Goal: Task Accomplishment & Management: Complete application form

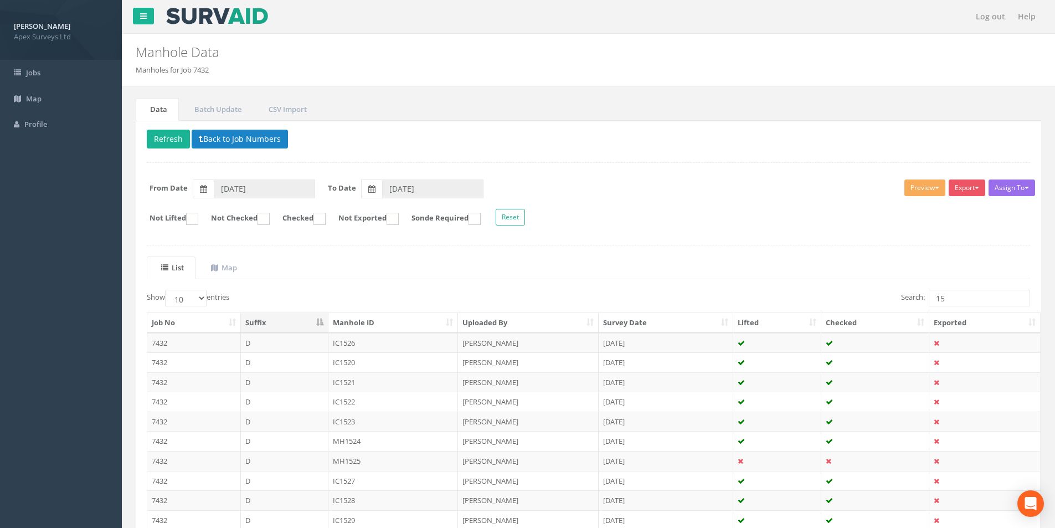
type input "1"
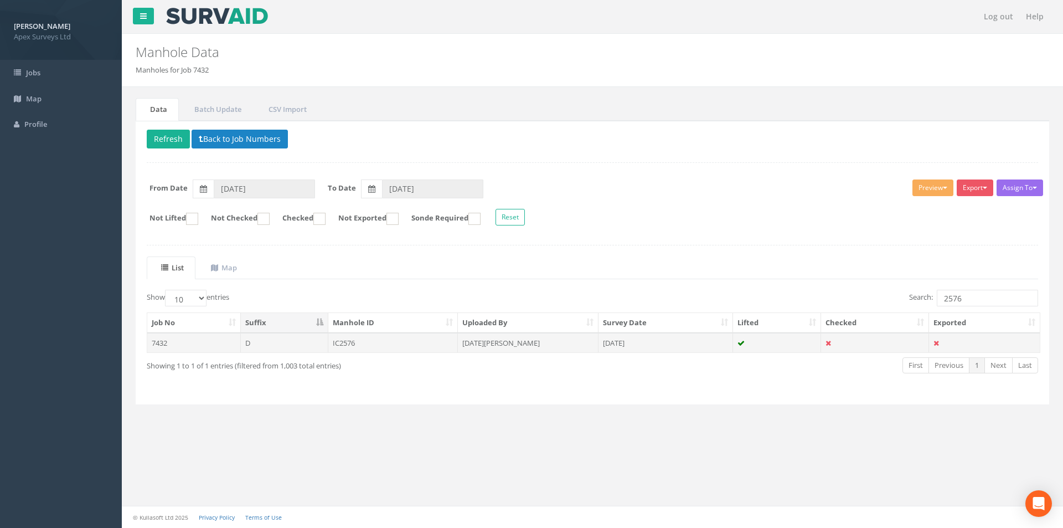
type input "2576"
click at [368, 341] on td "IC2576" at bounding box center [393, 343] width 130 height 20
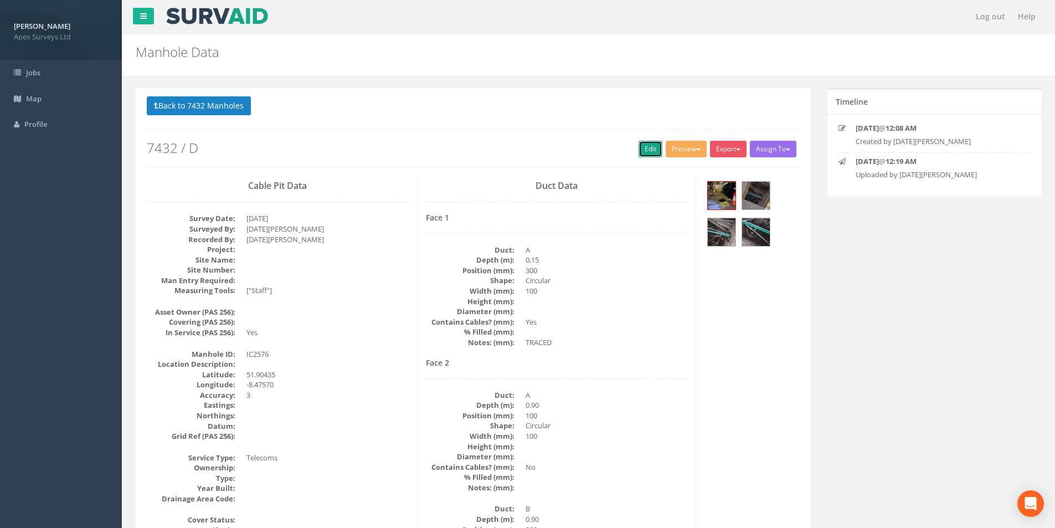
click at [652, 153] on link "Edit" at bounding box center [650, 149] width 24 height 17
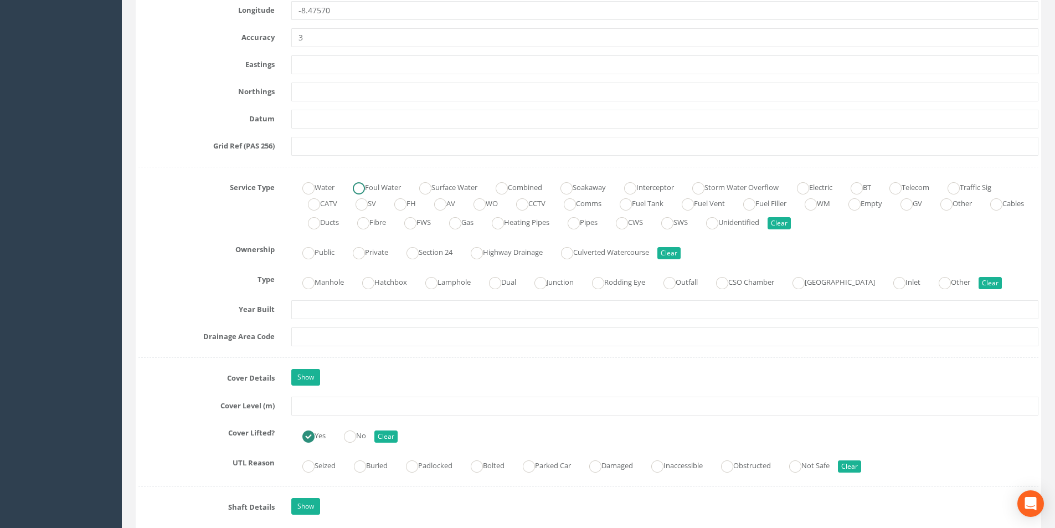
scroll to position [664, 0]
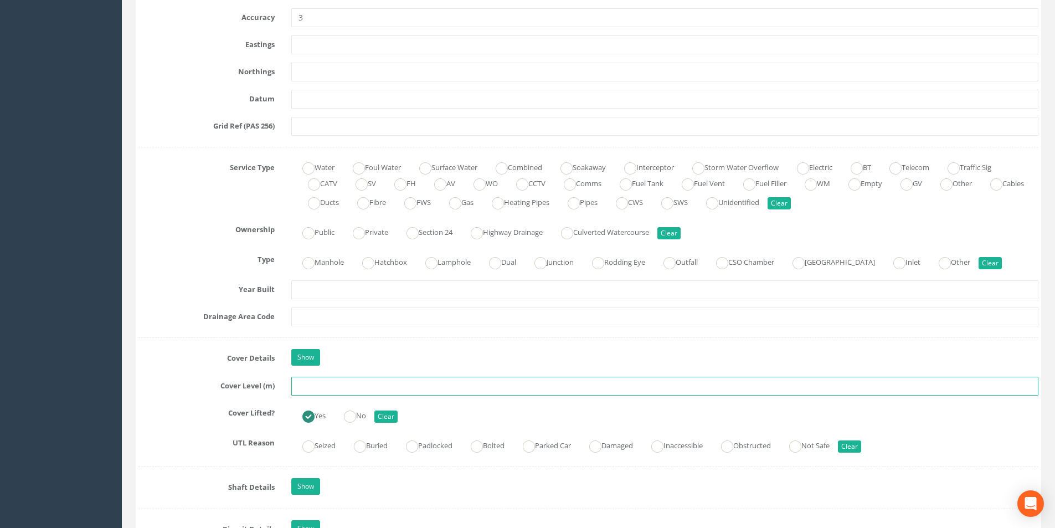
click at [356, 387] on input "text" at bounding box center [664, 386] width 747 height 19
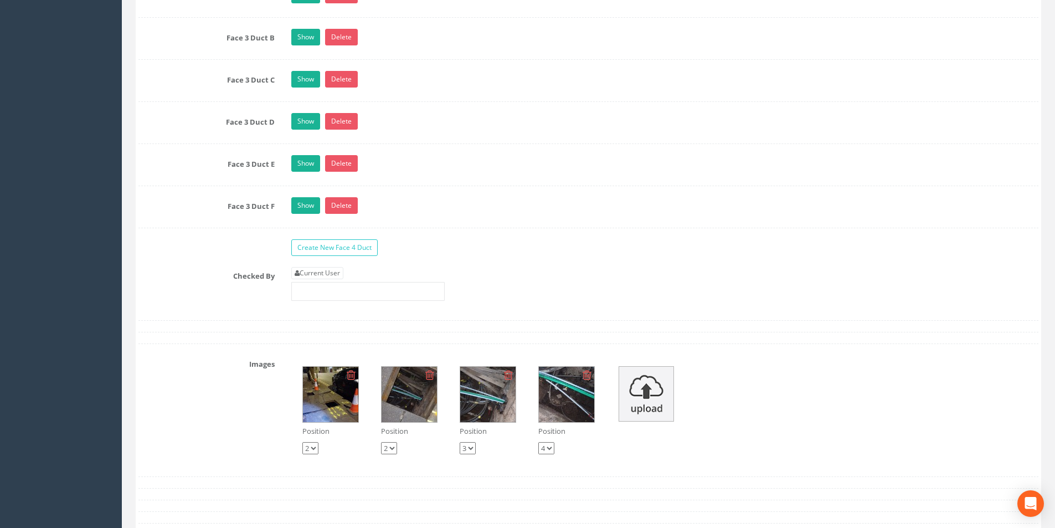
scroll to position [2215, 0]
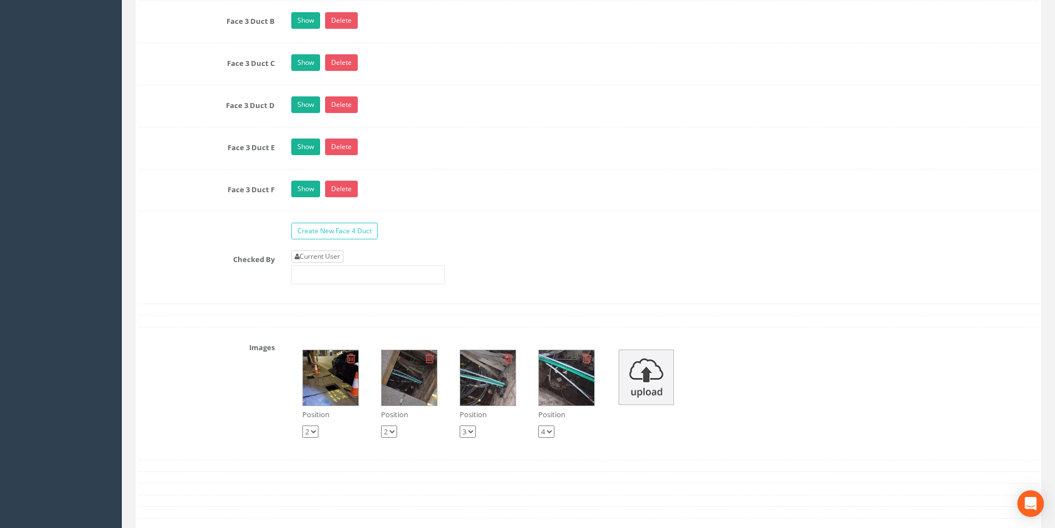
type input "25.46"
click at [319, 259] on link "Current User" at bounding box center [317, 256] width 52 height 12
type input "[PERSON_NAME]"
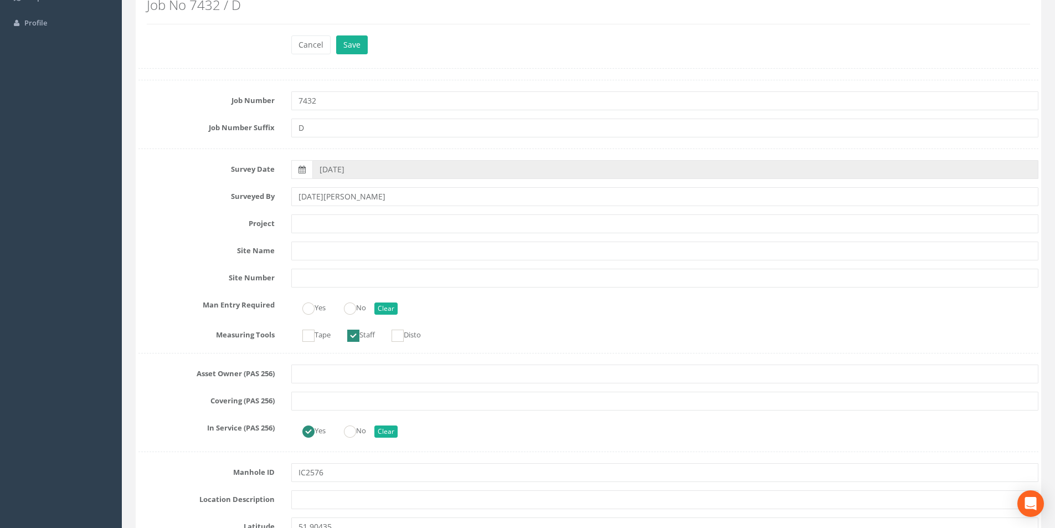
scroll to position [0, 0]
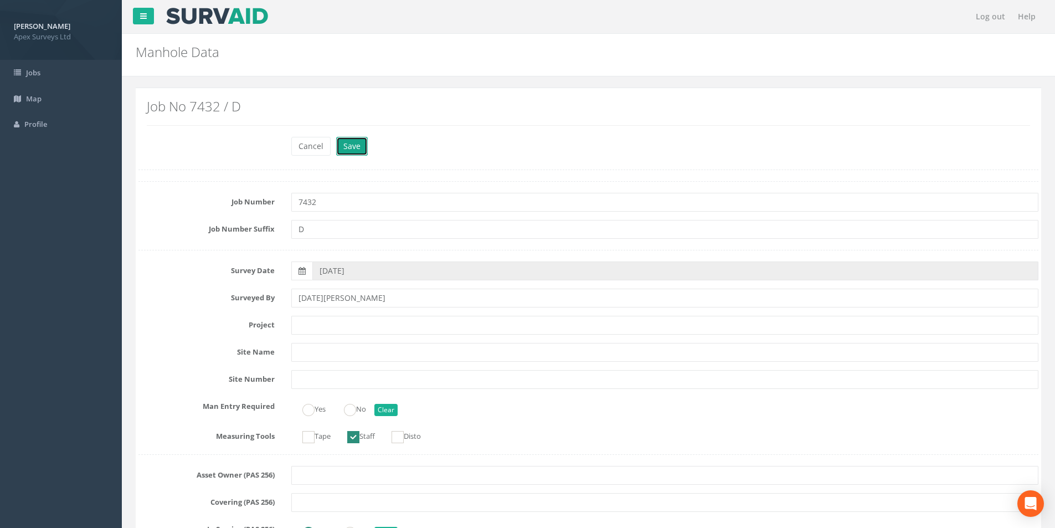
click at [348, 149] on button "Save" at bounding box center [352, 146] width 32 height 19
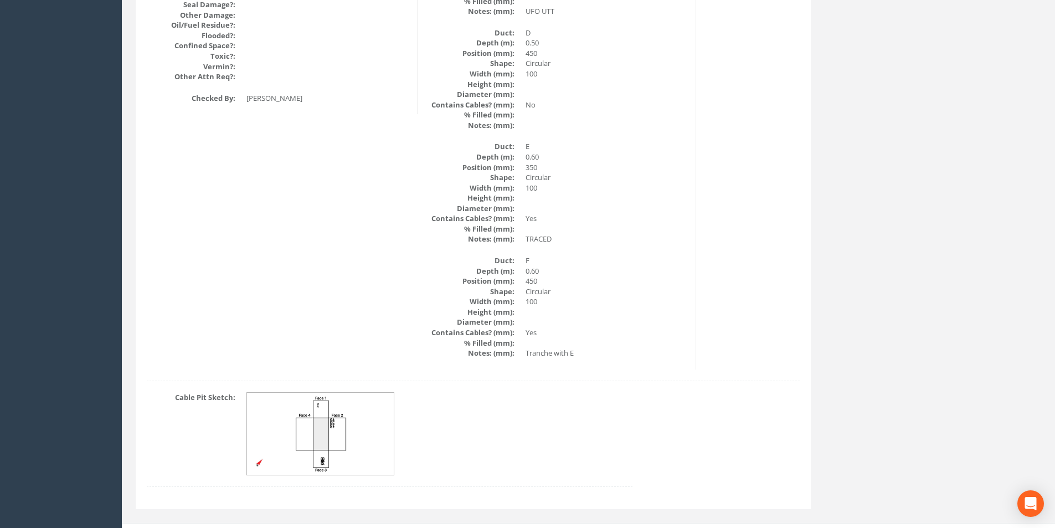
scroll to position [1435, 0]
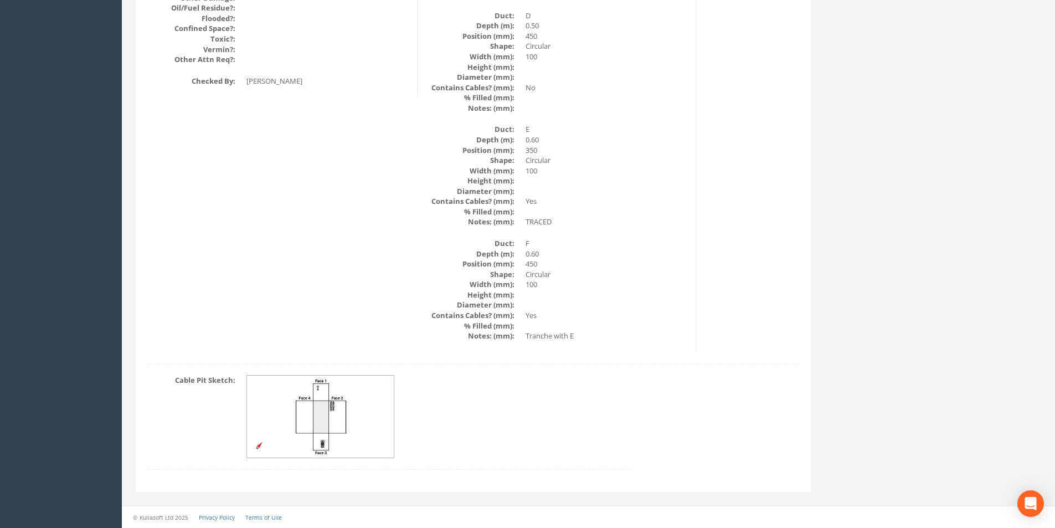
click at [337, 421] on img at bounding box center [321, 416] width 148 height 82
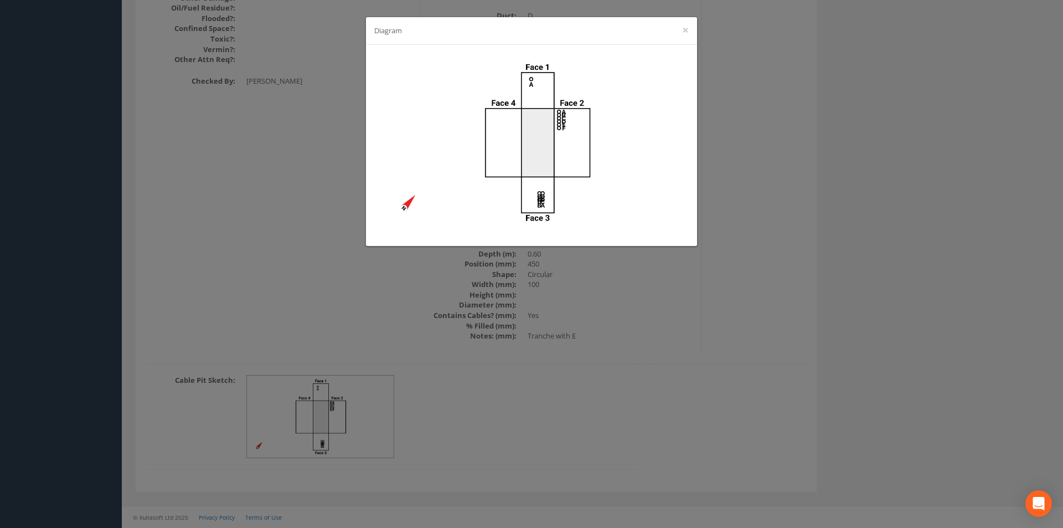
click at [685, 298] on div "Diagram ×" at bounding box center [531, 264] width 1063 height 528
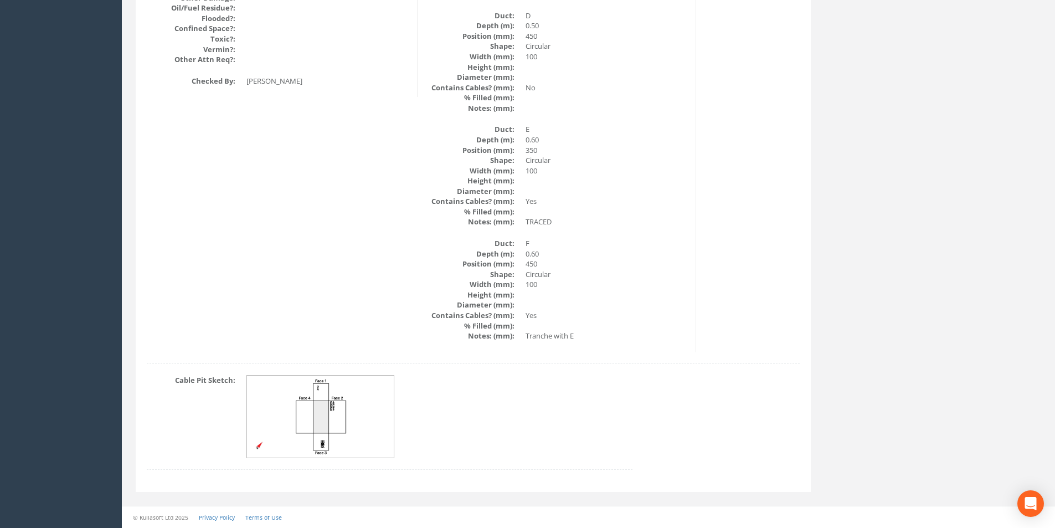
click at [315, 415] on img at bounding box center [321, 416] width 148 height 82
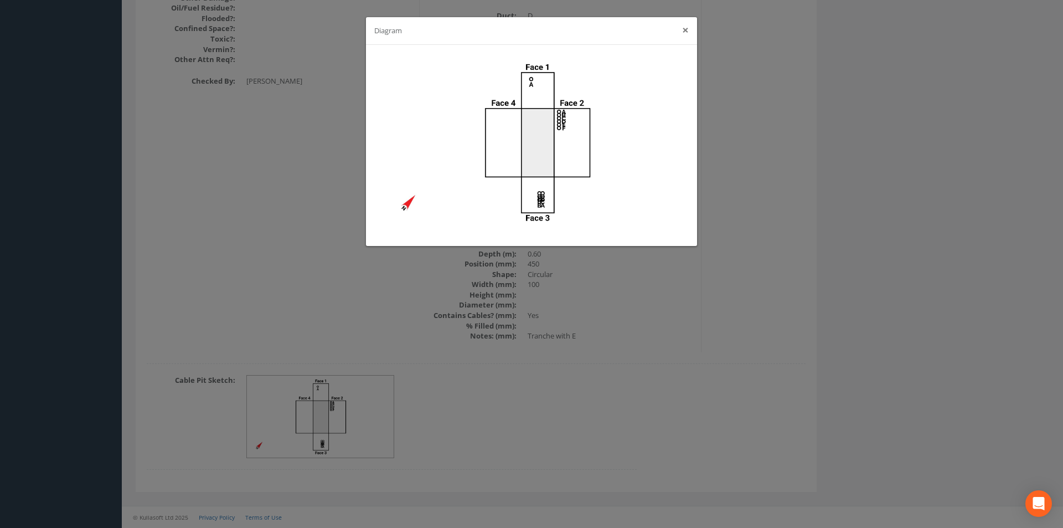
click at [688, 29] on div "Diagram ×" at bounding box center [531, 31] width 331 height 28
click at [687, 29] on button "×" at bounding box center [685, 30] width 7 height 12
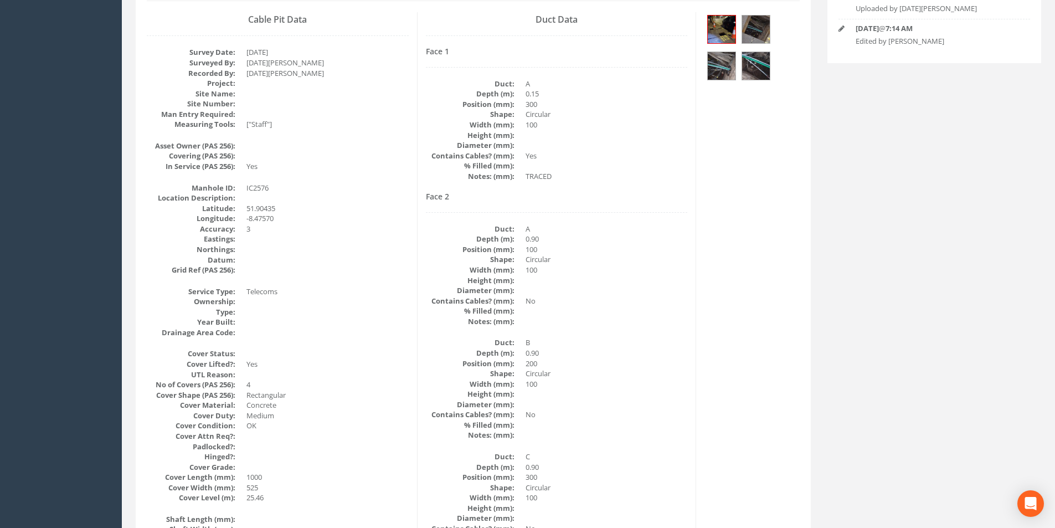
scroll to position [0, 0]
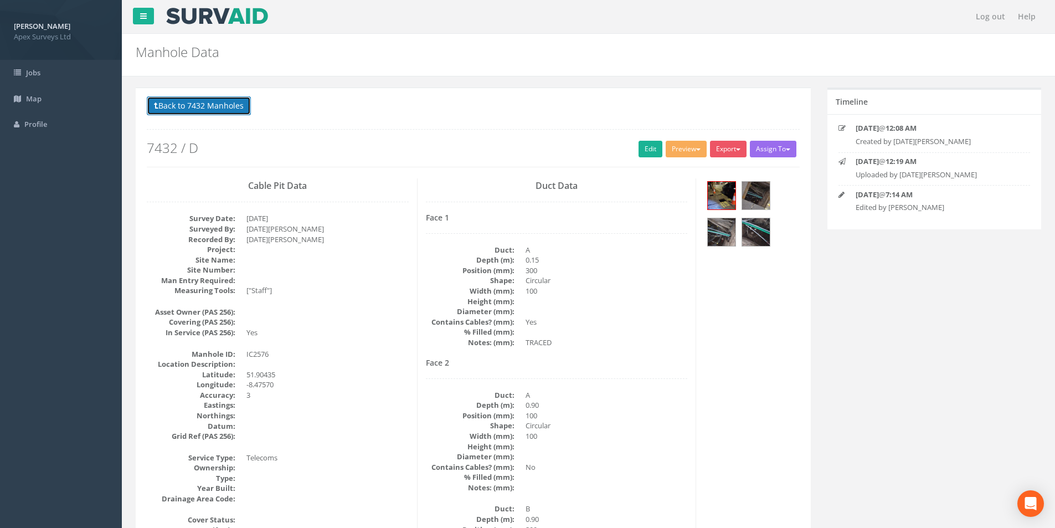
click at [203, 109] on button "Back to 7432 Manholes" at bounding box center [199, 105] width 104 height 19
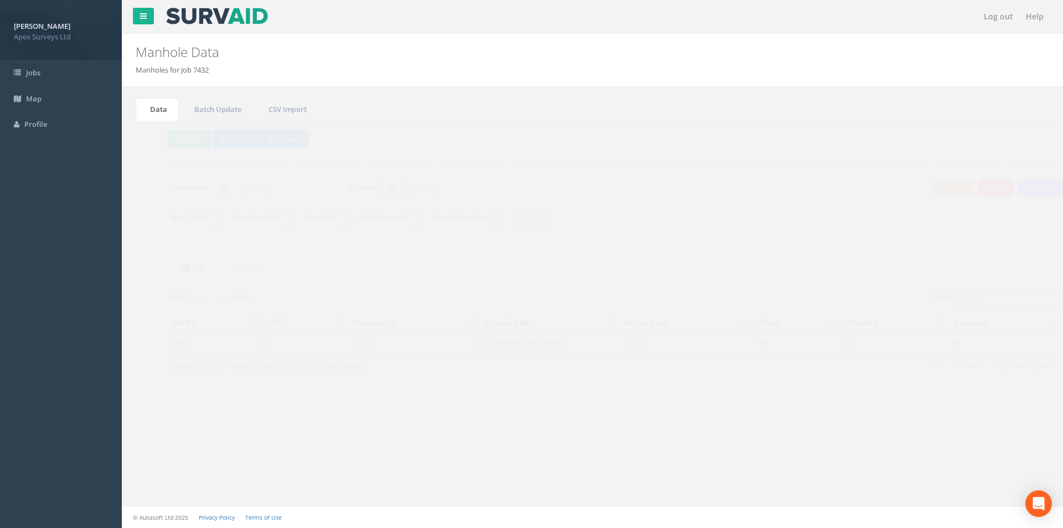
drag, startPoint x: 983, startPoint y: 297, endPoint x: 940, endPoint y: 297, distance: 43.7
click at [940, 297] on input "2576" at bounding box center [987, 298] width 101 height 17
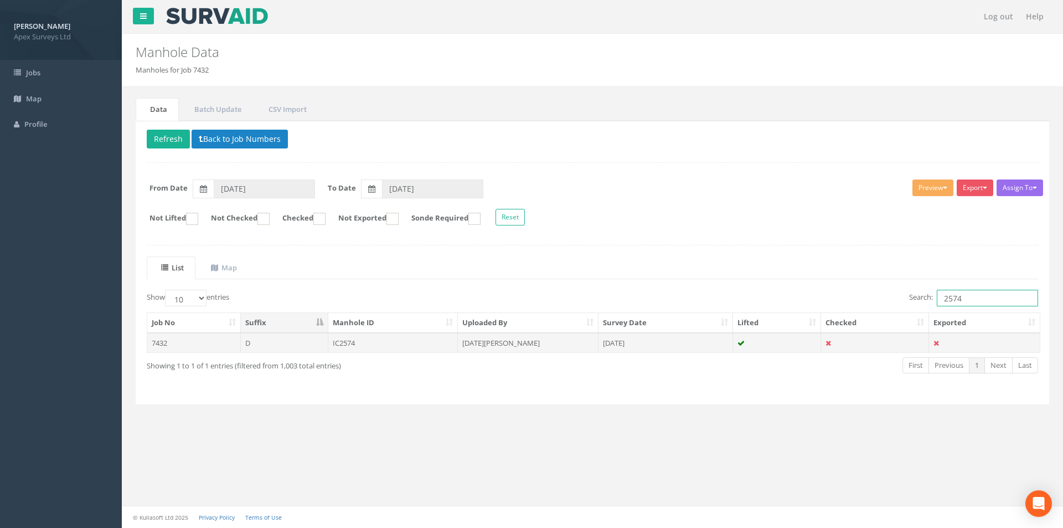
type input "2574"
click at [425, 336] on td "IC2574" at bounding box center [393, 343] width 130 height 20
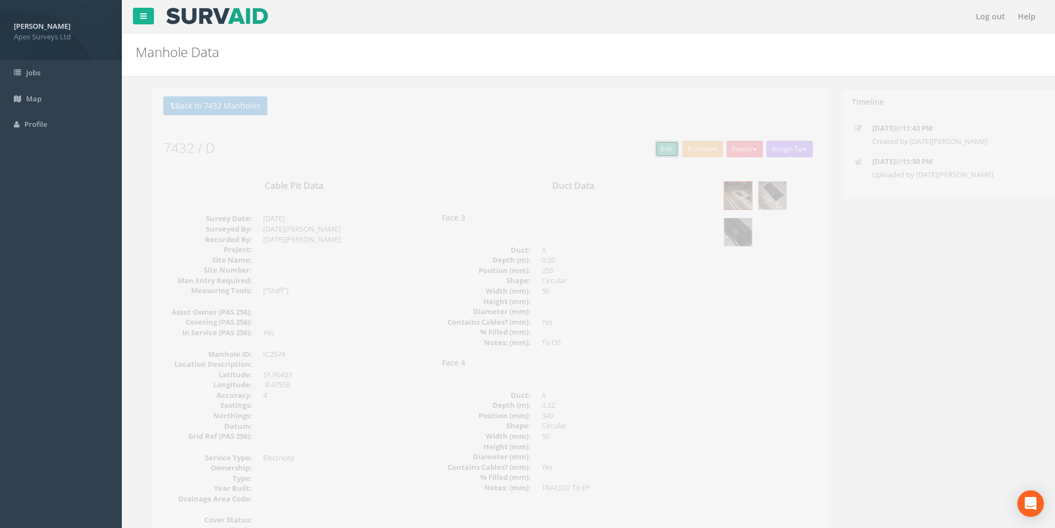
click at [638, 148] on link "Edit" at bounding box center [650, 149] width 24 height 17
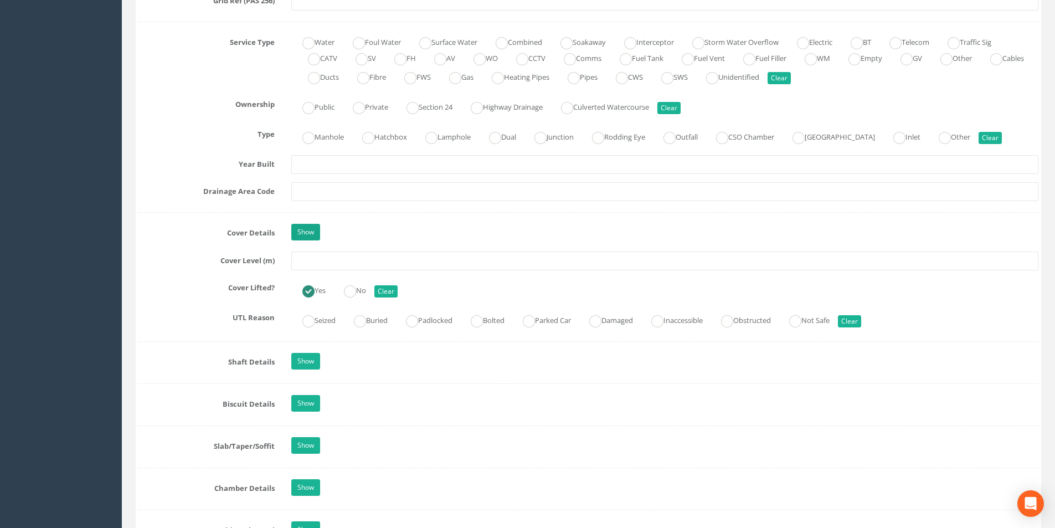
scroll to position [775, 0]
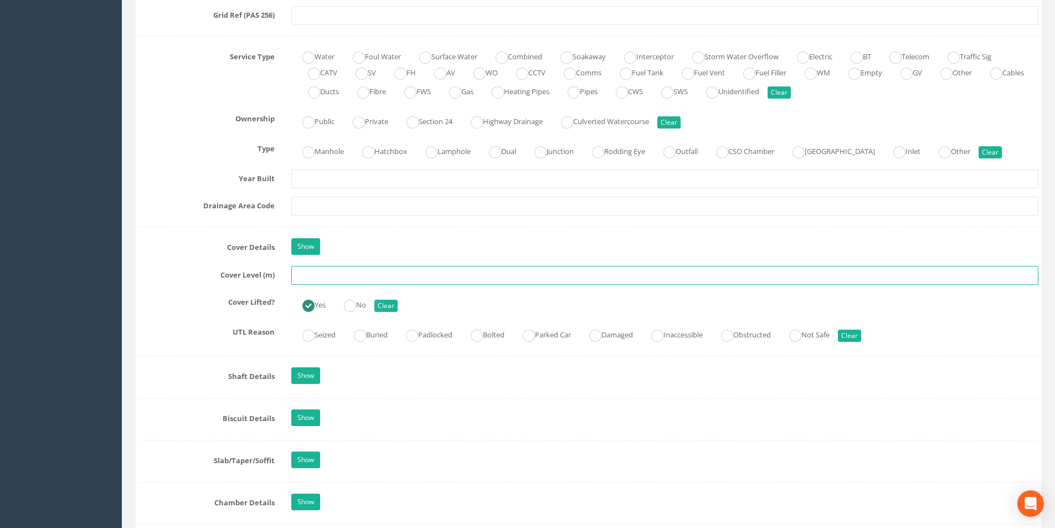
click at [310, 279] on input "text" at bounding box center [664, 275] width 747 height 19
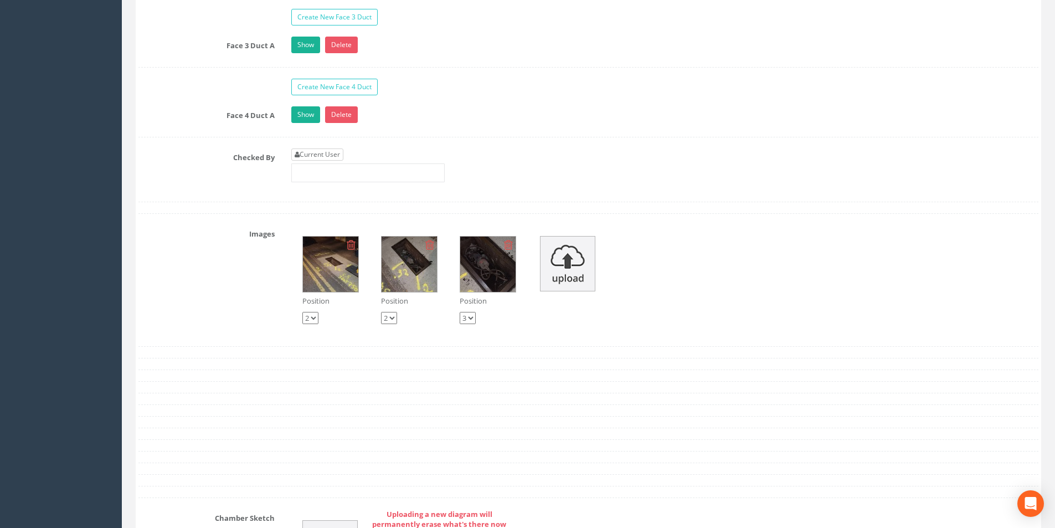
type input "24.64"
click at [327, 156] on link "Current User" at bounding box center [317, 154] width 52 height 12
type input "[PERSON_NAME]"
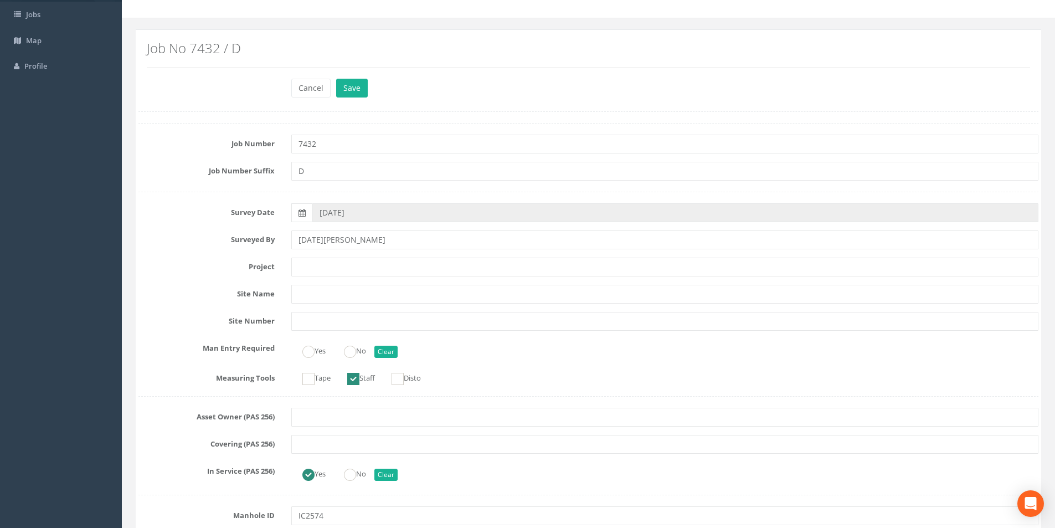
scroll to position [0, 0]
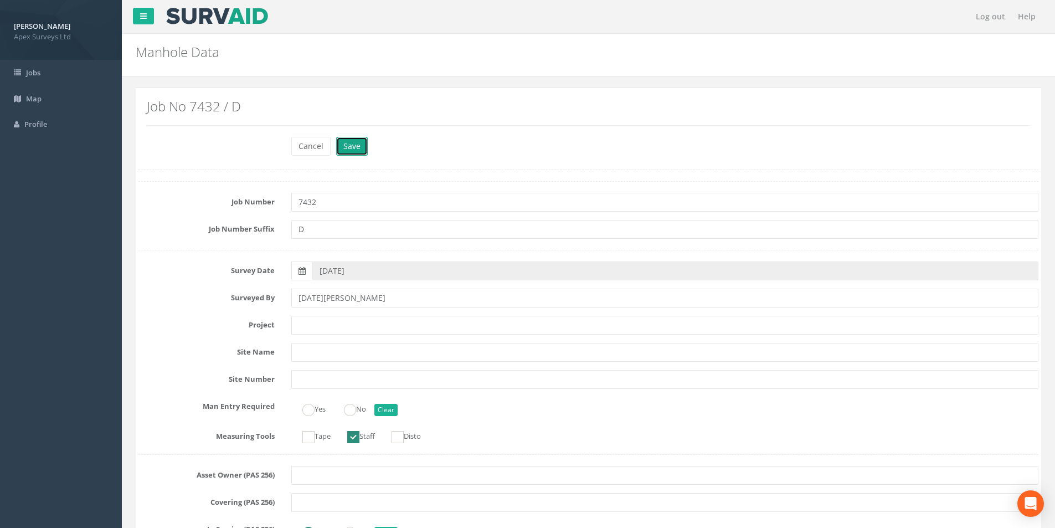
click at [361, 144] on button "Save" at bounding box center [352, 146] width 32 height 19
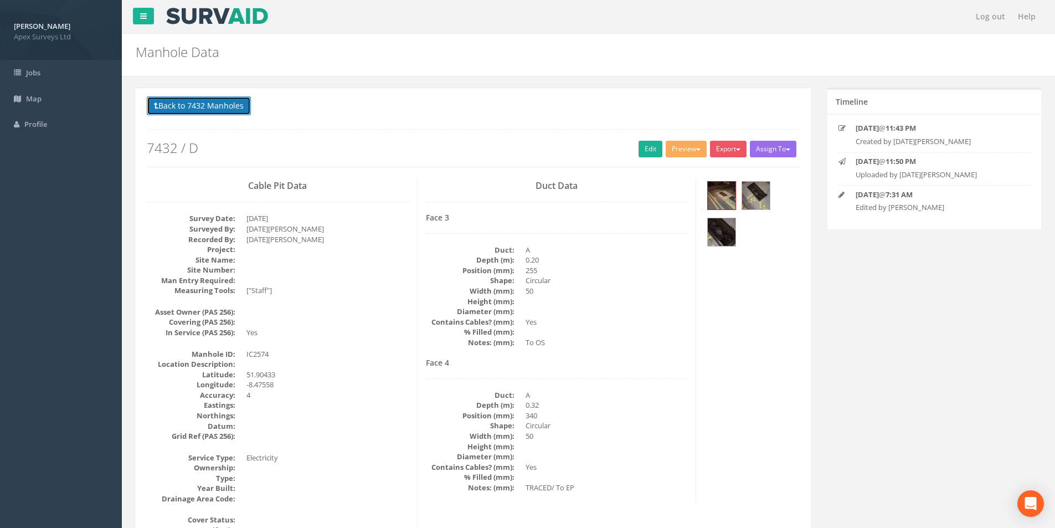
click at [215, 109] on button "Back to 7432 Manholes" at bounding box center [199, 105] width 104 height 19
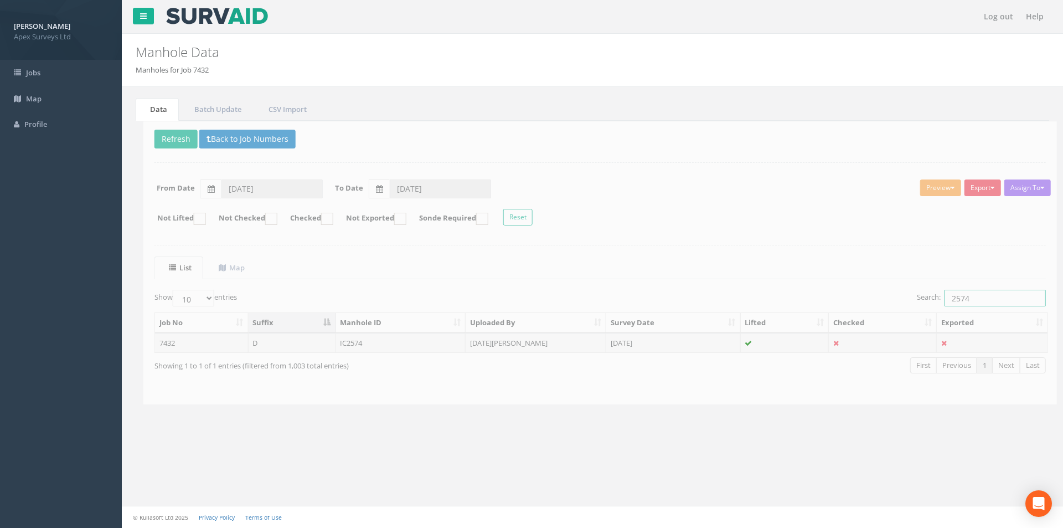
click at [972, 301] on input "2574" at bounding box center [987, 298] width 101 height 17
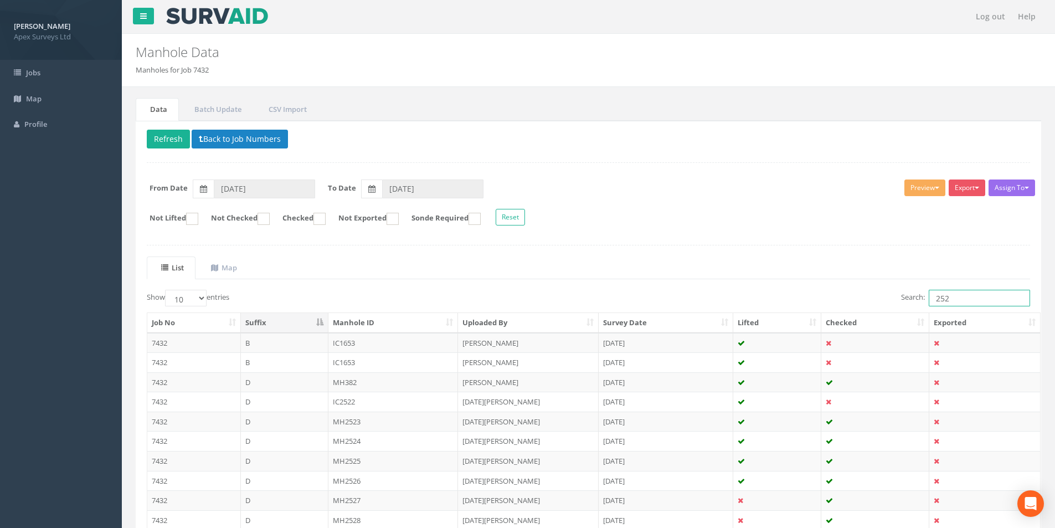
type input "252"
click at [973, 295] on input "252" at bounding box center [979, 298] width 101 height 17
click at [236, 267] on uib-tab-heading "Map" at bounding box center [224, 267] width 26 height 10
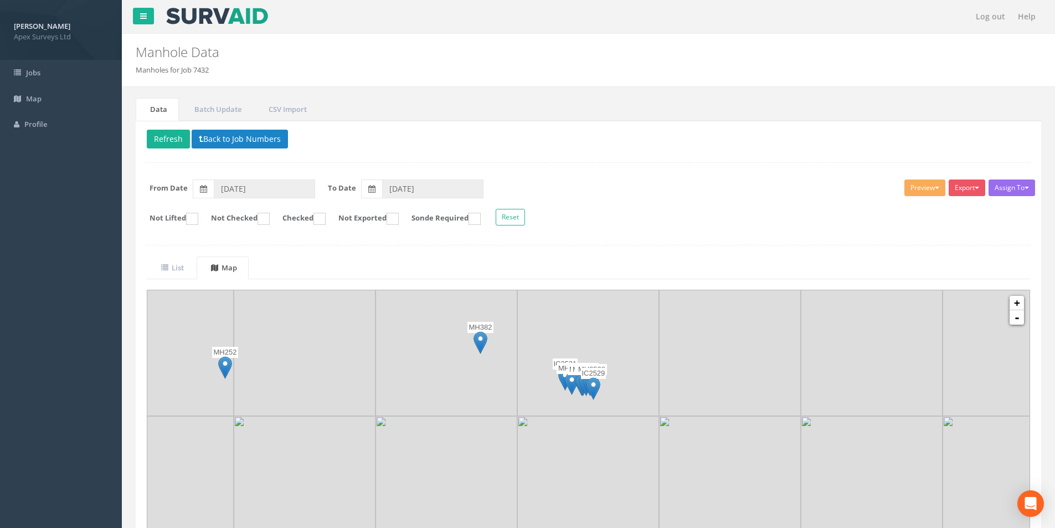
drag, startPoint x: 662, startPoint y: 471, endPoint x: 621, endPoint y: 377, distance: 101.9
click at [621, 377] on img at bounding box center [588, 345] width 142 height 142
click at [1015, 301] on link "+" at bounding box center [1016, 303] width 14 height 14
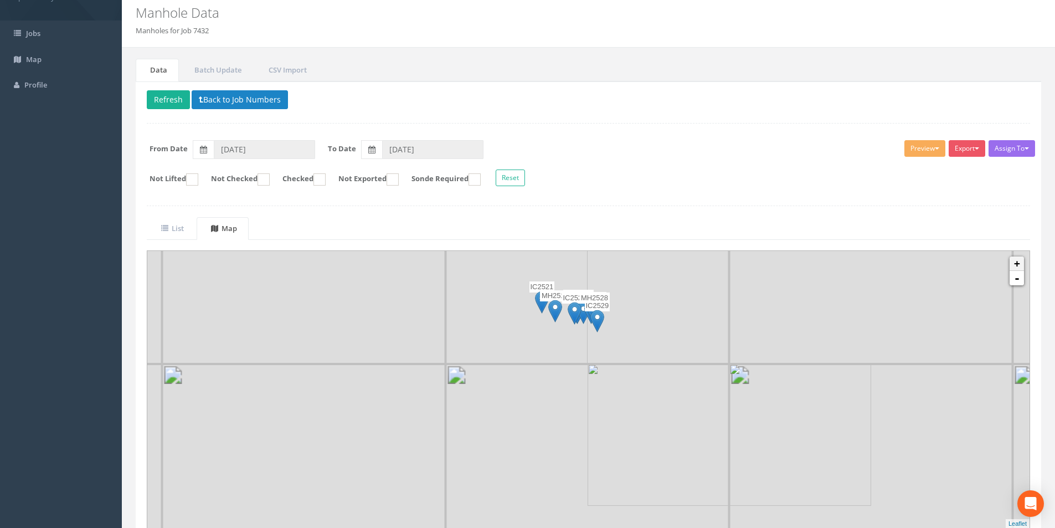
click at [1020, 263] on link "+" at bounding box center [1016, 263] width 14 height 14
drag, startPoint x: 592, startPoint y: 302, endPoint x: 585, endPoint y: 402, distance: 100.5
click at [585, 402] on img at bounding box center [653, 338] width 142 height 142
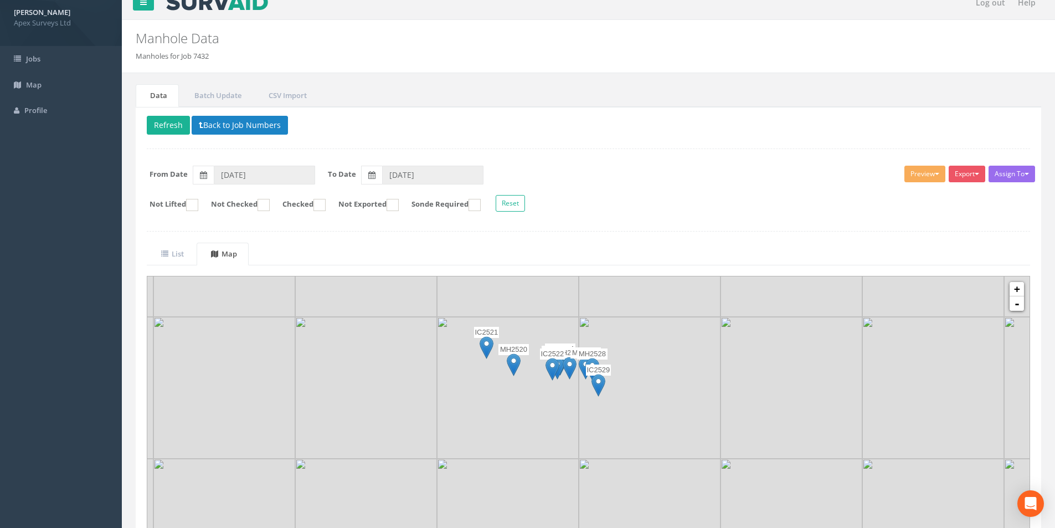
scroll to position [0, 0]
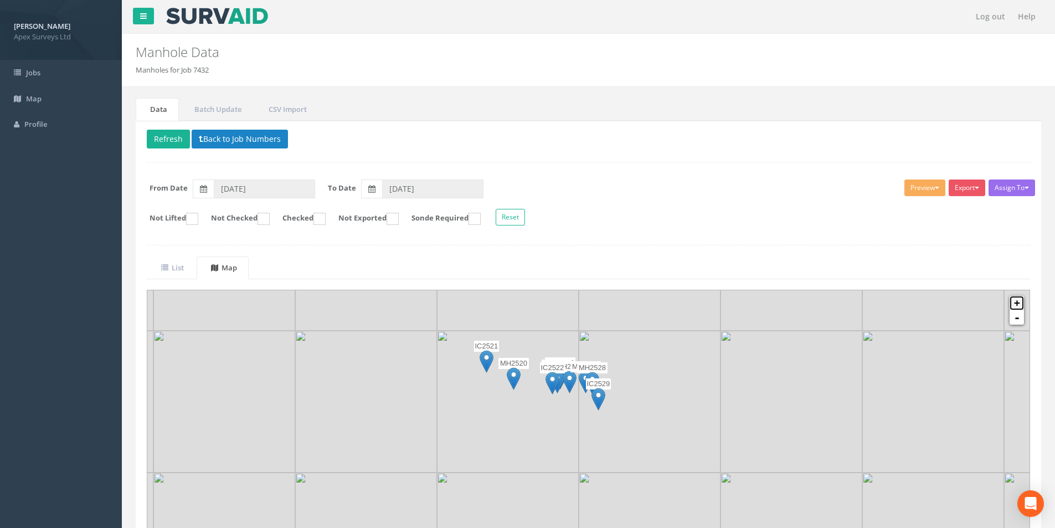
click at [1019, 303] on link "+" at bounding box center [1016, 303] width 14 height 14
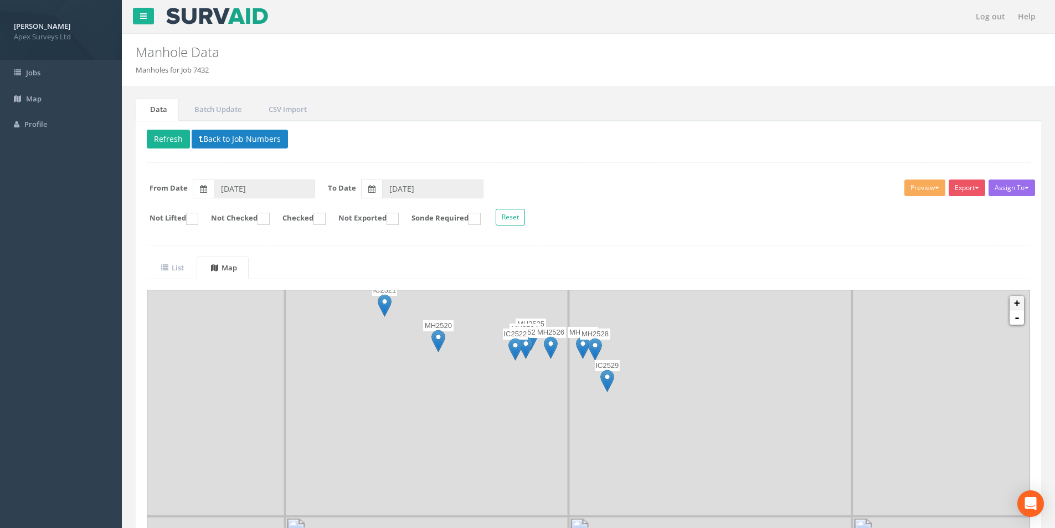
scroll to position [39, 0]
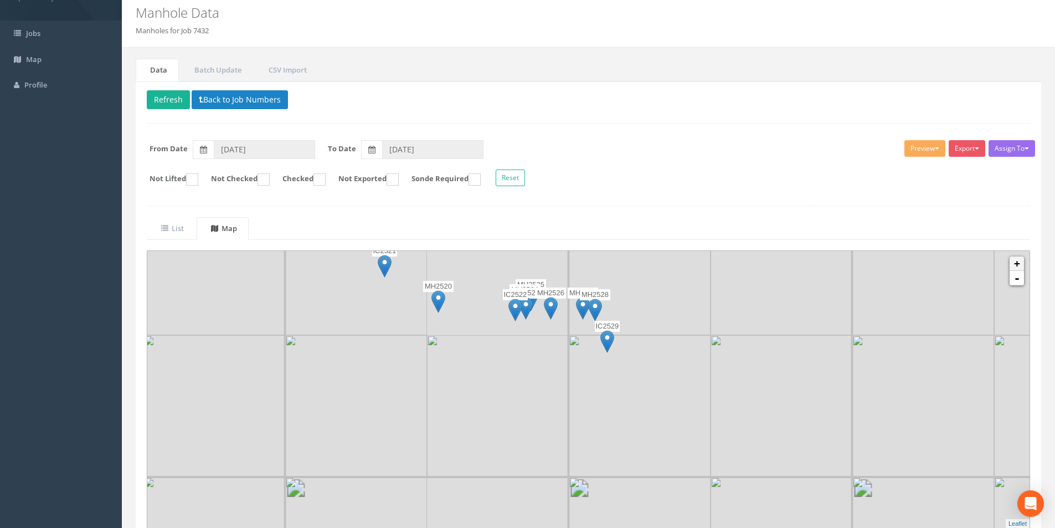
click at [1019, 303] on img at bounding box center [1065, 264] width 142 height 142
click at [1016, 262] on link "+" at bounding box center [1016, 263] width 14 height 14
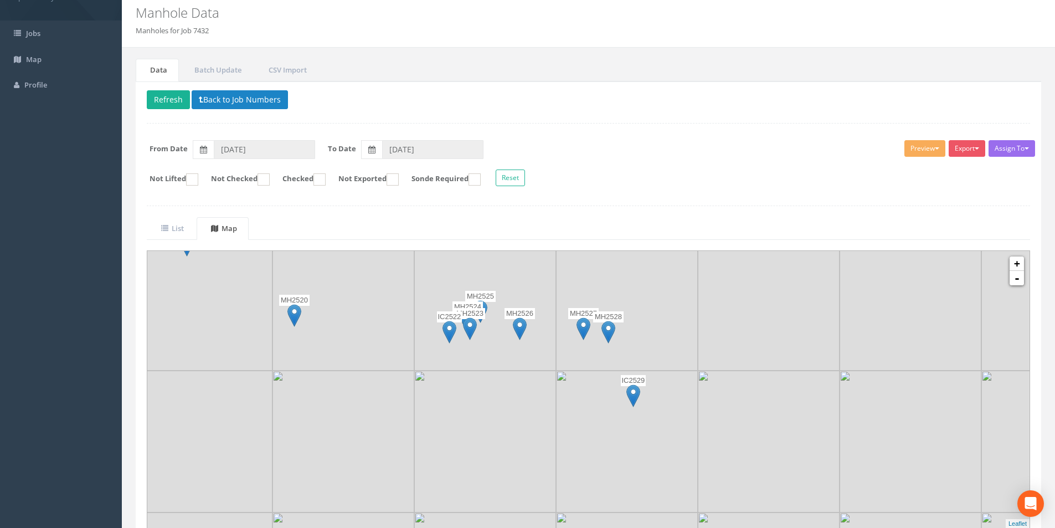
drag, startPoint x: 540, startPoint y: 310, endPoint x: 547, endPoint y: 399, distance: 89.9
click at [547, 399] on img at bounding box center [485, 441] width 142 height 142
click at [632, 389] on img at bounding box center [633, 395] width 14 height 23
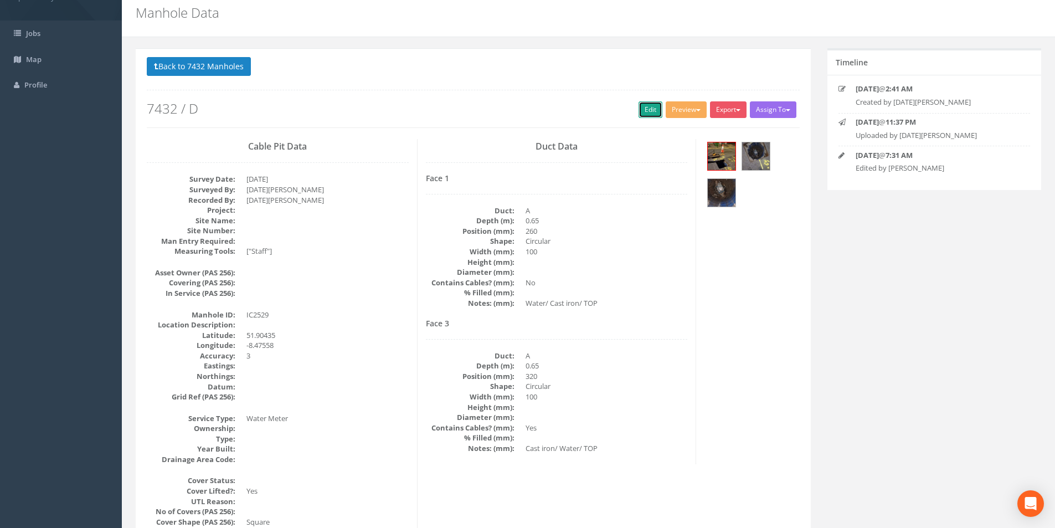
click at [638, 111] on link "Edit" at bounding box center [650, 109] width 24 height 17
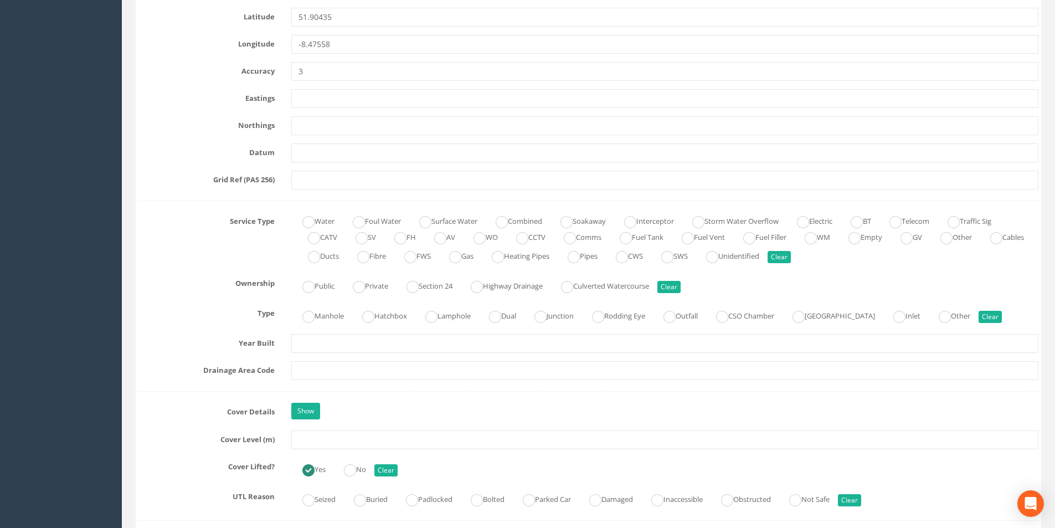
scroll to position [759, 0]
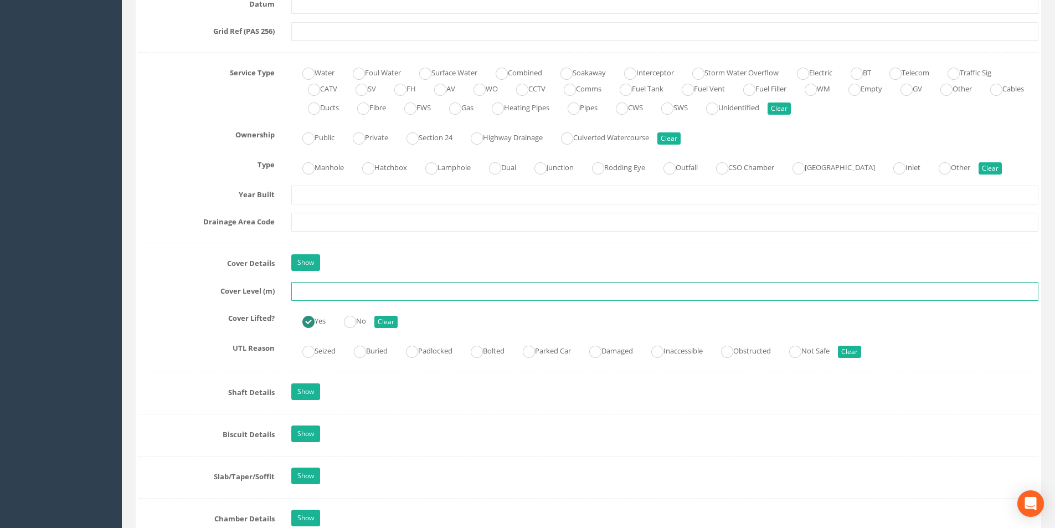
click at [354, 287] on input "text" at bounding box center [664, 291] width 747 height 19
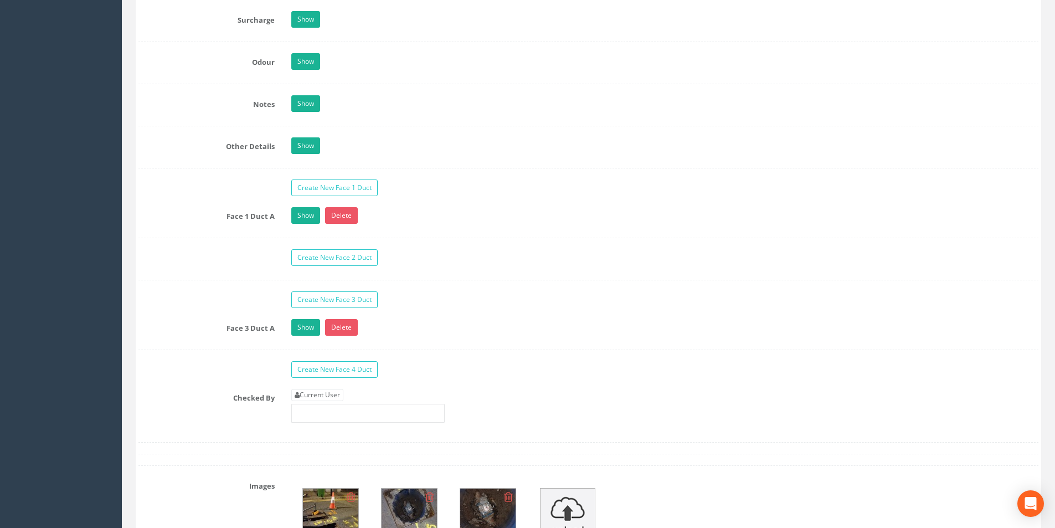
scroll to position [1756, 0]
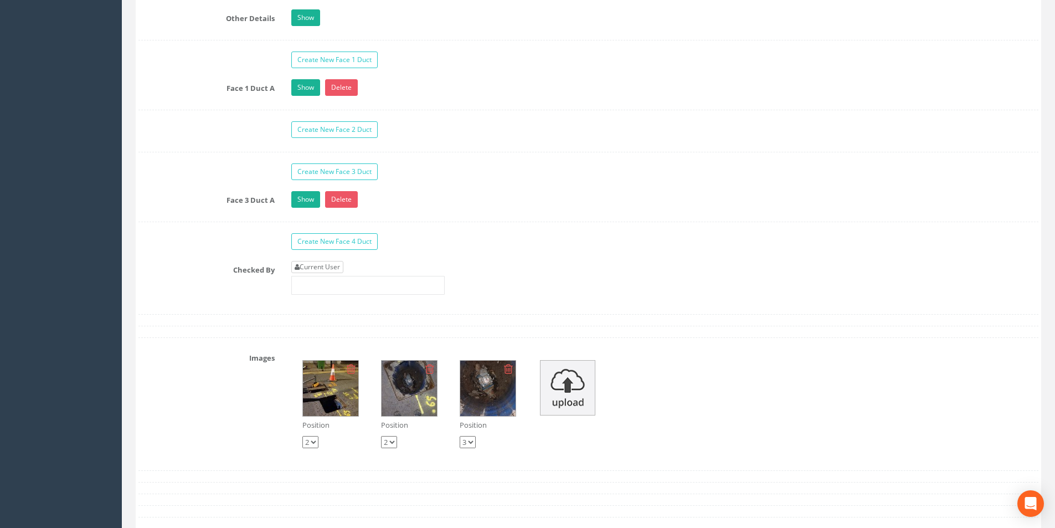
type input "25.89"
click at [334, 264] on link "Current User" at bounding box center [317, 267] width 52 height 12
type input "[PERSON_NAME]"
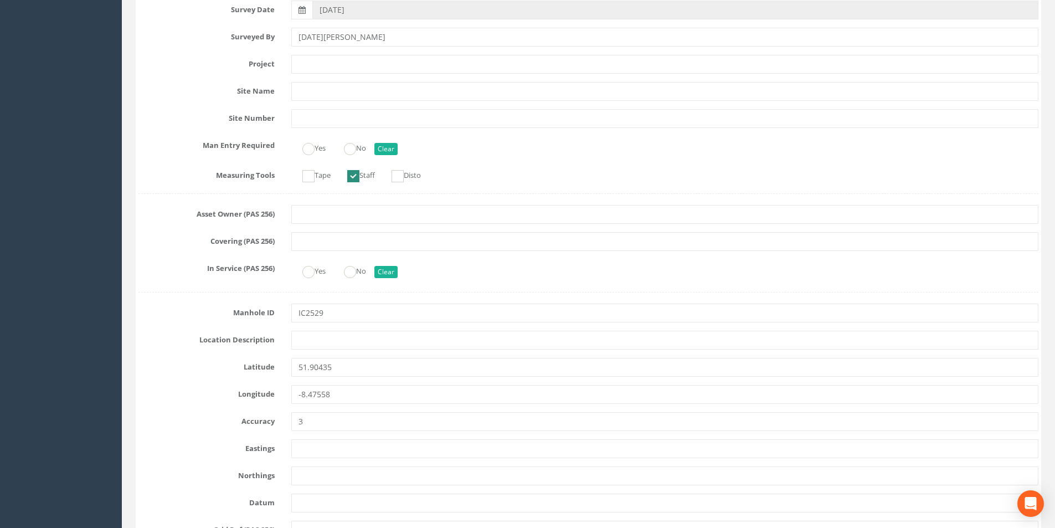
scroll to position [0, 0]
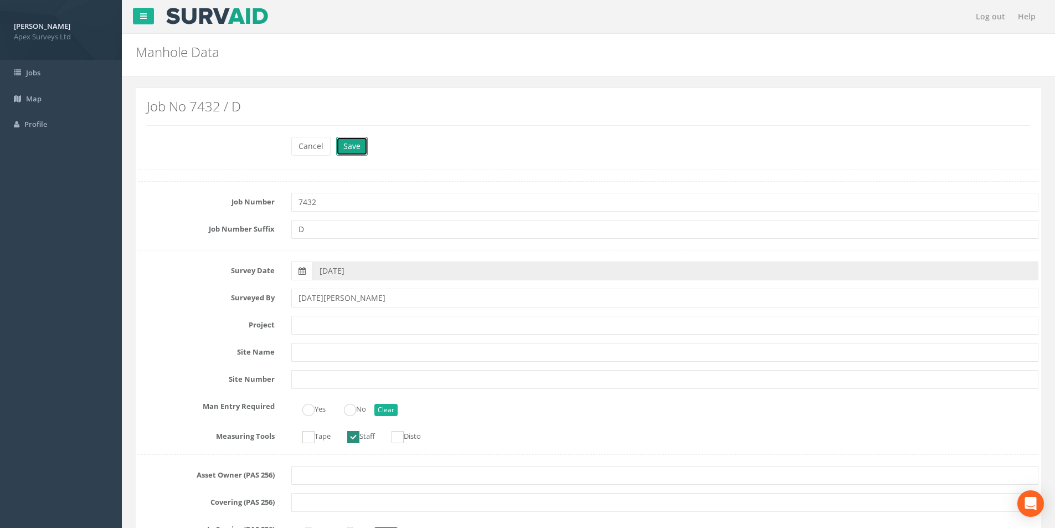
click at [357, 141] on button "Save" at bounding box center [352, 146] width 32 height 19
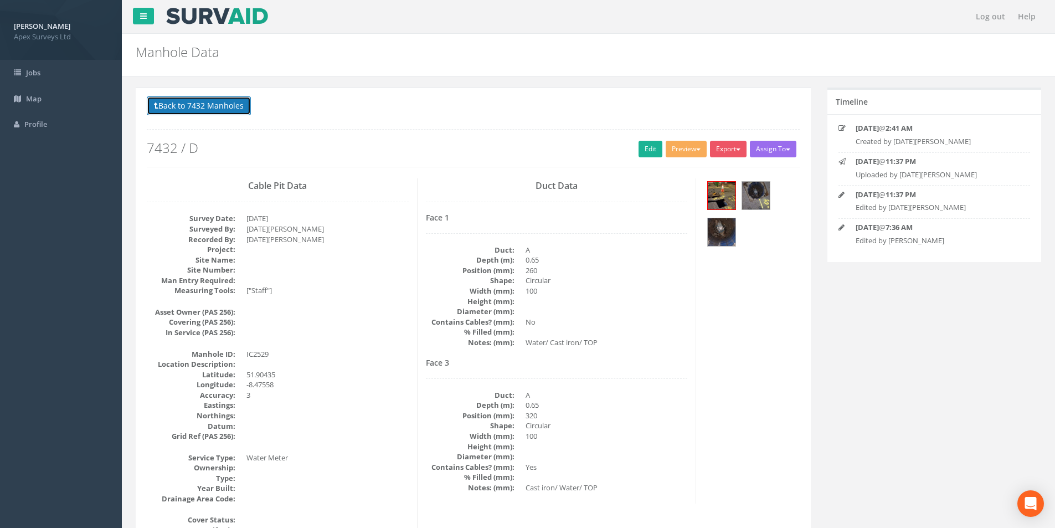
click at [205, 105] on button "Back to 7432 Manholes" at bounding box center [199, 105] width 104 height 19
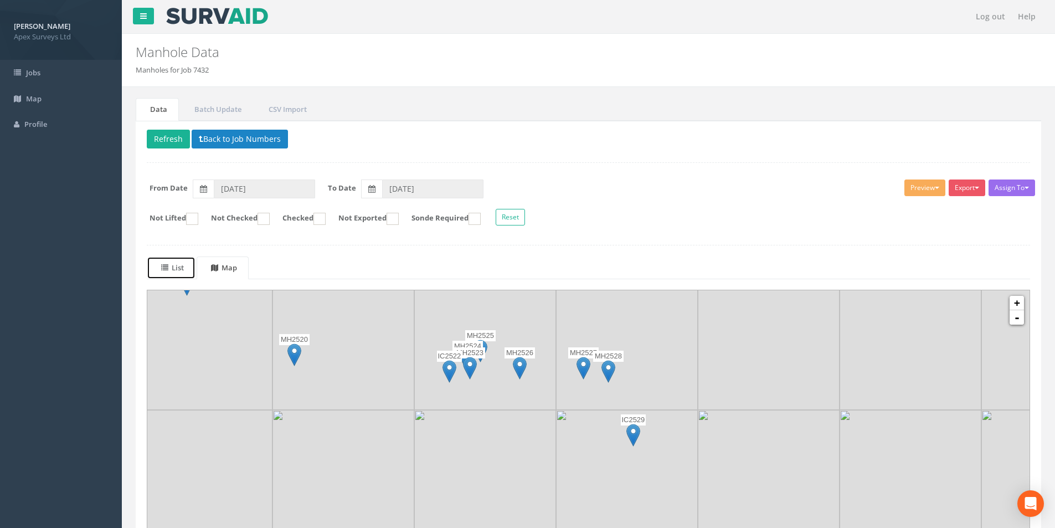
click at [168, 266] on icon at bounding box center [164, 267] width 7 height 7
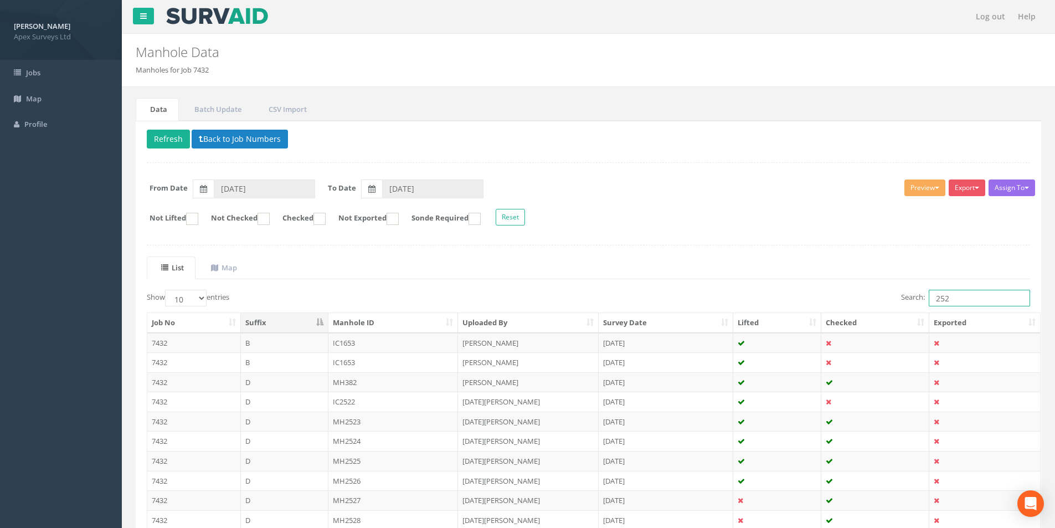
click at [966, 296] on input "252" at bounding box center [979, 298] width 101 height 17
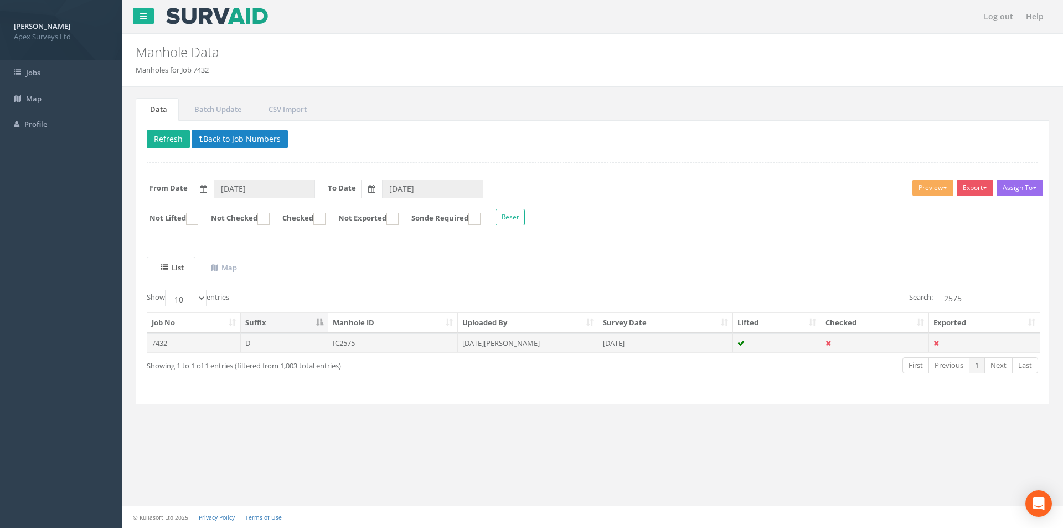
type input "2575"
click at [559, 340] on td "Ignat Kyzylo" at bounding box center [528, 343] width 141 height 20
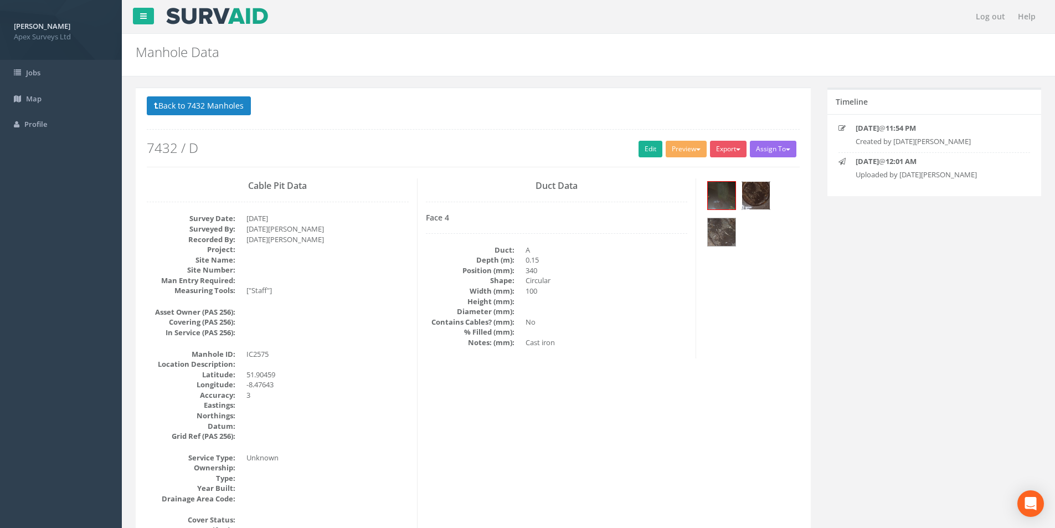
click at [766, 200] on img at bounding box center [756, 196] width 28 height 28
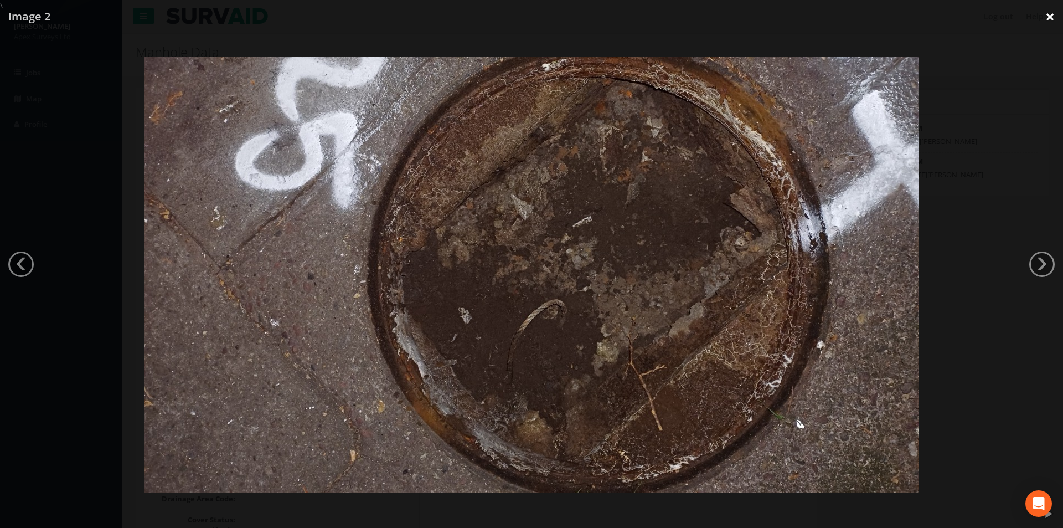
click at [1054, 19] on link "×" at bounding box center [1050, 16] width 26 height 33
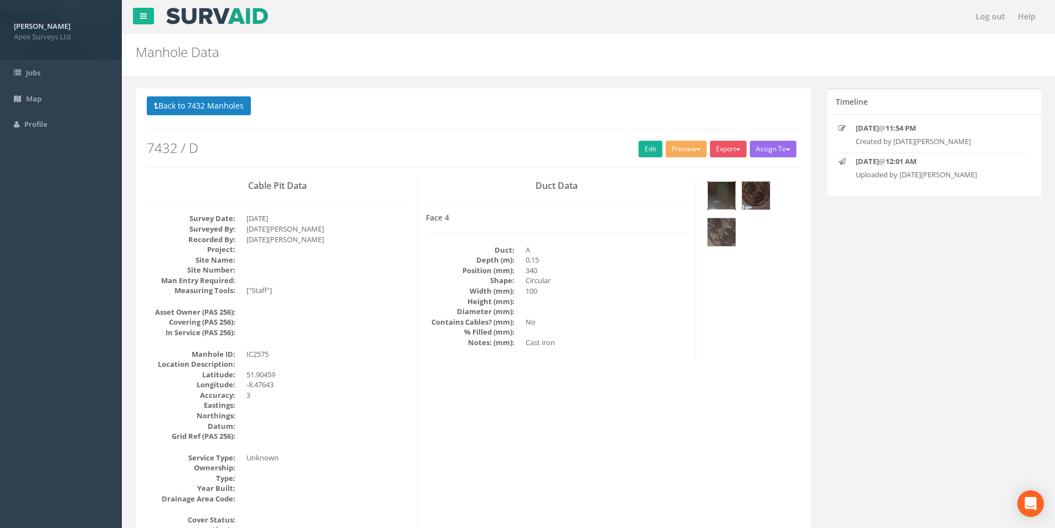
click at [720, 201] on img at bounding box center [722, 196] width 28 height 28
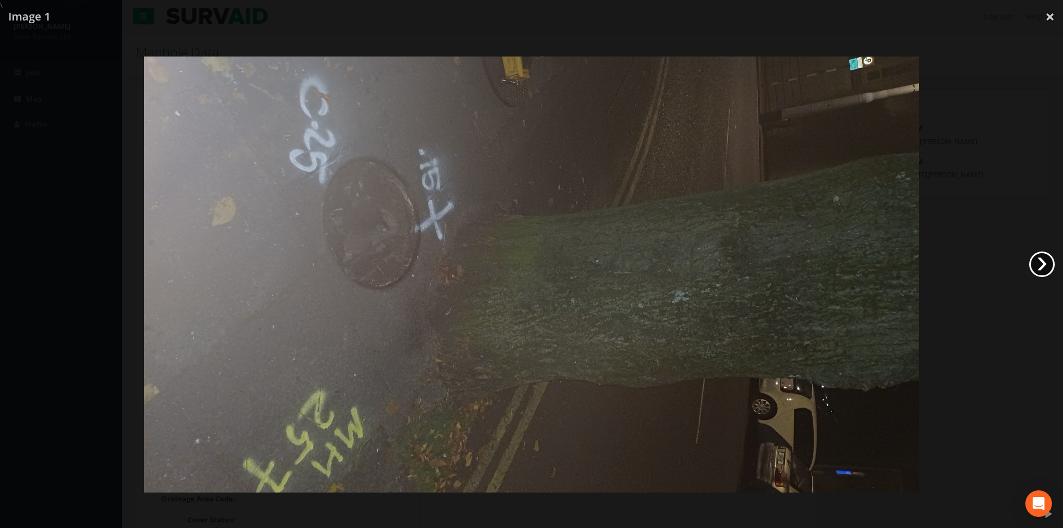
click at [1039, 266] on link "›" at bounding box center [1041, 263] width 25 height 25
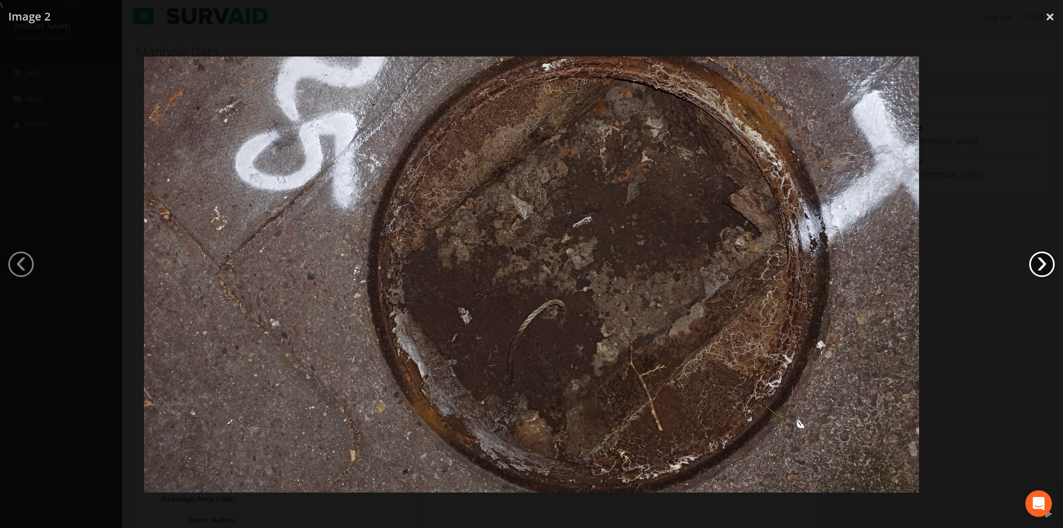
click at [1039, 266] on link "›" at bounding box center [1041, 263] width 25 height 25
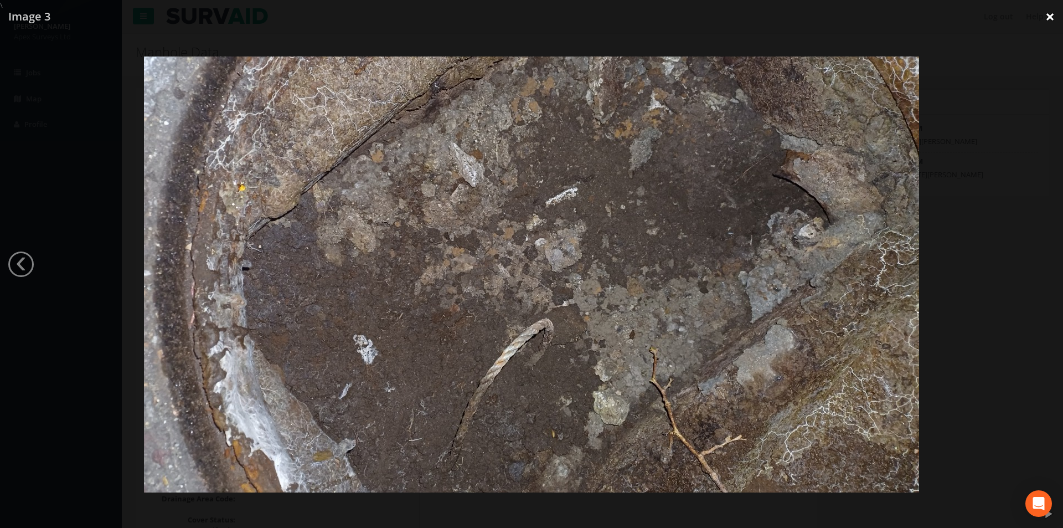
click at [1049, 18] on link "×" at bounding box center [1050, 16] width 26 height 33
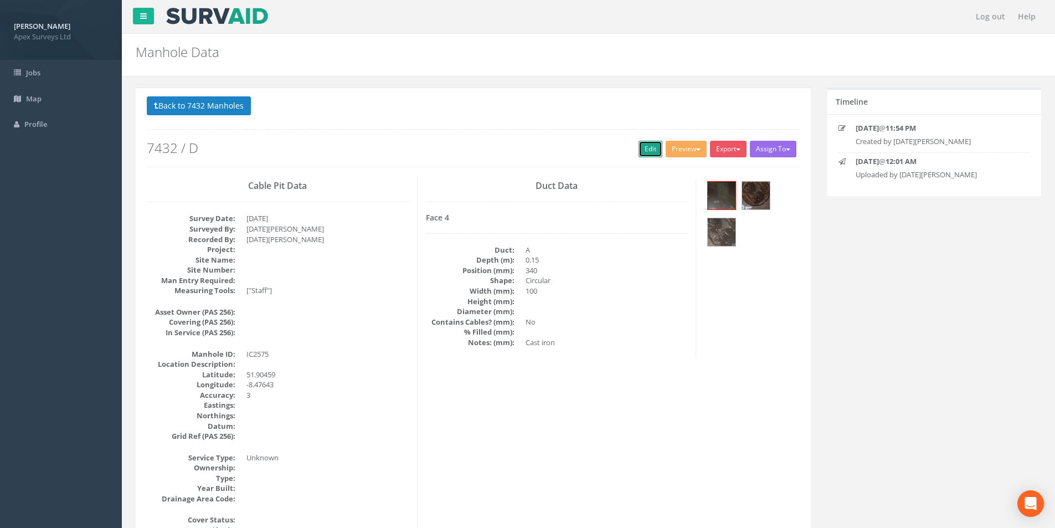
click at [643, 149] on link "Edit" at bounding box center [650, 149] width 24 height 17
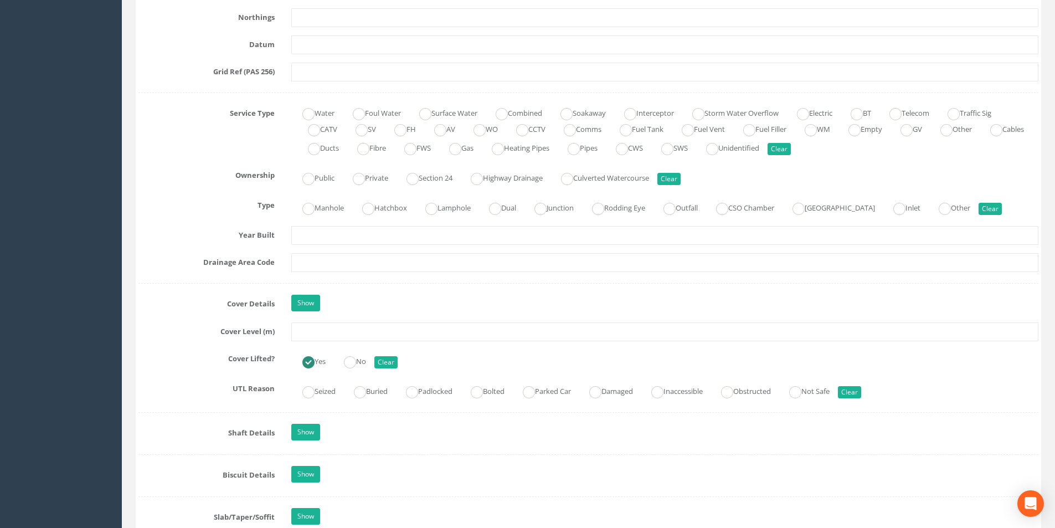
scroll to position [720, 0]
click at [334, 333] on input "text" at bounding box center [664, 330] width 747 height 19
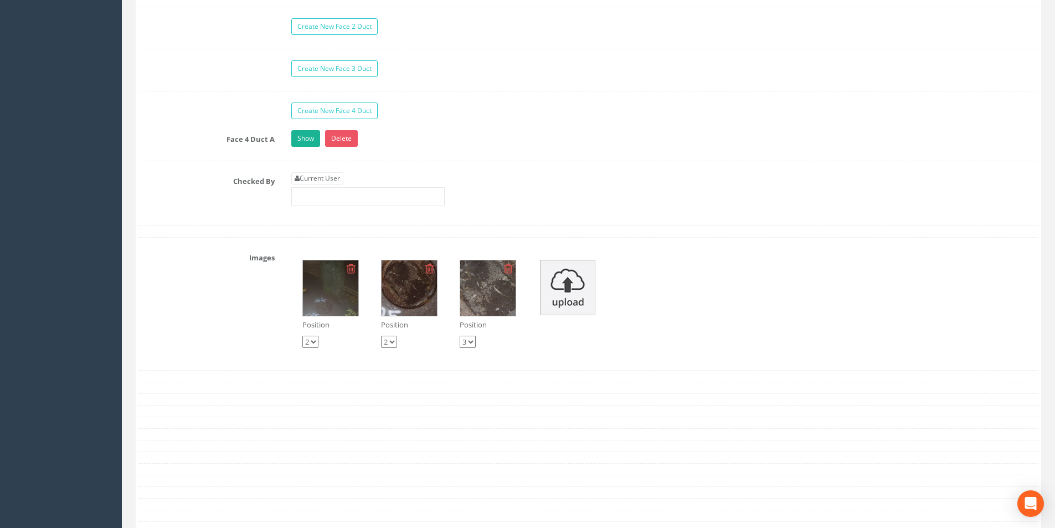
scroll to position [1827, 0]
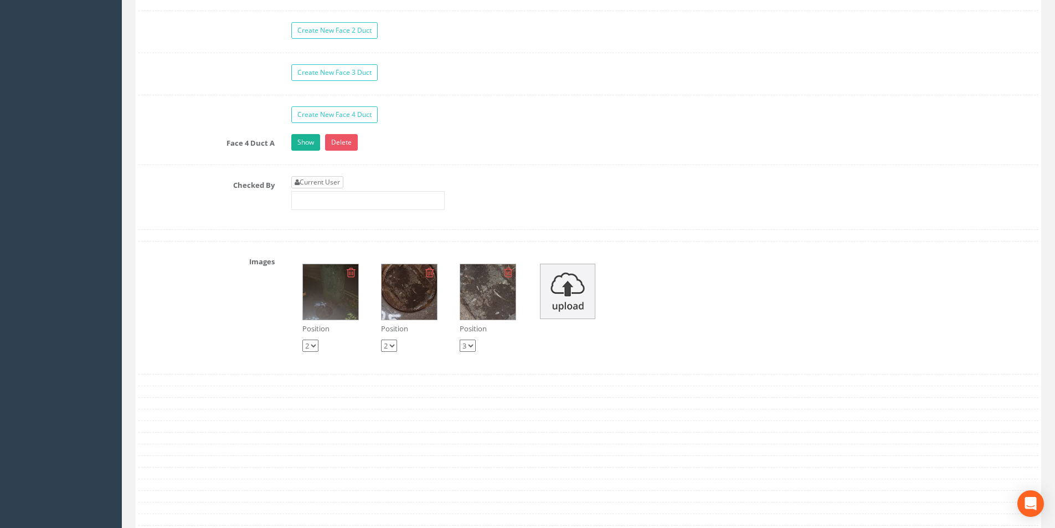
type input "25.79"
click at [333, 179] on link "Current User" at bounding box center [317, 182] width 52 height 12
type input "[PERSON_NAME]"
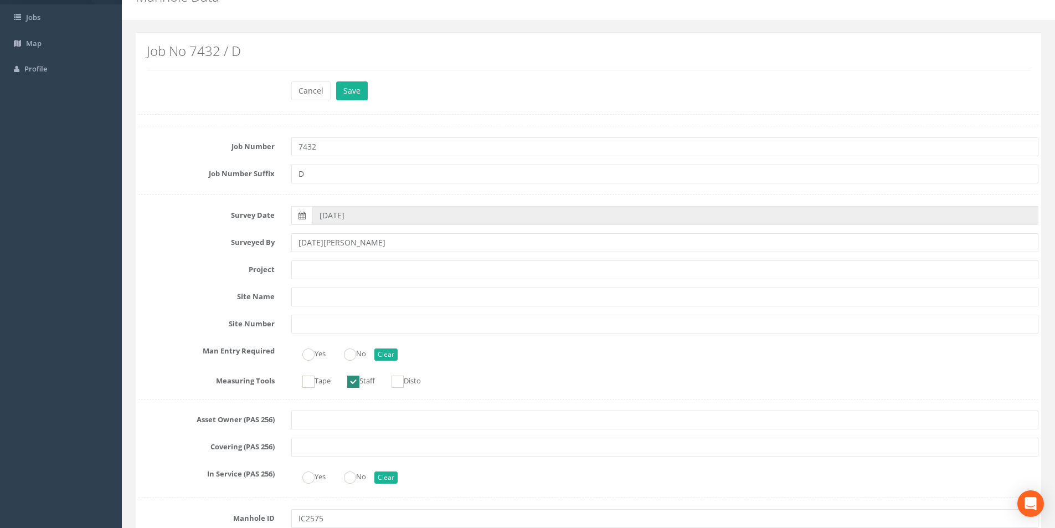
scroll to position [0, 0]
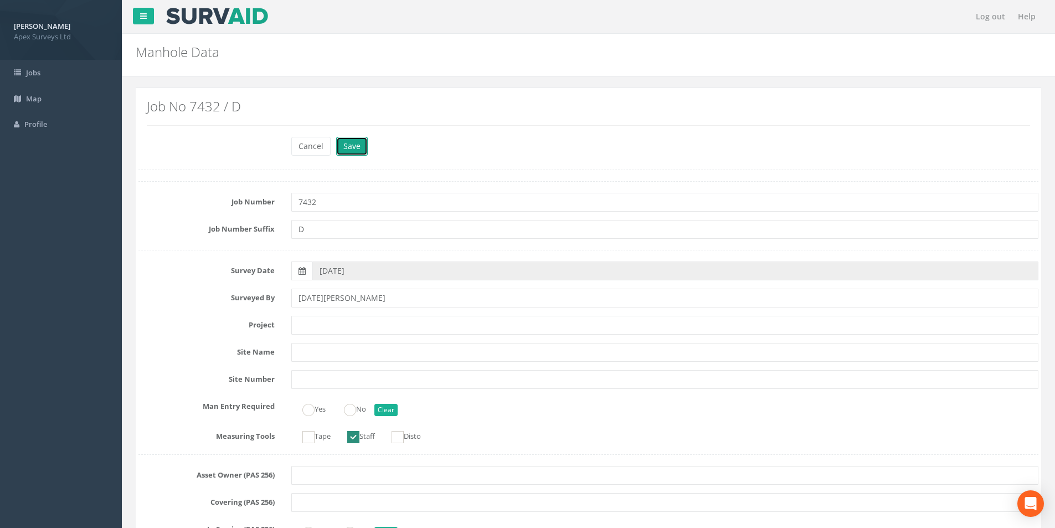
click at [345, 151] on button "Save" at bounding box center [352, 146] width 32 height 19
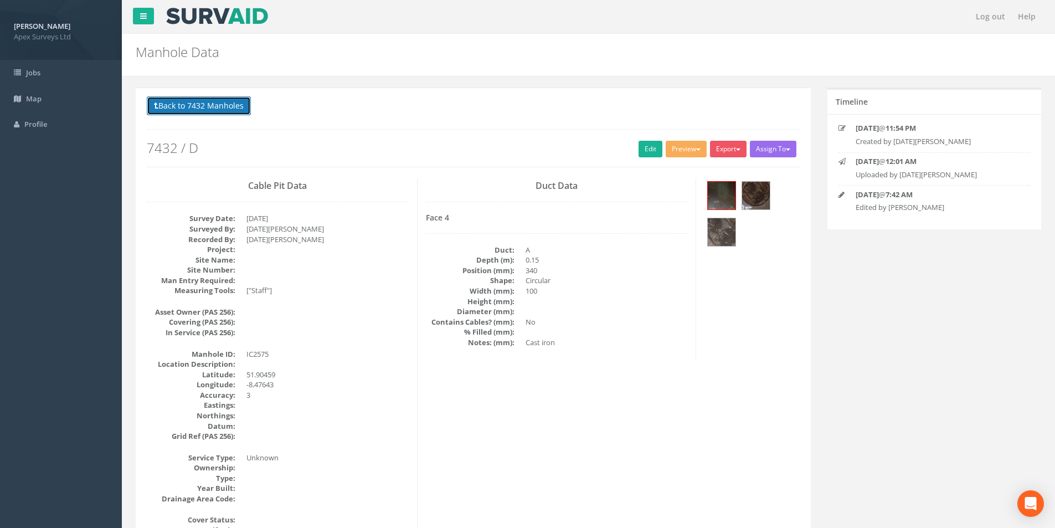
drag, startPoint x: 216, startPoint y: 106, endPoint x: 292, endPoint y: 109, distance: 75.3
click at [216, 106] on button "Back to 7432 Manholes" at bounding box center [199, 105] width 104 height 19
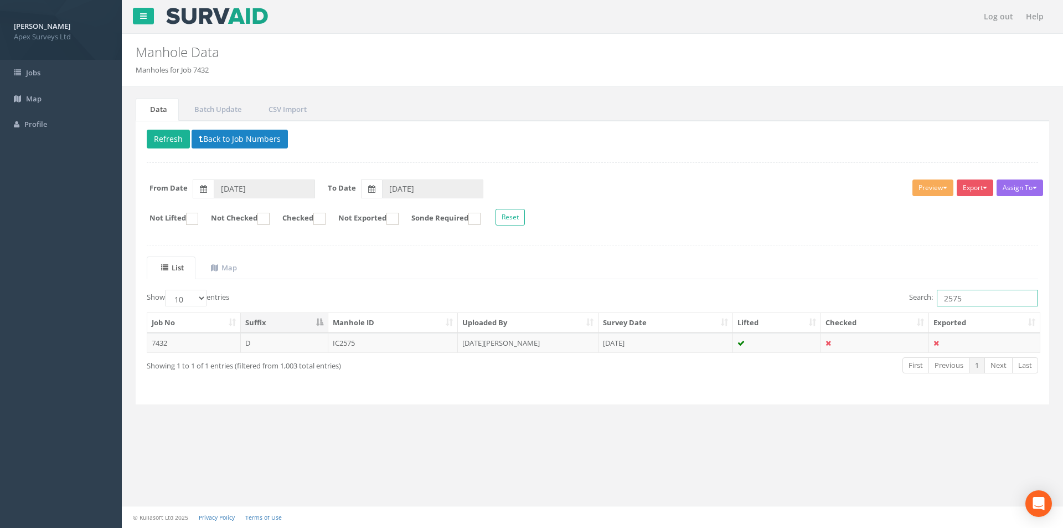
click at [970, 300] on input "2575" at bounding box center [987, 298] width 101 height 17
type input "2572"
click at [399, 347] on td "IC2572" at bounding box center [393, 343] width 130 height 20
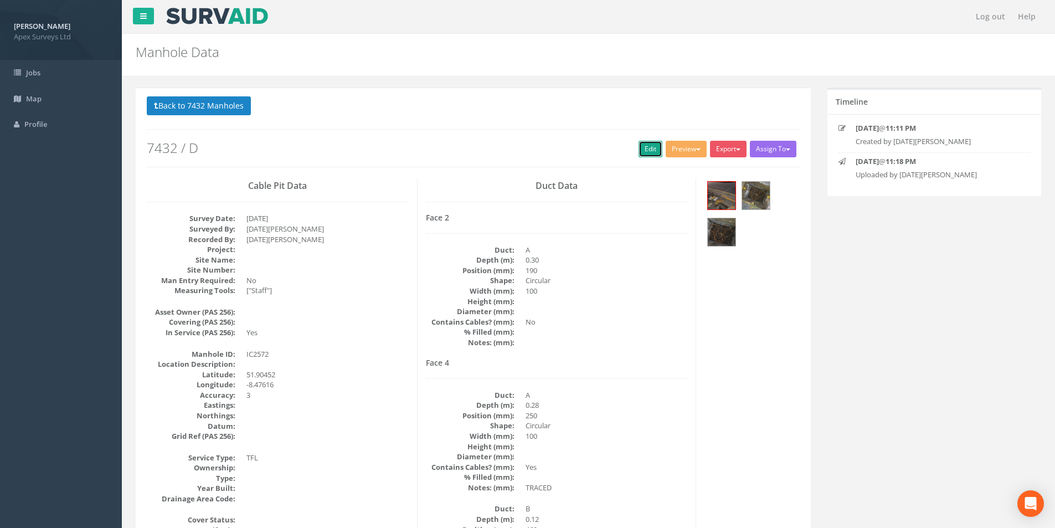
click at [642, 154] on link "Edit" at bounding box center [650, 149] width 24 height 17
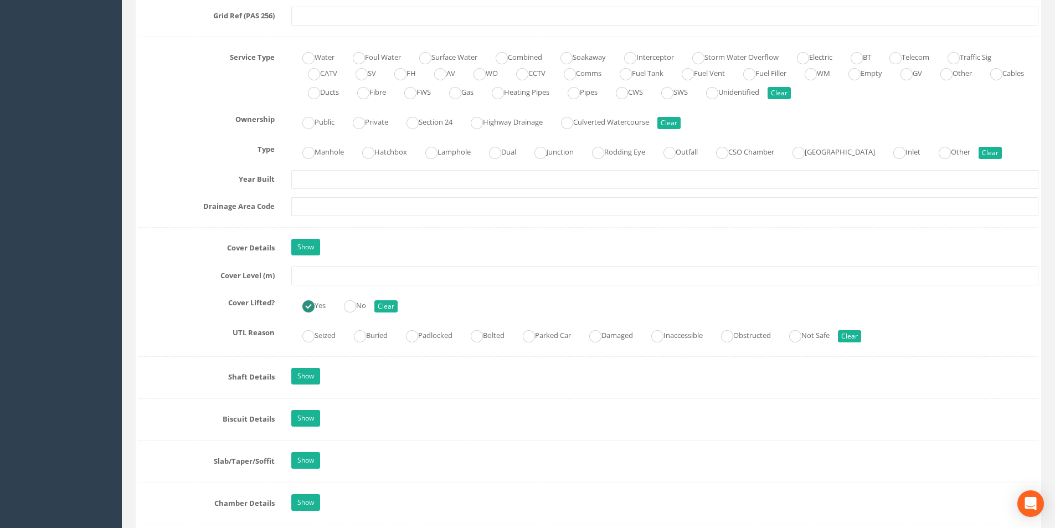
scroll to position [775, 0]
click at [340, 275] on input "text" at bounding box center [664, 275] width 747 height 19
type input "2"
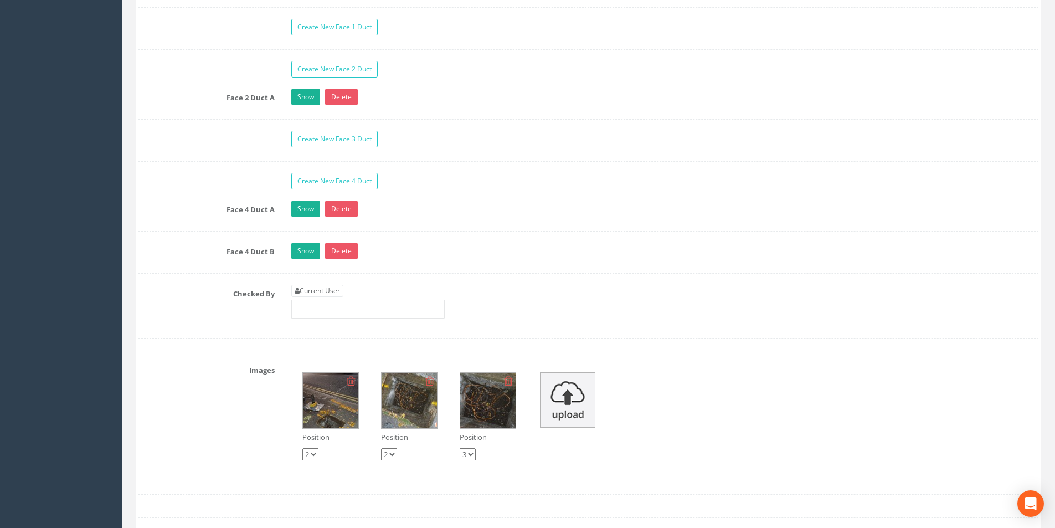
scroll to position [1938, 0]
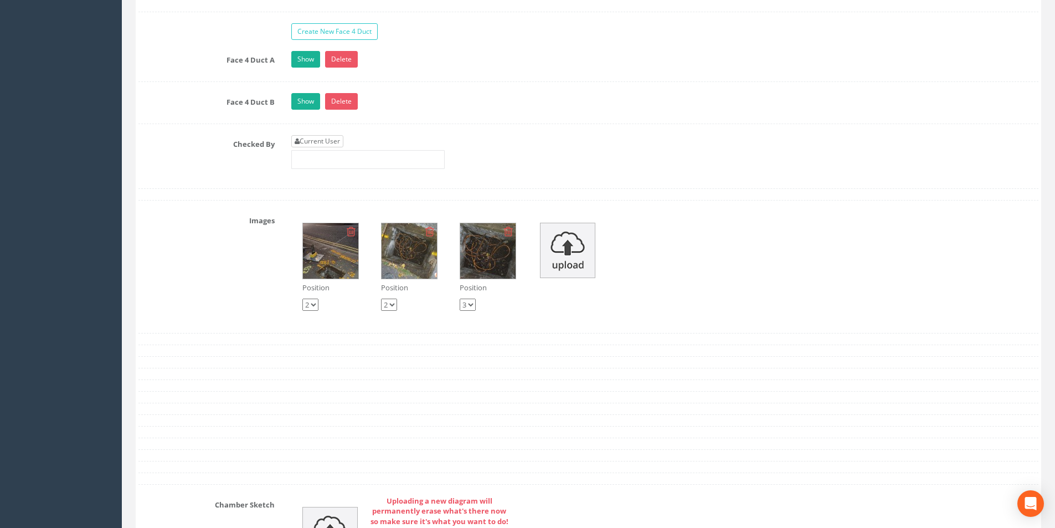
type input "27.21"
click at [321, 146] on link "Current User" at bounding box center [317, 141] width 52 height 12
type input "[PERSON_NAME]"
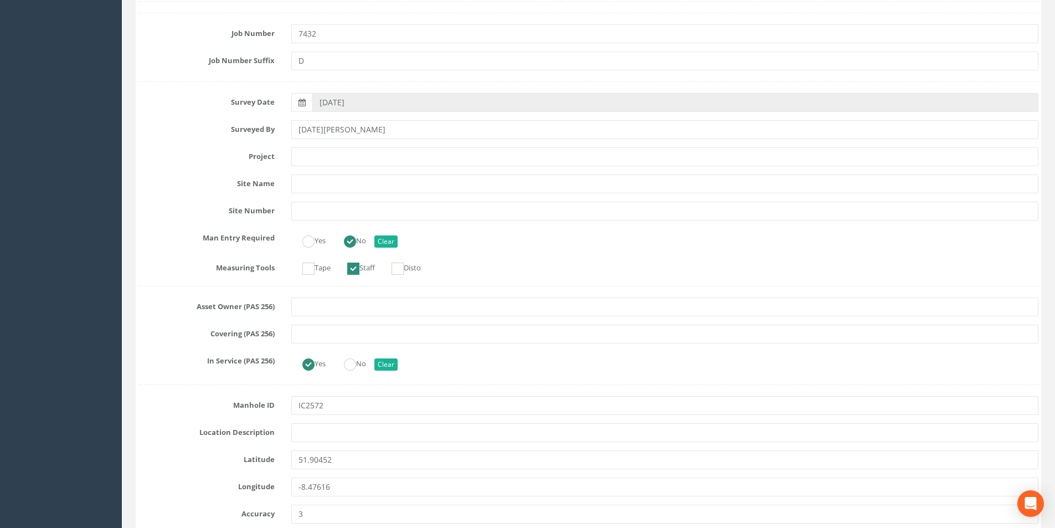
scroll to position [0, 0]
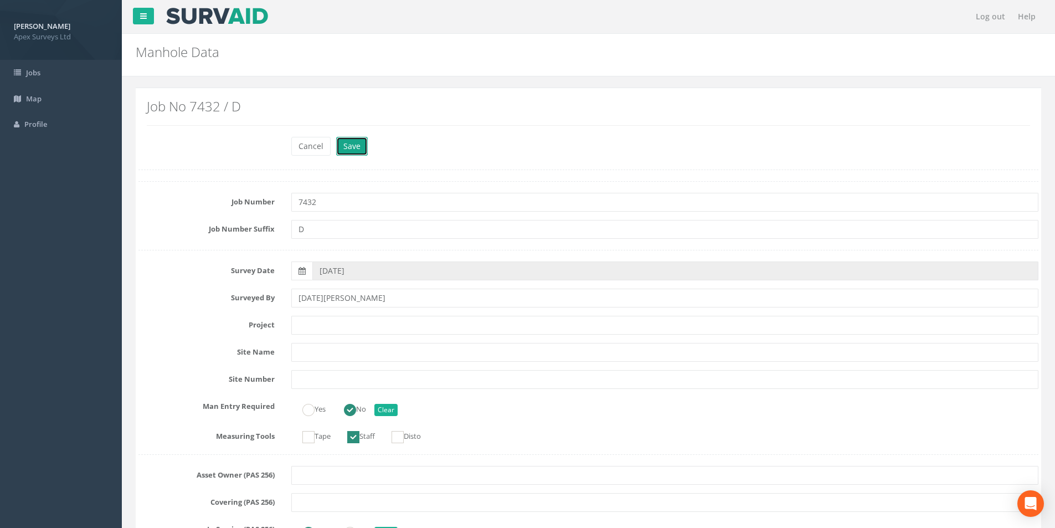
click at [350, 147] on button "Save" at bounding box center [352, 146] width 32 height 19
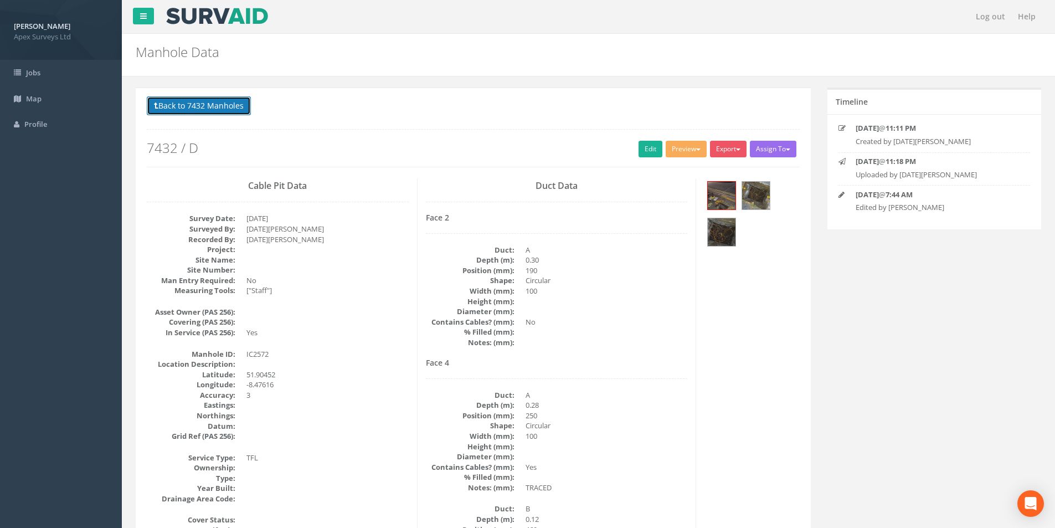
drag, startPoint x: 214, startPoint y: 108, endPoint x: 291, endPoint y: 158, distance: 91.5
click at [214, 108] on button "Back to 7432 Manholes" at bounding box center [199, 105] width 104 height 19
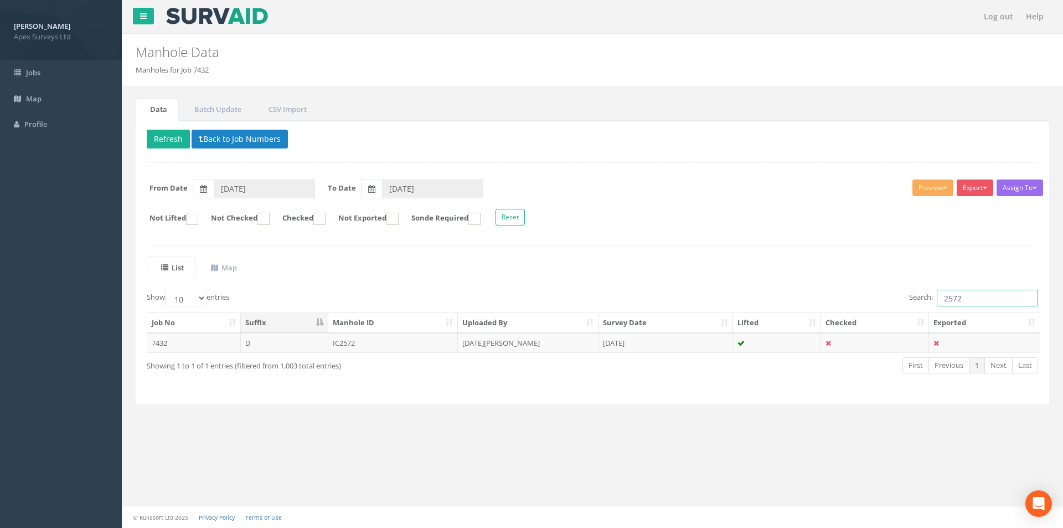
click at [982, 296] on input "2572" at bounding box center [987, 298] width 101 height 17
type input "2571"
click at [535, 342] on td "Ignat Kyzylo" at bounding box center [528, 343] width 141 height 20
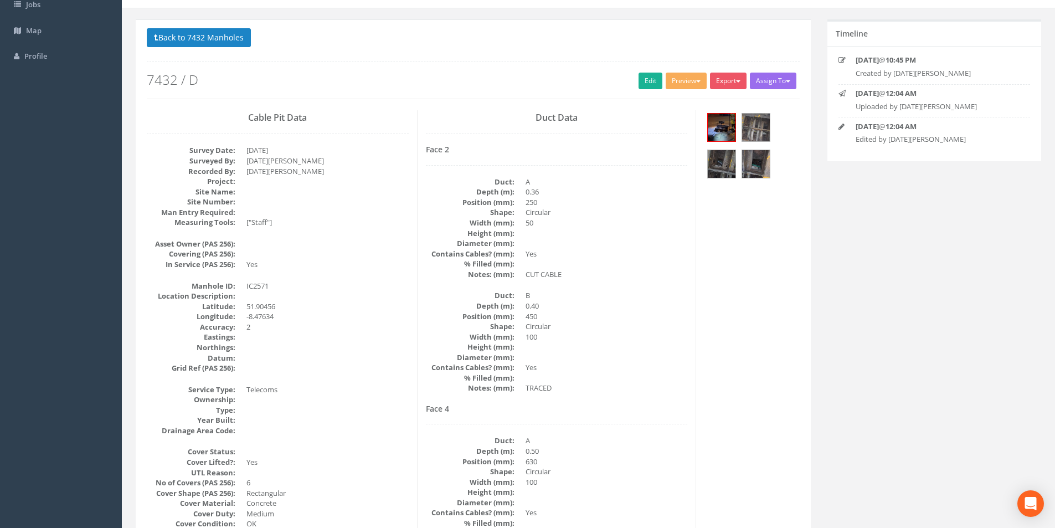
scroll to position [55, 0]
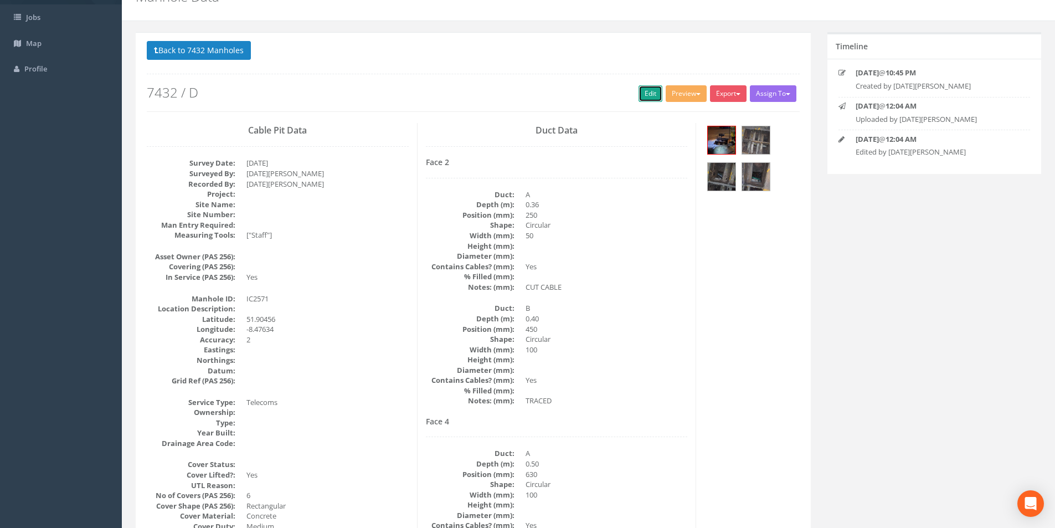
click at [645, 91] on link "Edit" at bounding box center [650, 93] width 24 height 17
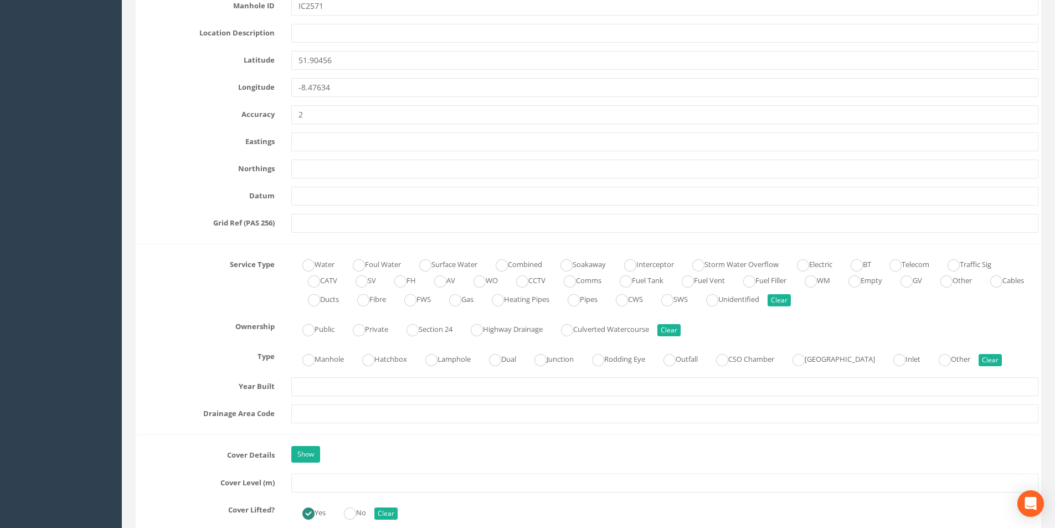
scroll to position [720, 0]
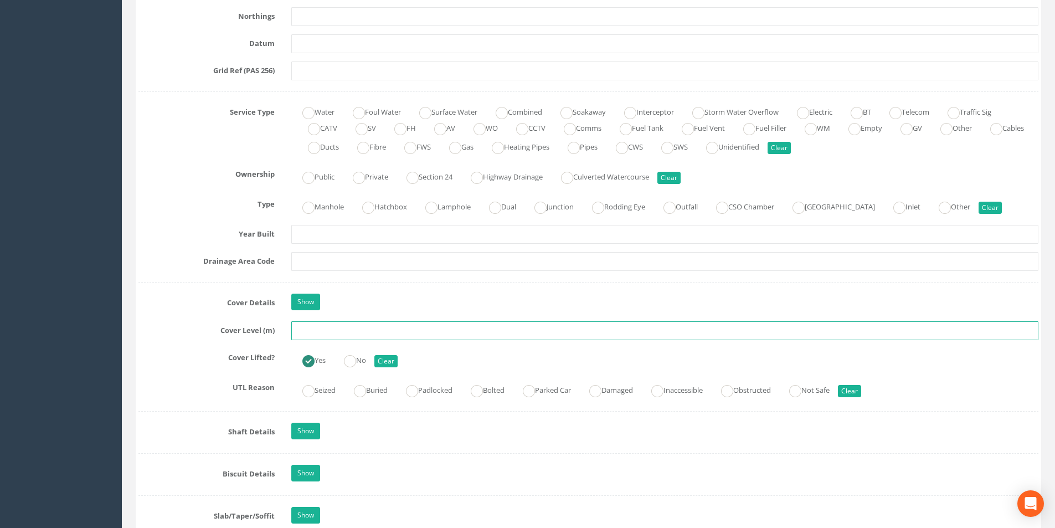
click at [329, 331] on input "text" at bounding box center [664, 330] width 747 height 19
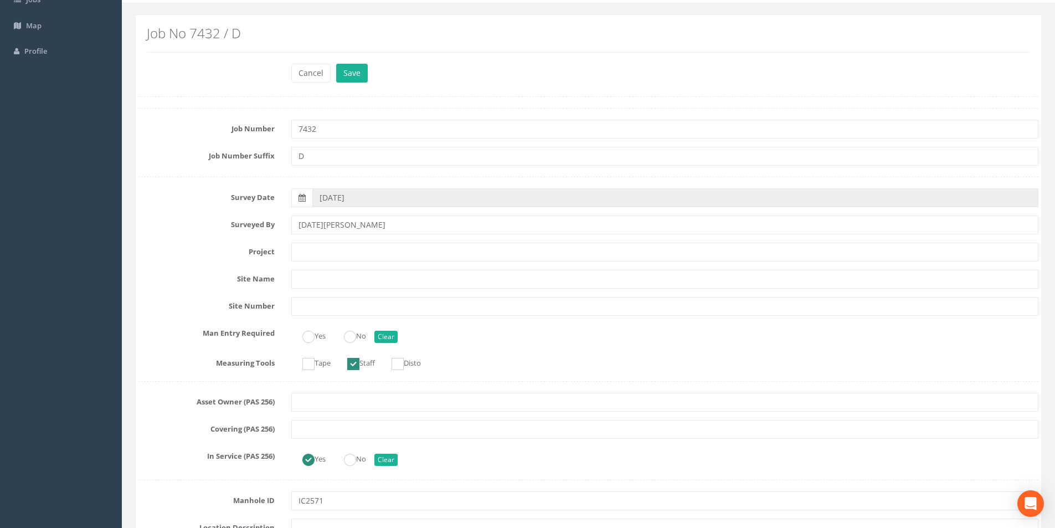
scroll to position [0, 0]
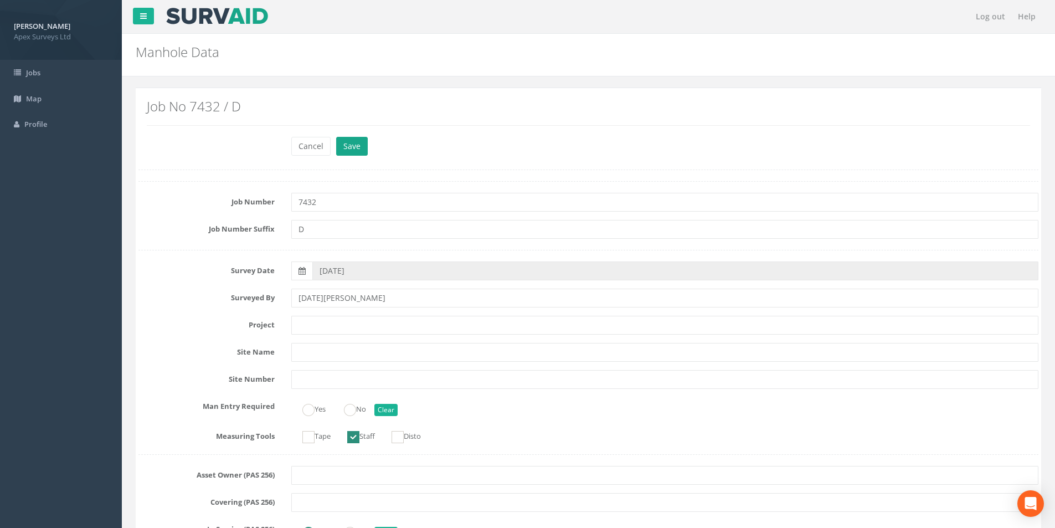
type input "27.60"
click at [352, 146] on button "Save" at bounding box center [352, 146] width 32 height 19
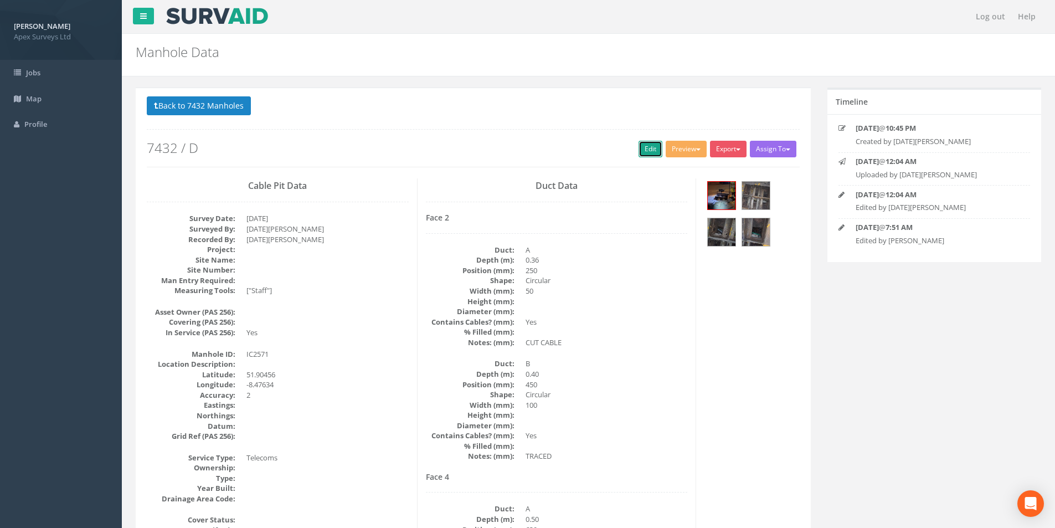
click at [644, 148] on link "Edit" at bounding box center [650, 149] width 24 height 17
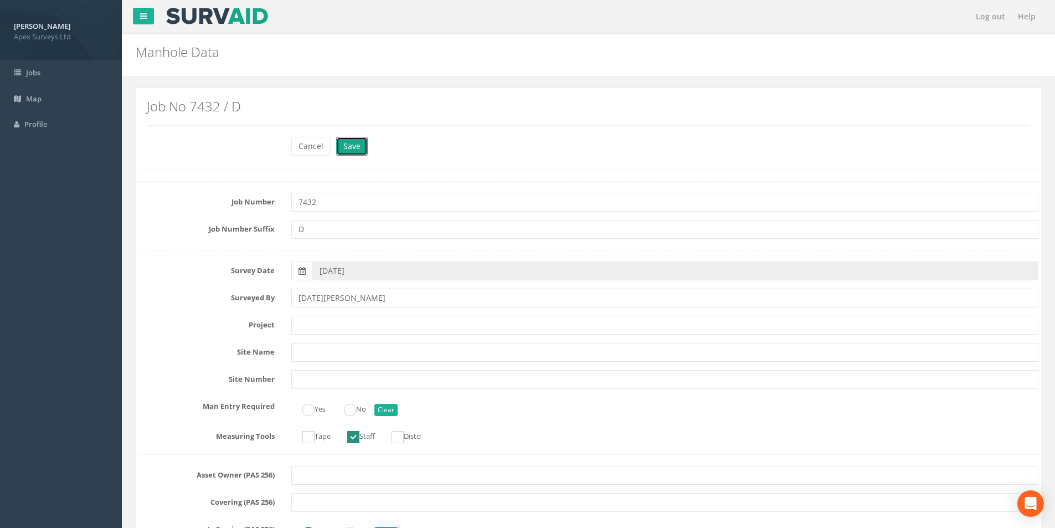
click at [353, 149] on button "Save" at bounding box center [352, 146] width 32 height 19
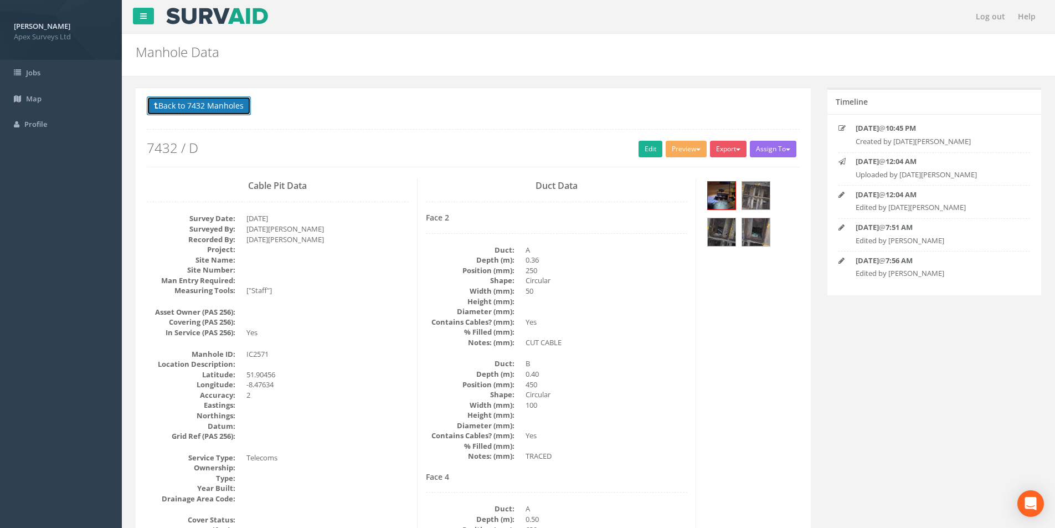
click at [173, 108] on button "Back to 7432 Manholes" at bounding box center [199, 105] width 104 height 19
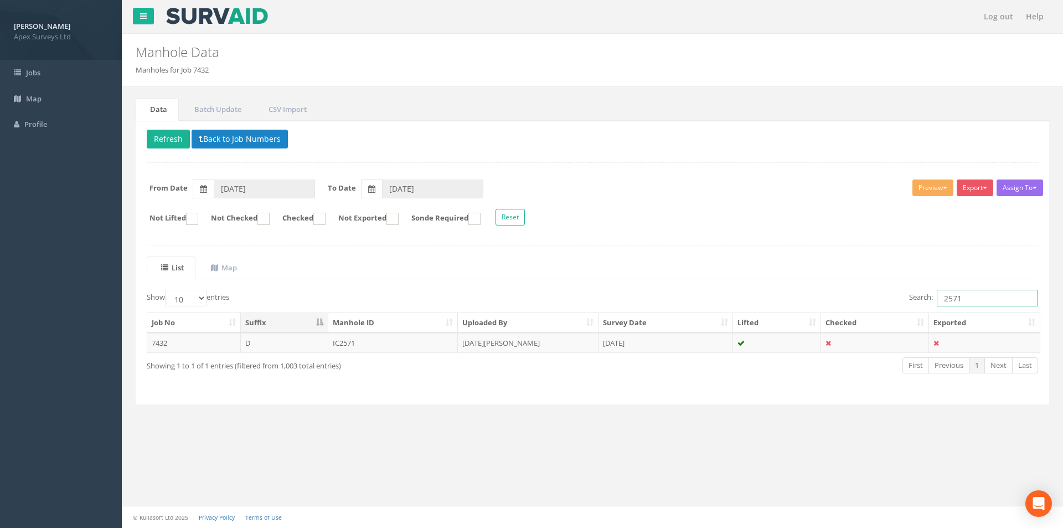
click at [979, 298] on input "2571" at bounding box center [987, 298] width 101 height 17
type input "2570"
click at [695, 342] on td "[DATE]" at bounding box center [666, 343] width 135 height 20
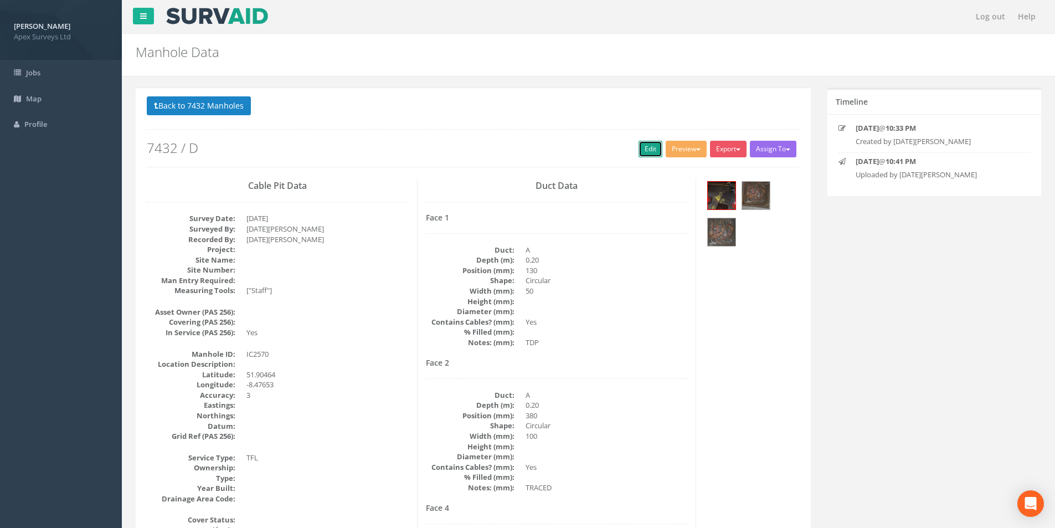
click at [651, 146] on link "Edit" at bounding box center [650, 149] width 24 height 17
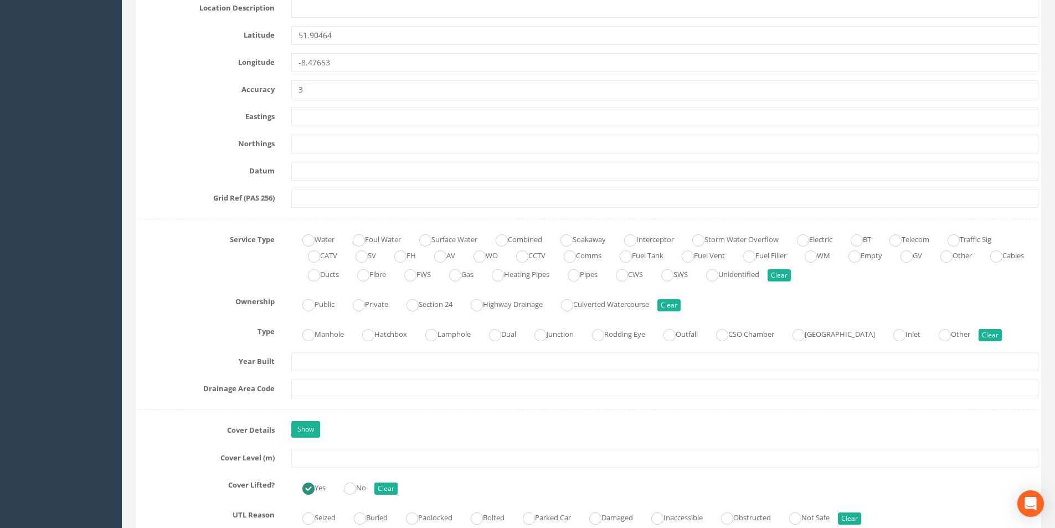
scroll to position [720, 0]
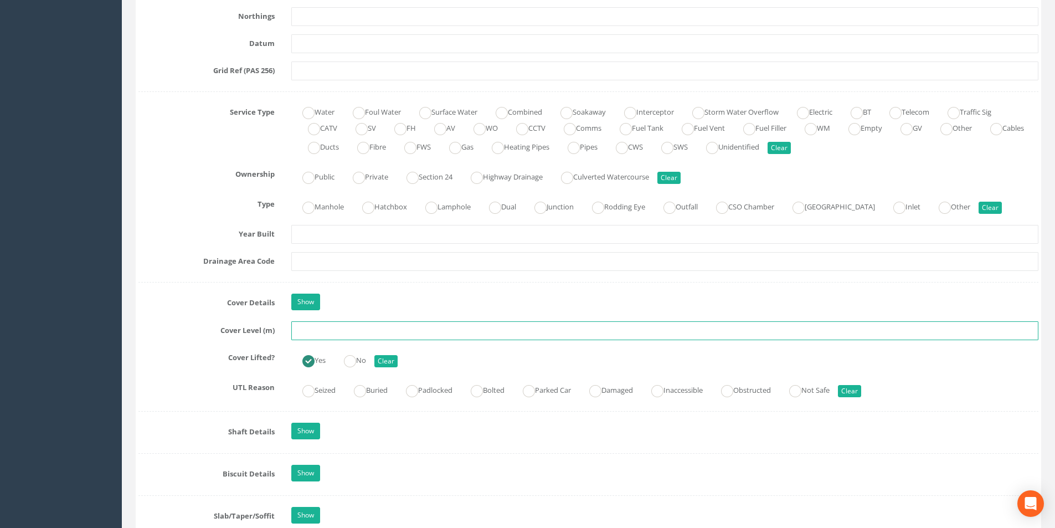
click at [380, 332] on input "text" at bounding box center [664, 330] width 747 height 19
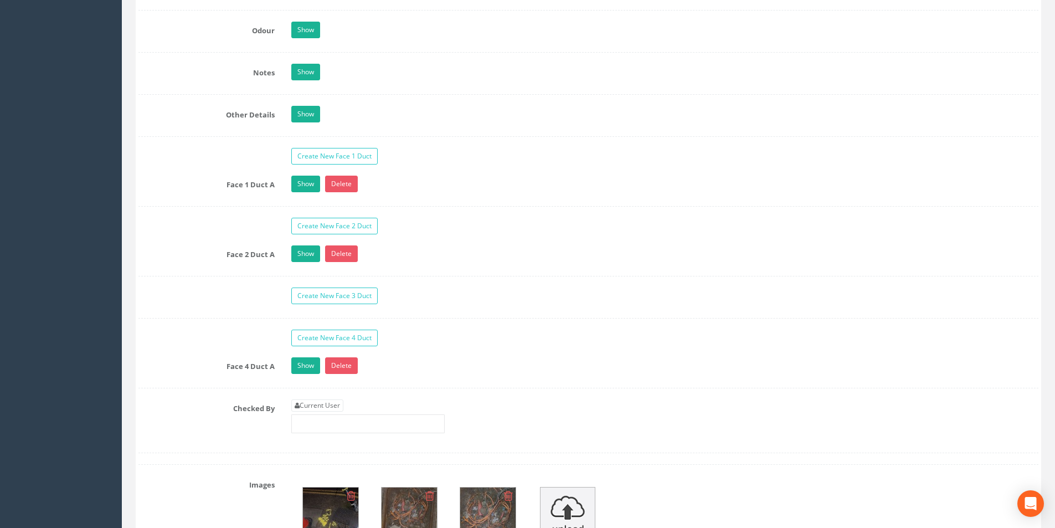
scroll to position [1716, 0]
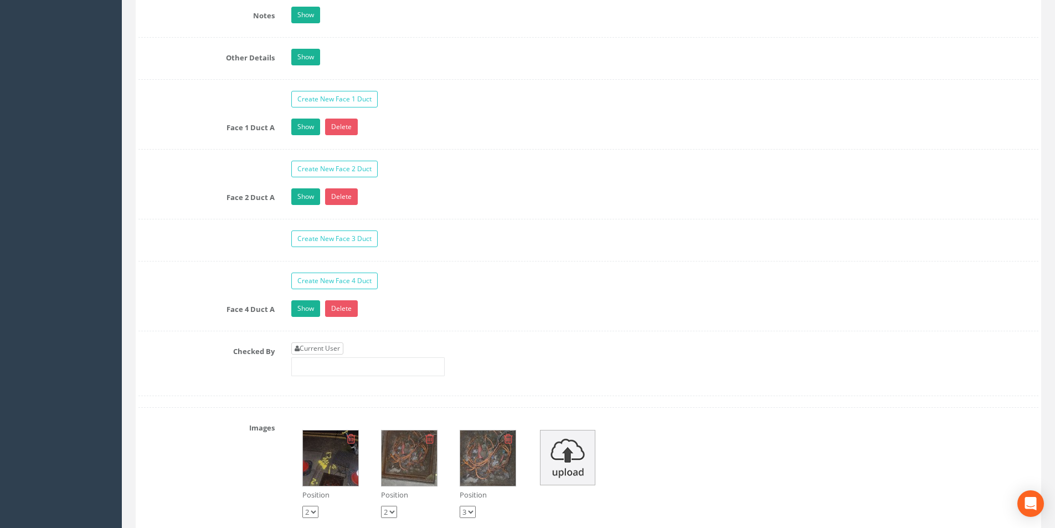
type input "27.40"
click at [331, 349] on link "Current User" at bounding box center [317, 348] width 52 height 12
type input "[PERSON_NAME]"
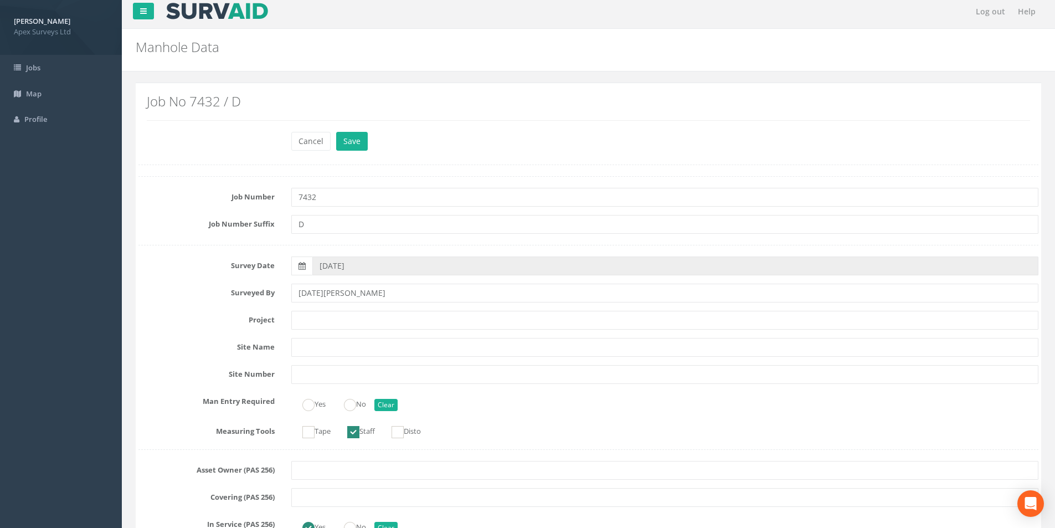
scroll to position [0, 0]
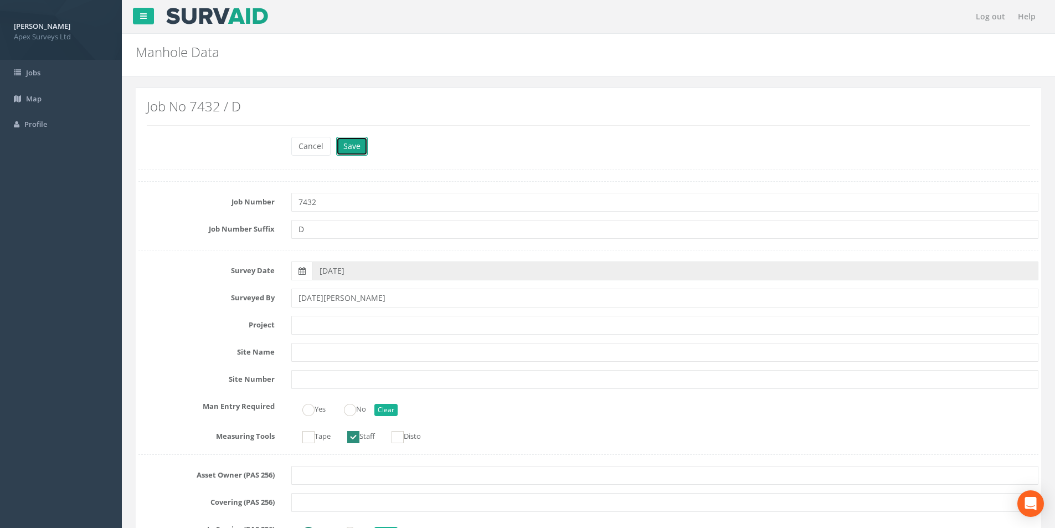
click at [345, 149] on button "Save" at bounding box center [352, 146] width 32 height 19
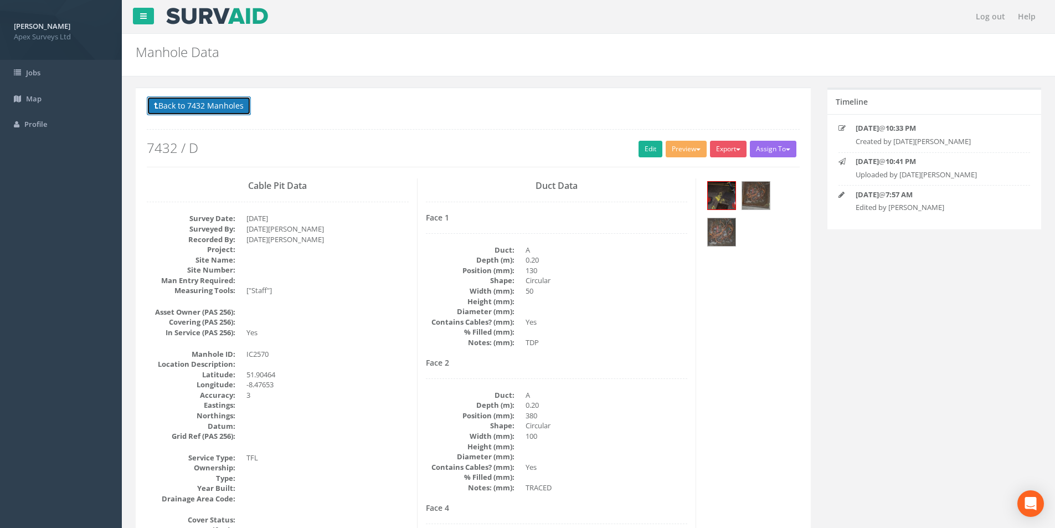
click at [202, 110] on button "Back to 7432 Manholes" at bounding box center [199, 105] width 104 height 19
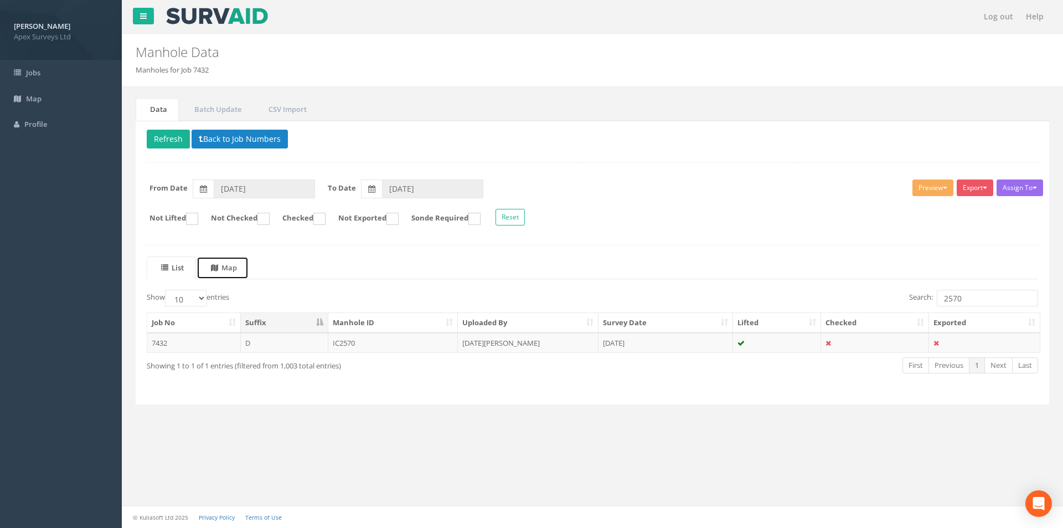
click at [237, 270] on uib-tab-heading "Map" at bounding box center [224, 267] width 26 height 10
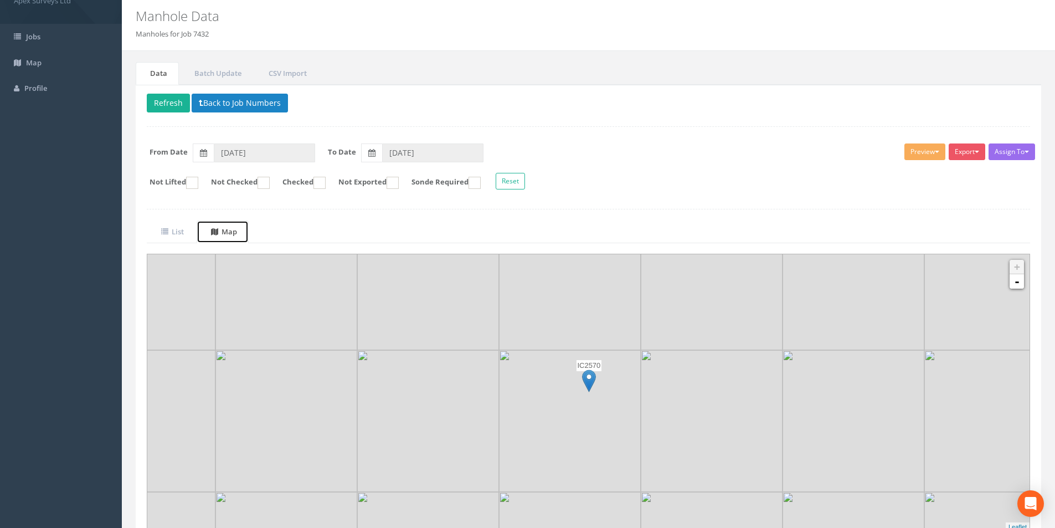
scroll to position [87, 0]
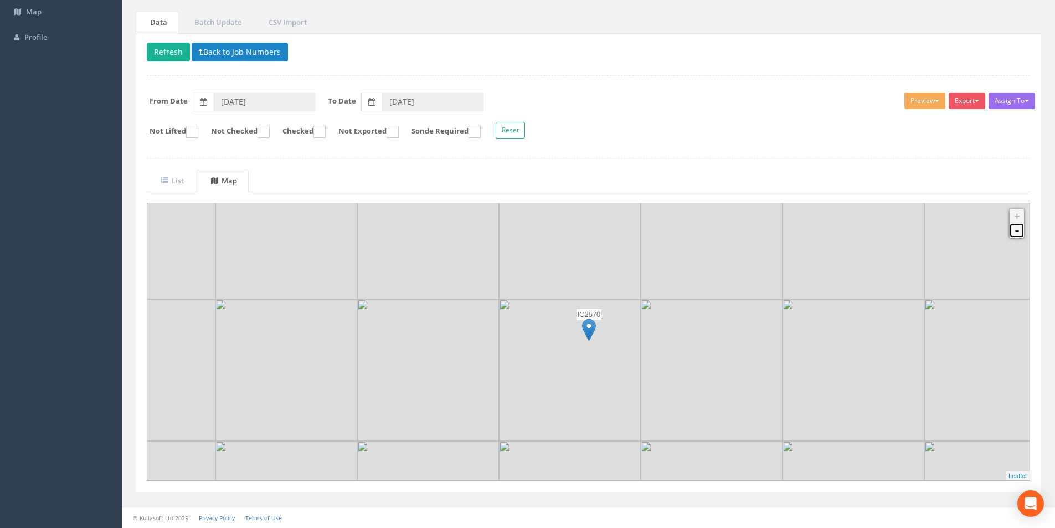
click at [1017, 235] on link "-" at bounding box center [1016, 230] width 14 height 14
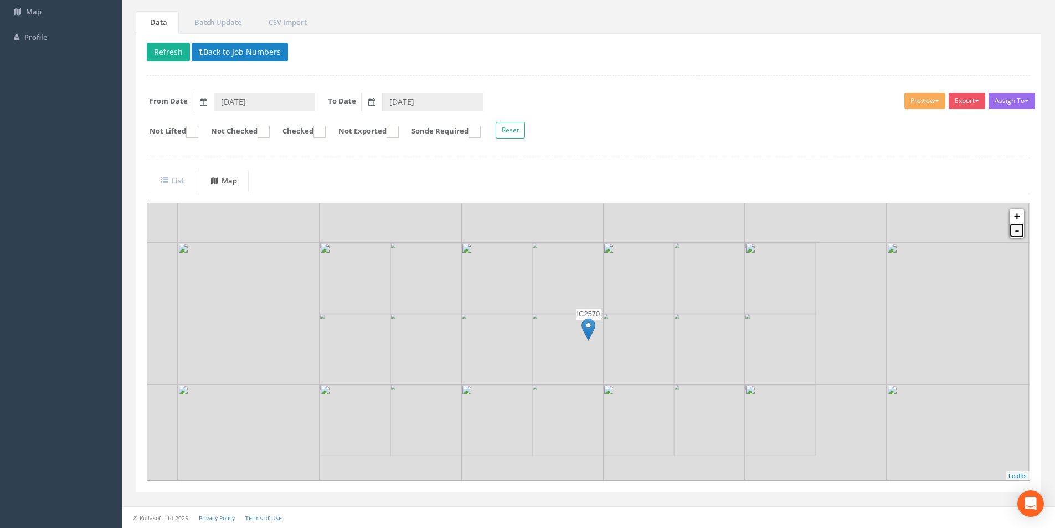
click at [1017, 235] on link "-" at bounding box center [1016, 230] width 14 height 14
click at [525, 131] on button "Reset" at bounding box center [510, 130] width 29 height 17
click at [174, 183] on uib-tab-heading "List" at bounding box center [172, 181] width 23 height 10
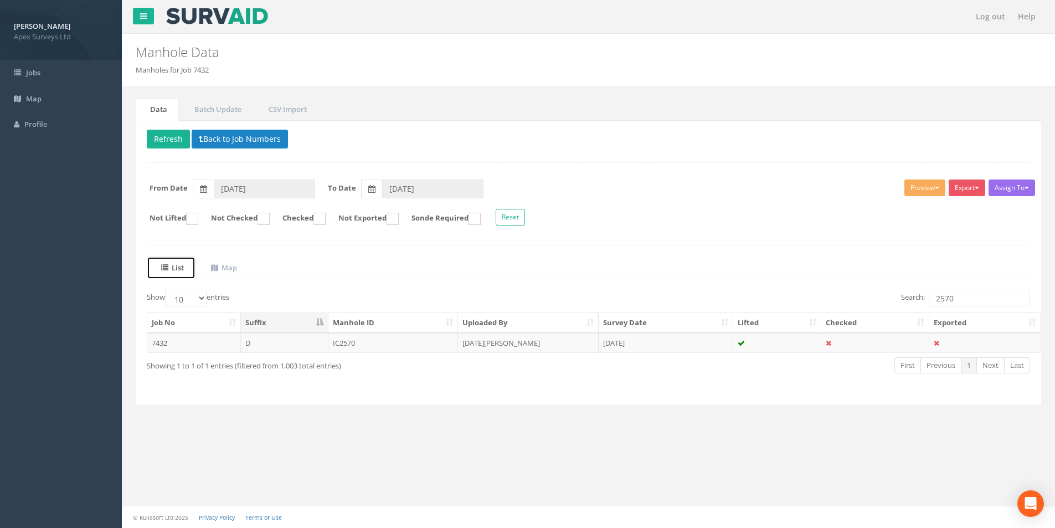
scroll to position [0, 0]
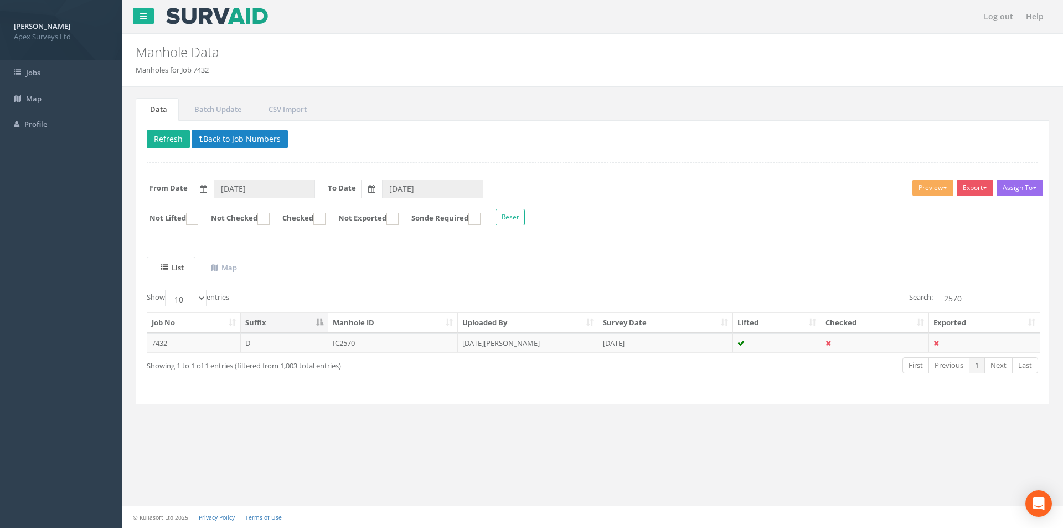
drag, startPoint x: 988, startPoint y: 302, endPoint x: 921, endPoint y: 300, distance: 66.5
click at [922, 300] on label "Search: 2570" at bounding box center [973, 298] width 129 height 17
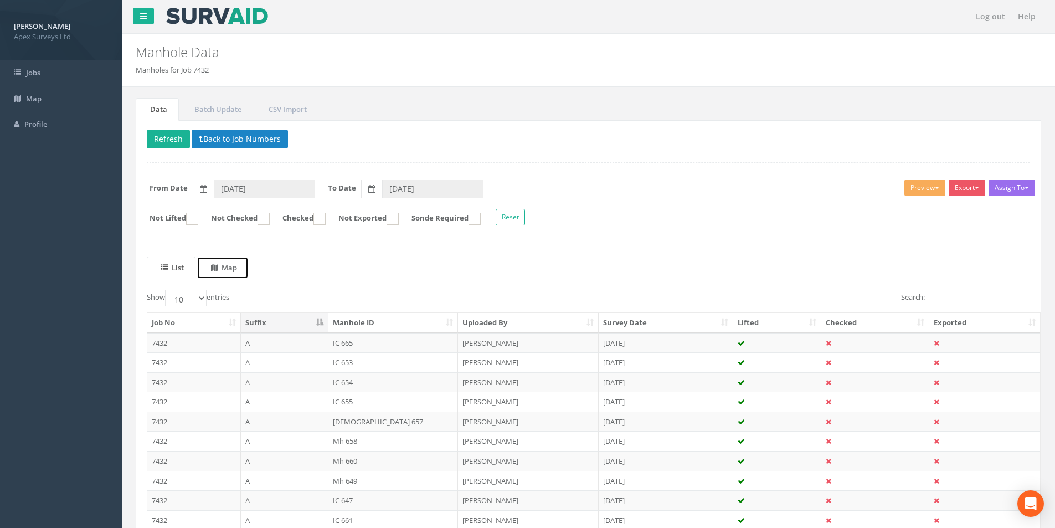
click at [229, 272] on uib-tab-heading "Map" at bounding box center [224, 267] width 26 height 10
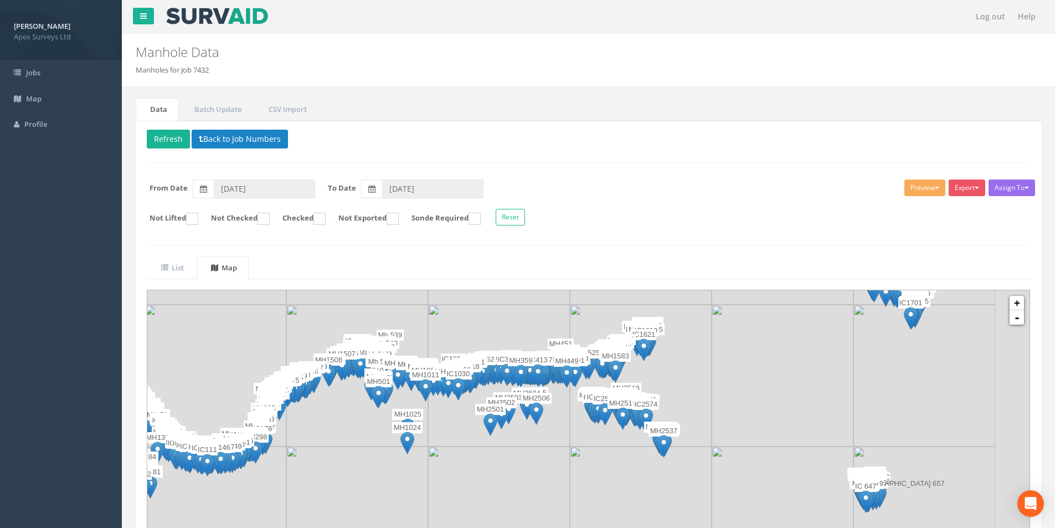
drag, startPoint x: 647, startPoint y: 453, endPoint x: 548, endPoint y: 421, distance: 104.9
click at [82, 264] on div at bounding box center [82, 264] width 0 height 0
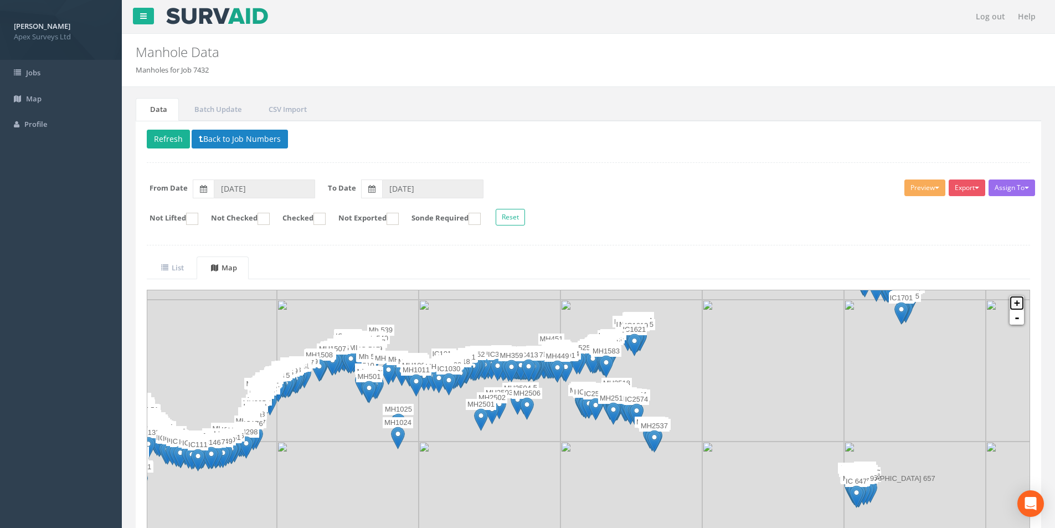
click at [1018, 301] on link "+" at bounding box center [1016, 303] width 14 height 14
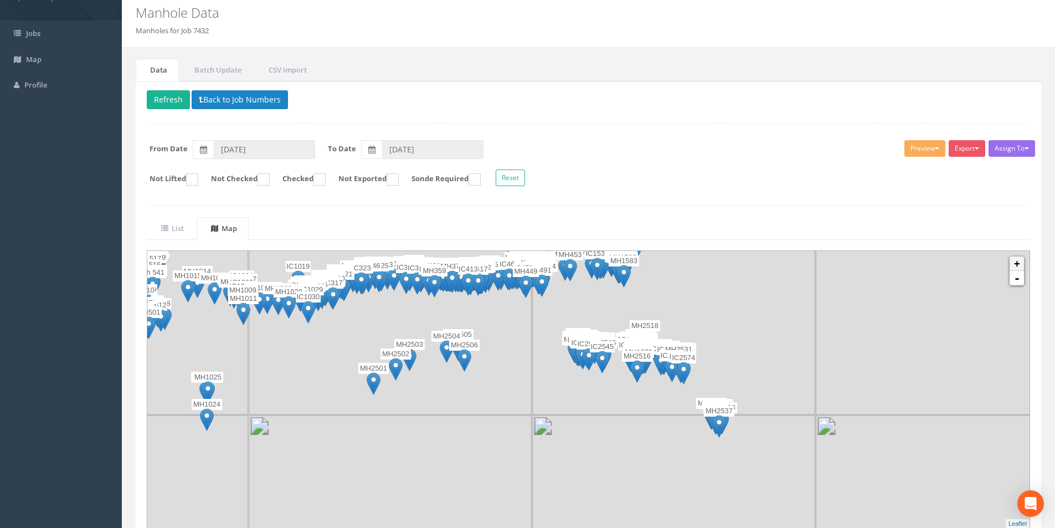
click at [1018, 301] on img at bounding box center [957, 272] width 283 height 283
click at [1017, 266] on link "+" at bounding box center [1016, 263] width 14 height 14
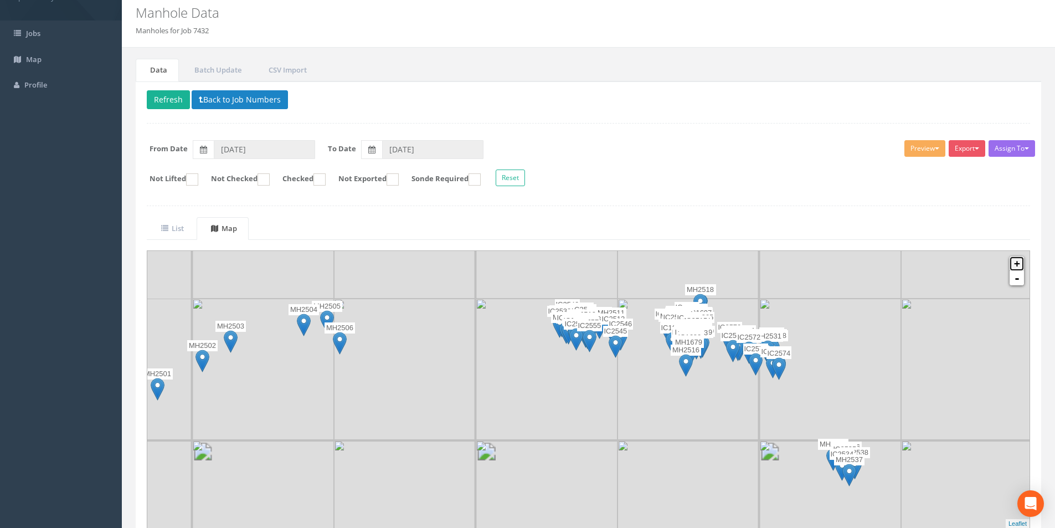
click at [1017, 266] on link "+" at bounding box center [1016, 263] width 14 height 14
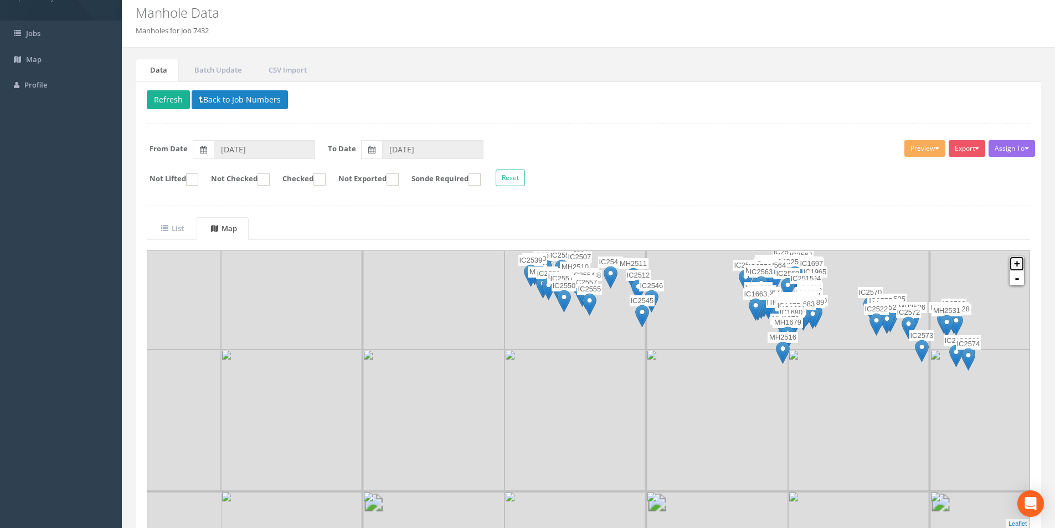
click at [1017, 266] on link "+" at bounding box center [1016, 263] width 14 height 14
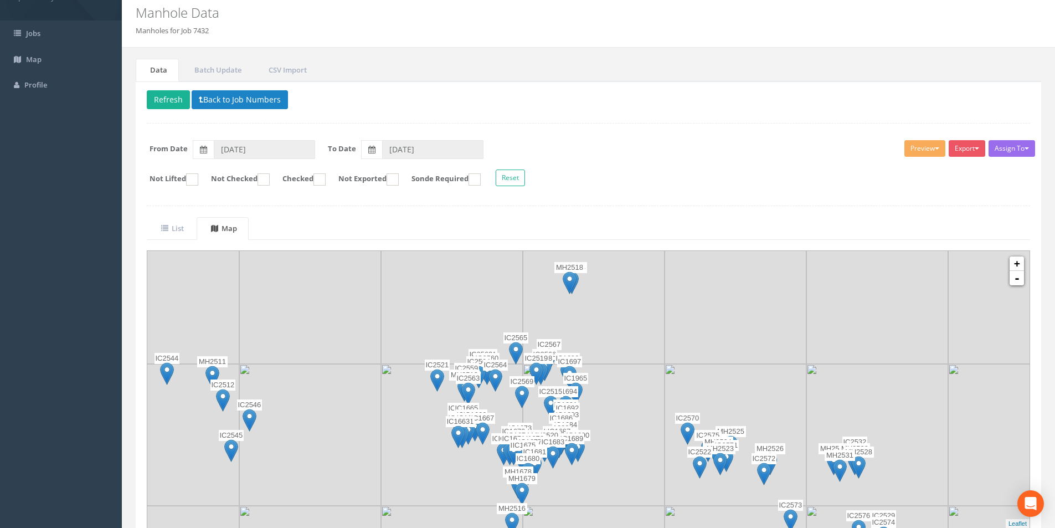
drag, startPoint x: 785, startPoint y: 312, endPoint x: 476, endPoint y: 464, distance: 344.2
click at [476, 464] on img at bounding box center [452, 435] width 142 height 142
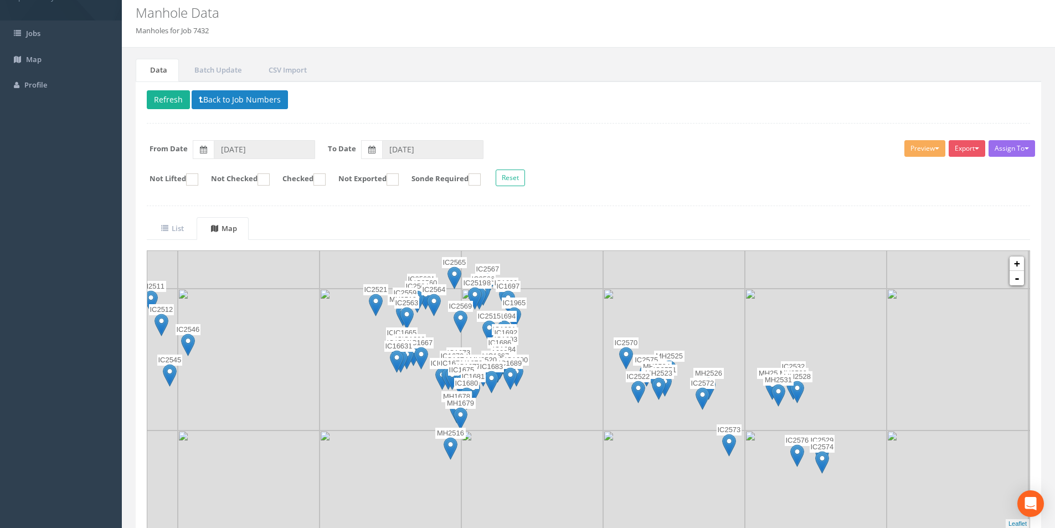
drag, startPoint x: 827, startPoint y: 496, endPoint x: 765, endPoint y: 419, distance: 98.8
click at [765, 419] on img at bounding box center [816, 359] width 142 height 142
click at [1022, 272] on link "-" at bounding box center [1016, 278] width 14 height 14
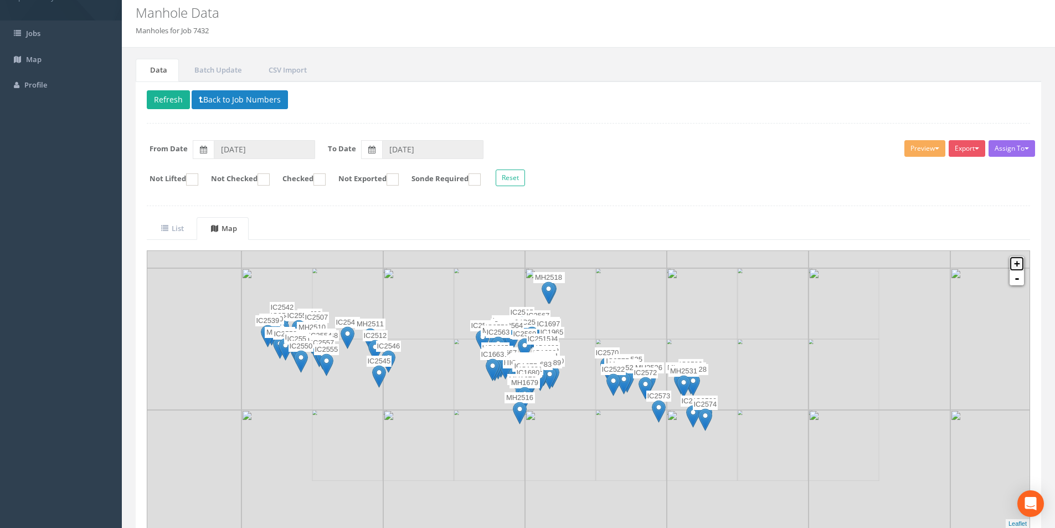
click at [1012, 260] on link "+" at bounding box center [1016, 263] width 14 height 14
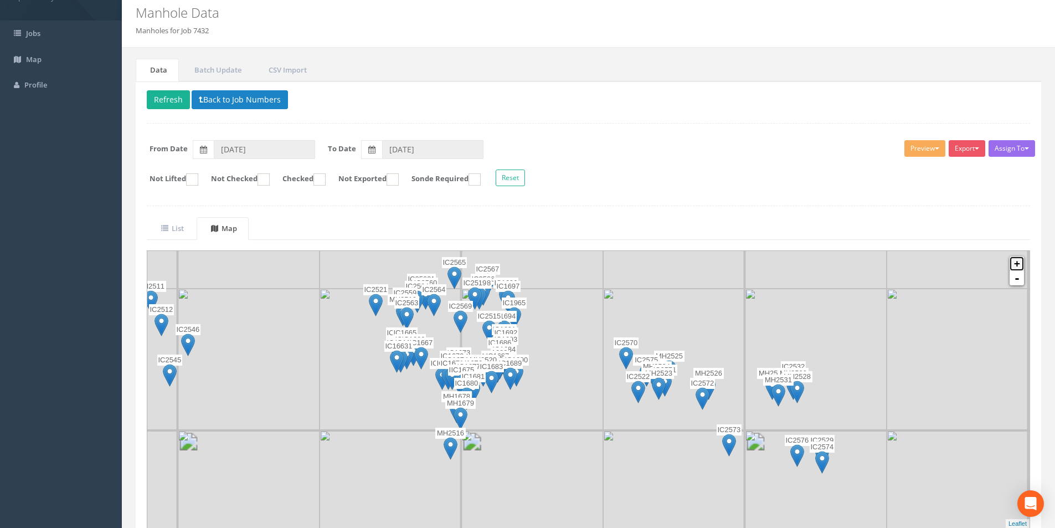
click at [1012, 260] on link "+" at bounding box center [1016, 263] width 14 height 14
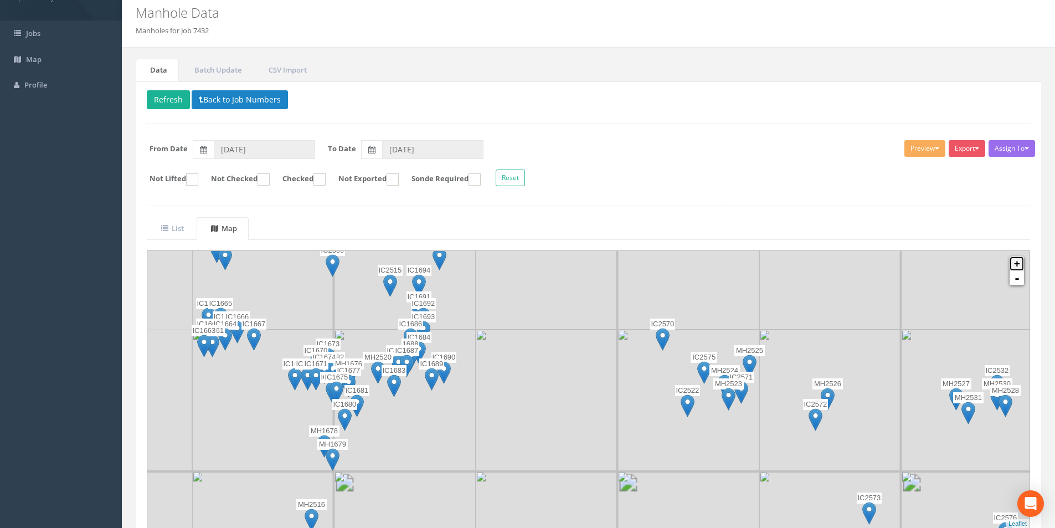
click at [1012, 260] on link "+" at bounding box center [1016, 263] width 14 height 14
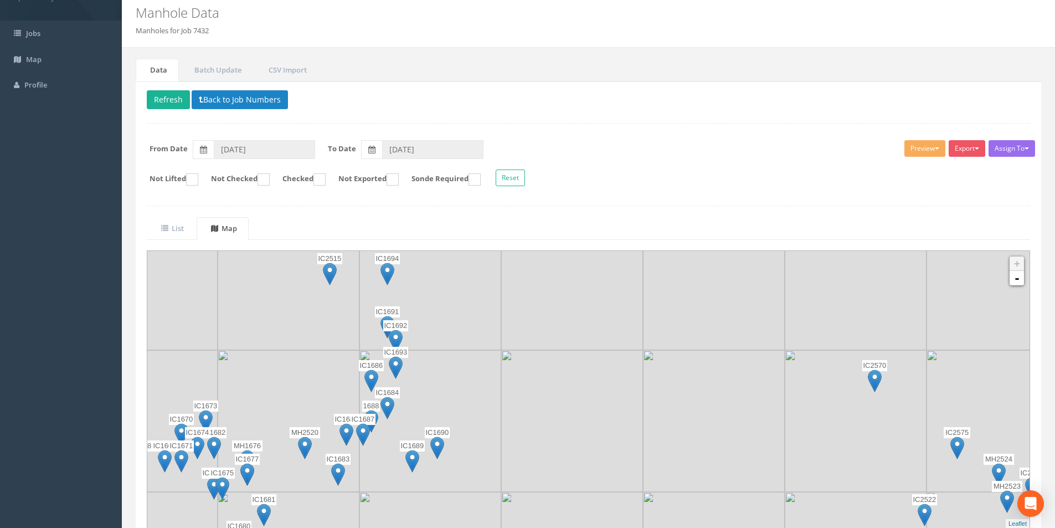
drag, startPoint x: 380, startPoint y: 312, endPoint x: 568, endPoint y: 416, distance: 214.4
click at [568, 416] on img at bounding box center [572, 421] width 142 height 142
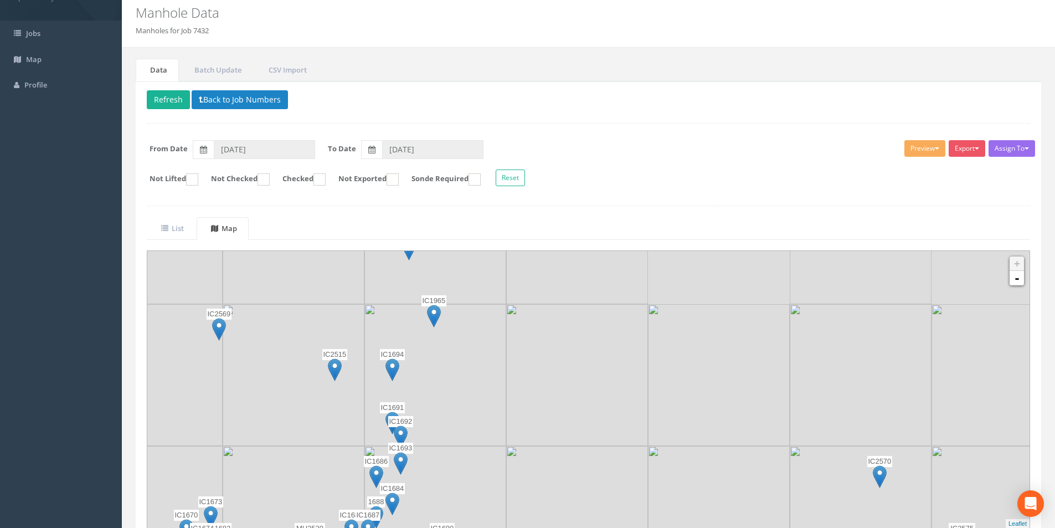
drag, startPoint x: 430, startPoint y: 314, endPoint x: 436, endPoint y: 429, distance: 114.3
click at [436, 429] on img at bounding box center [435, 375] width 142 height 142
click at [431, 310] on img at bounding box center [434, 316] width 14 height 23
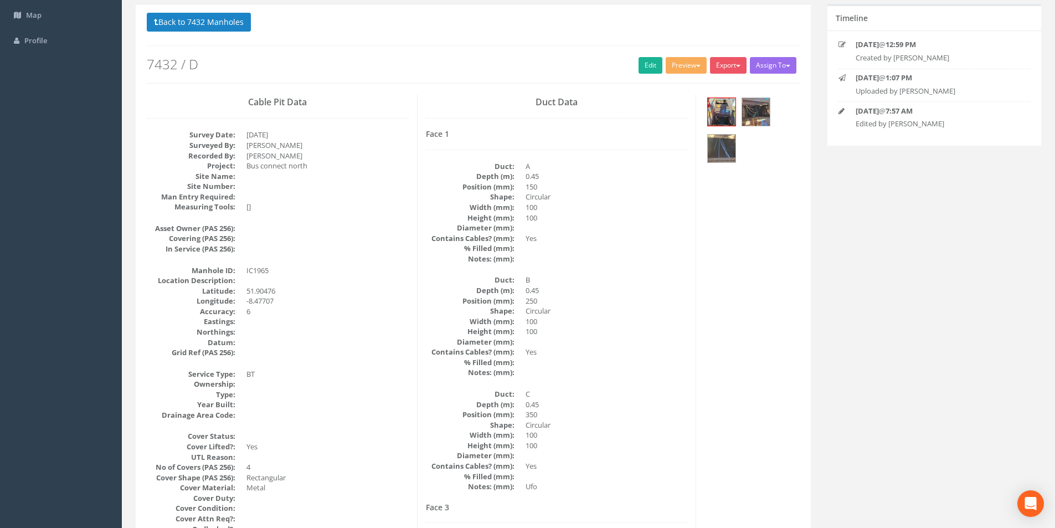
scroll to position [68, 0]
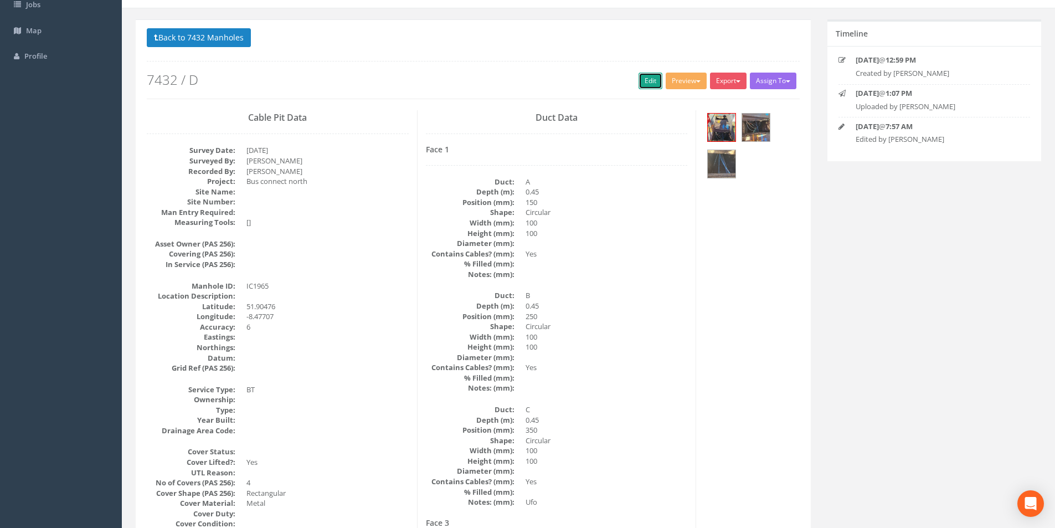
click at [646, 86] on link "Edit" at bounding box center [650, 81] width 24 height 17
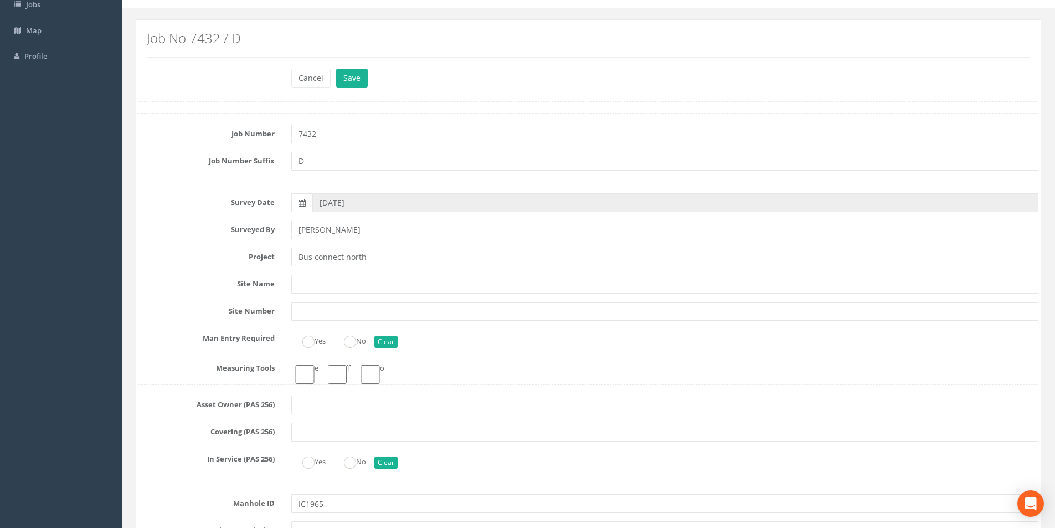
click at [357, 87] on button "Save" at bounding box center [352, 78] width 32 height 19
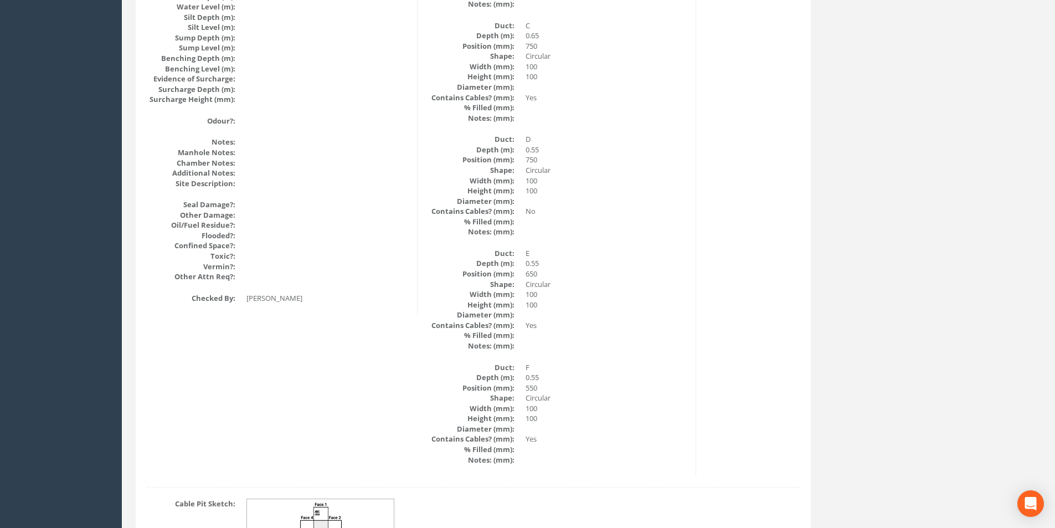
scroll to position [1342, 0]
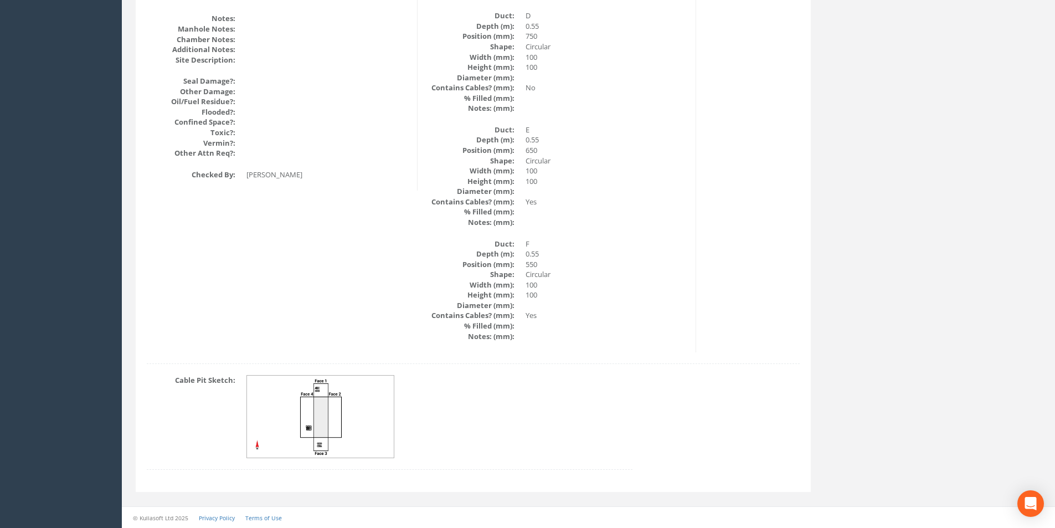
click at [317, 435] on img at bounding box center [321, 416] width 148 height 82
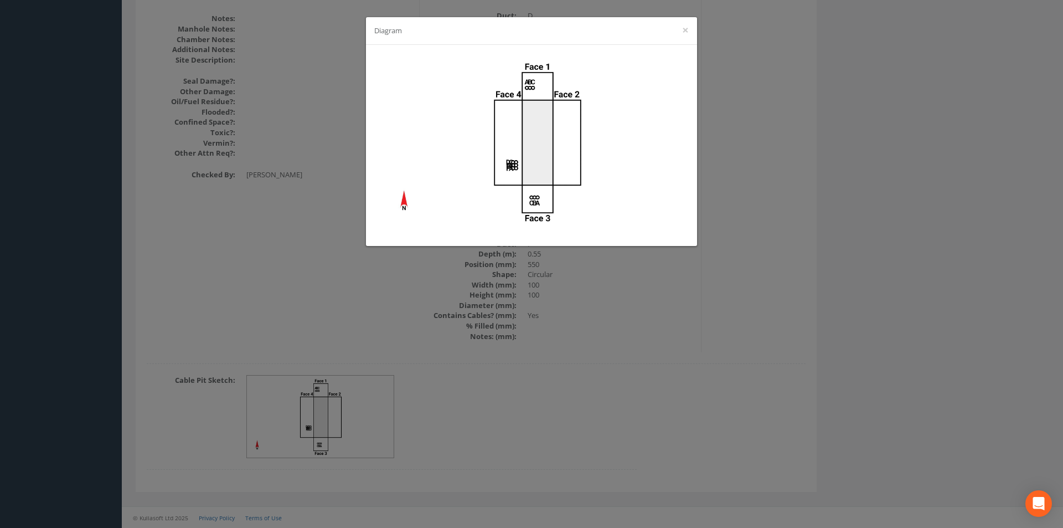
click at [689, 32] on div "Diagram ×" at bounding box center [531, 31] width 331 height 28
drag, startPoint x: 682, startPoint y: 32, endPoint x: 689, endPoint y: 28, distance: 8.5
click at [689, 28] on div "Diagram ×" at bounding box center [531, 31] width 331 height 28
click at [687, 31] on button "×" at bounding box center [685, 30] width 7 height 12
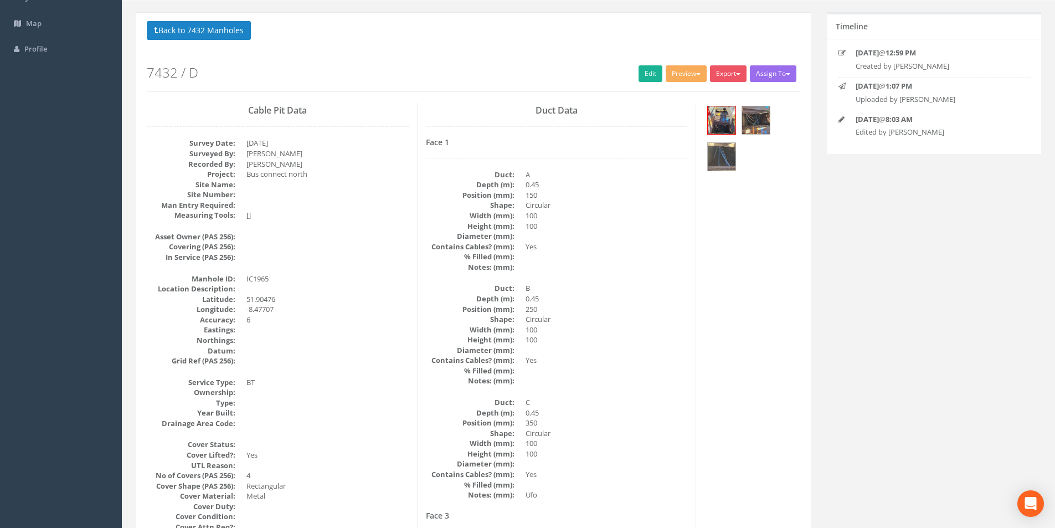
scroll to position [0, 0]
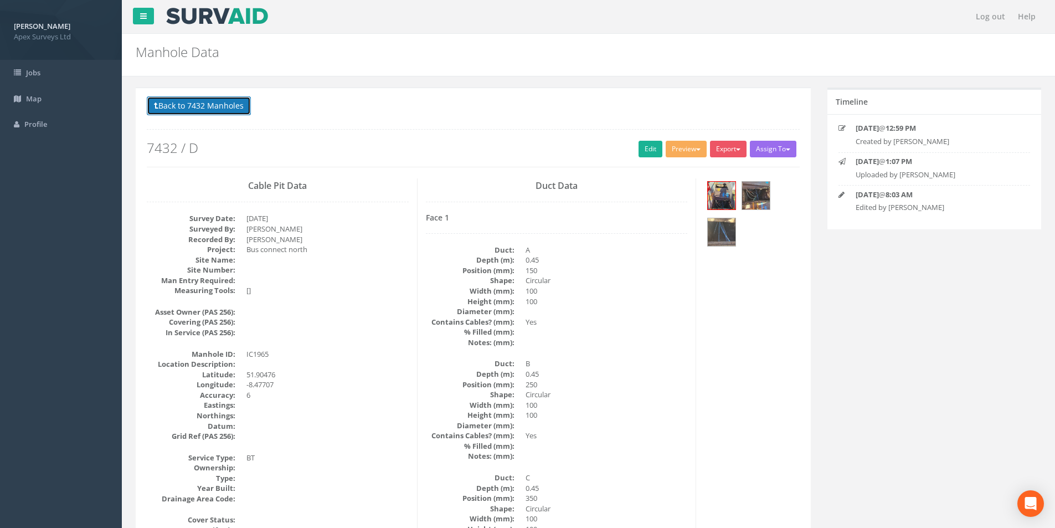
click at [172, 109] on button "Back to 7432 Manholes" at bounding box center [199, 105] width 104 height 19
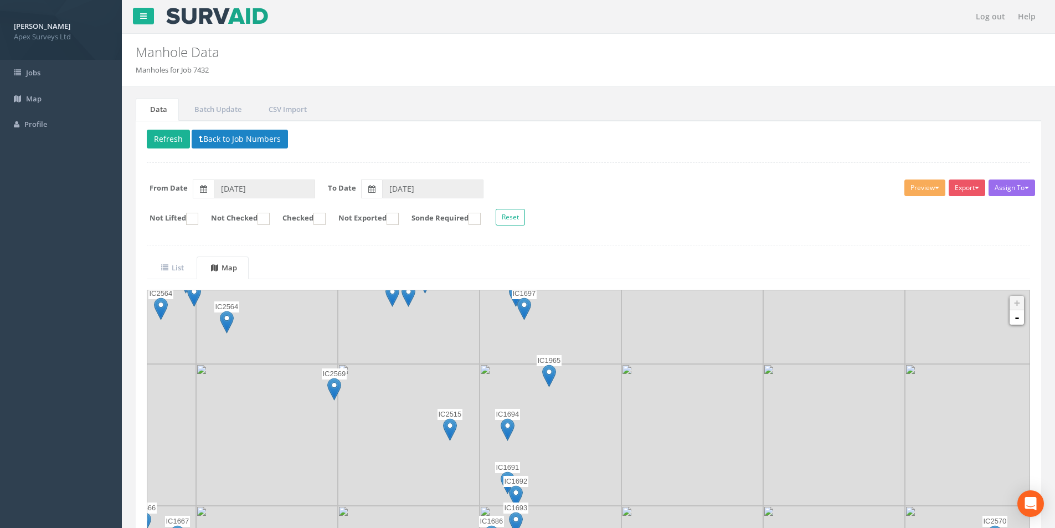
drag, startPoint x: 365, startPoint y: 403, endPoint x: 482, endPoint y: 423, distance: 118.5
click at [482, 423] on img at bounding box center [550, 435] width 142 height 142
drag, startPoint x: 188, startPoint y: 269, endPoint x: 537, endPoint y: 306, distance: 350.8
click at [188, 269] on link "List" at bounding box center [171, 267] width 49 height 23
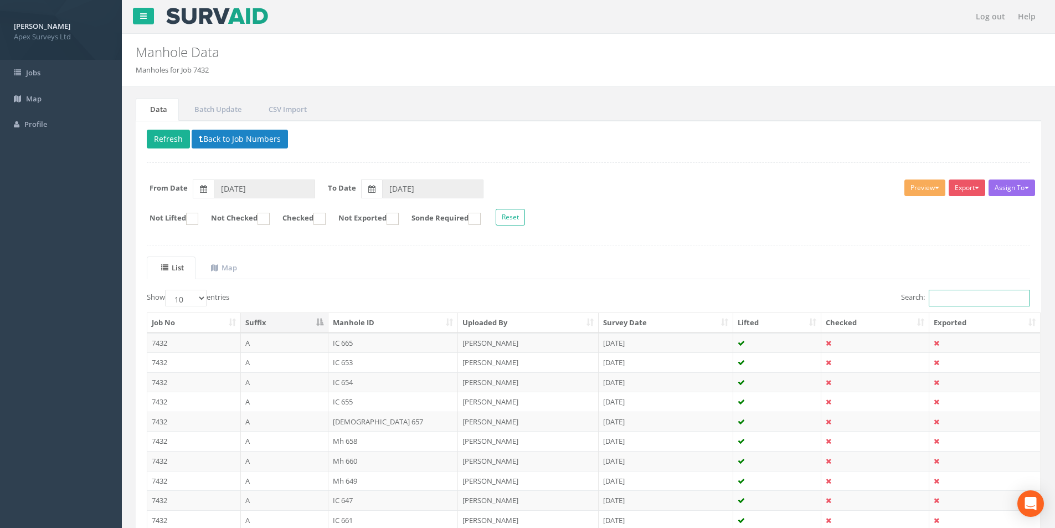
click at [976, 297] on input "Search:" at bounding box center [979, 298] width 101 height 17
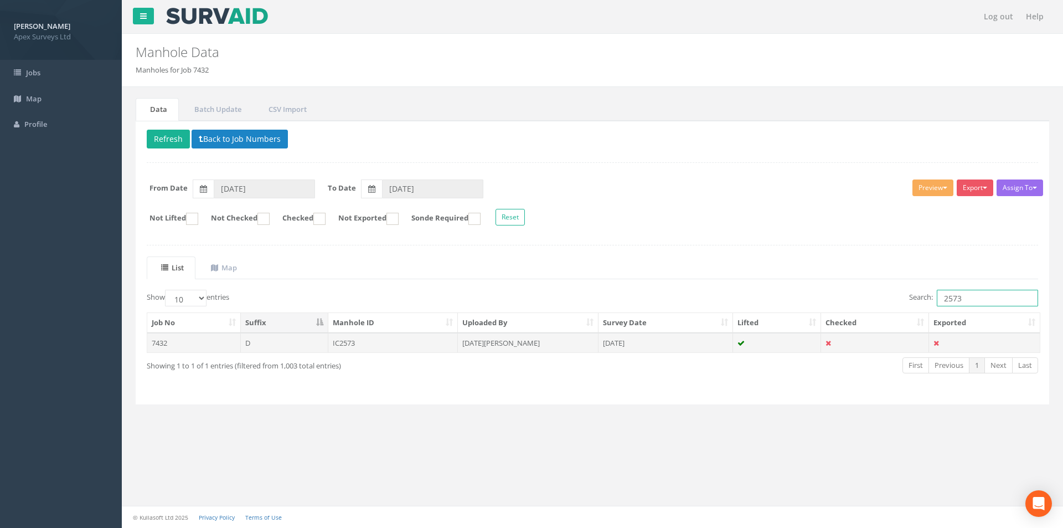
type input "2573"
click at [520, 341] on td "Ignat Kyzylo" at bounding box center [528, 343] width 141 height 20
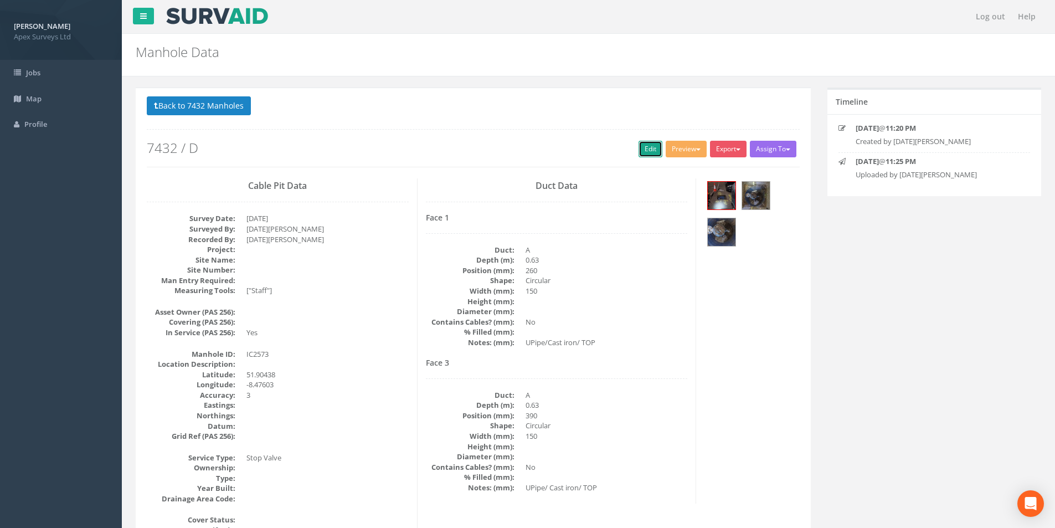
click at [647, 153] on link "Edit" at bounding box center [650, 149] width 24 height 17
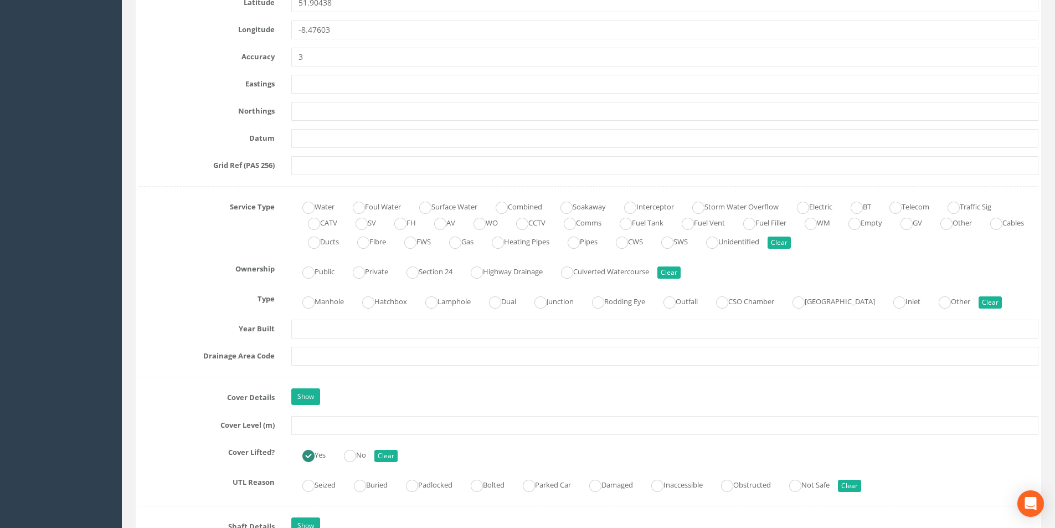
scroll to position [664, 0]
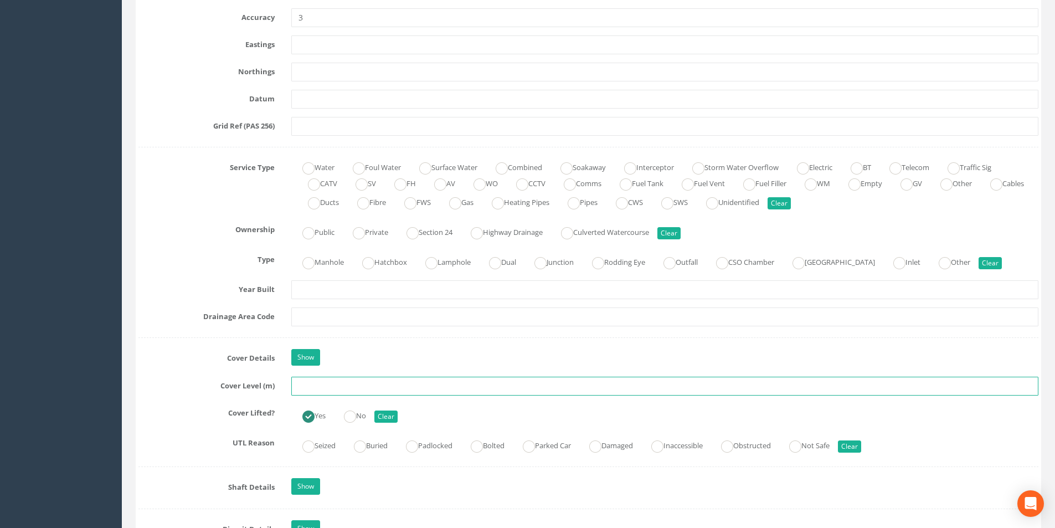
click at [334, 390] on input "text" at bounding box center [664, 386] width 747 height 19
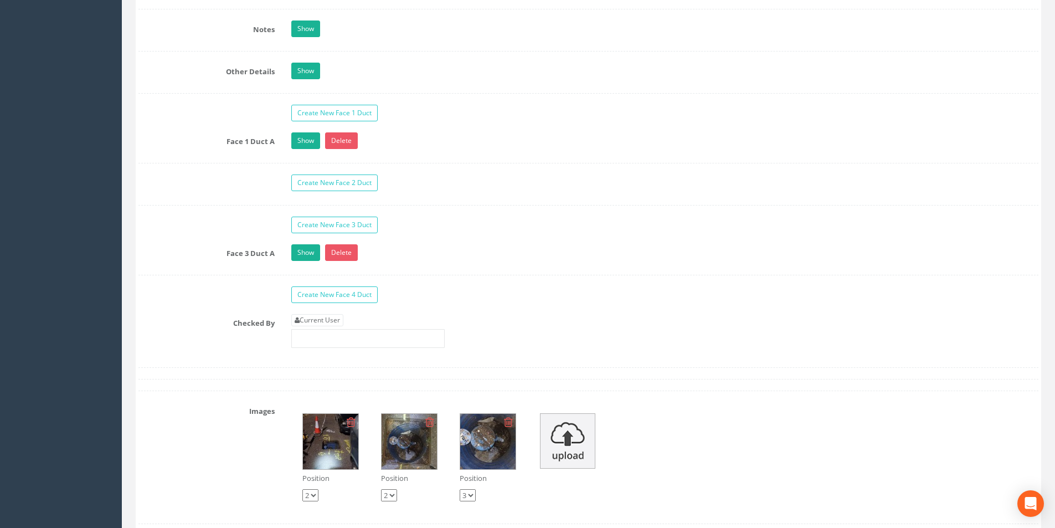
scroll to position [1716, 0]
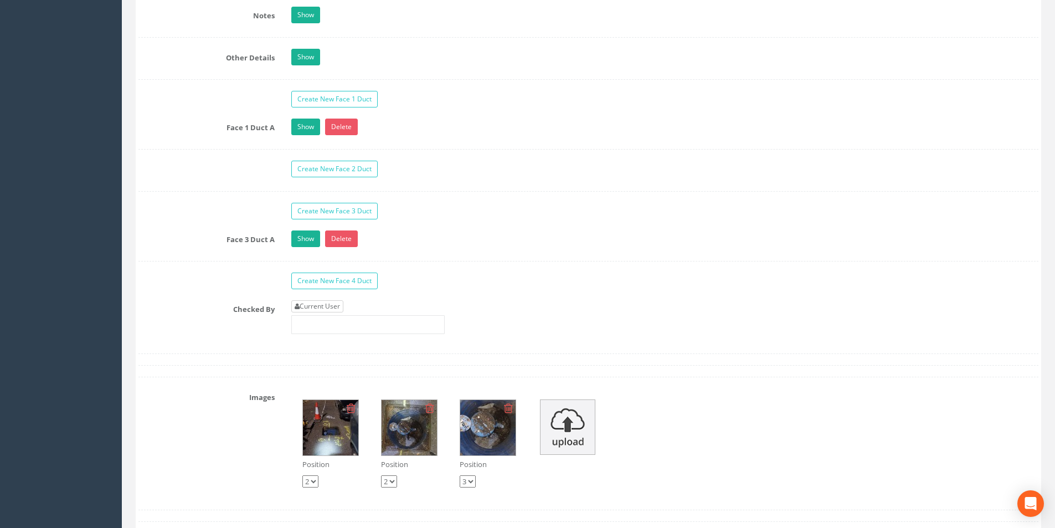
type input "27.10"
click at [342, 312] on link "Current User" at bounding box center [317, 306] width 52 height 12
type input "[PERSON_NAME]"
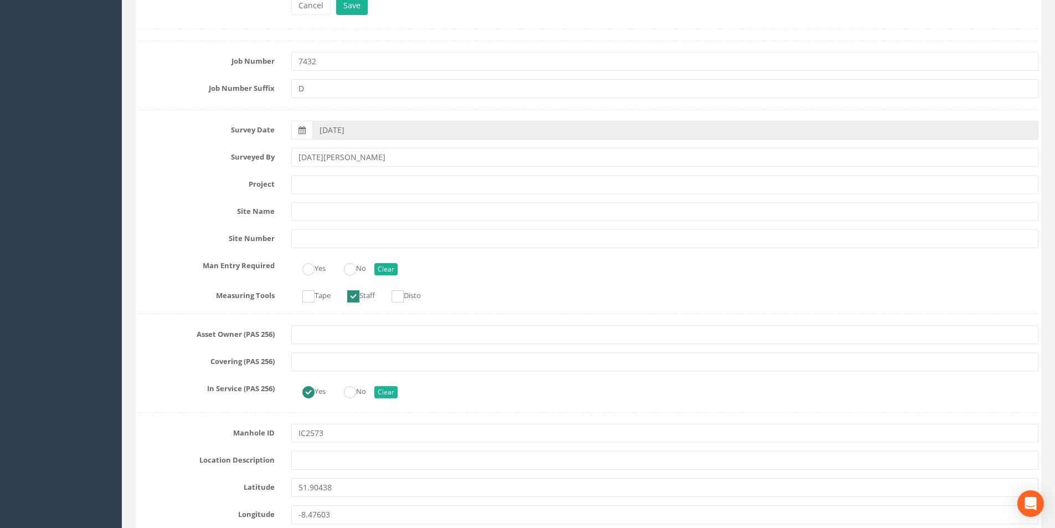
scroll to position [0, 0]
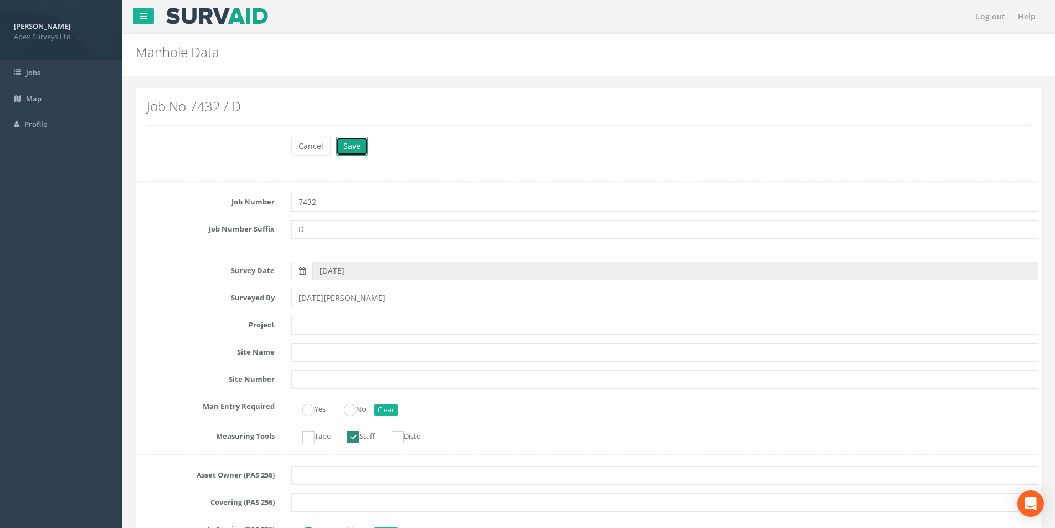
click at [349, 146] on button "Save" at bounding box center [352, 146] width 32 height 19
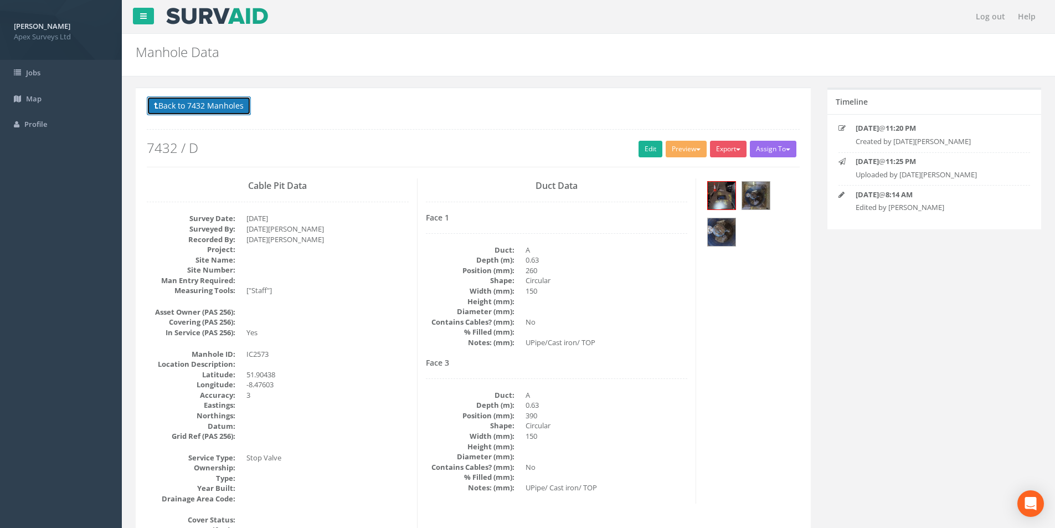
click at [189, 105] on button "Back to 7432 Manholes" at bounding box center [199, 105] width 104 height 19
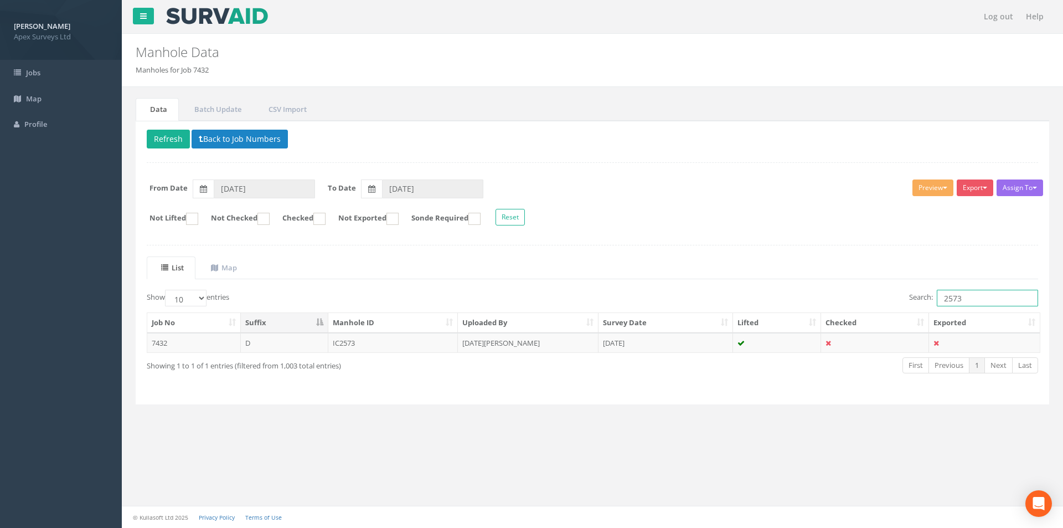
drag, startPoint x: 963, startPoint y: 300, endPoint x: 934, endPoint y: 302, distance: 28.9
click at [934, 302] on label "Search: 2573" at bounding box center [973, 298] width 129 height 17
type input "2506"
click at [523, 344] on td "Ignat Kyzylo" at bounding box center [528, 343] width 141 height 20
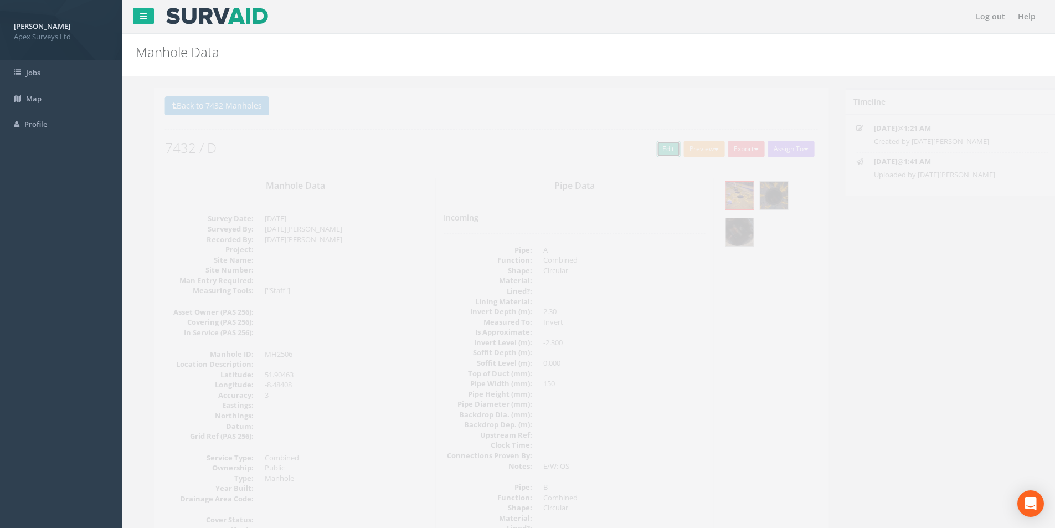
click at [648, 148] on link "Edit" at bounding box center [650, 149] width 24 height 17
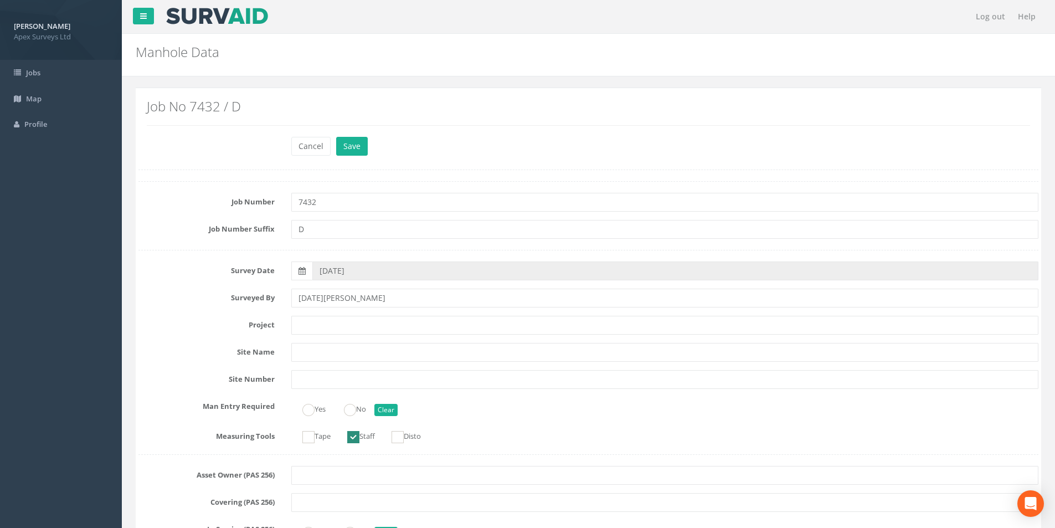
scroll to position [831, 0]
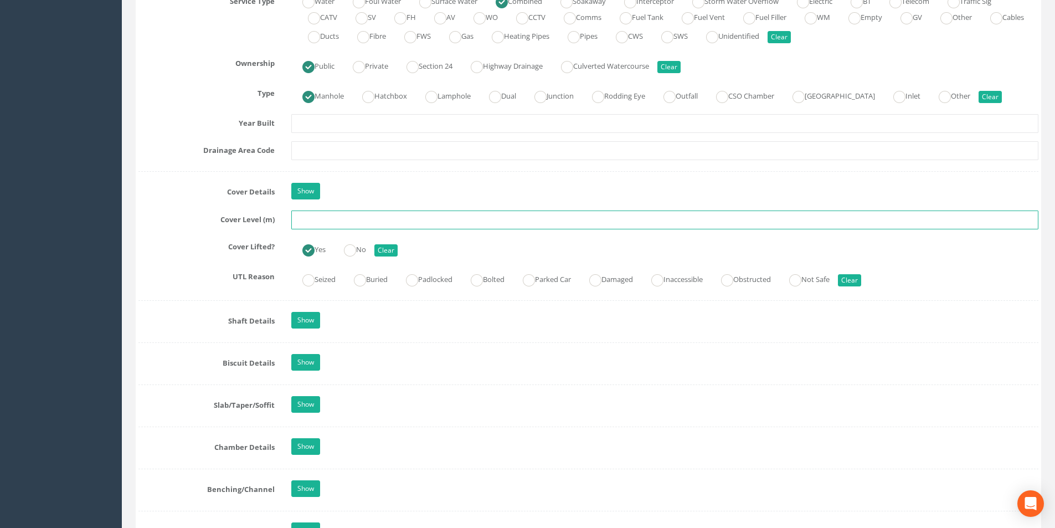
click at [318, 219] on input "text" at bounding box center [664, 219] width 747 height 19
type input "56.15"
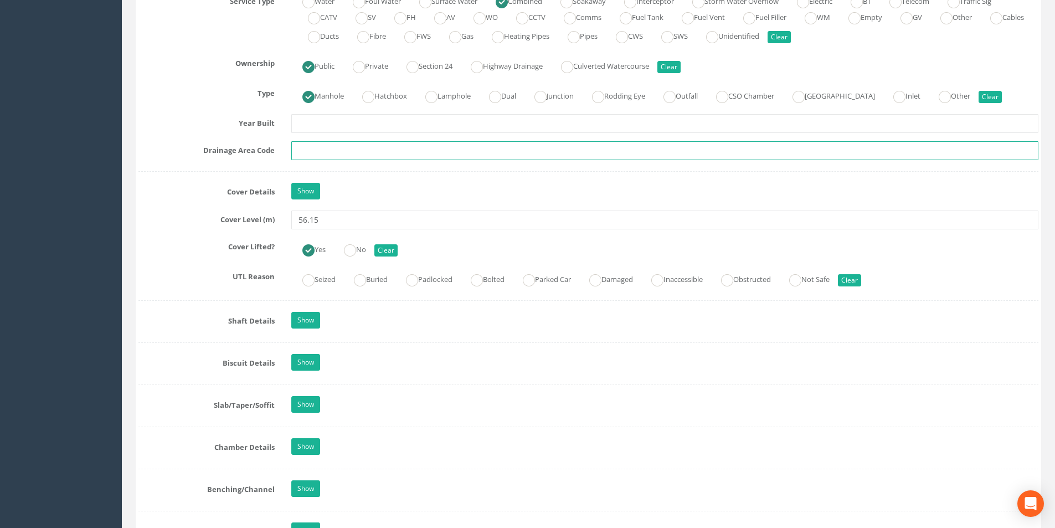
click at [332, 147] on input "text" at bounding box center [664, 150] width 747 height 19
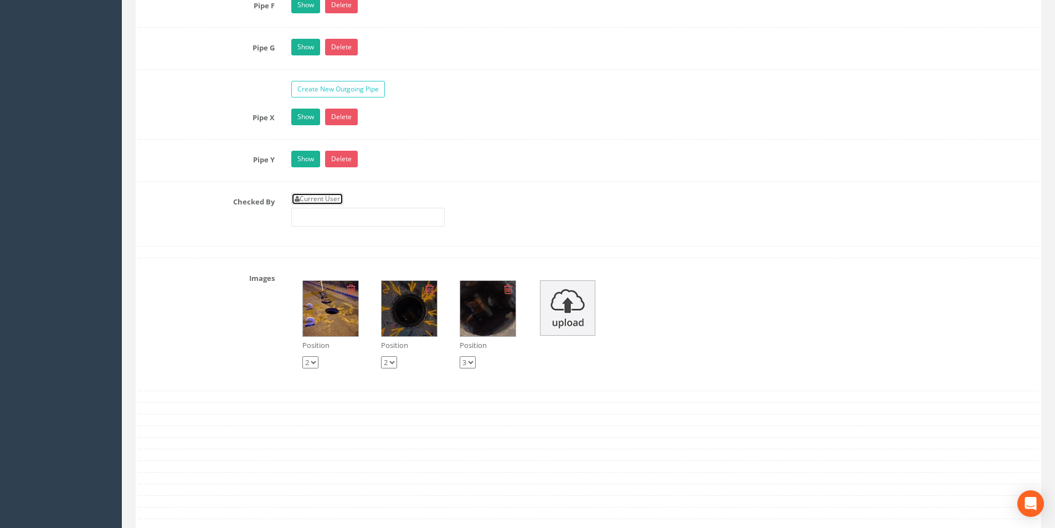
click at [333, 201] on link "Current User" at bounding box center [317, 199] width 52 height 12
type input "[PERSON_NAME]"
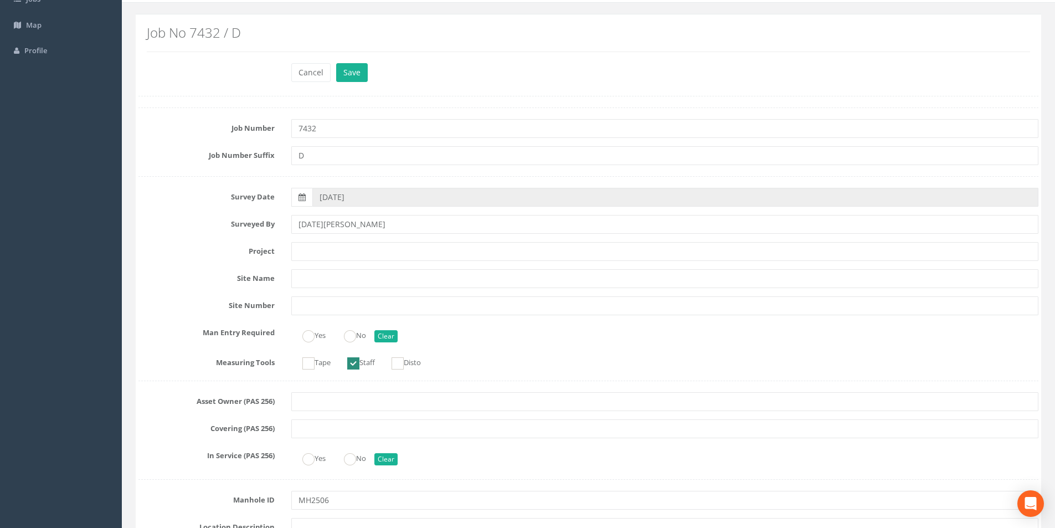
scroll to position [0, 0]
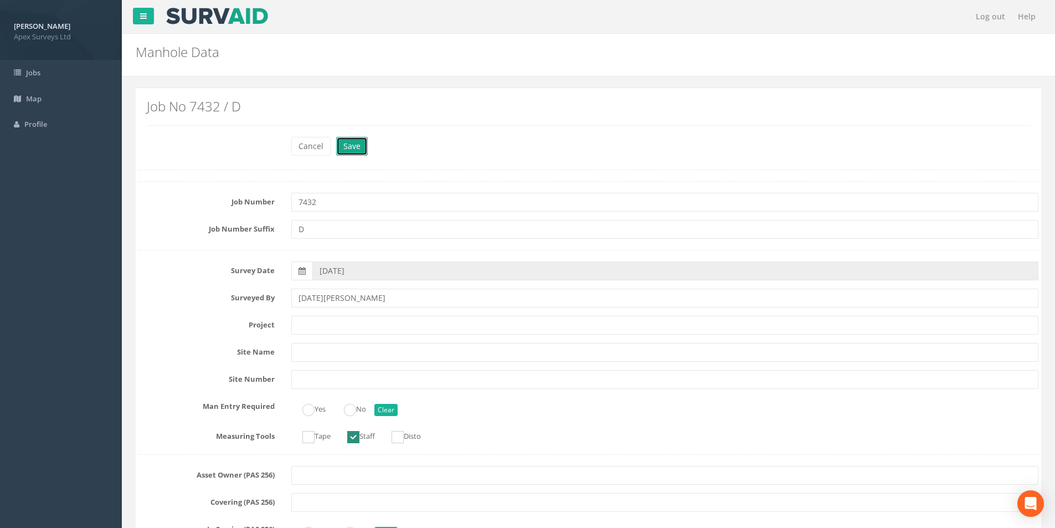
click at [359, 143] on button "Save" at bounding box center [352, 146] width 32 height 19
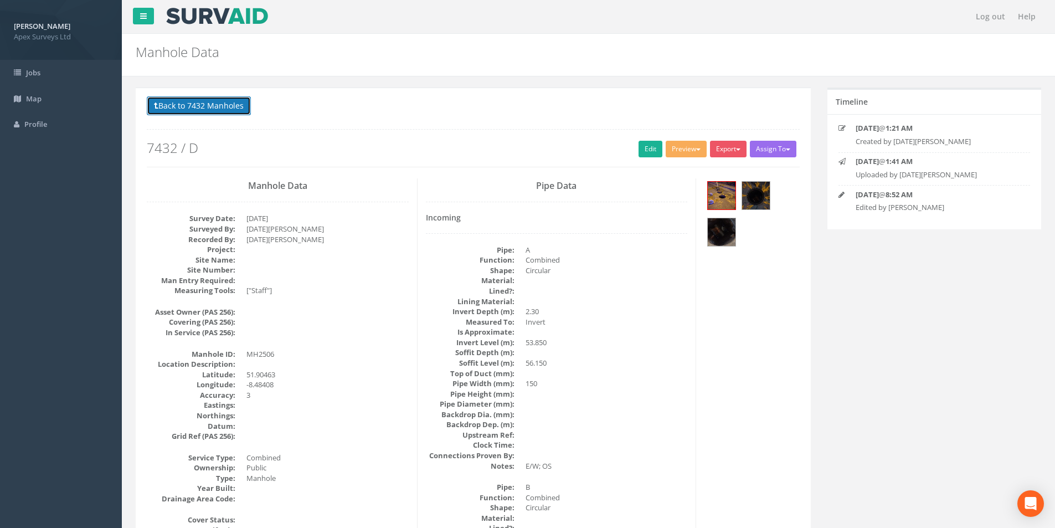
click at [232, 109] on button "Back to 7432 Manholes" at bounding box center [199, 105] width 104 height 19
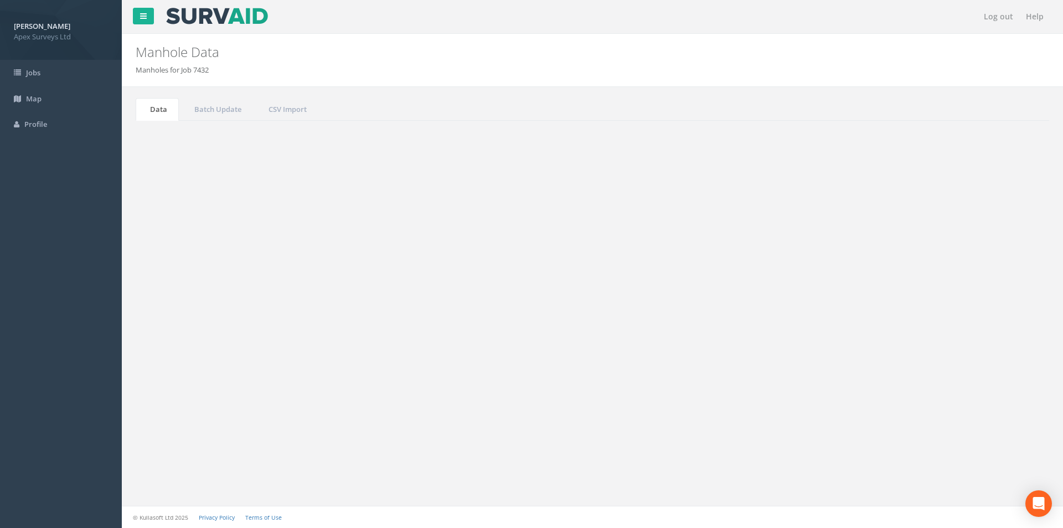
drag, startPoint x: 967, startPoint y: 298, endPoint x: 943, endPoint y: 302, distance: 24.2
click at [943, 302] on input "2506" at bounding box center [987, 298] width 101 height 17
type input "1608"
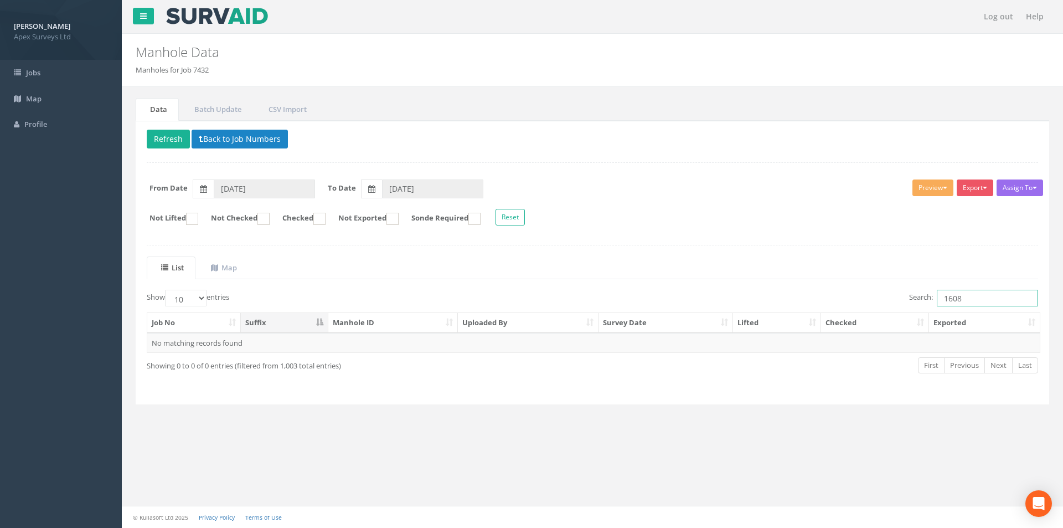
drag, startPoint x: 962, startPoint y: 297, endPoint x: 895, endPoint y: 300, distance: 67.6
click at [893, 305] on div "Search: 1608" at bounding box center [819, 299] width 437 height 19
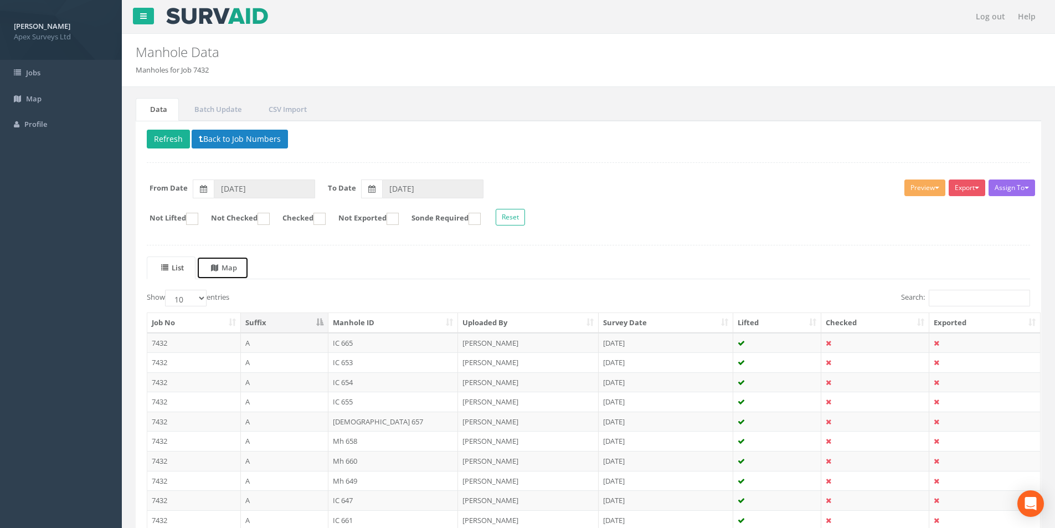
click at [229, 268] on uib-tab-heading "Map" at bounding box center [224, 267] width 26 height 10
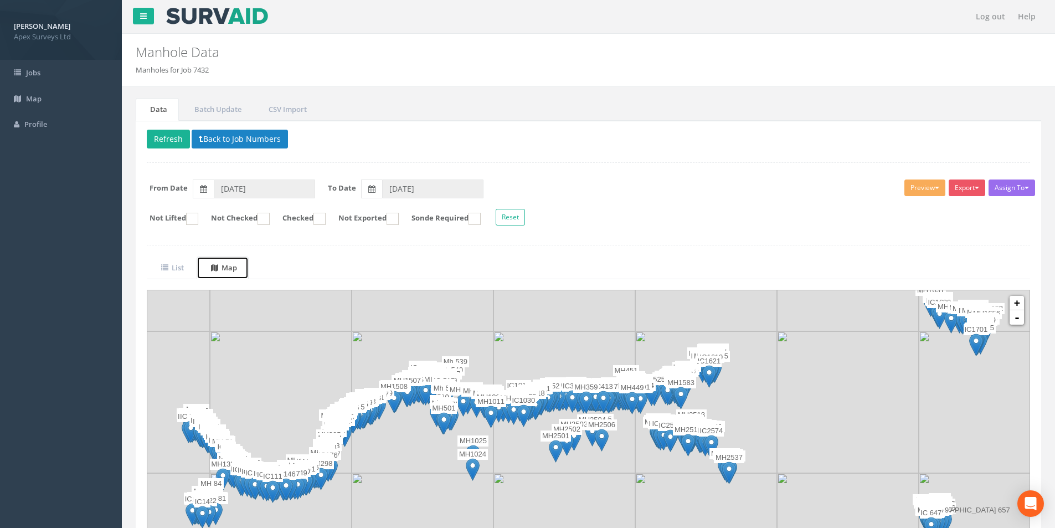
scroll to position [87, 0]
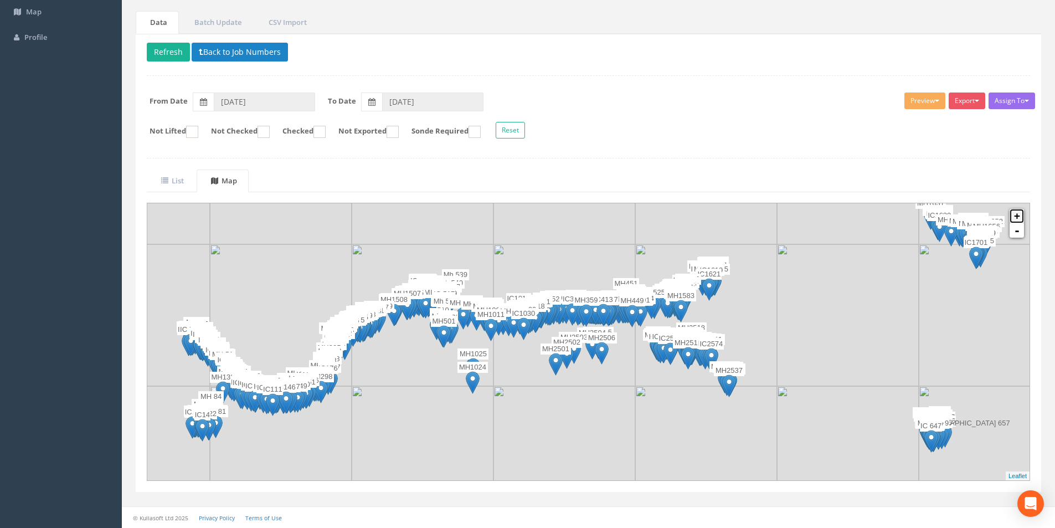
click at [1019, 216] on link "+" at bounding box center [1016, 216] width 14 height 14
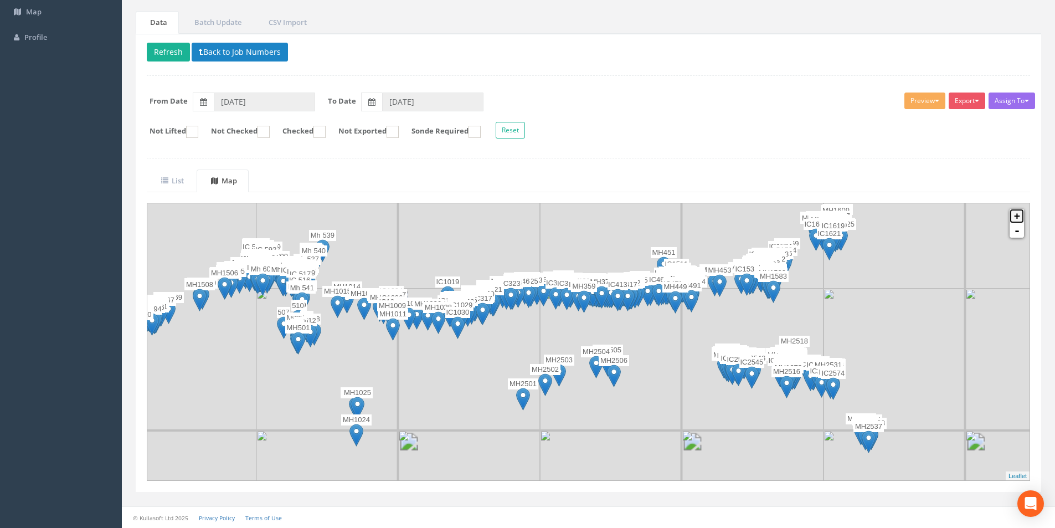
click at [1019, 216] on link "+" at bounding box center [1016, 216] width 14 height 14
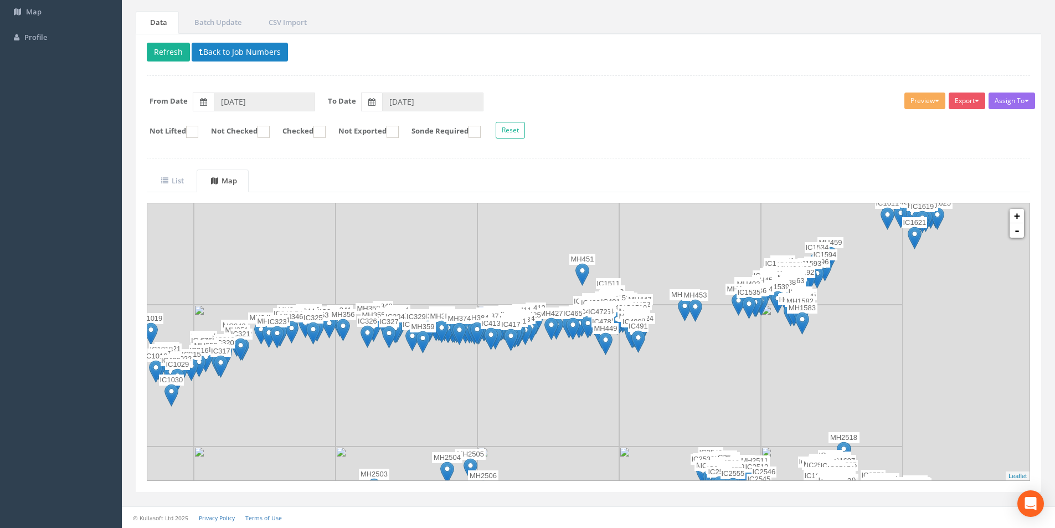
drag, startPoint x: 862, startPoint y: 306, endPoint x: 671, endPoint y: 392, distance: 209.9
click at [671, 392] on img at bounding box center [690, 376] width 142 height 142
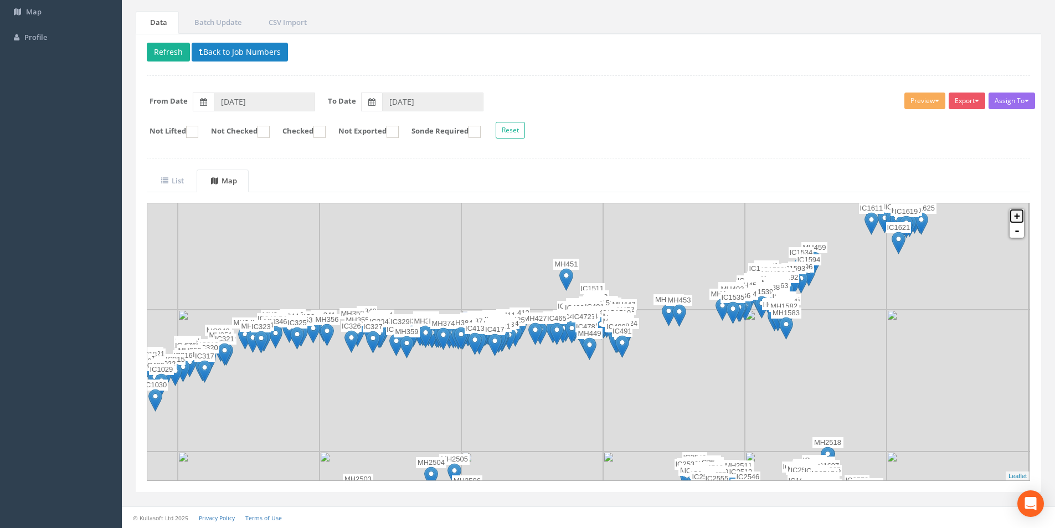
click at [1018, 217] on link "+" at bounding box center [1016, 216] width 14 height 14
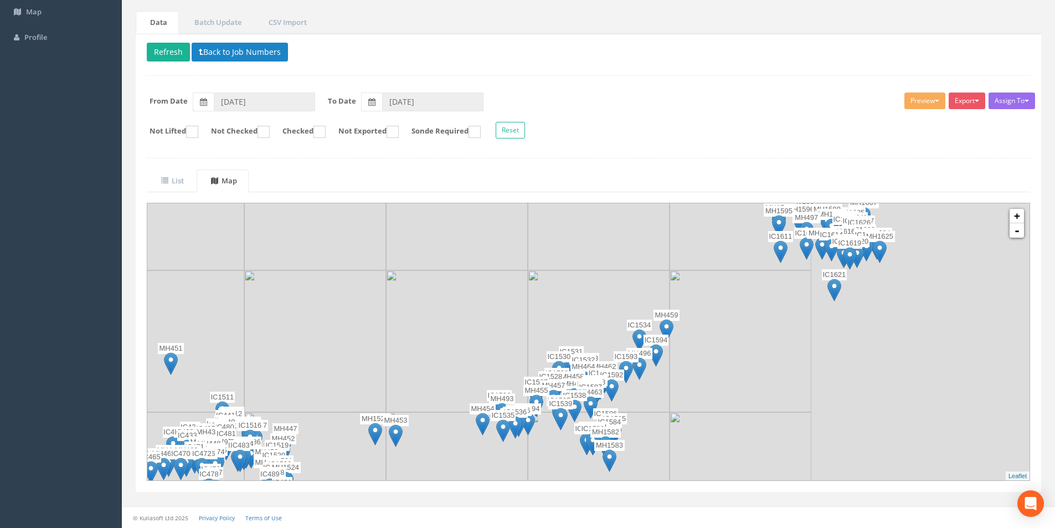
drag, startPoint x: 849, startPoint y: 290, endPoint x: 476, endPoint y: 425, distance: 396.7
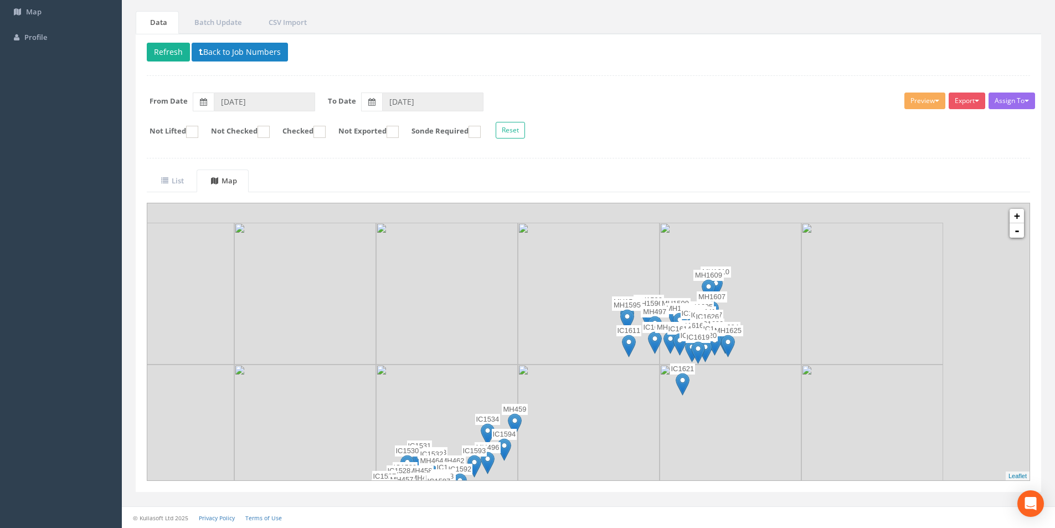
drag, startPoint x: 768, startPoint y: 297, endPoint x: 644, endPoint y: 371, distance: 144.2
click at [638, 377] on img at bounding box center [589, 435] width 142 height 142
click at [1019, 216] on link "+" at bounding box center [1016, 216] width 14 height 14
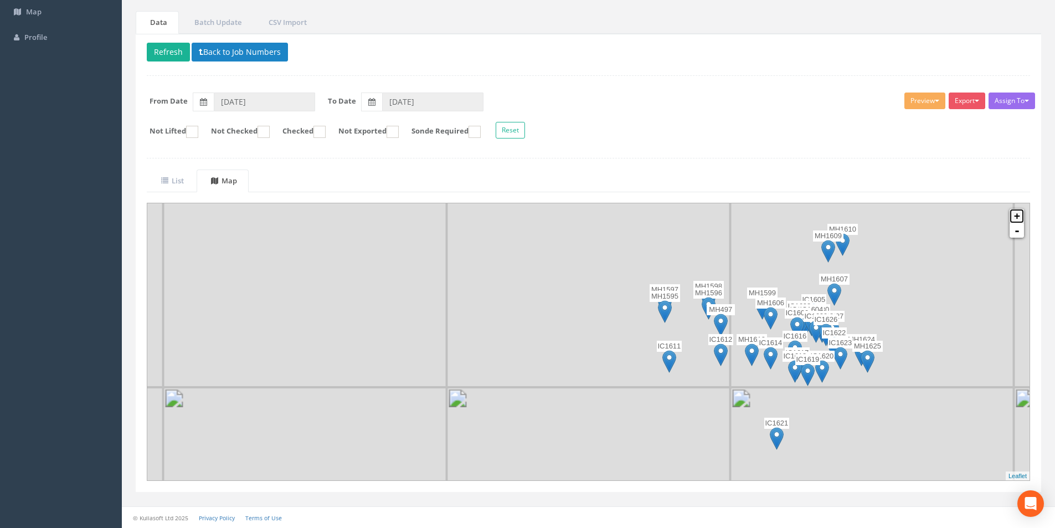
click at [1019, 216] on link "+" at bounding box center [1016, 216] width 14 height 14
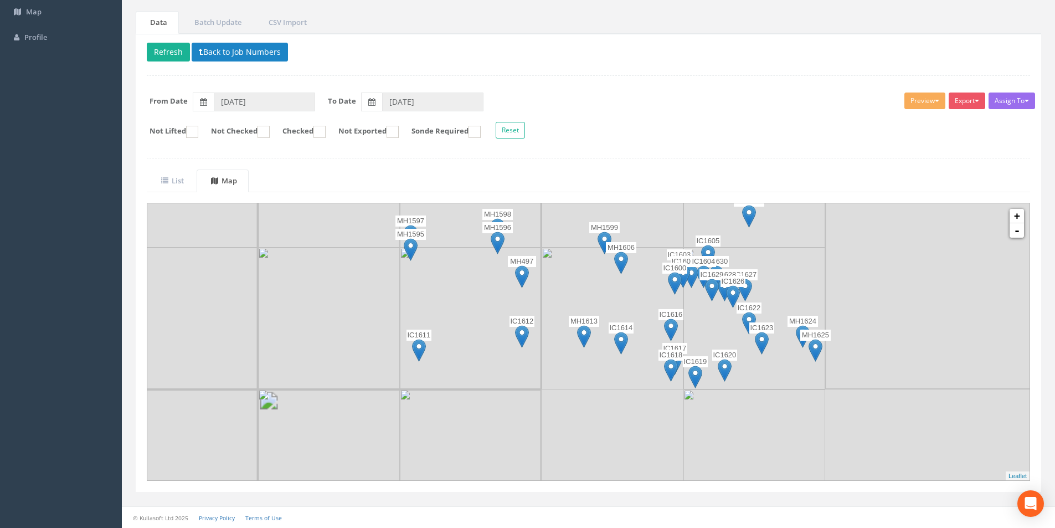
drag, startPoint x: 908, startPoint y: 338, endPoint x: 510, endPoint y: 295, distance: 399.9
click at [542, 295] on img at bounding box center [613, 318] width 142 height 142
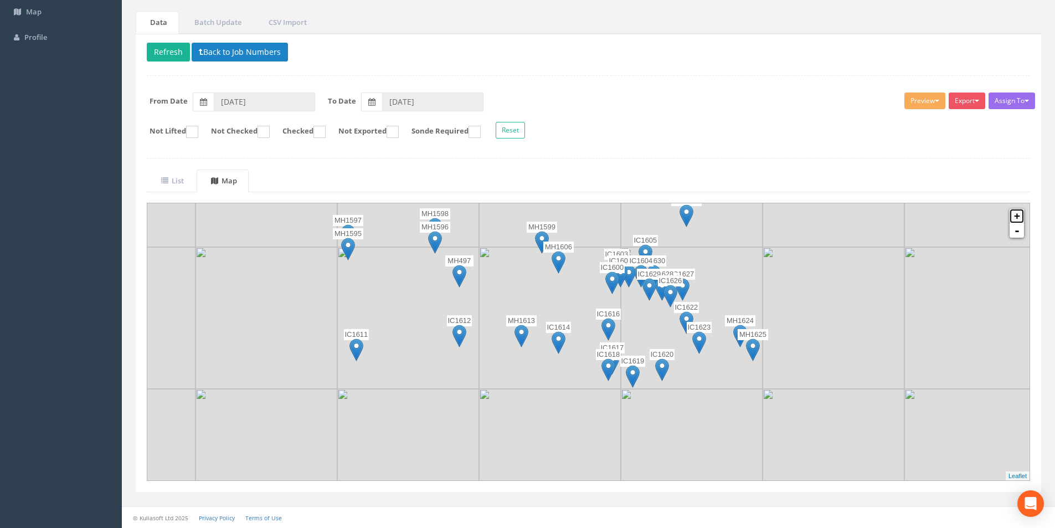
click at [1020, 216] on link "+" at bounding box center [1016, 216] width 14 height 14
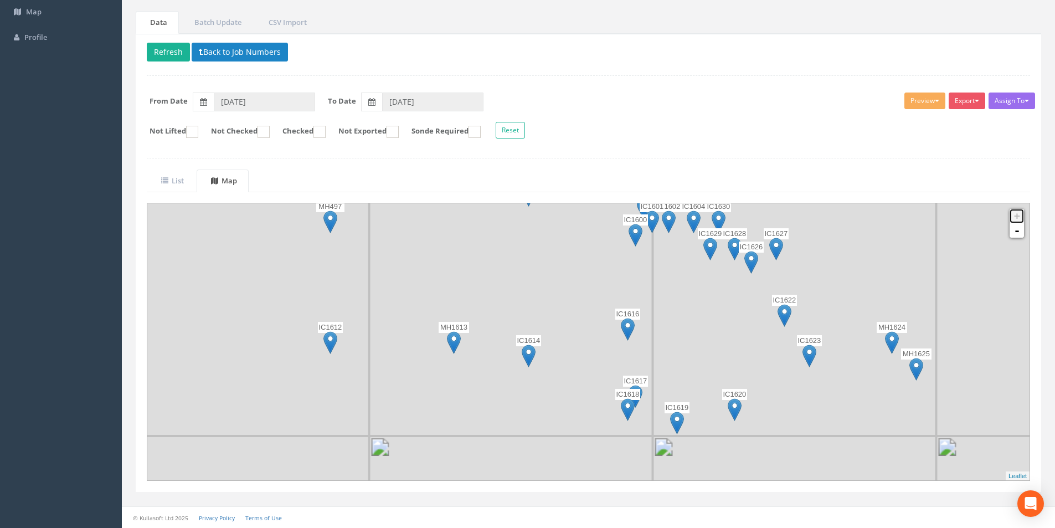
click at [1020, 216] on link "+" at bounding box center [1016, 216] width 14 height 14
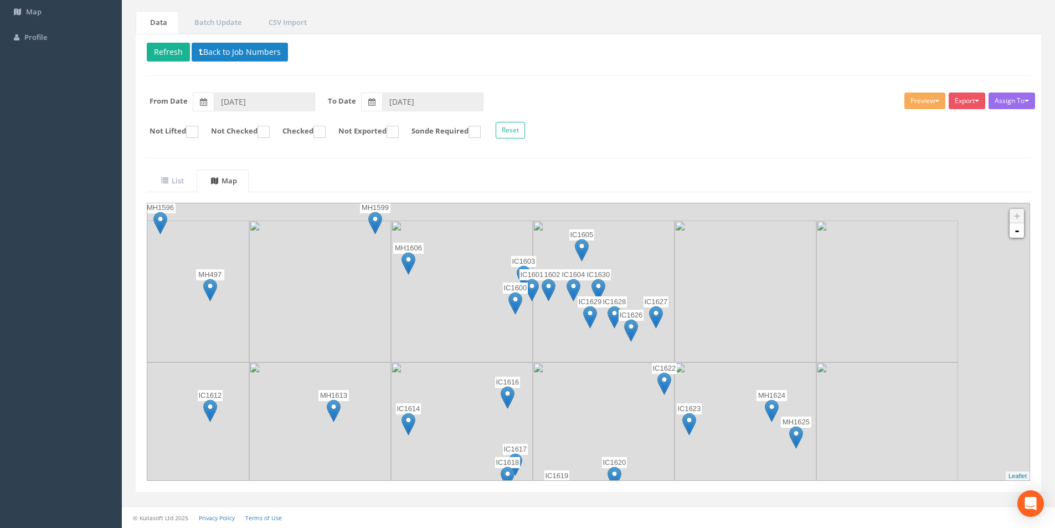
drag, startPoint x: 746, startPoint y: 289, endPoint x: 601, endPoint y: 373, distance: 167.7
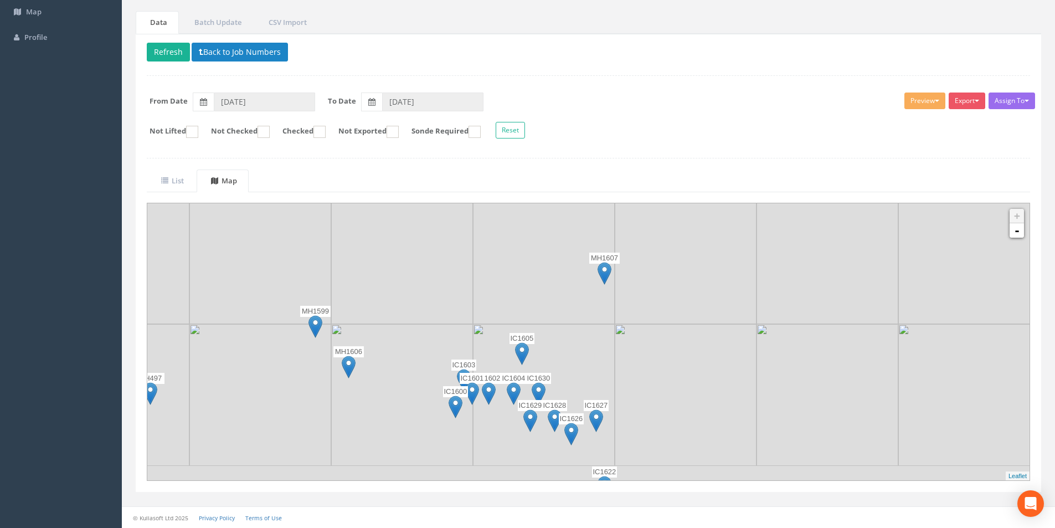
drag, startPoint x: 617, startPoint y: 263, endPoint x: 545, endPoint y: 398, distance: 152.6
click at [178, 177] on uib-tab-heading "List" at bounding box center [172, 181] width 23 height 10
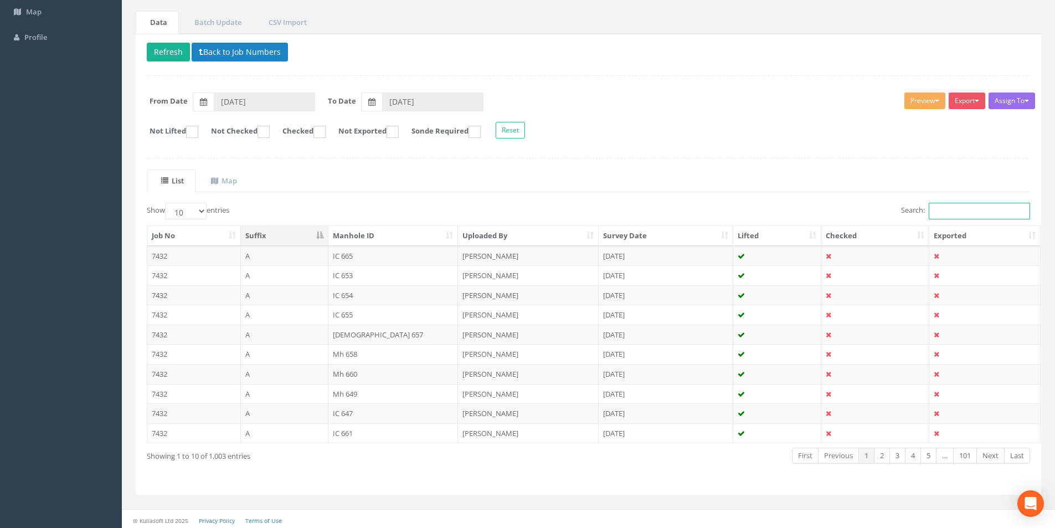
click at [1000, 210] on input "Search:" at bounding box center [979, 211] width 101 height 17
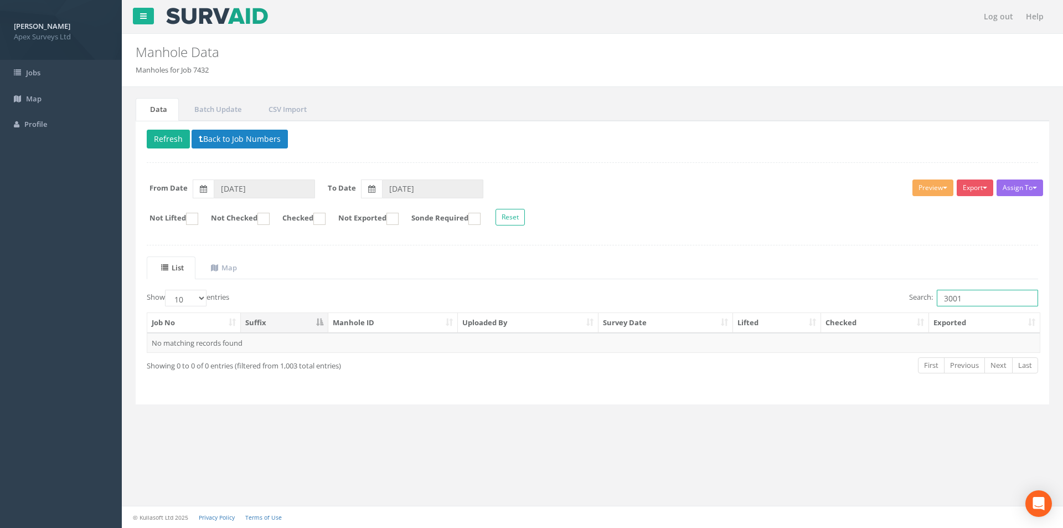
drag, startPoint x: 977, startPoint y: 301, endPoint x: 942, endPoint y: 302, distance: 34.9
click at [942, 302] on input "3001" at bounding box center [987, 298] width 101 height 17
type input "3005"
click at [525, 221] on button "Reset" at bounding box center [510, 217] width 29 height 17
click at [214, 137] on button "Back to Job Numbers" at bounding box center [240, 139] width 96 height 19
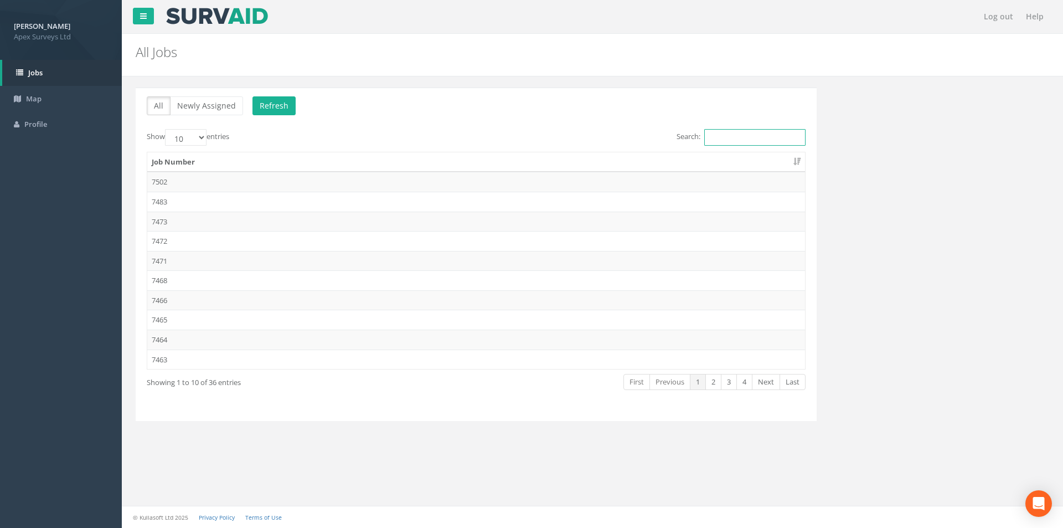
click at [731, 142] on input "Search:" at bounding box center [754, 137] width 101 height 17
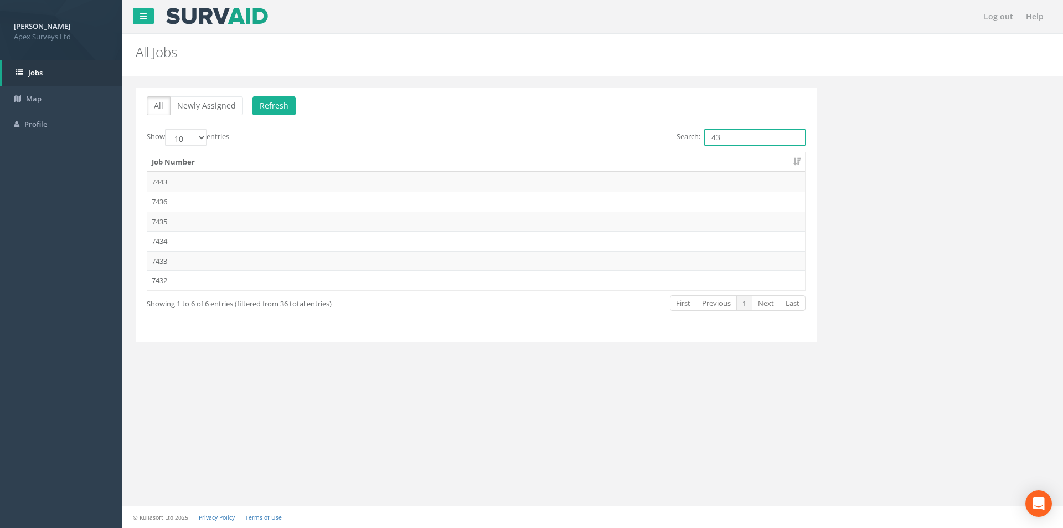
type input "4"
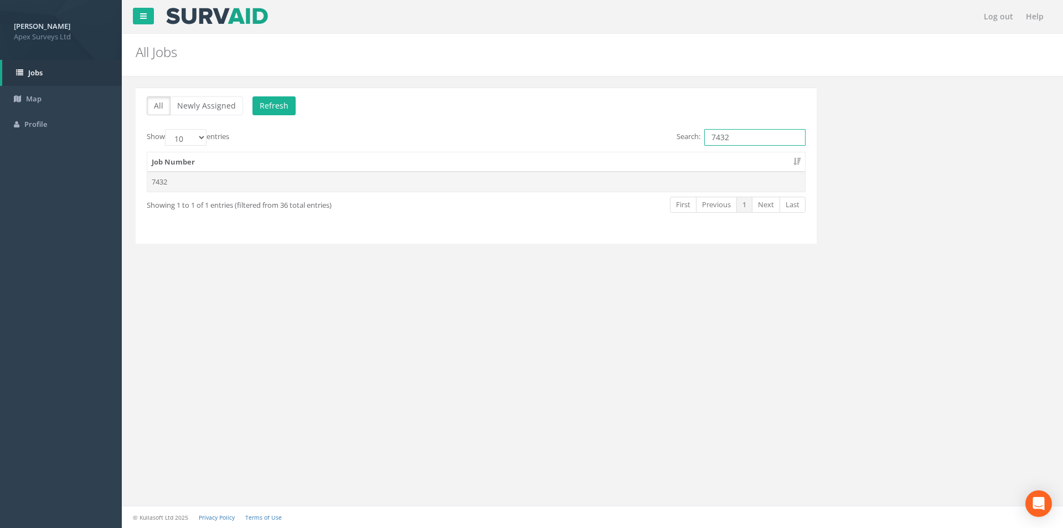
type input "7432"
click at [207, 181] on td "7432" at bounding box center [476, 182] width 658 height 20
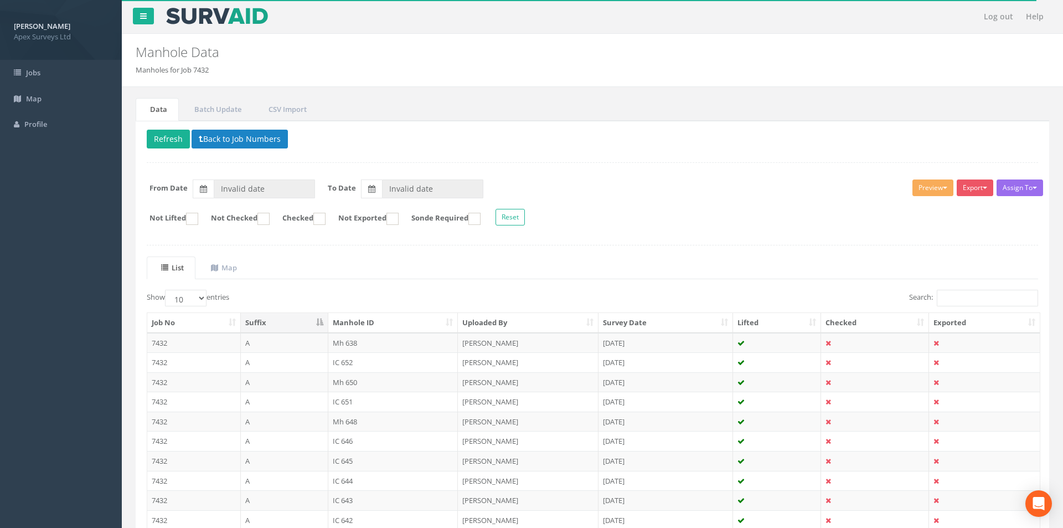
type input "[DATE]"
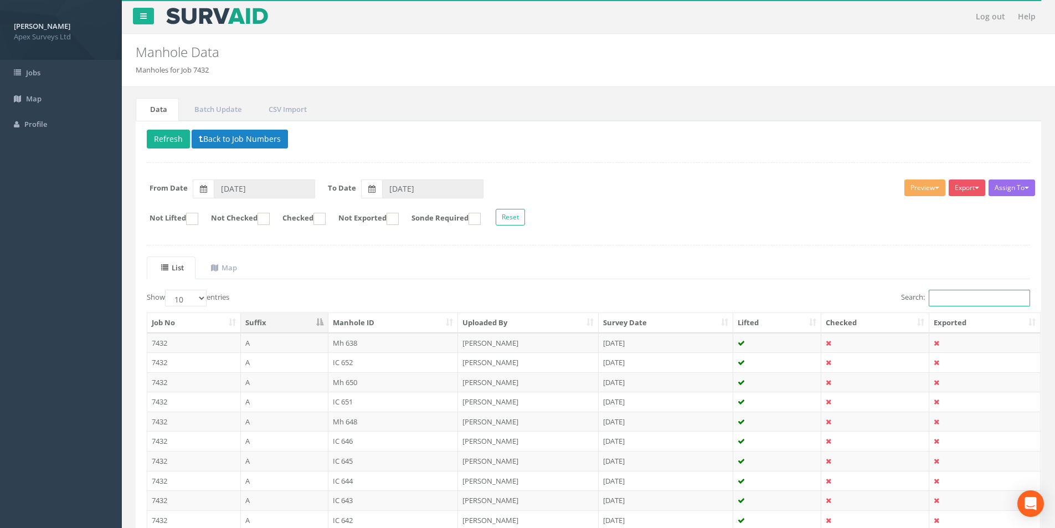
click at [943, 300] on input "Search:" at bounding box center [979, 298] width 101 height 17
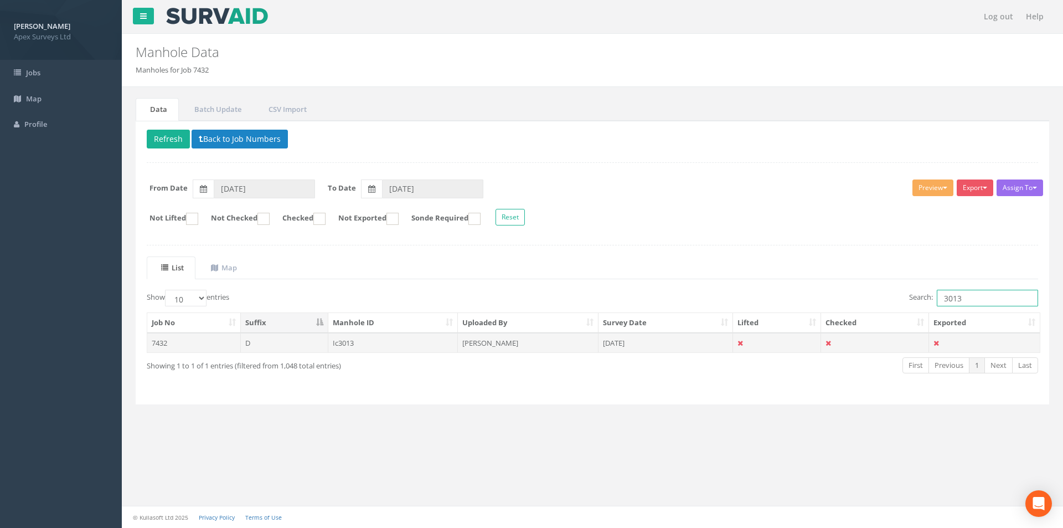
type input "3013"
click at [391, 345] on td "Ic3013" at bounding box center [393, 343] width 130 height 20
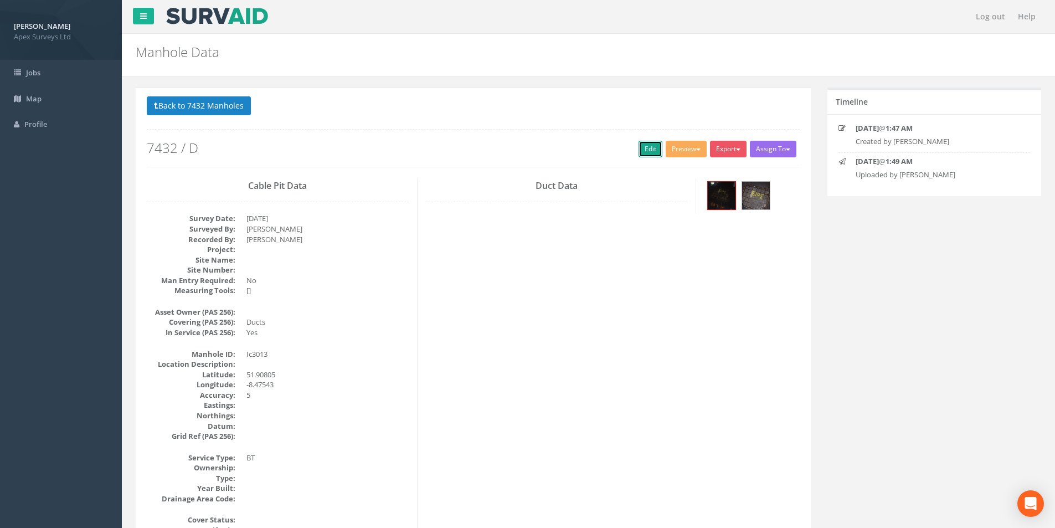
click at [643, 151] on link "Edit" at bounding box center [650, 149] width 24 height 17
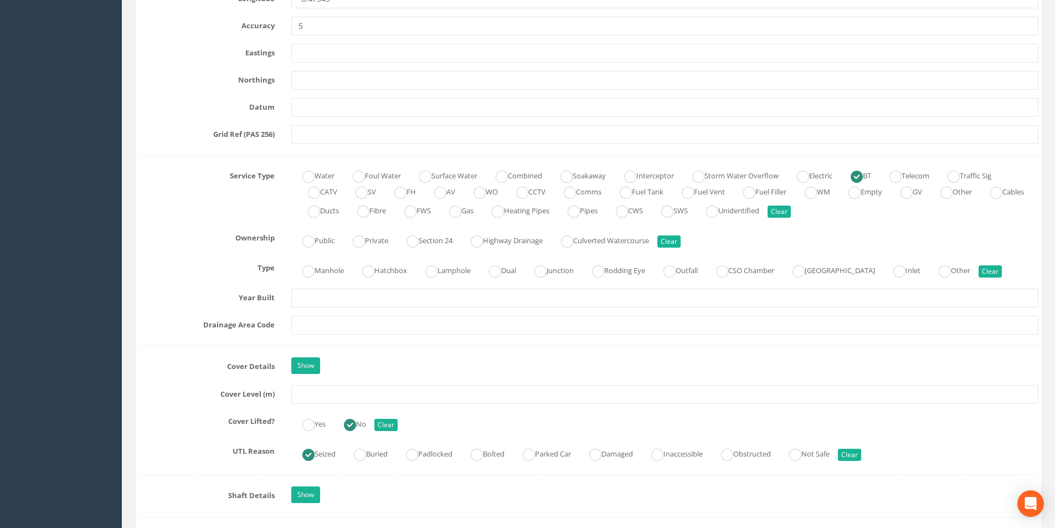
scroll to position [664, 0]
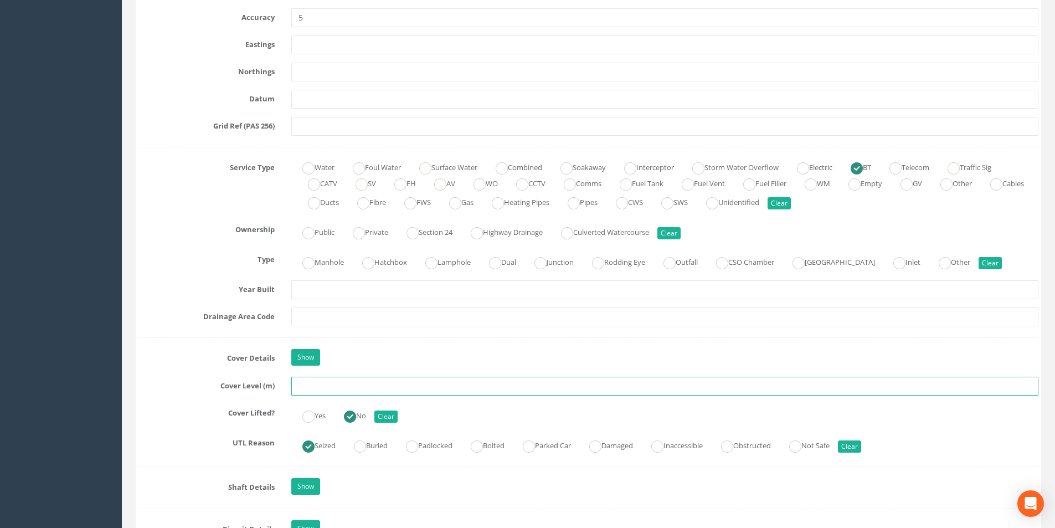
click at [329, 386] on input "text" at bounding box center [664, 386] width 747 height 19
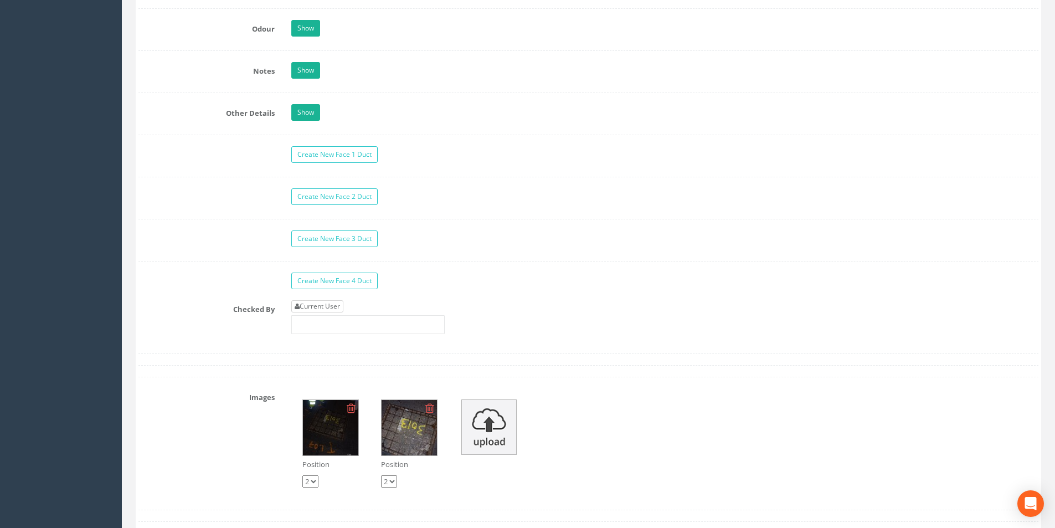
type input "8.55"
click at [342, 307] on link "Current User" at bounding box center [317, 306] width 52 height 12
type input "[PERSON_NAME]"
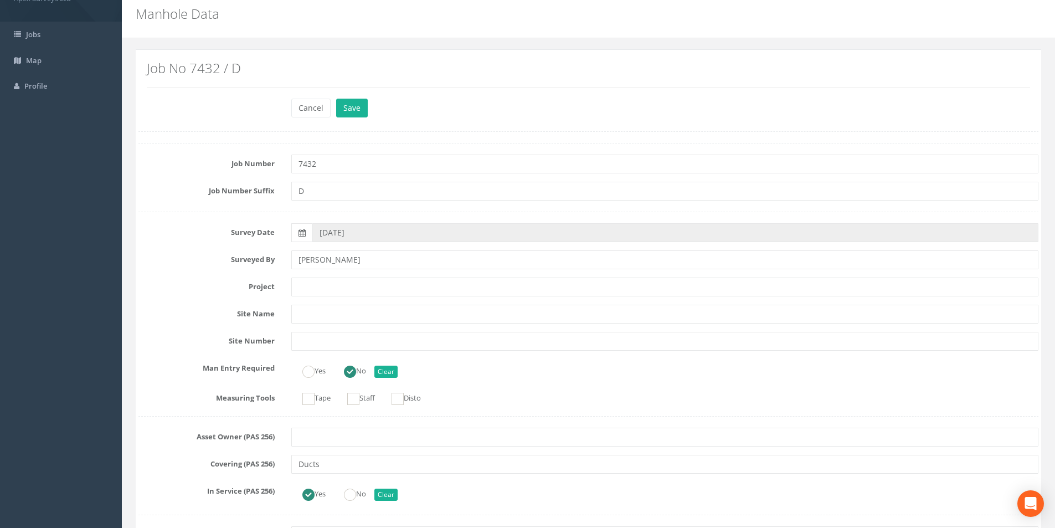
scroll to position [0, 0]
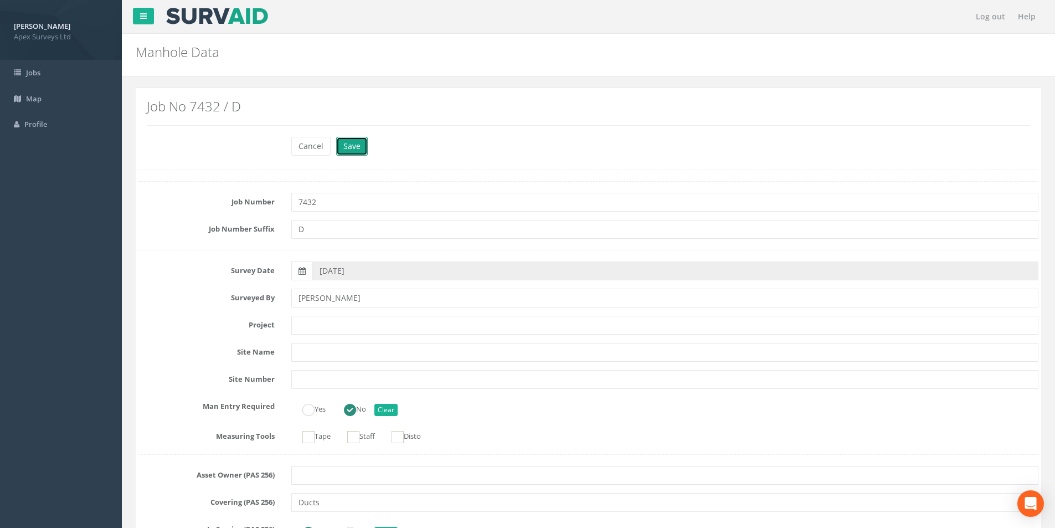
click at [347, 141] on button "Save" at bounding box center [352, 146] width 32 height 19
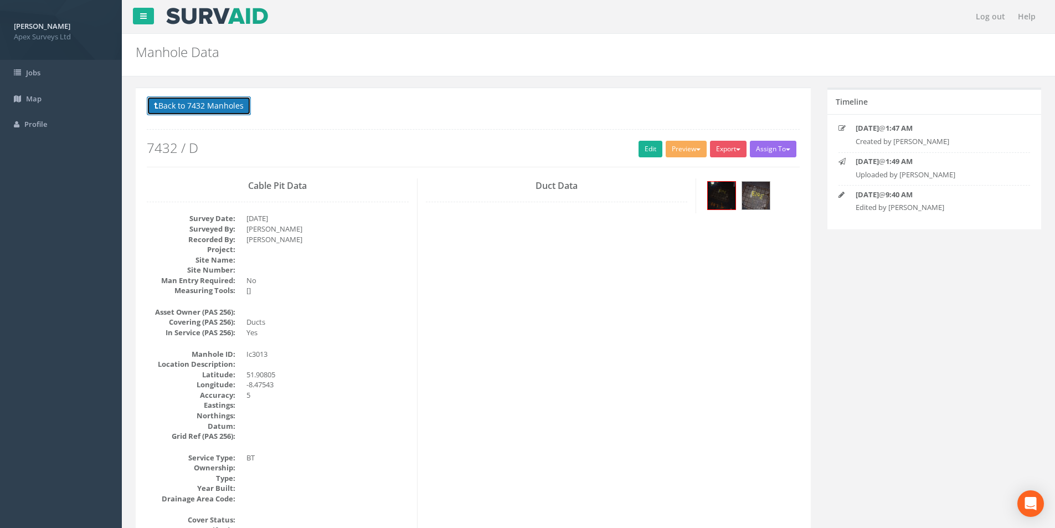
click at [204, 113] on button "Back to 7432 Manholes" at bounding box center [199, 105] width 104 height 19
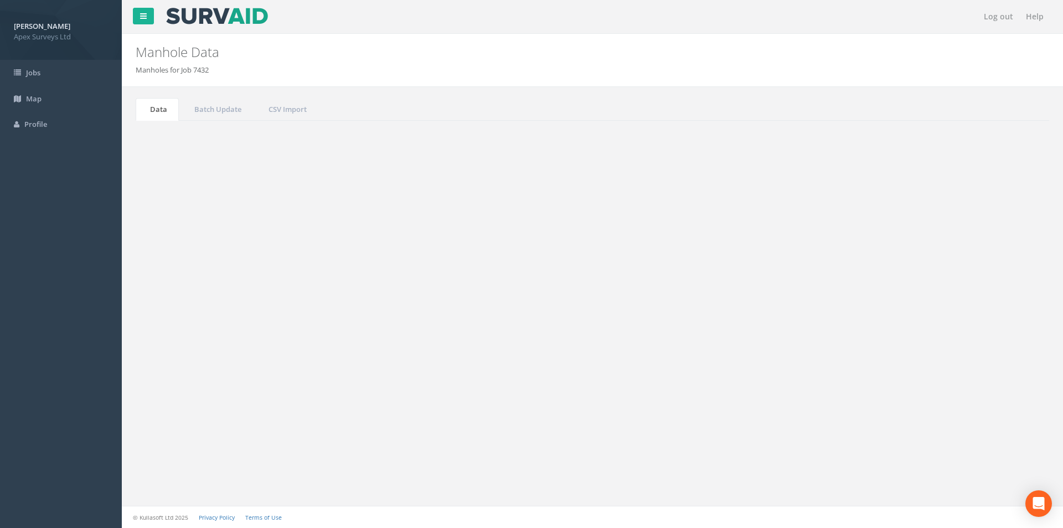
click at [978, 300] on input "3013" at bounding box center [987, 298] width 101 height 17
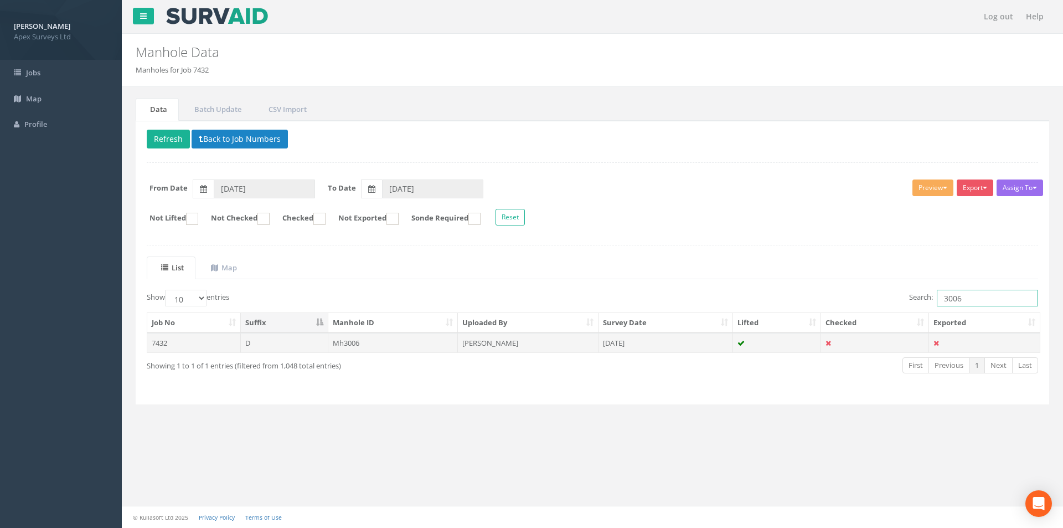
type input "3006"
click at [518, 350] on td "[PERSON_NAME]" at bounding box center [528, 343] width 141 height 20
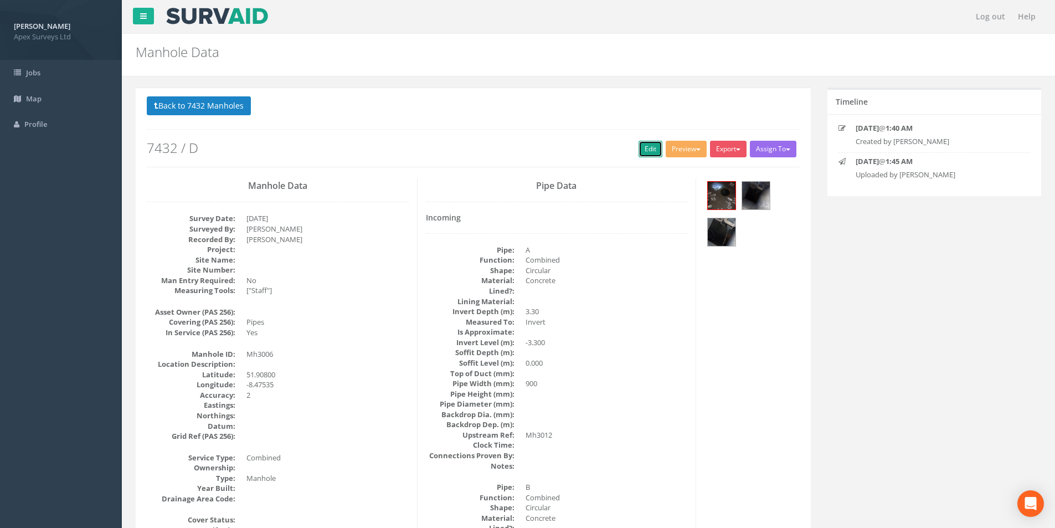
click at [638, 152] on link "Edit" at bounding box center [650, 149] width 24 height 17
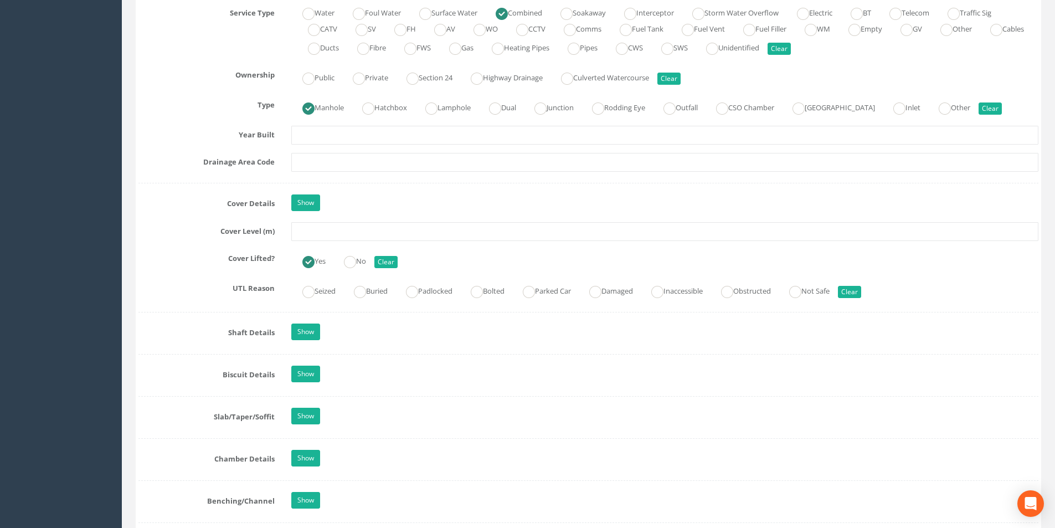
scroll to position [831, 0]
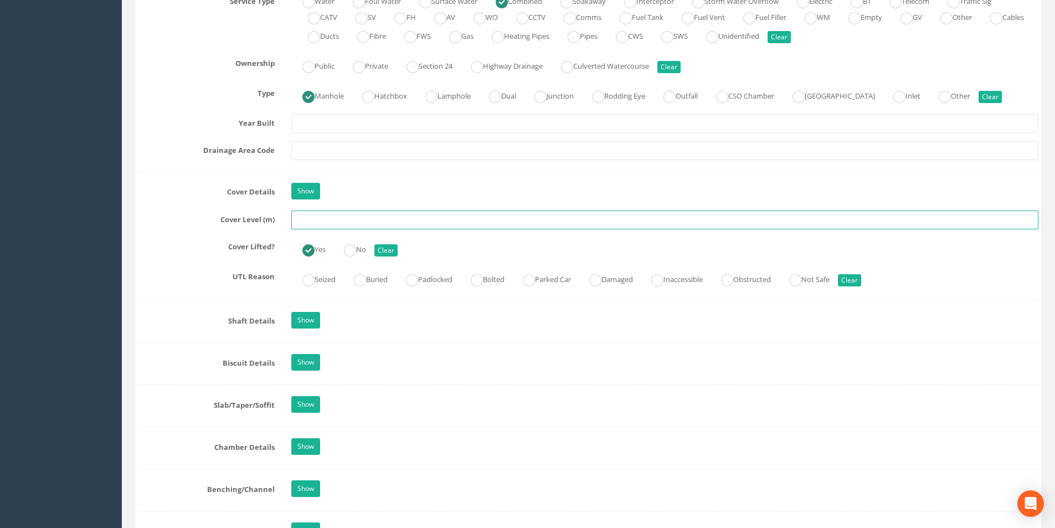
click at [321, 220] on input "text" at bounding box center [664, 219] width 747 height 19
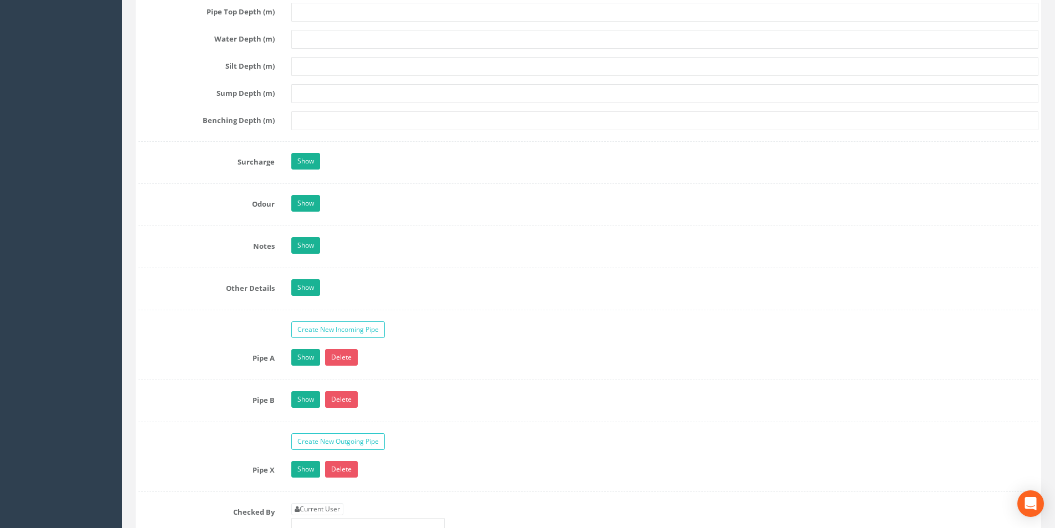
scroll to position [1661, 0]
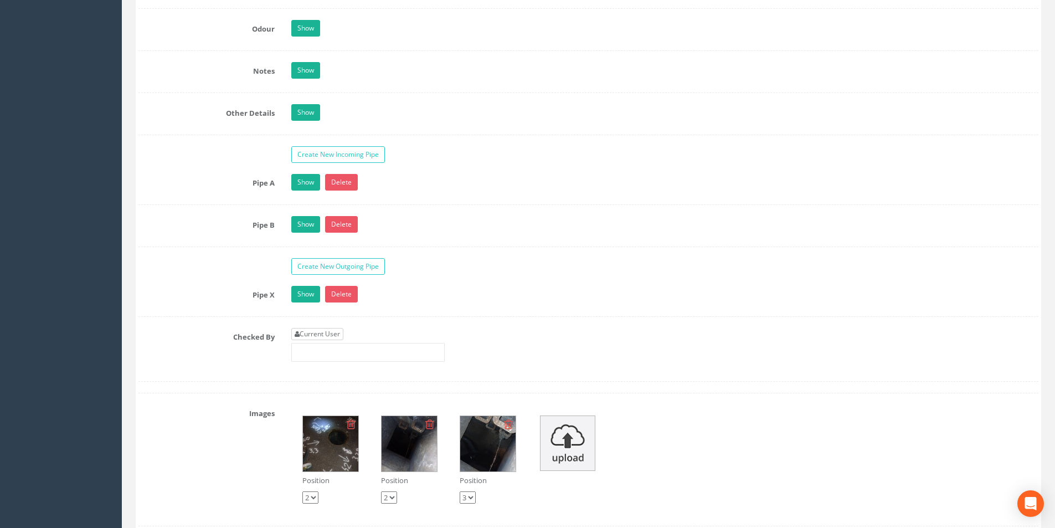
type input "8.43"
click at [334, 333] on link "Current User" at bounding box center [317, 334] width 52 height 12
type input "[PERSON_NAME]"
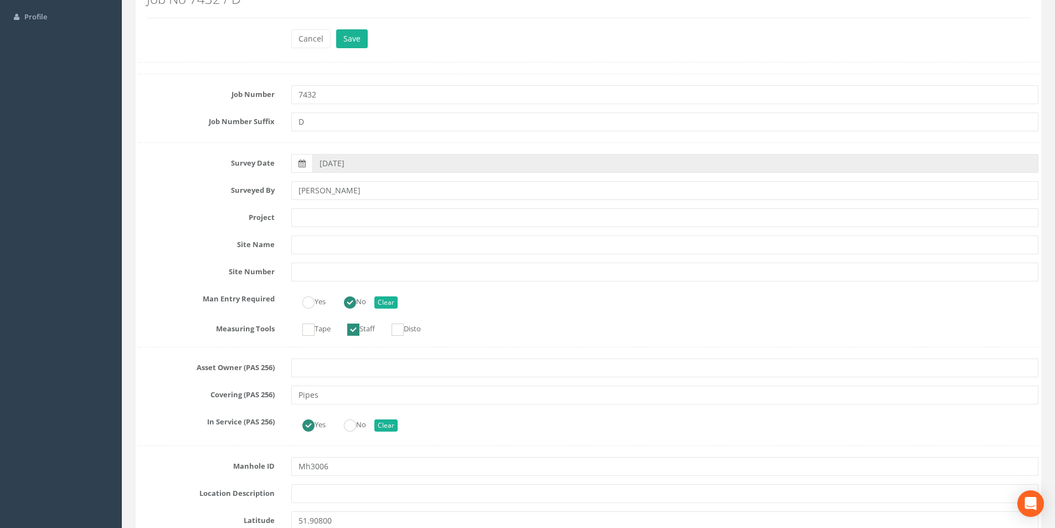
scroll to position [0, 0]
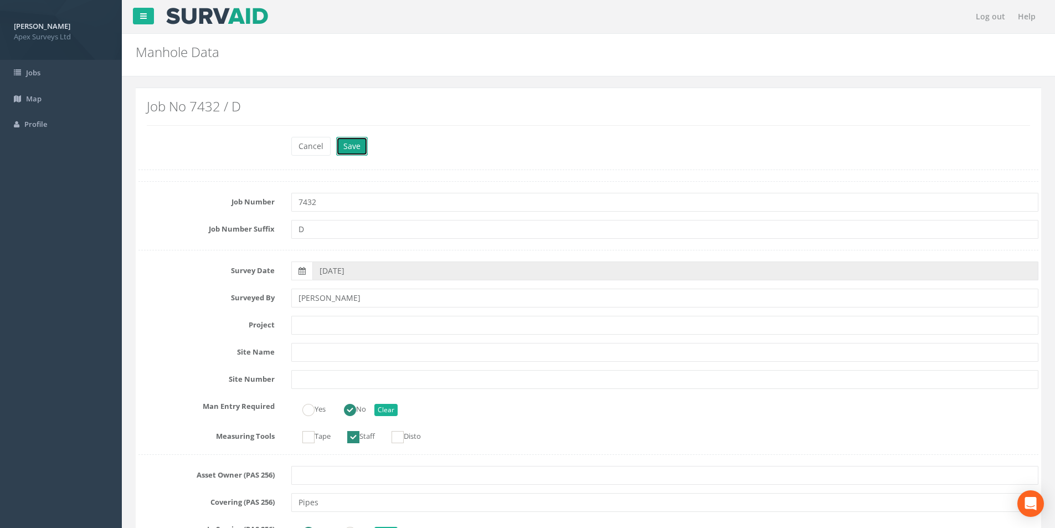
click at [352, 151] on button "Save" at bounding box center [352, 146] width 32 height 19
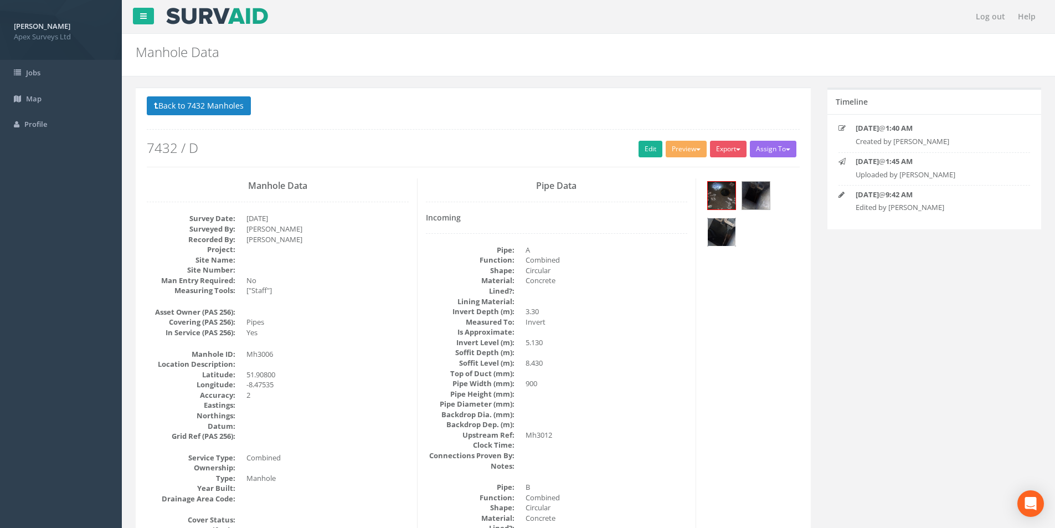
click at [723, 226] on img at bounding box center [722, 232] width 28 height 28
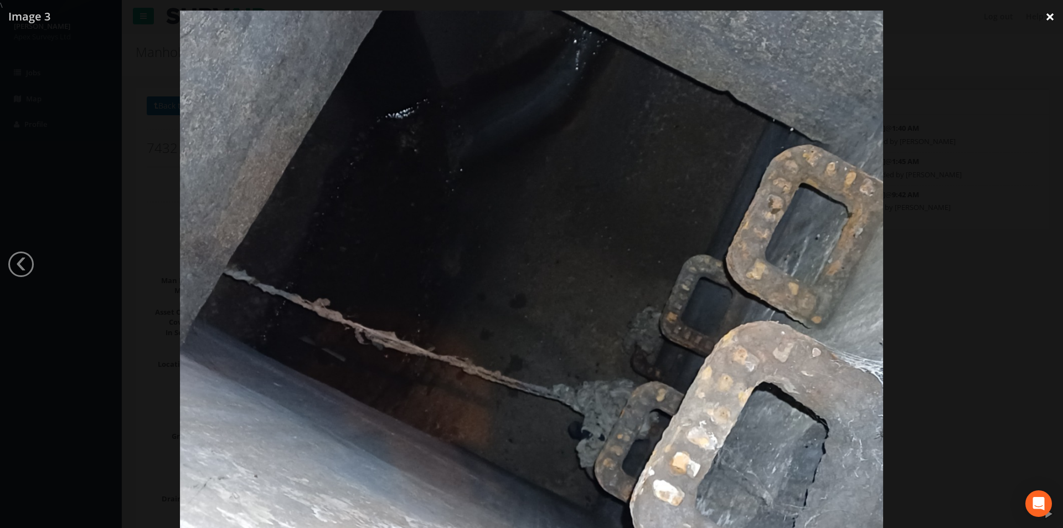
click at [1045, 19] on link "×" at bounding box center [1050, 16] width 26 height 33
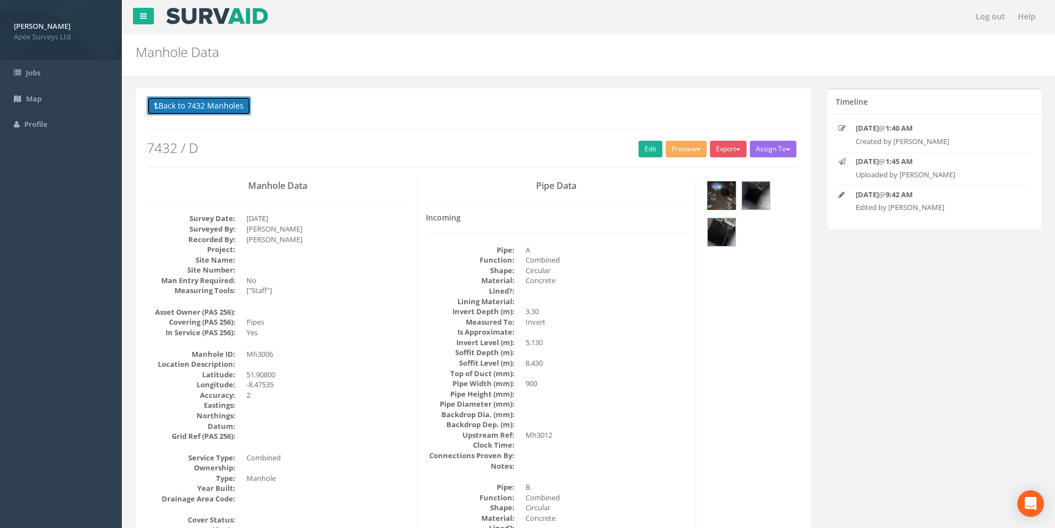
click at [207, 102] on button "Back to 7432 Manholes" at bounding box center [199, 105] width 104 height 19
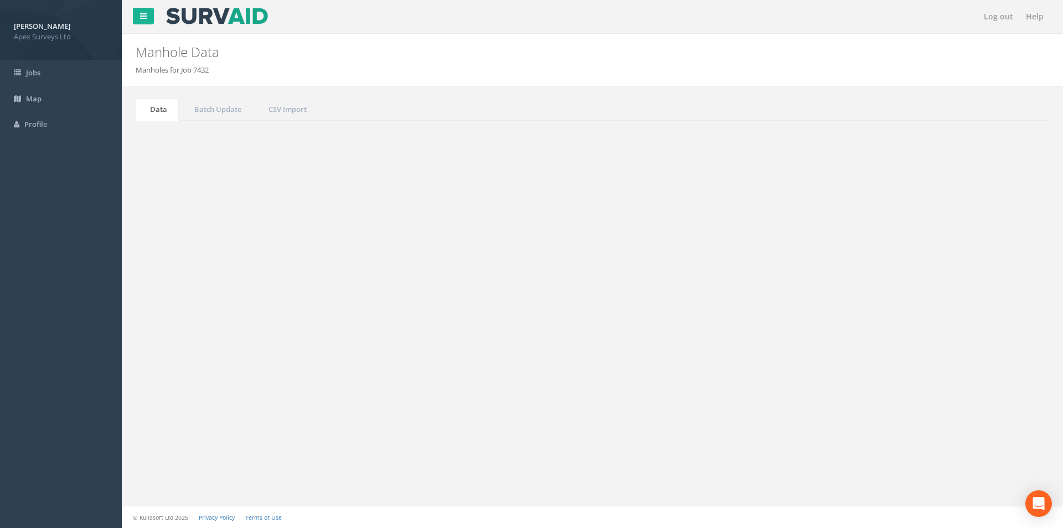
click at [971, 298] on input "3006" at bounding box center [987, 298] width 101 height 17
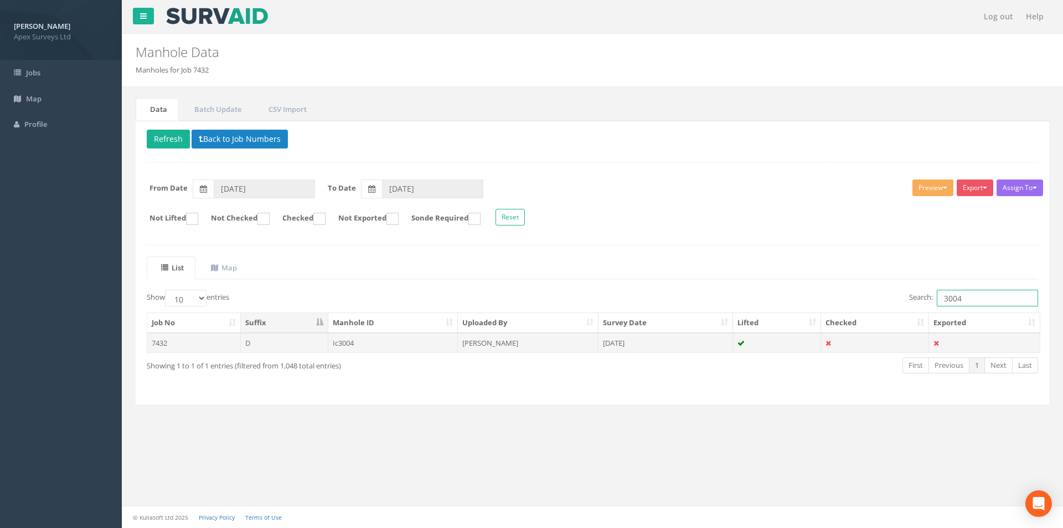
type input "3004"
click at [393, 345] on td "Ic3004" at bounding box center [393, 343] width 130 height 20
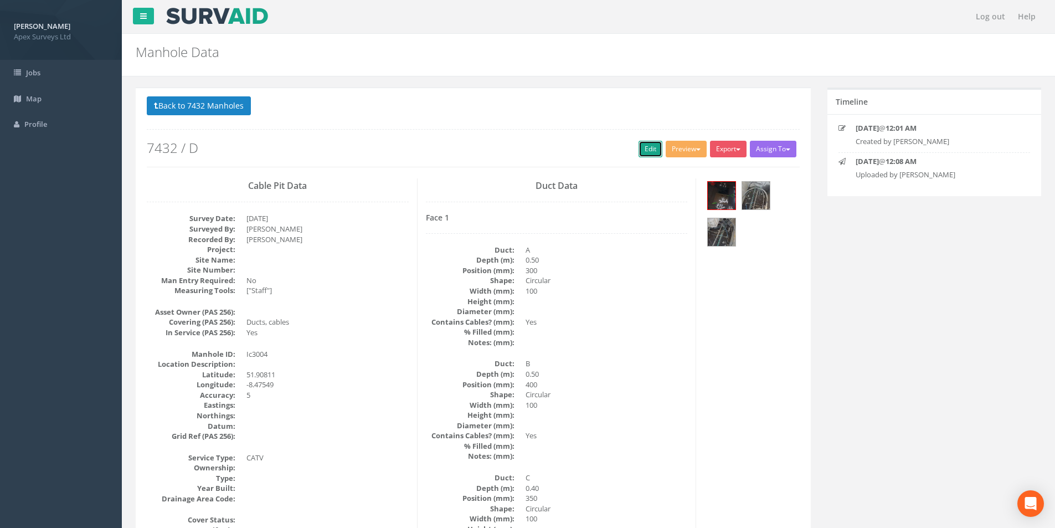
click at [641, 153] on link "Edit" at bounding box center [650, 149] width 24 height 17
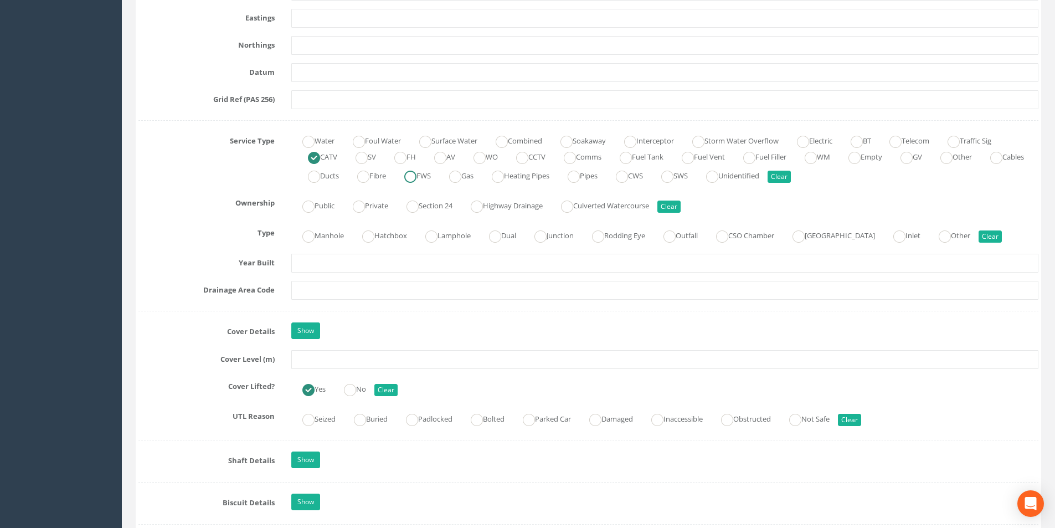
scroll to position [720, 0]
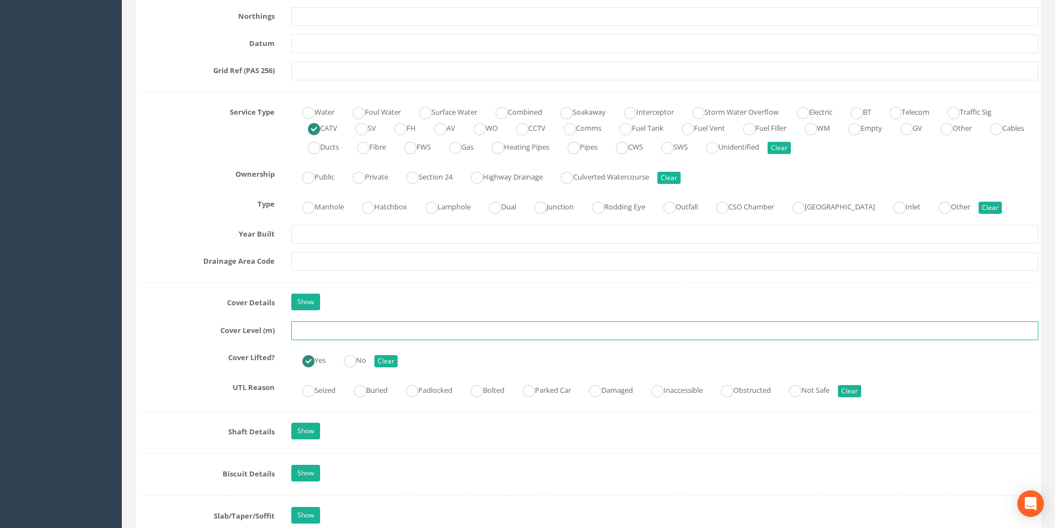
click at [339, 332] on input "text" at bounding box center [664, 330] width 747 height 19
type input "8.66"
click at [366, 265] on input "text" at bounding box center [664, 261] width 747 height 19
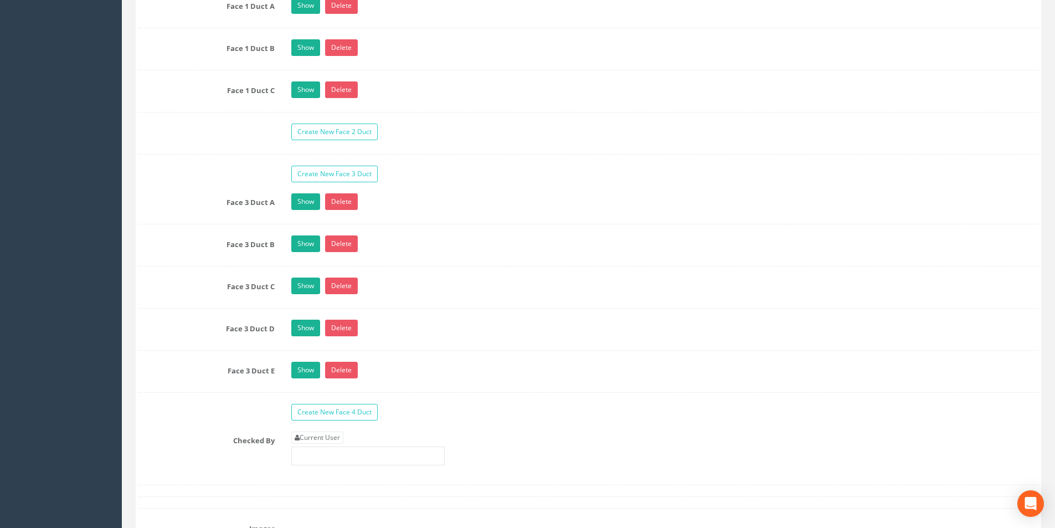
scroll to position [1993, 0]
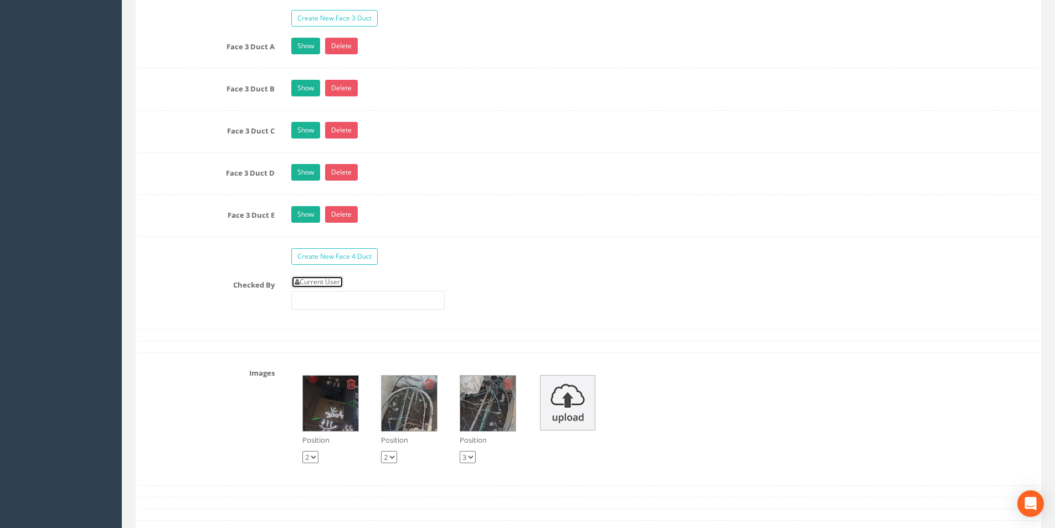
click at [321, 284] on link "Current User" at bounding box center [317, 282] width 52 height 12
type input "[PERSON_NAME]"
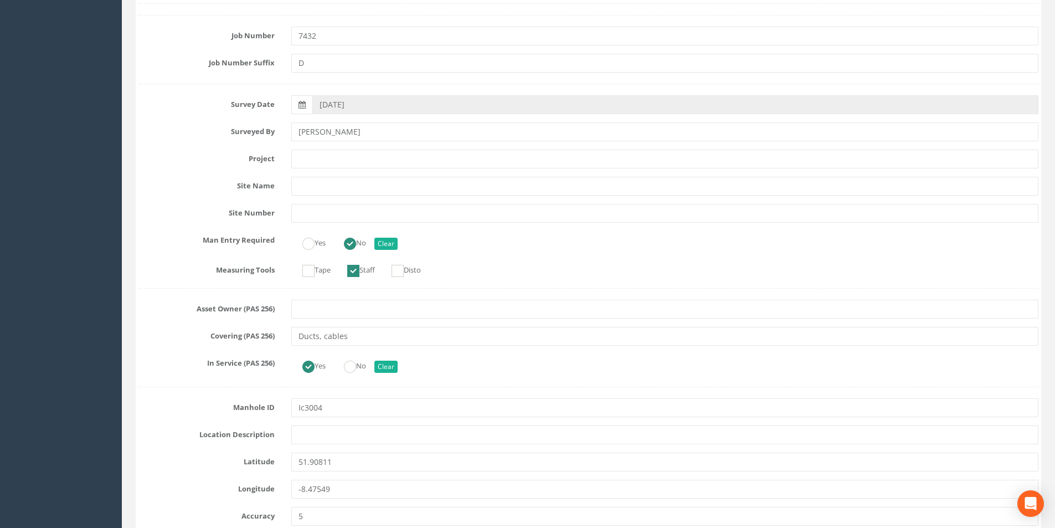
scroll to position [0, 0]
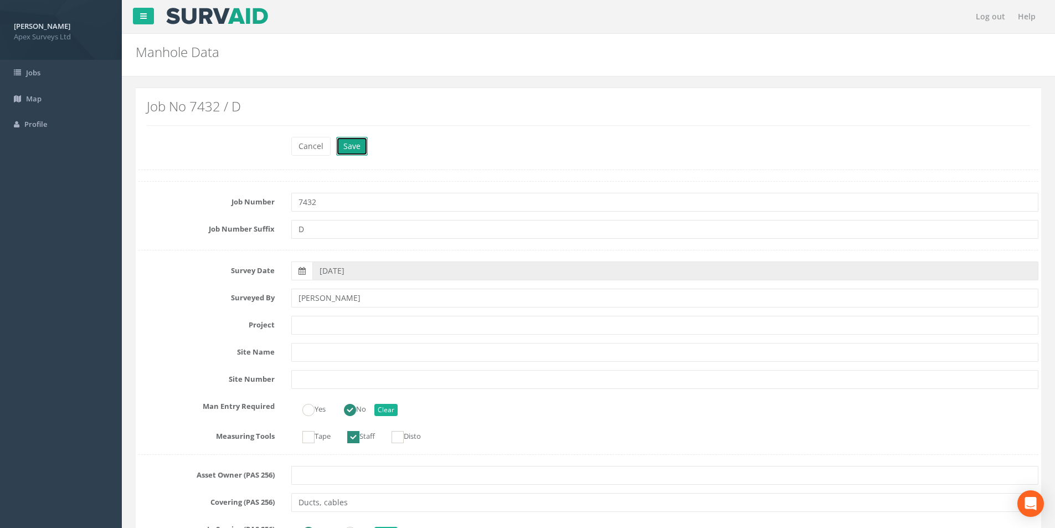
click at [348, 153] on button "Save" at bounding box center [352, 146] width 32 height 19
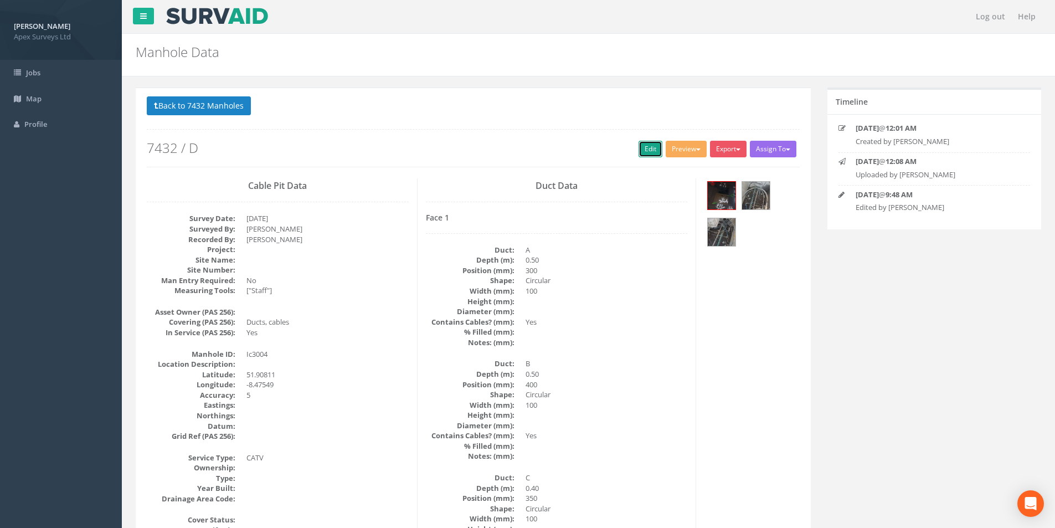
click at [649, 150] on link "Edit" at bounding box center [650, 149] width 24 height 17
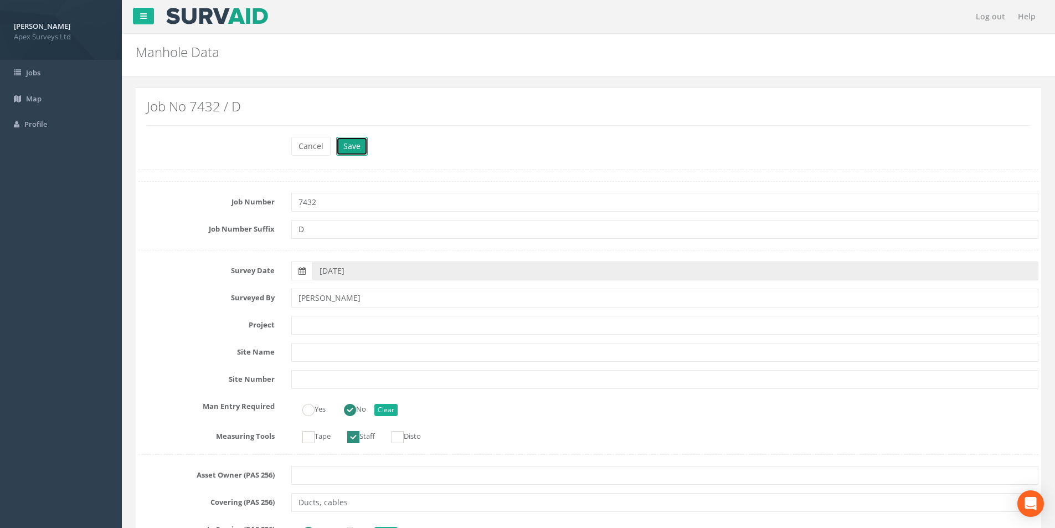
click at [353, 148] on button "Save" at bounding box center [352, 146] width 32 height 19
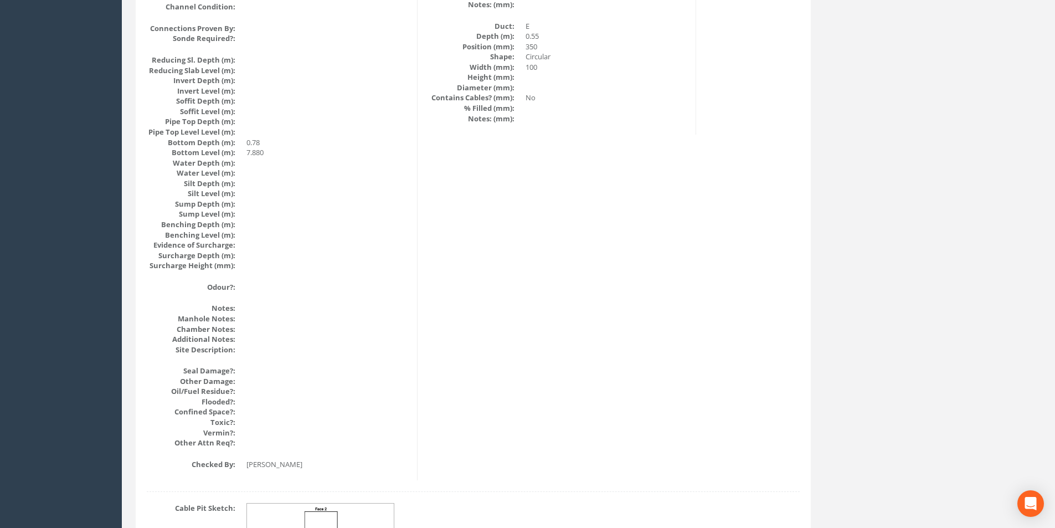
scroll to position [1180, 0]
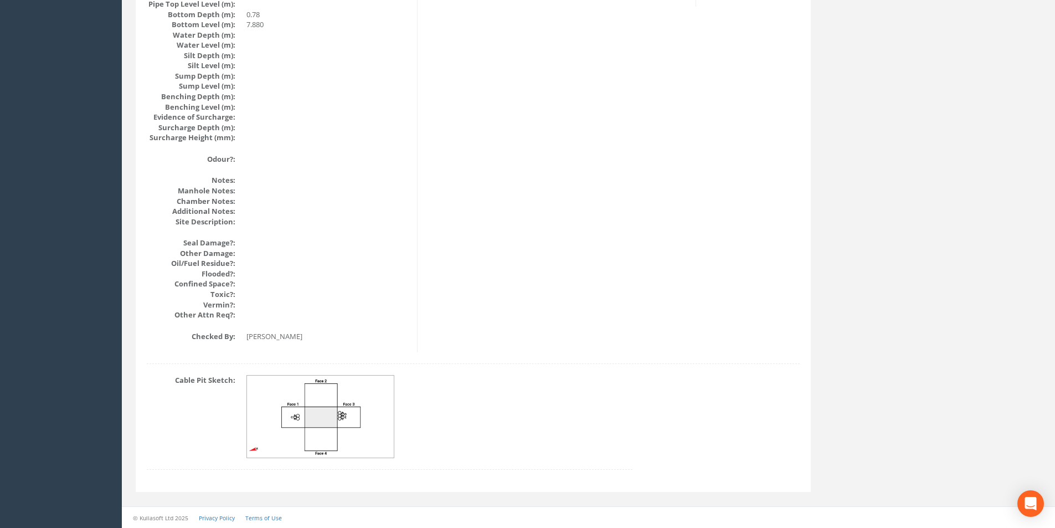
click at [318, 412] on img at bounding box center [321, 416] width 148 height 82
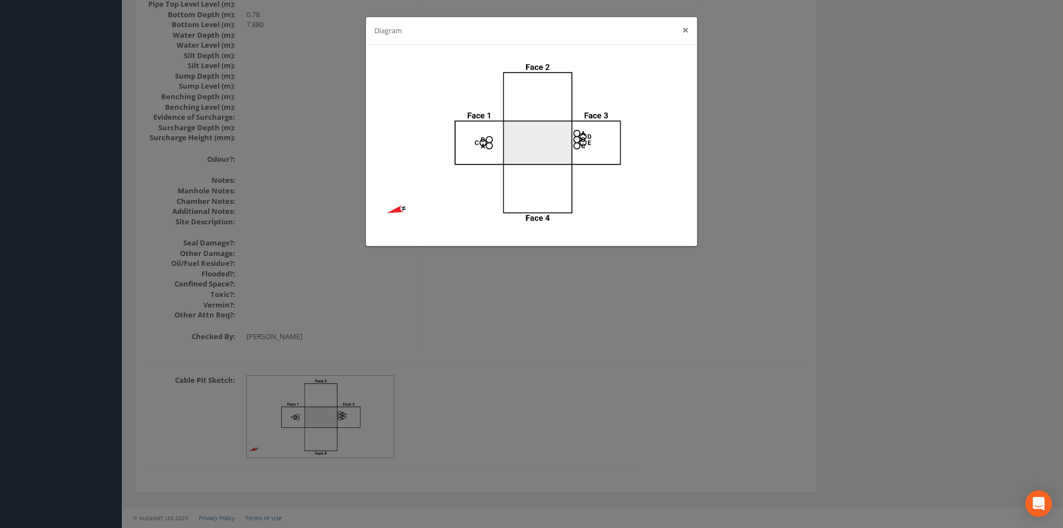
click at [685, 32] on button "×" at bounding box center [685, 30] width 7 height 12
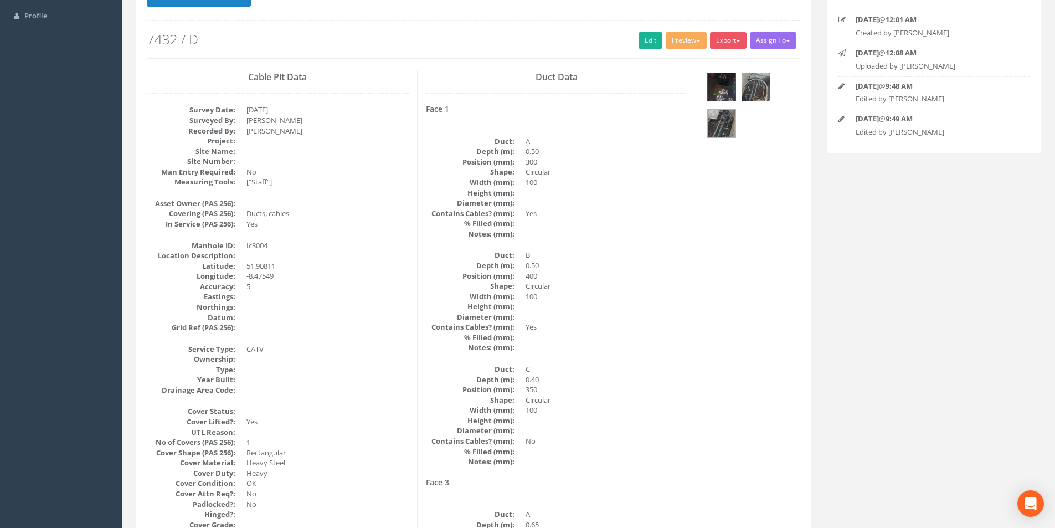
scroll to position [0, 0]
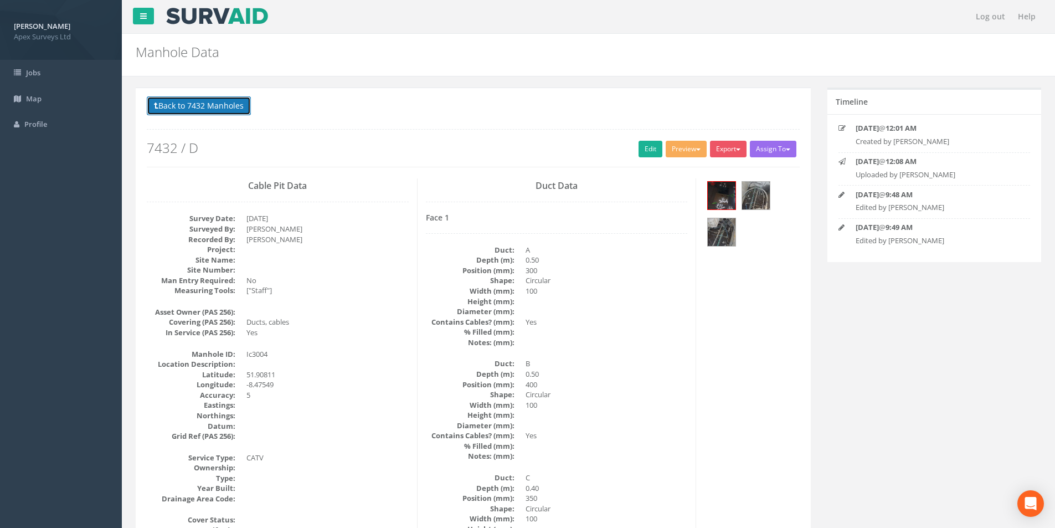
click at [194, 101] on button "Back to 7432 Manholes" at bounding box center [199, 105] width 104 height 19
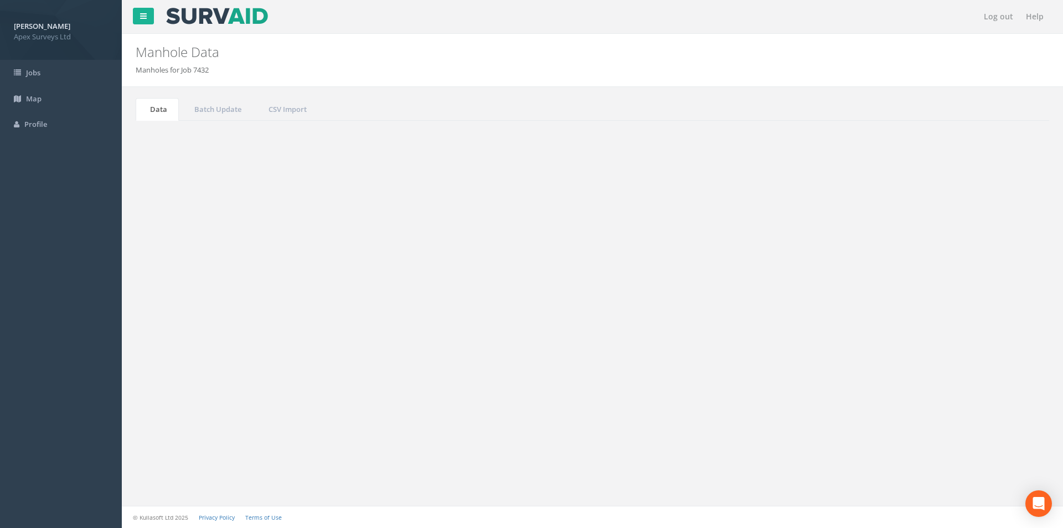
click at [978, 300] on input "3004" at bounding box center [987, 298] width 101 height 17
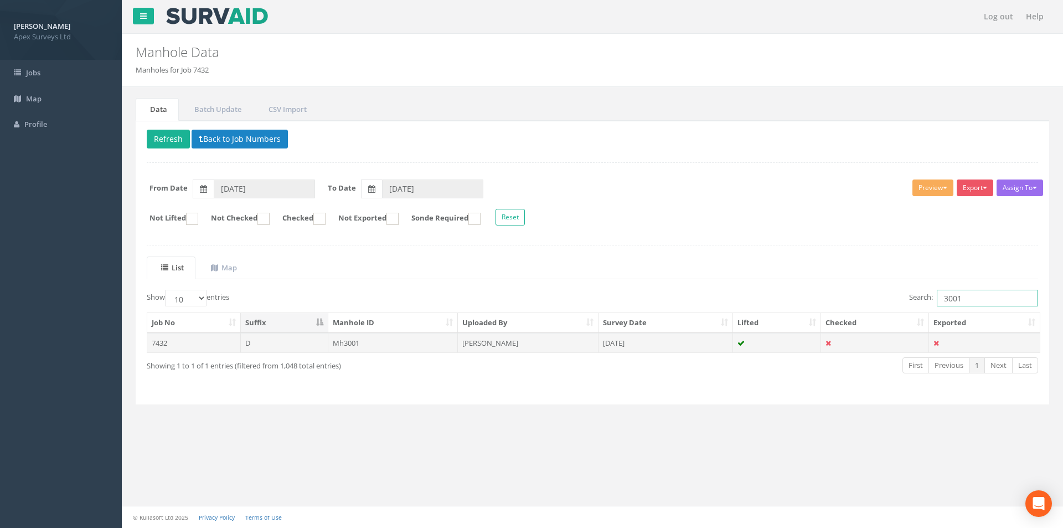
type input "3001"
click at [504, 347] on td "[PERSON_NAME]" at bounding box center [528, 343] width 141 height 20
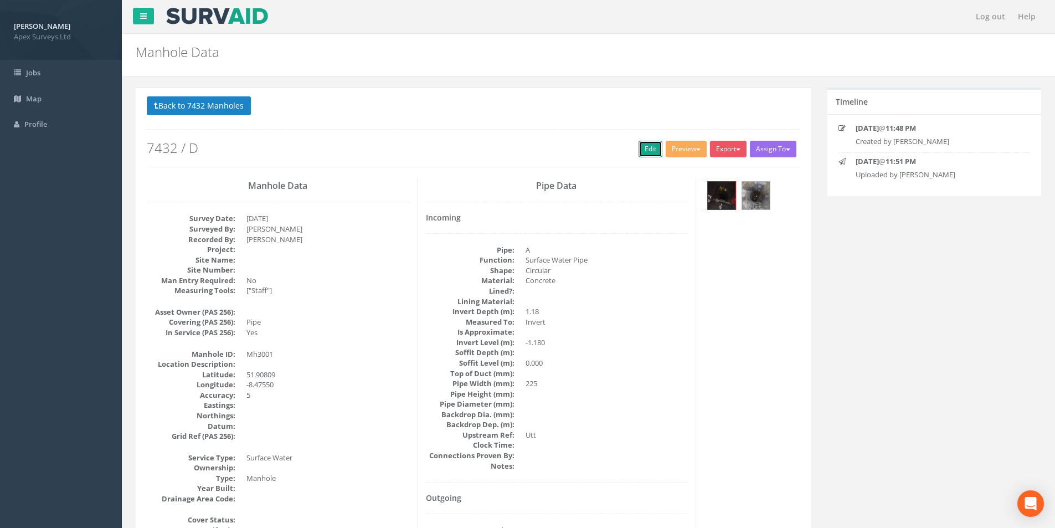
click at [642, 150] on link "Edit" at bounding box center [650, 149] width 24 height 17
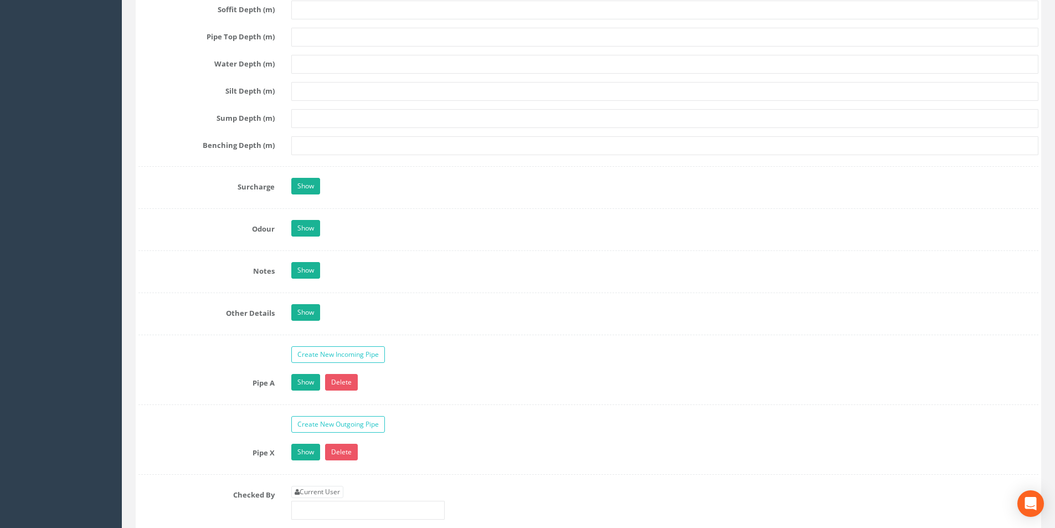
scroll to position [1495, 0]
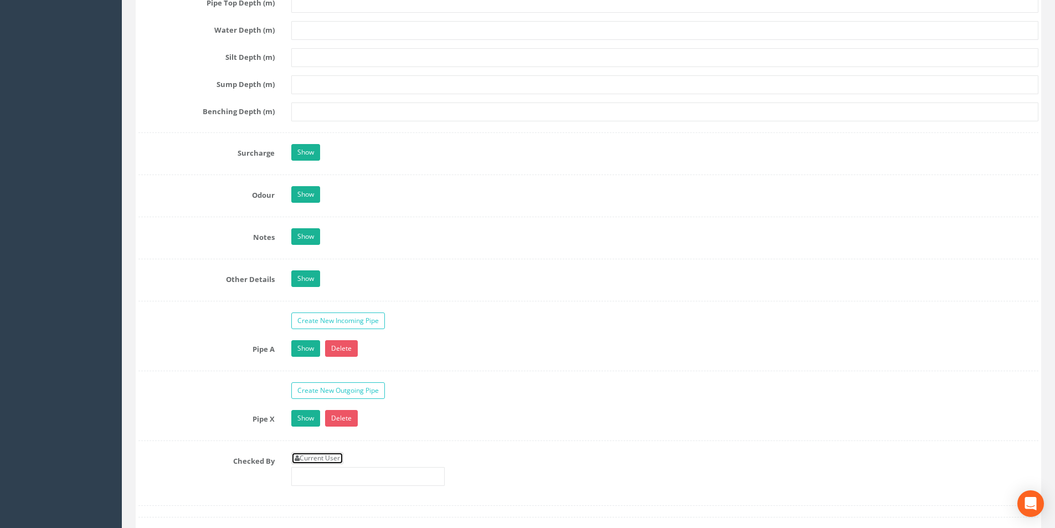
click at [324, 461] on link "Current User" at bounding box center [317, 458] width 52 height 12
type input "[PERSON_NAME]"
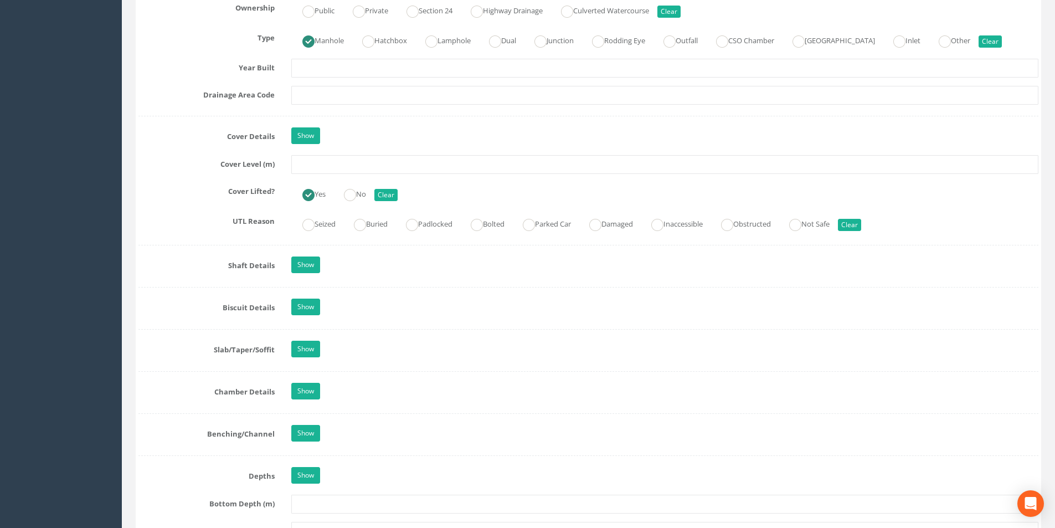
scroll to position [664, 0]
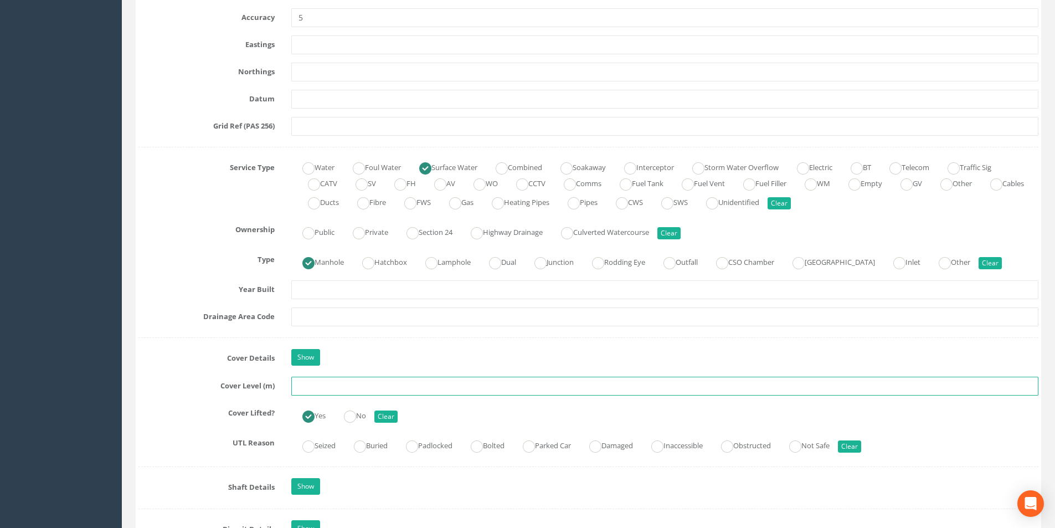
click at [324, 386] on input "text" at bounding box center [664, 386] width 747 height 19
type input "8.66"
click at [347, 317] on input "text" at bounding box center [664, 316] width 747 height 19
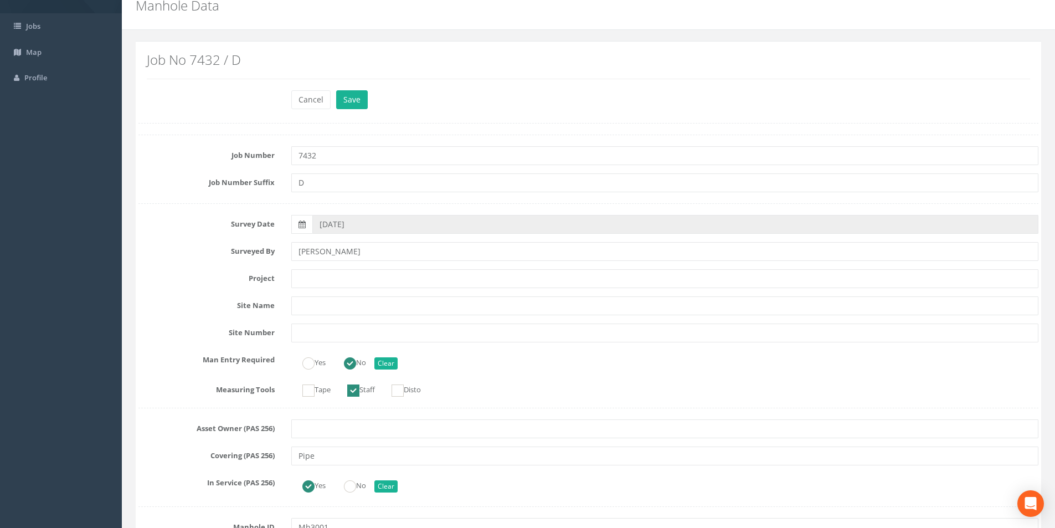
scroll to position [0, 0]
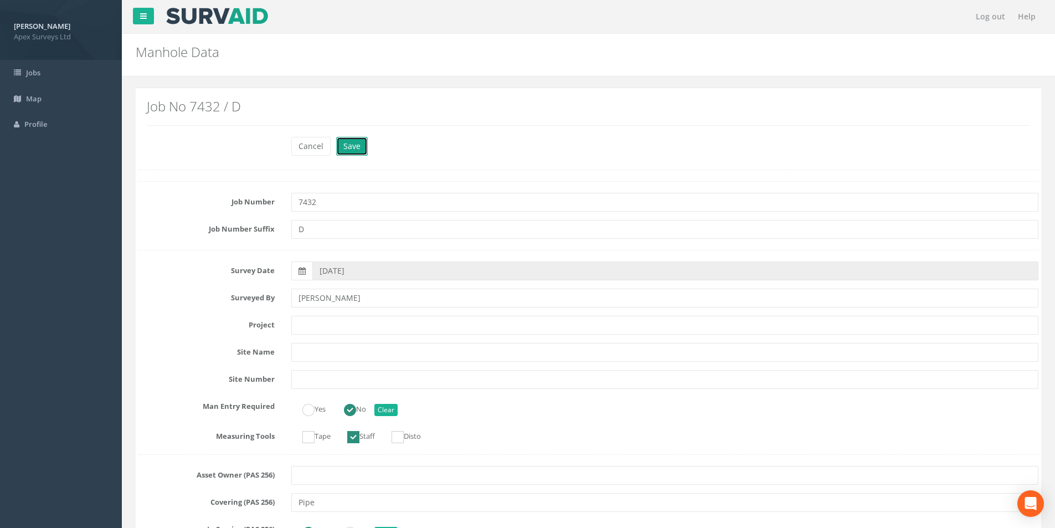
click at [353, 142] on button "Save" at bounding box center [352, 146] width 32 height 19
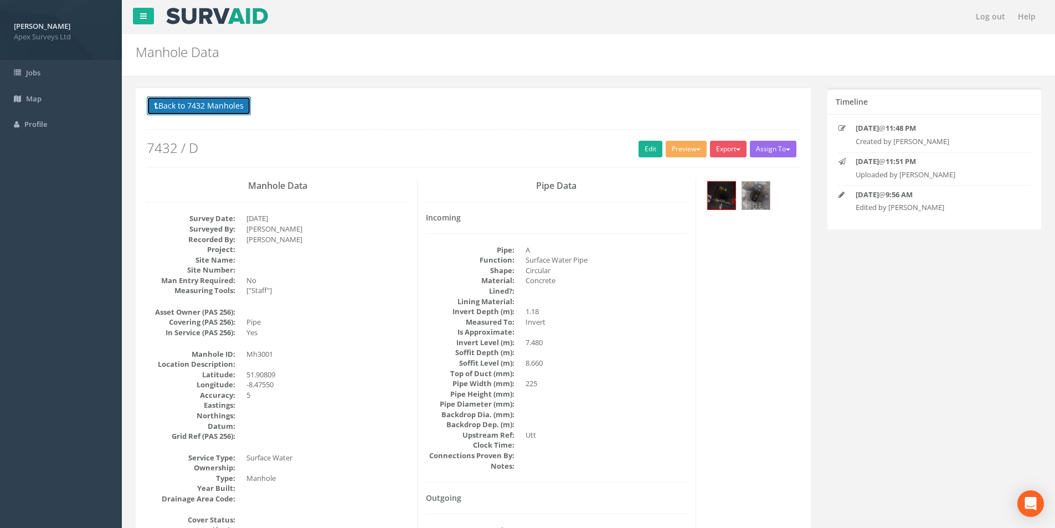
click at [188, 111] on button "Back to 7432 Manholes" at bounding box center [199, 105] width 104 height 19
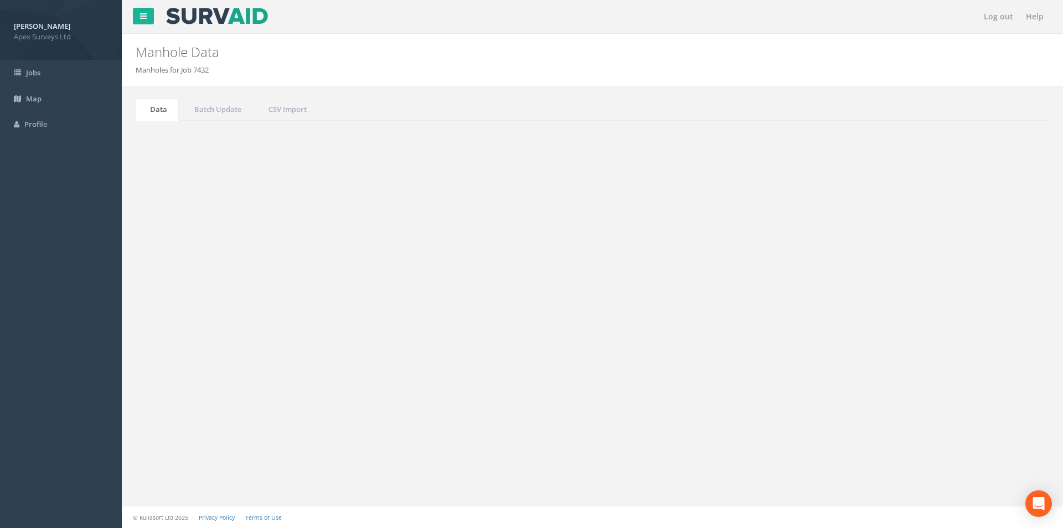
drag, startPoint x: 970, startPoint y: 300, endPoint x: 936, endPoint y: 301, distance: 33.8
click at [937, 301] on input "3001" at bounding box center [987, 298] width 101 height 17
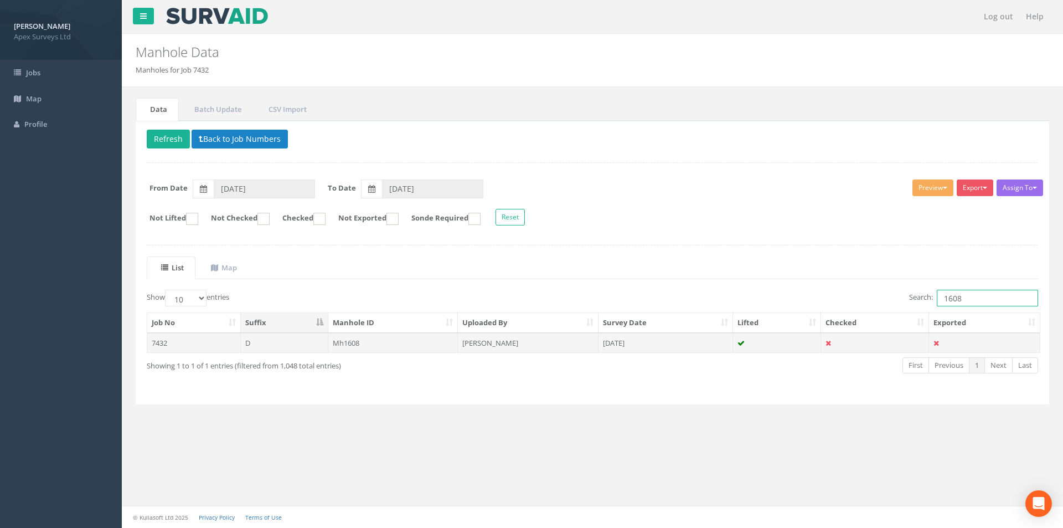
type input "1608"
click at [373, 338] on td "Mh1608" at bounding box center [393, 343] width 130 height 20
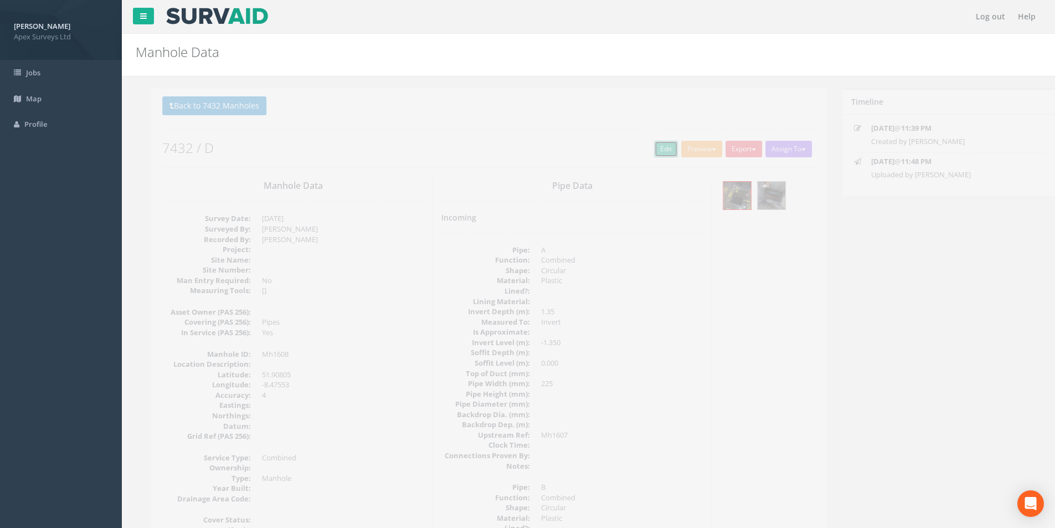
click at [642, 151] on link "Edit" at bounding box center [650, 149] width 24 height 17
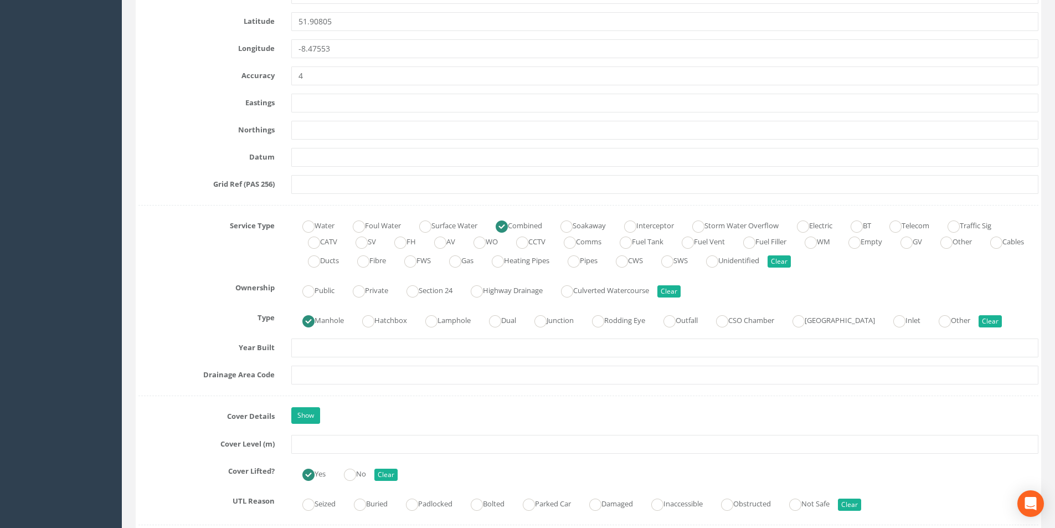
scroll to position [609, 0]
click at [316, 440] on input "text" at bounding box center [664, 441] width 747 height 19
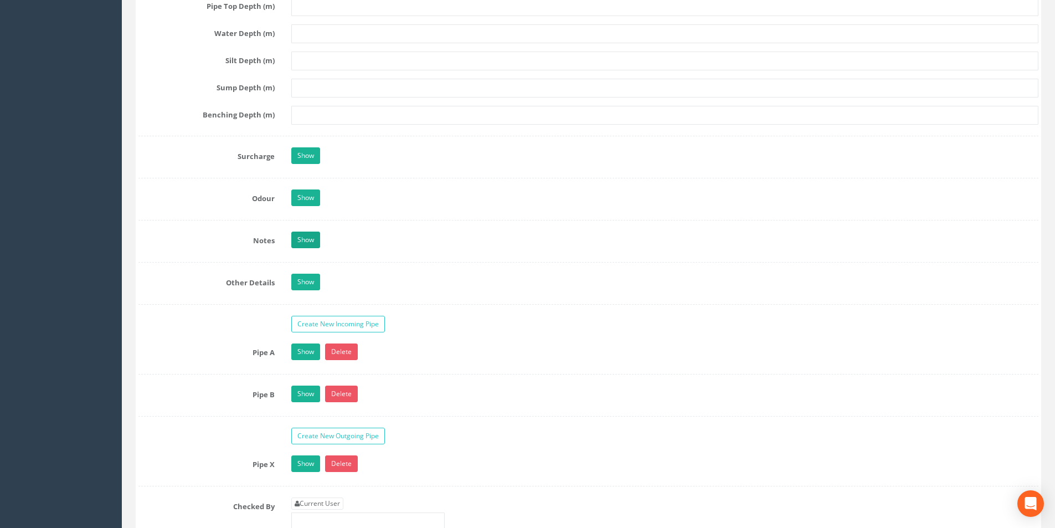
scroll to position [1606, 0]
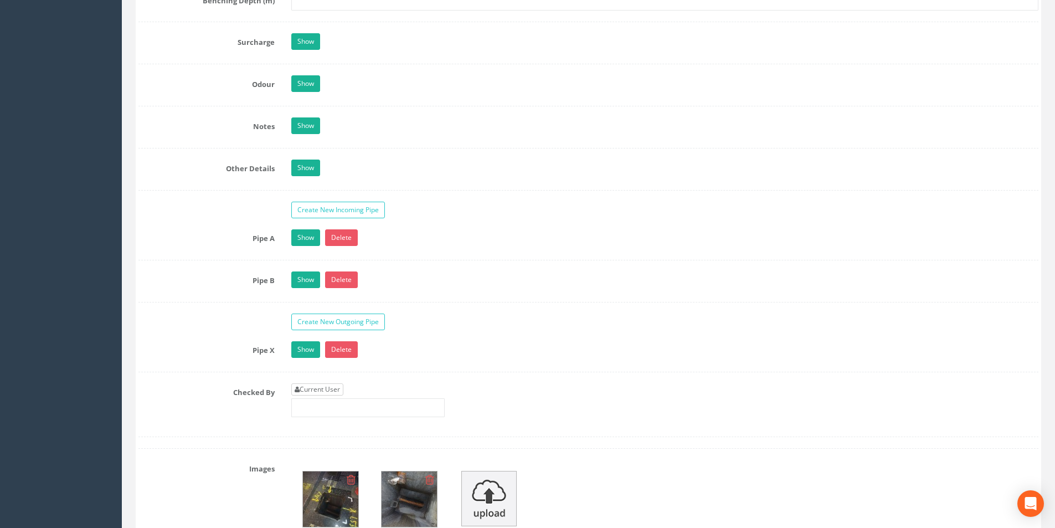
type input "8.65"
click at [341, 394] on link "Current User" at bounding box center [317, 389] width 52 height 12
type input "[PERSON_NAME]"
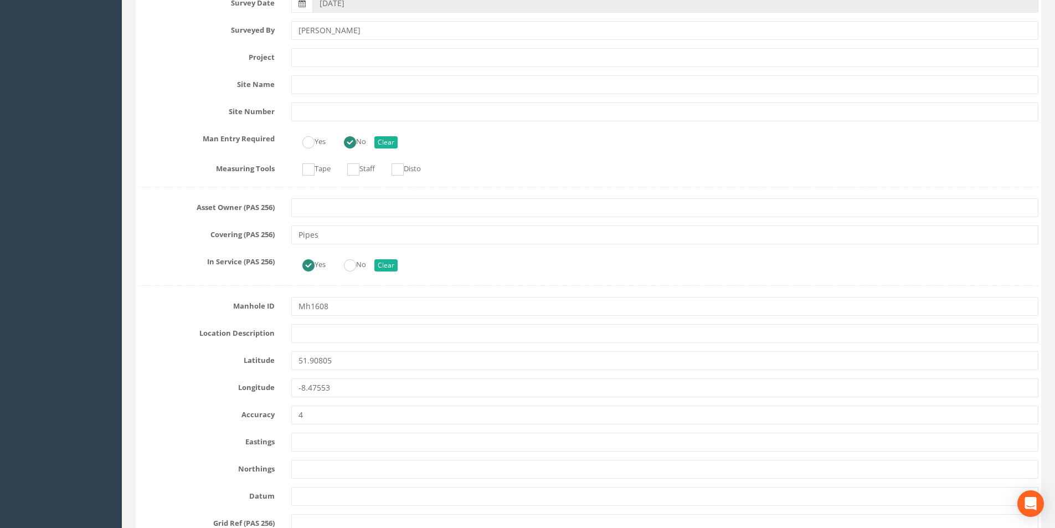
scroll to position [0, 0]
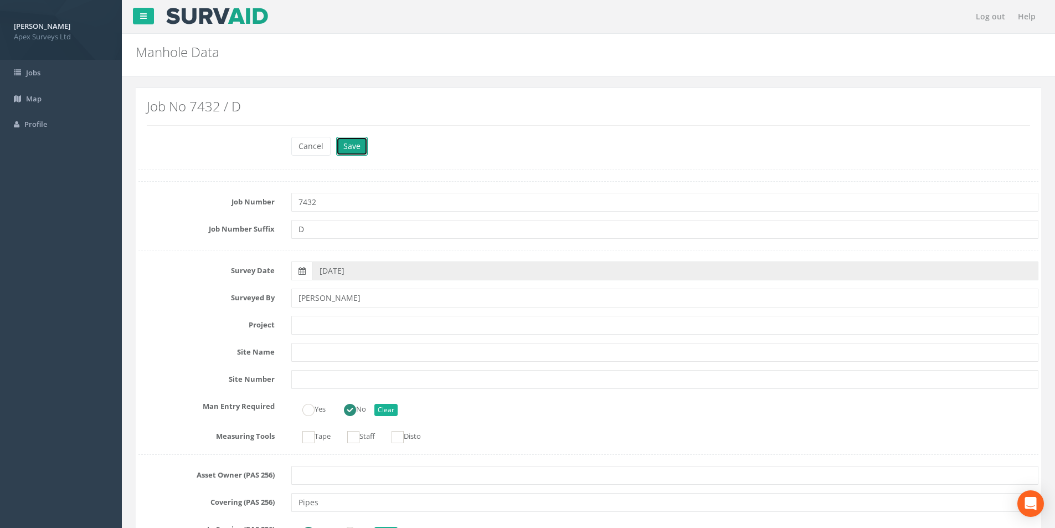
click at [346, 147] on button "Save" at bounding box center [352, 146] width 32 height 19
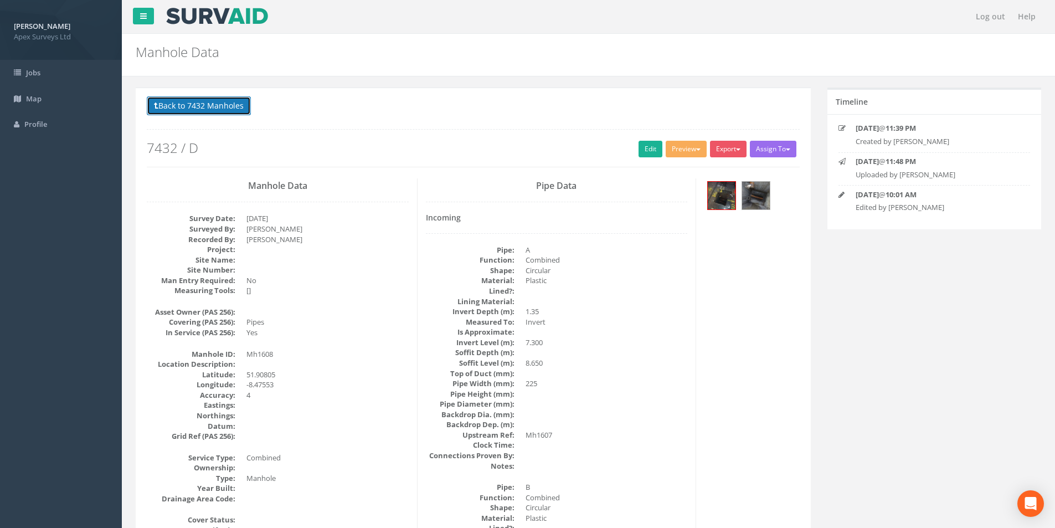
click at [173, 109] on button "Back to 7432 Manholes" at bounding box center [199, 105] width 104 height 19
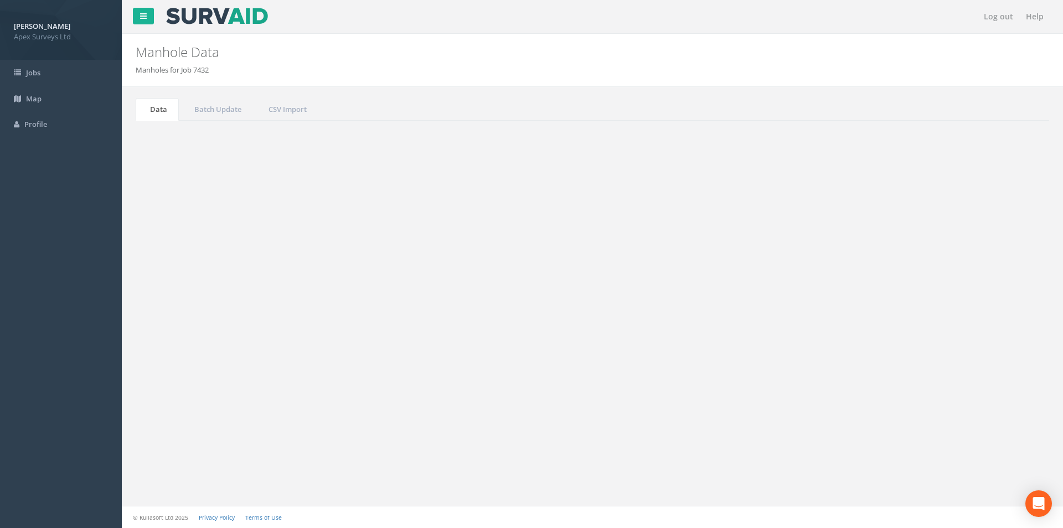
drag, startPoint x: 972, startPoint y: 304, endPoint x: 942, endPoint y: 302, distance: 30.5
click at [942, 302] on input "1608" at bounding box center [987, 298] width 101 height 17
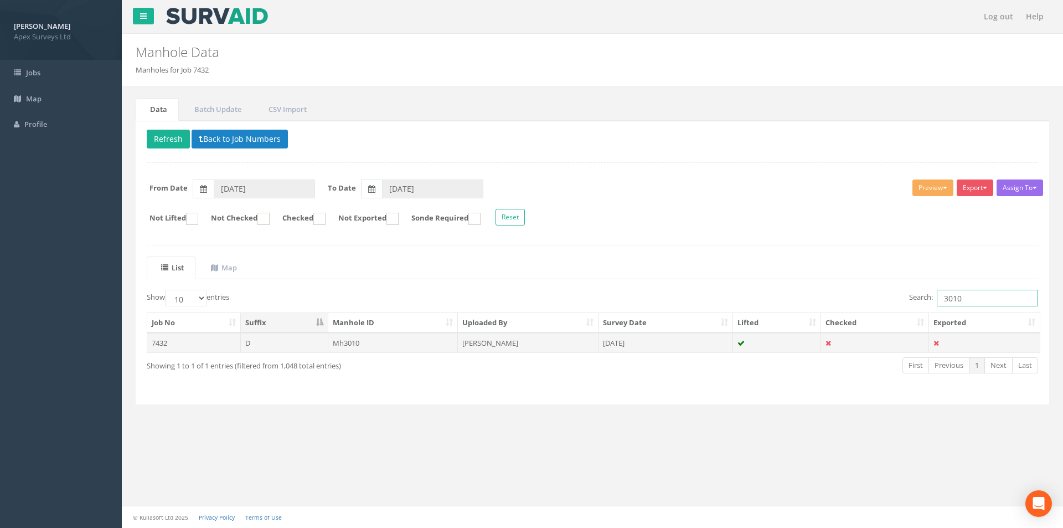
type input "3010"
click at [522, 343] on td "[PERSON_NAME]" at bounding box center [528, 343] width 141 height 20
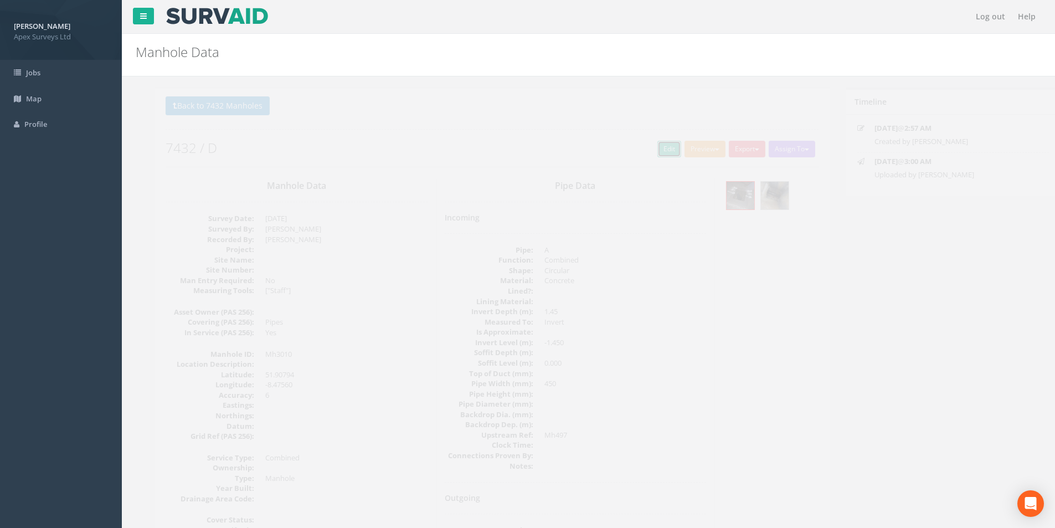
click at [651, 147] on link "Edit" at bounding box center [650, 149] width 24 height 17
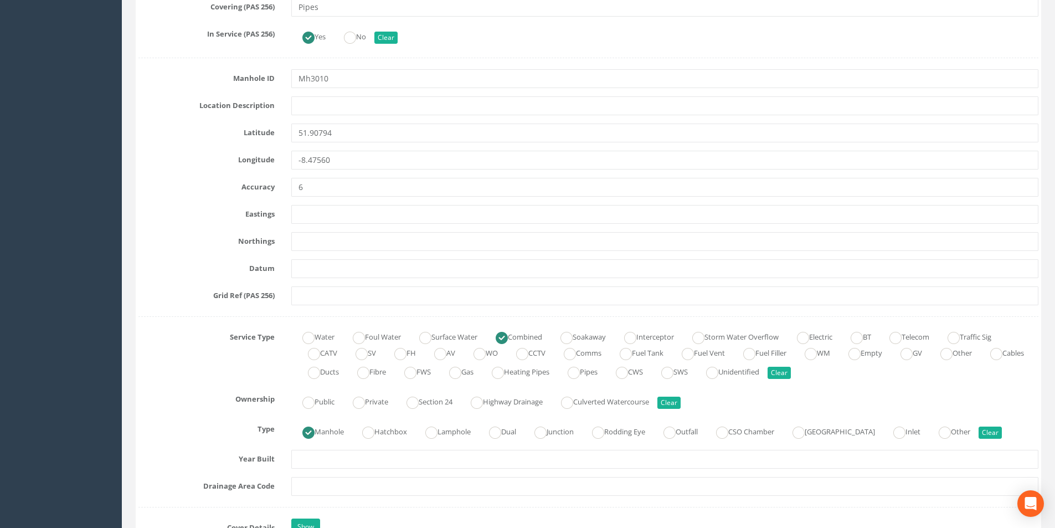
scroll to position [609, 0]
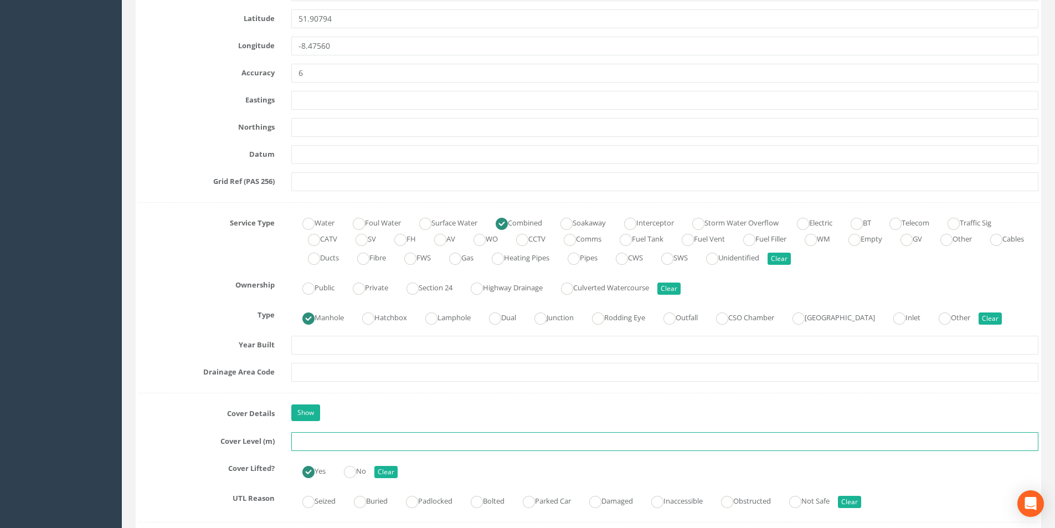
click at [344, 447] on input "text" at bounding box center [664, 441] width 747 height 19
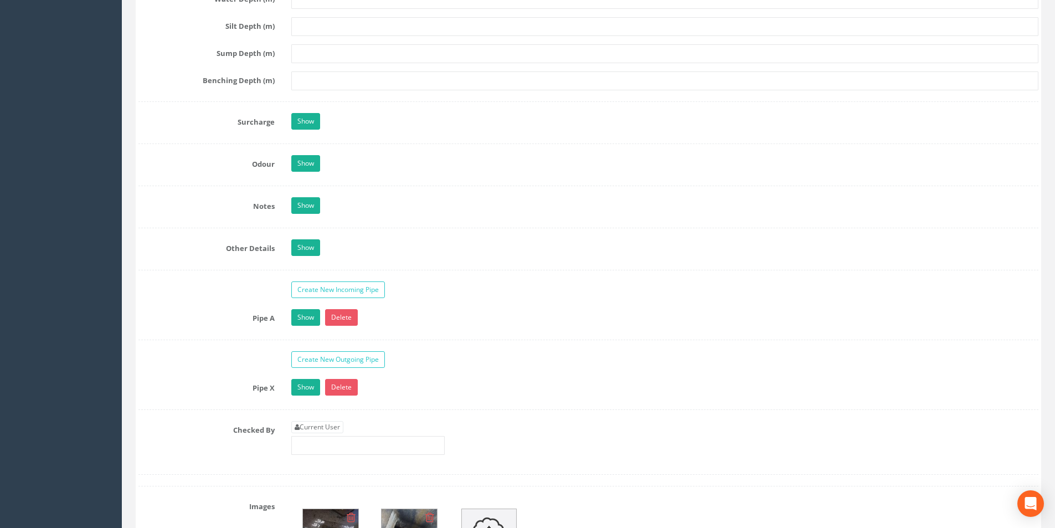
scroll to position [1550, 0]
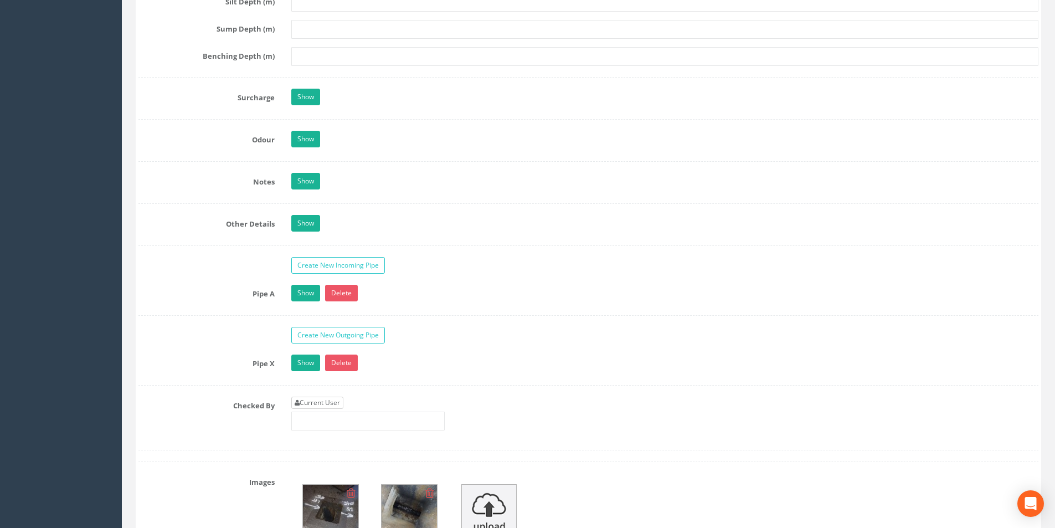
type input "9.02"
click at [330, 403] on link "Current User" at bounding box center [317, 402] width 52 height 12
type input "[PERSON_NAME]"
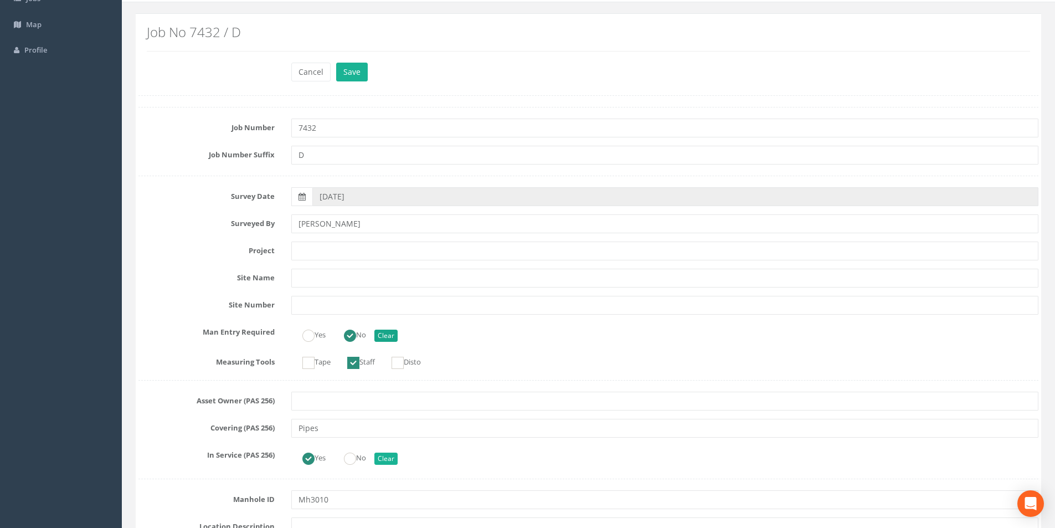
scroll to position [0, 0]
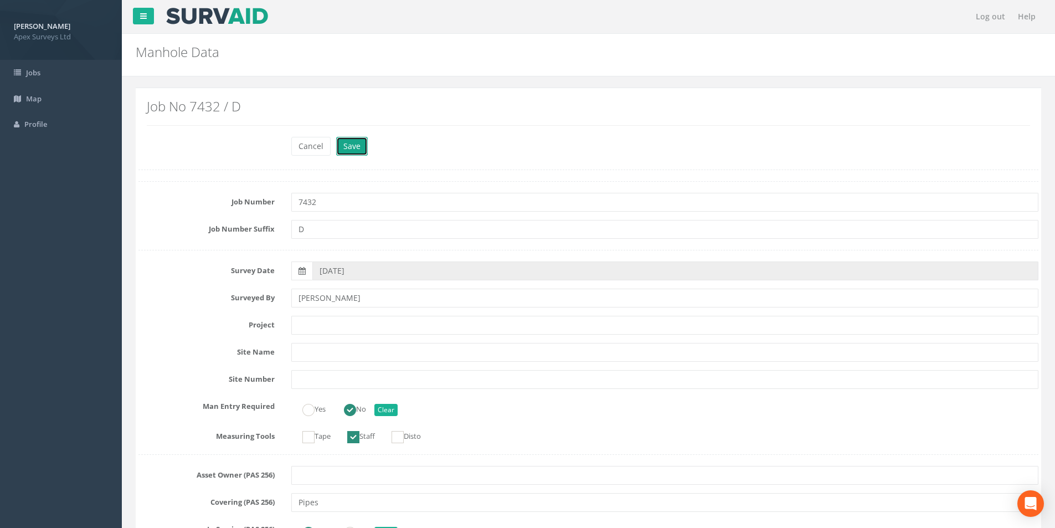
click at [345, 147] on button "Save" at bounding box center [352, 146] width 32 height 19
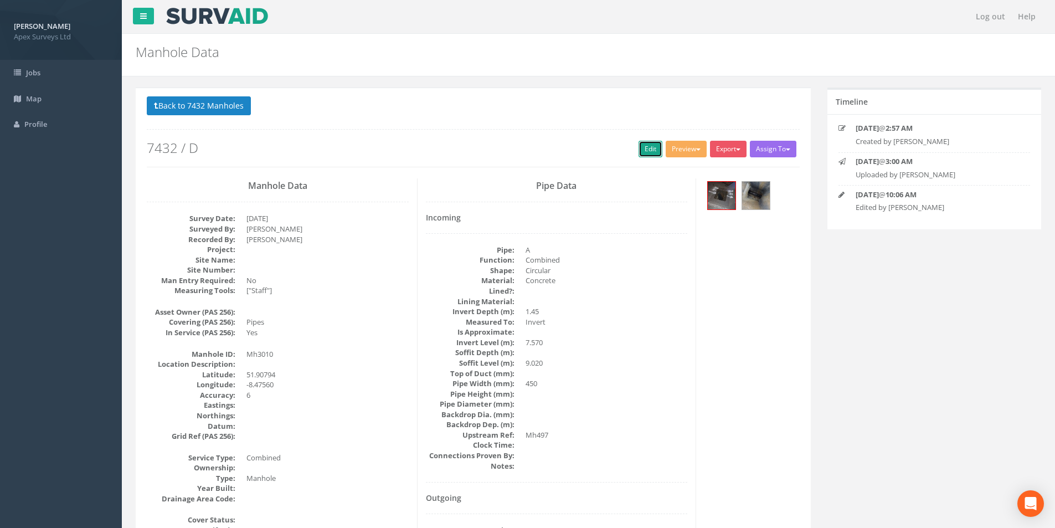
click at [647, 154] on link "Edit" at bounding box center [650, 149] width 24 height 17
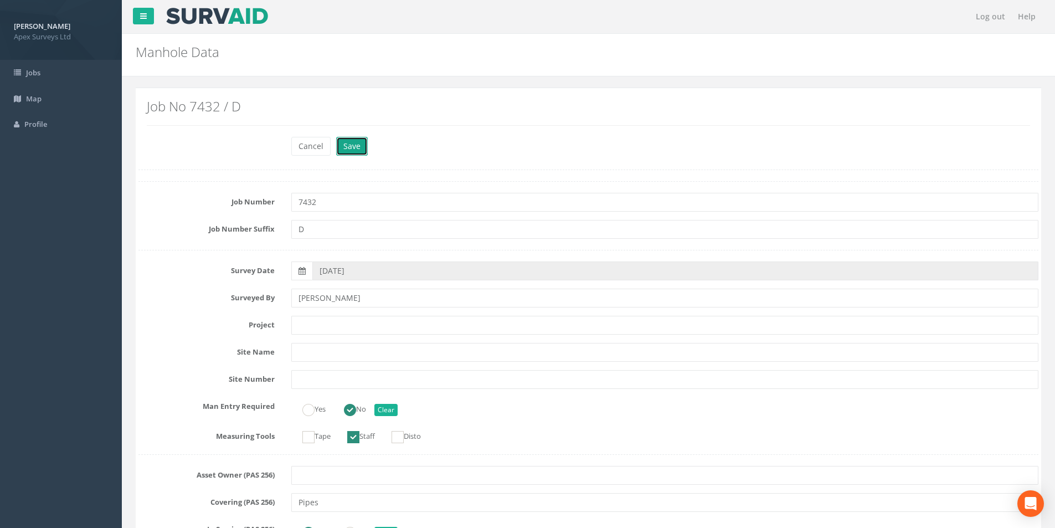
click at [358, 148] on button "Save" at bounding box center [352, 146] width 32 height 19
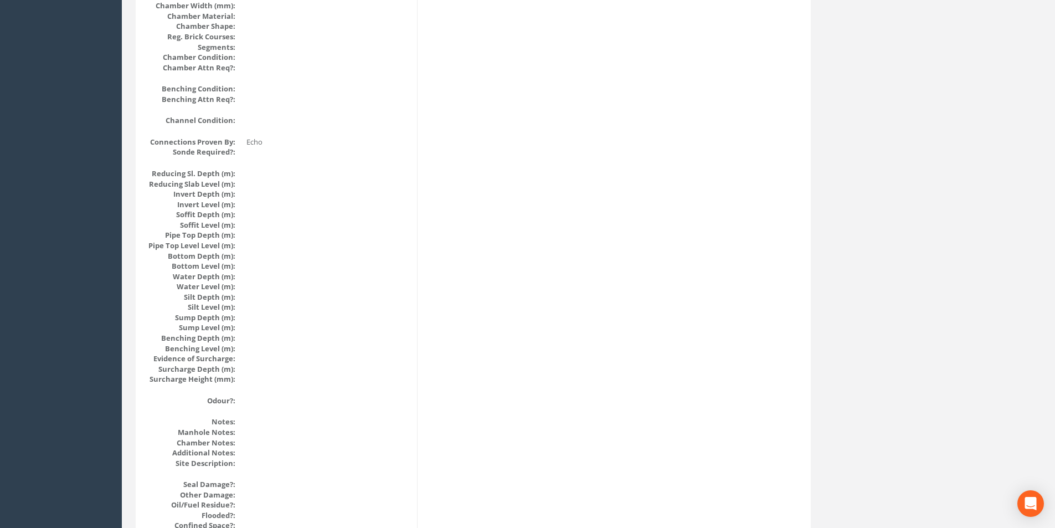
scroll to position [1107, 0]
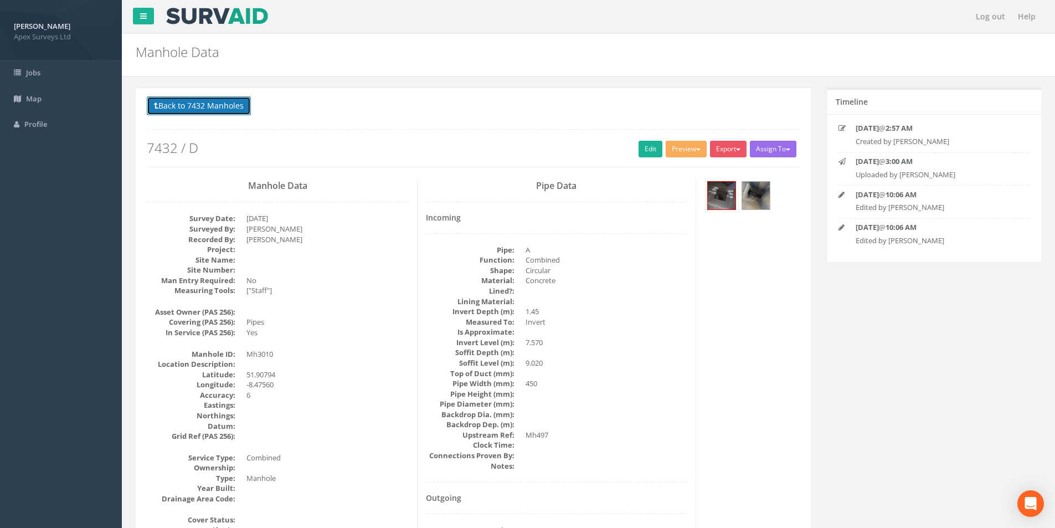
click at [199, 111] on button "Back to 7432 Manholes" at bounding box center [199, 105] width 104 height 19
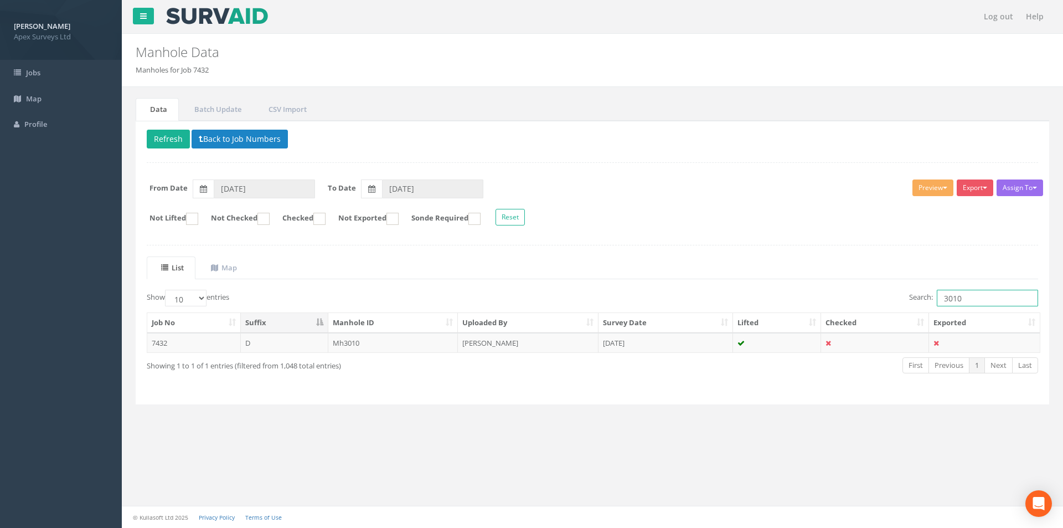
drag, startPoint x: 974, startPoint y: 295, endPoint x: 934, endPoint y: 298, distance: 40.6
click at [934, 298] on label "Search: 3010" at bounding box center [973, 298] width 129 height 17
type input "1615"
click at [465, 343] on td "[PERSON_NAME]" at bounding box center [528, 343] width 141 height 20
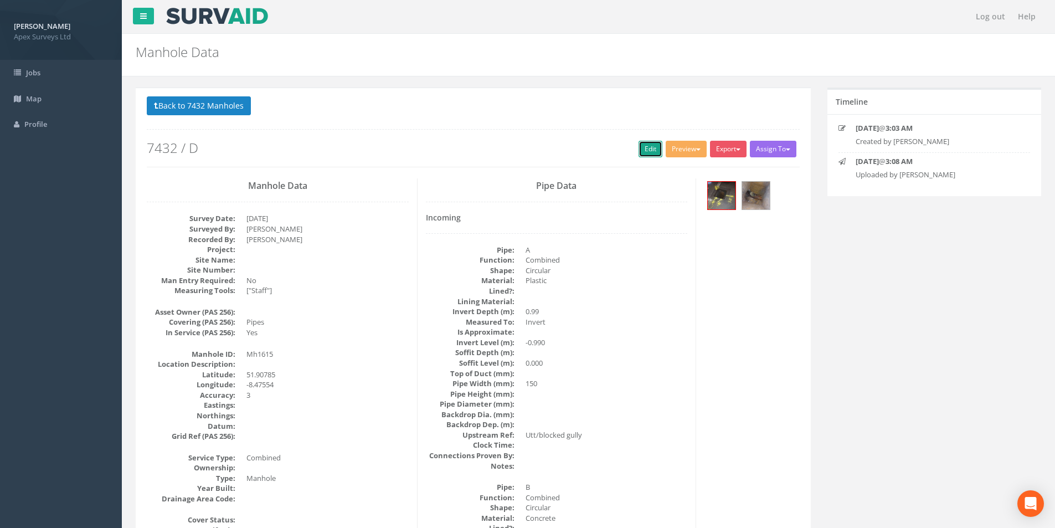
click at [644, 154] on link "Edit" at bounding box center [650, 149] width 24 height 17
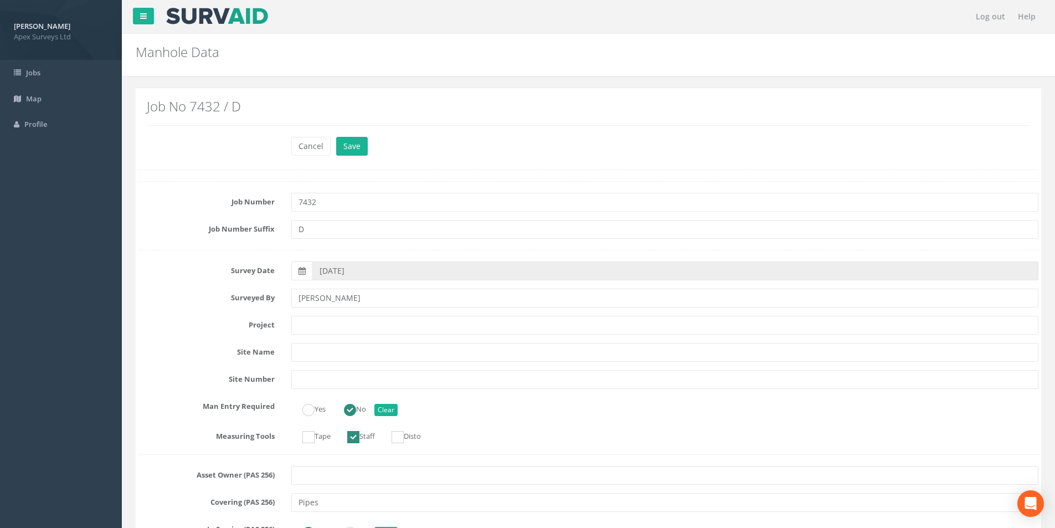
scroll to position [720, 0]
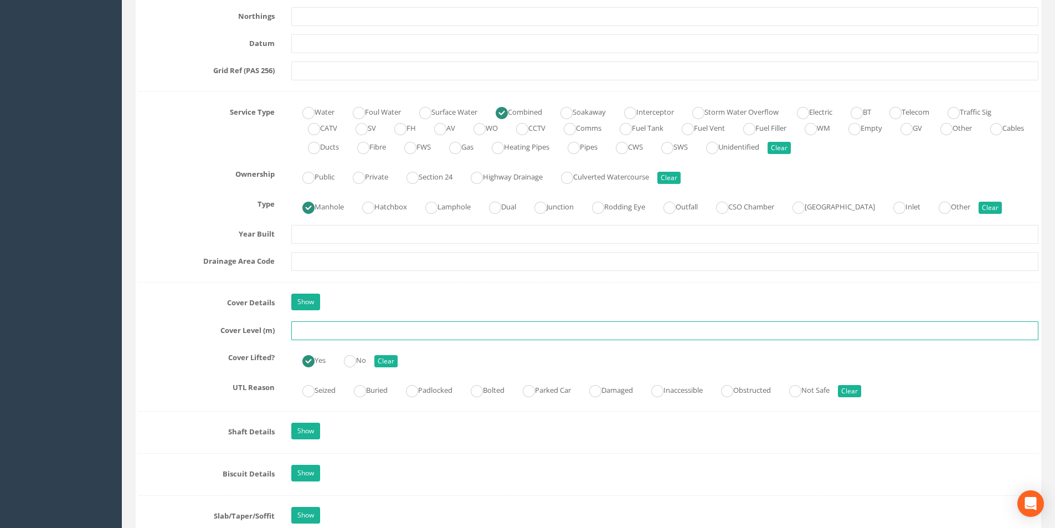
click at [351, 329] on input "text" at bounding box center [664, 330] width 747 height 19
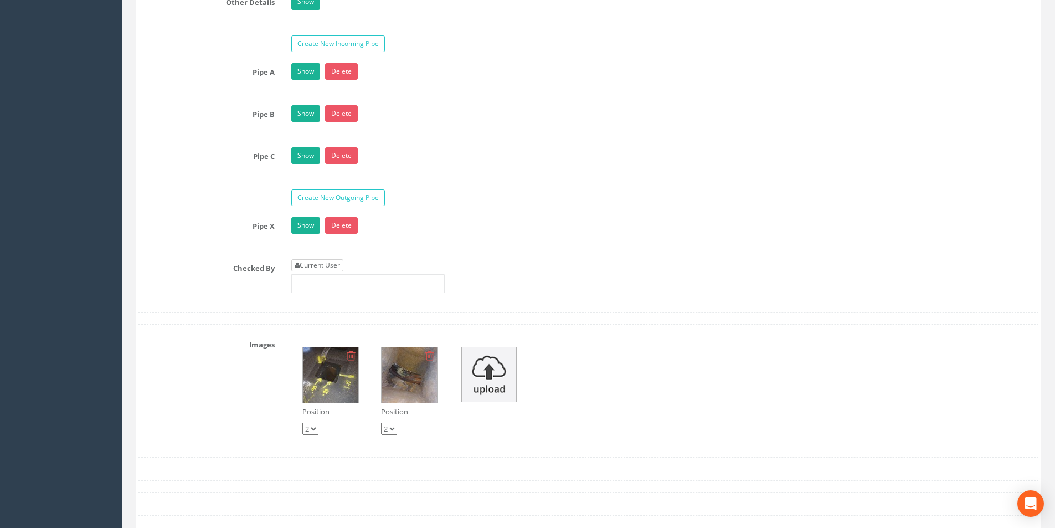
type input "8.94"
click at [327, 264] on link "Current User" at bounding box center [317, 265] width 52 height 12
type input "[PERSON_NAME]"
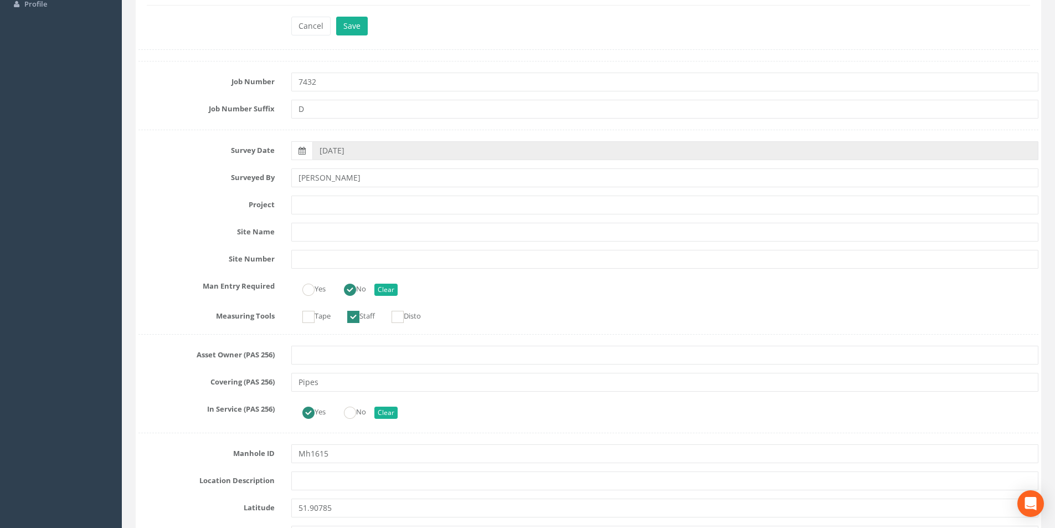
scroll to position [0, 0]
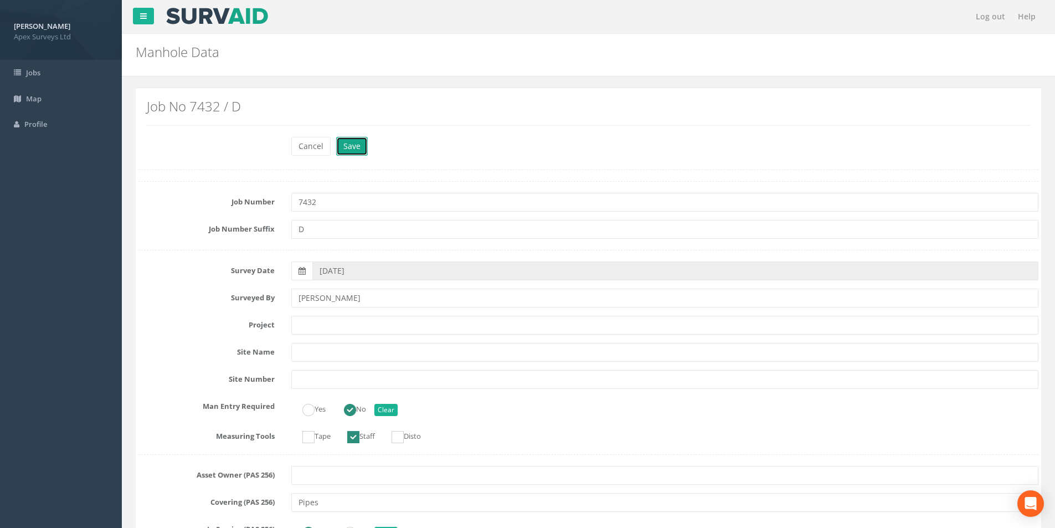
click at [359, 140] on button "Save" at bounding box center [352, 146] width 32 height 19
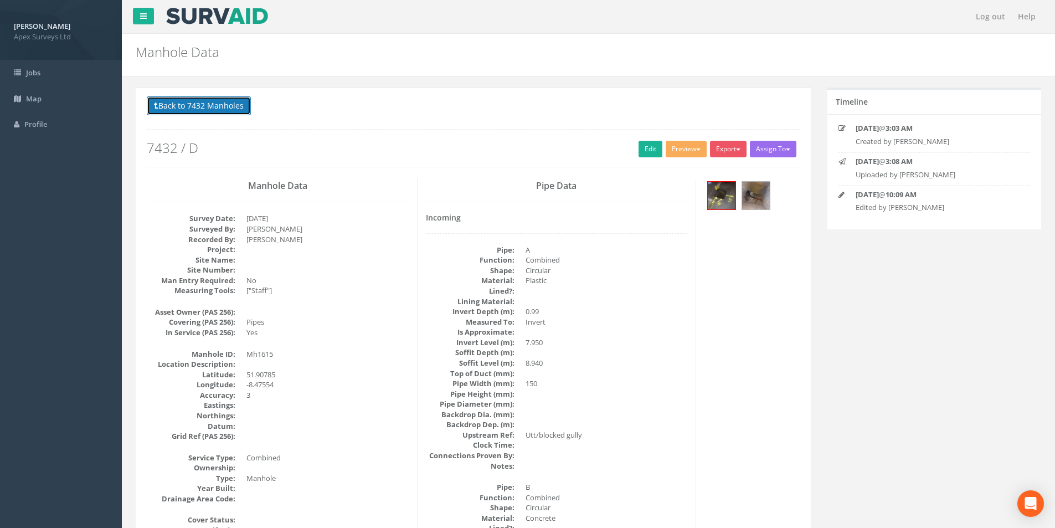
click at [197, 109] on button "Back to 7432 Manholes" at bounding box center [199, 105] width 104 height 19
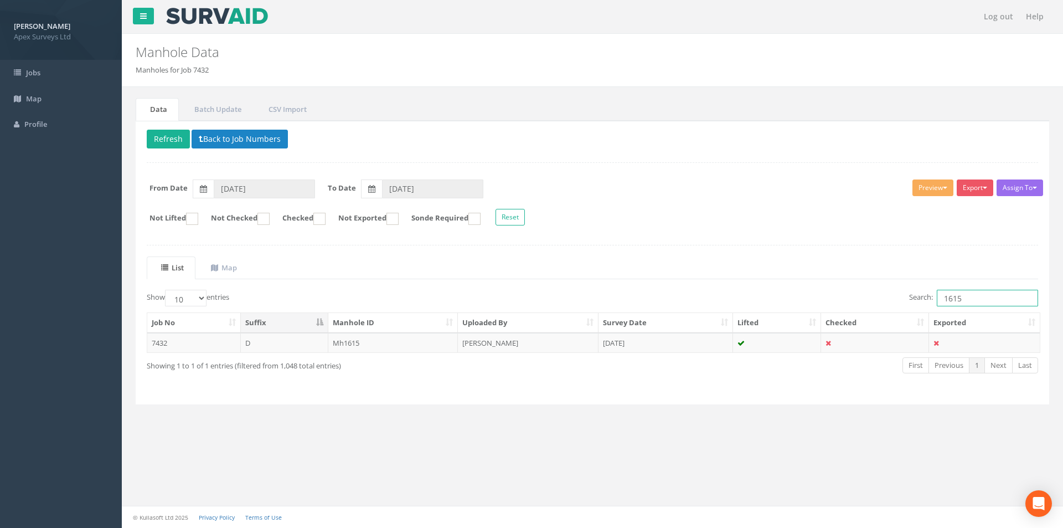
drag, startPoint x: 965, startPoint y: 298, endPoint x: 941, endPoint y: 299, distance: 23.8
click at [941, 299] on input "1615" at bounding box center [987, 298] width 101 height 17
type input "3003"
click at [530, 341] on td "[PERSON_NAME]" at bounding box center [528, 343] width 141 height 20
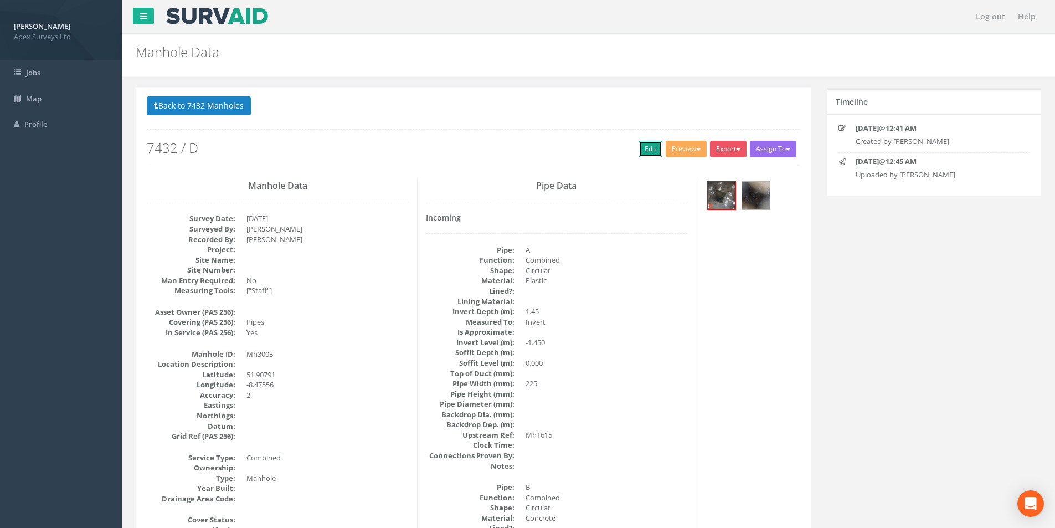
click at [642, 154] on link "Edit" at bounding box center [650, 149] width 24 height 17
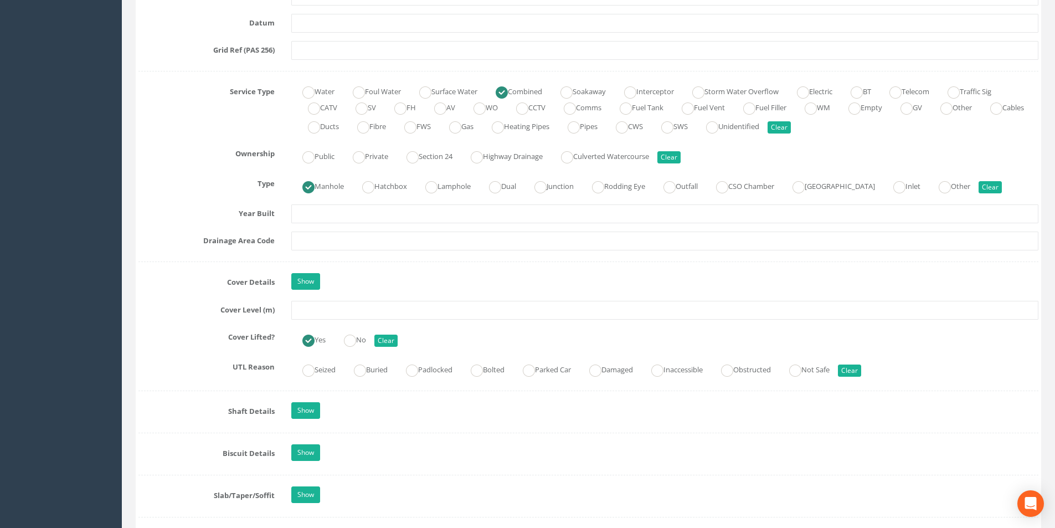
scroll to position [775, 0]
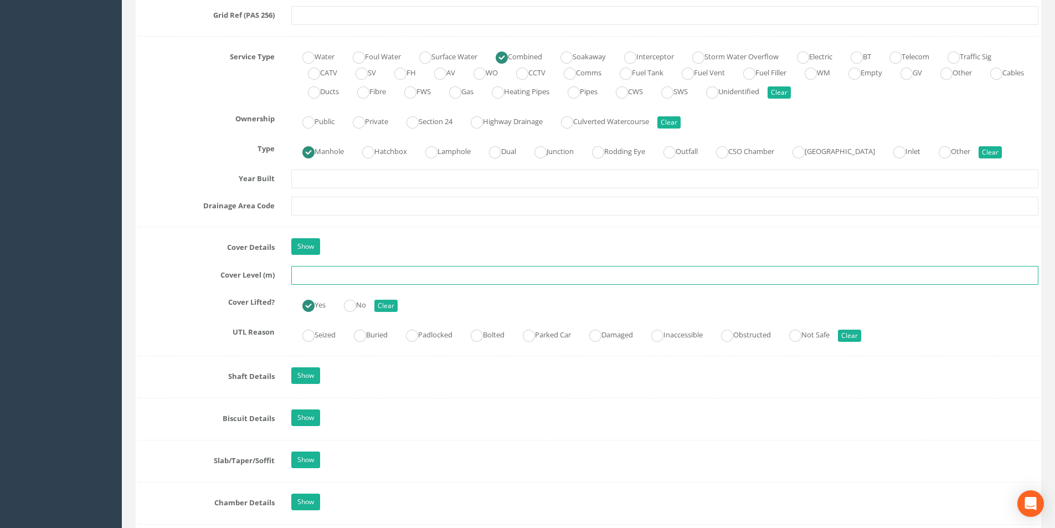
click at [317, 279] on input "text" at bounding box center [664, 275] width 747 height 19
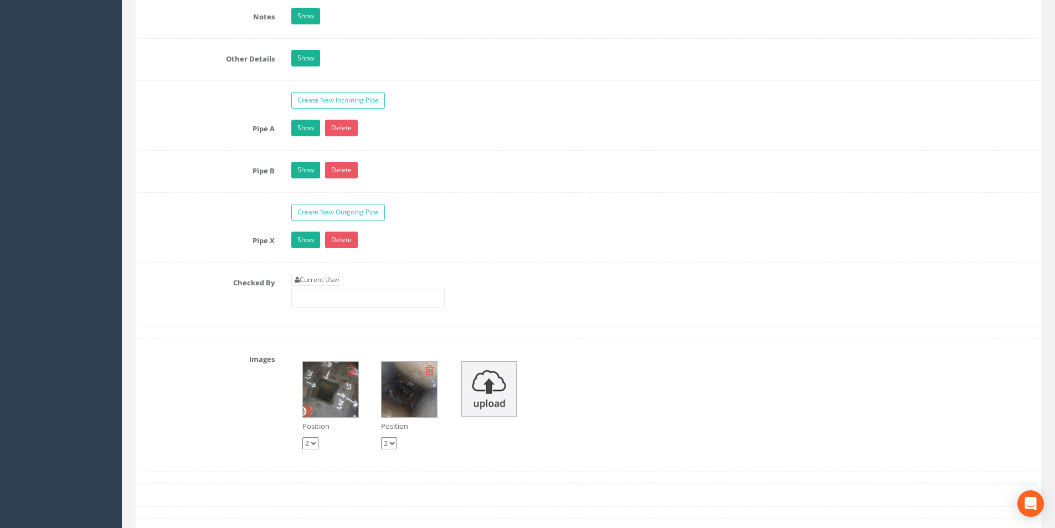
scroll to position [1716, 0]
type input "8.83"
click at [350, 275] on div "Current User" at bounding box center [367, 289] width 153 height 34
click at [336, 275] on link "Current User" at bounding box center [317, 278] width 52 height 12
type input "[PERSON_NAME]"
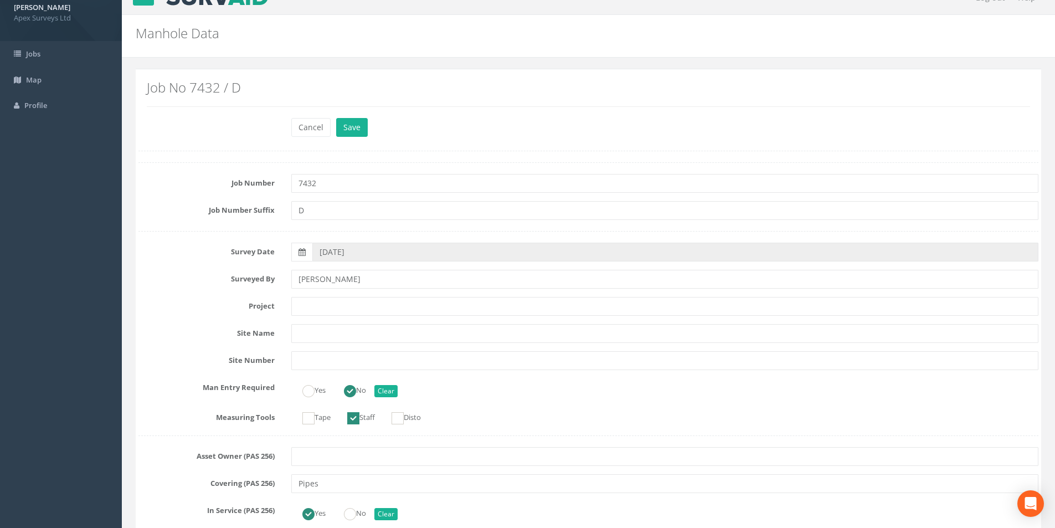
scroll to position [0, 0]
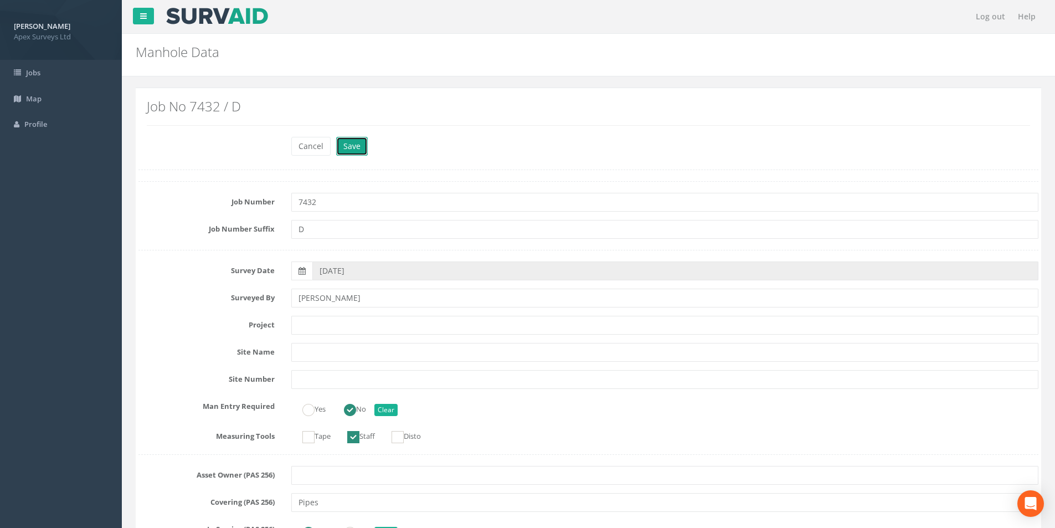
click at [347, 152] on button "Save" at bounding box center [352, 146] width 32 height 19
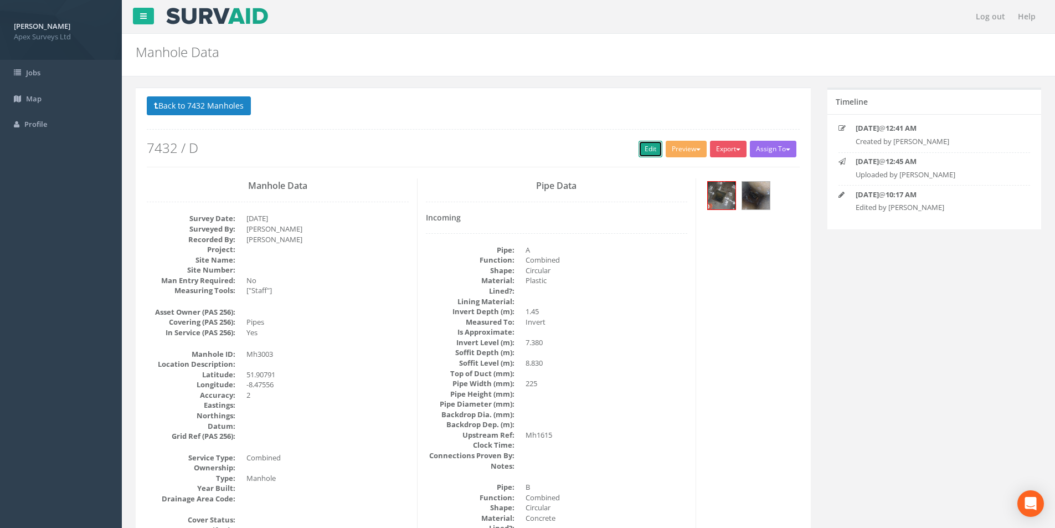
click at [643, 150] on link "Edit" at bounding box center [650, 149] width 24 height 17
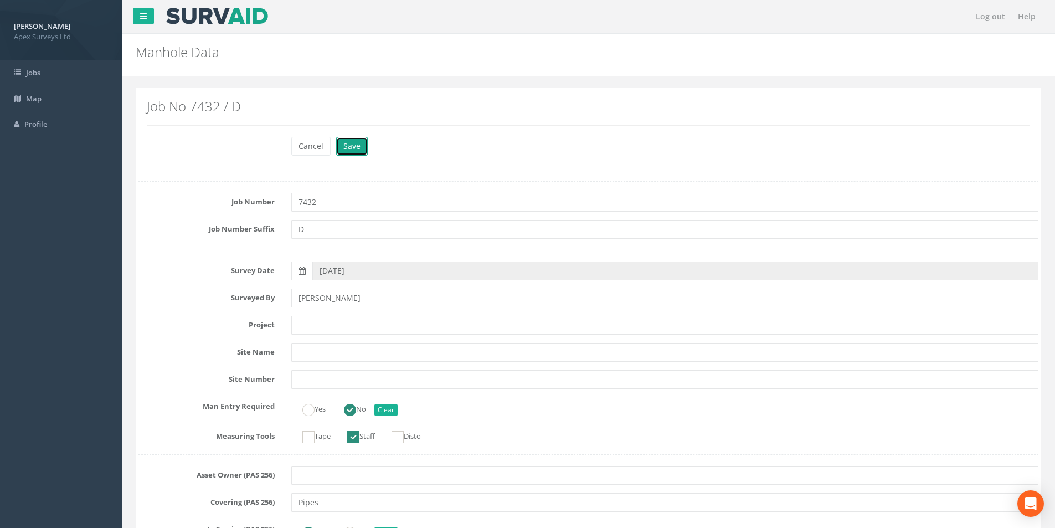
click at [356, 138] on button "Save" at bounding box center [352, 146] width 32 height 19
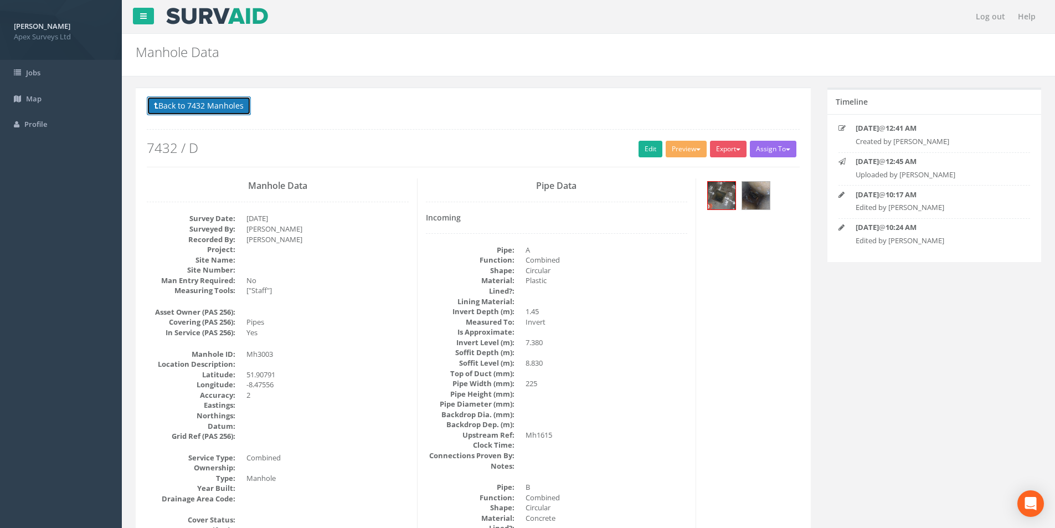
click at [193, 109] on button "Back to 7432 Manholes" at bounding box center [199, 105] width 104 height 19
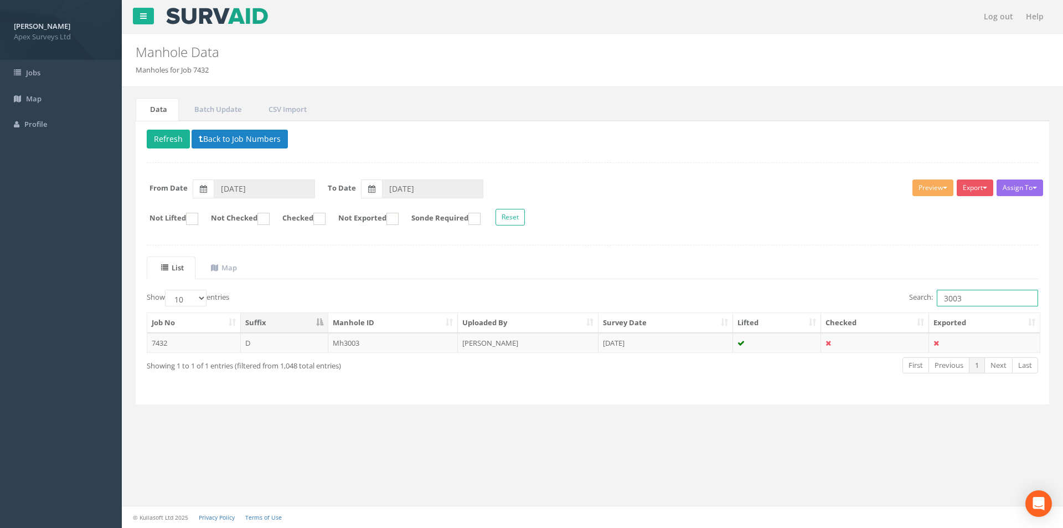
drag, startPoint x: 962, startPoint y: 298, endPoint x: 936, endPoint y: 300, distance: 26.1
click at [937, 300] on input "3003" at bounding box center [987, 298] width 101 height 17
type input "3002"
click at [655, 344] on td "[DATE]" at bounding box center [666, 343] width 135 height 20
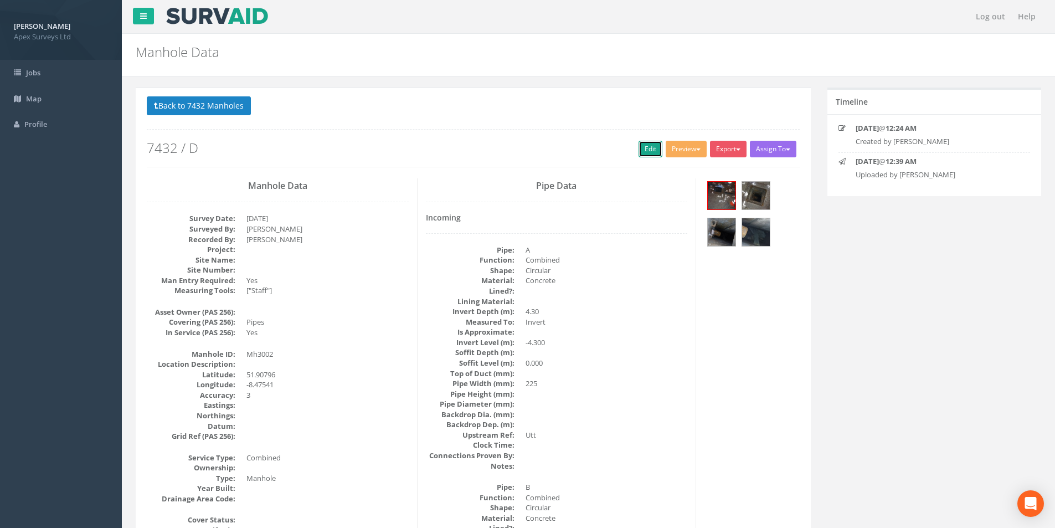
click at [639, 151] on link "Edit" at bounding box center [650, 149] width 24 height 17
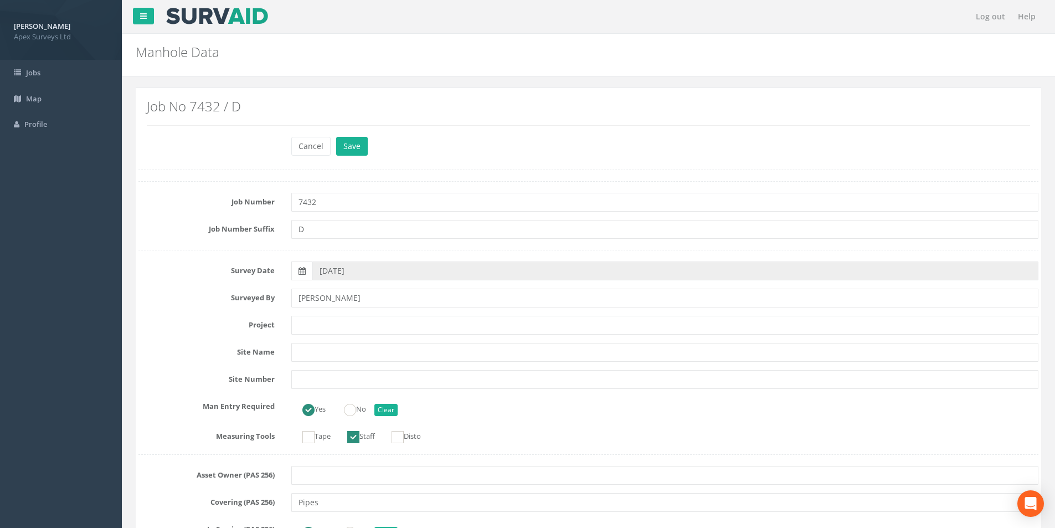
scroll to position [664, 0]
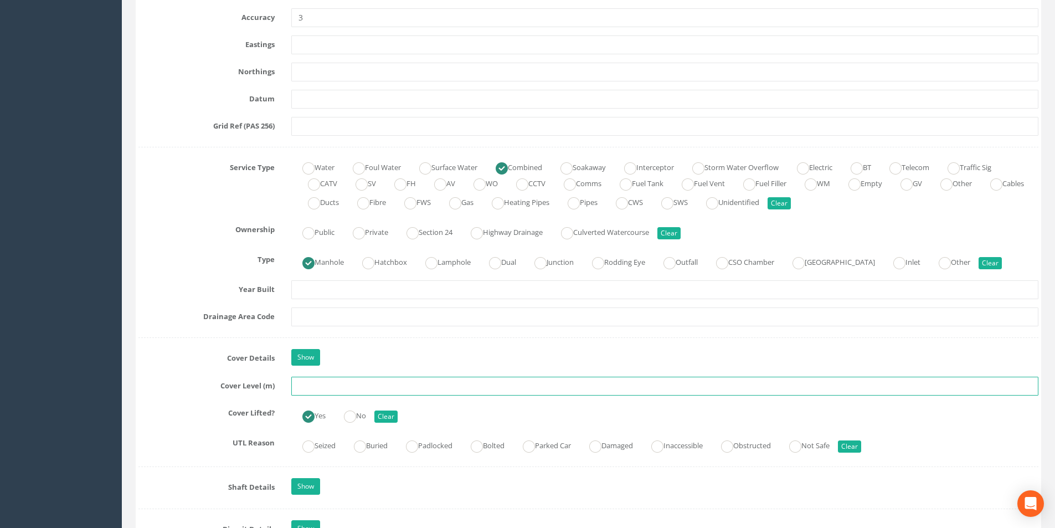
click at [339, 389] on input "text" at bounding box center [664, 386] width 747 height 19
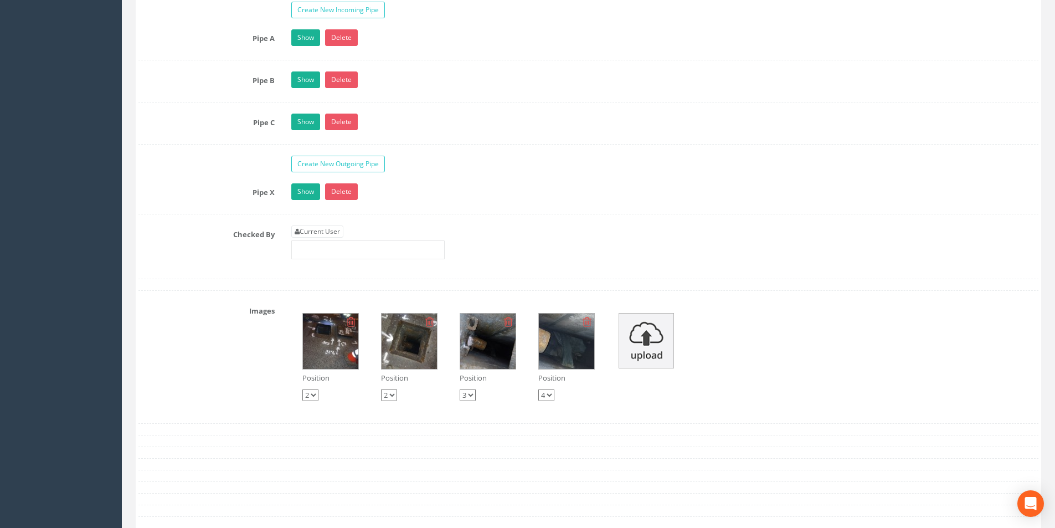
scroll to position [1827, 0]
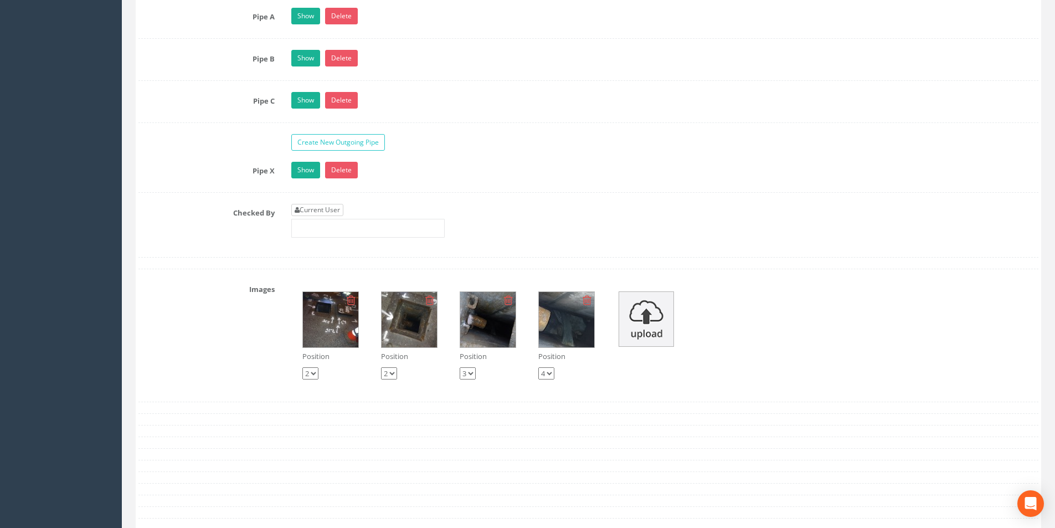
type input "8.81"
click at [326, 214] on link "Current User" at bounding box center [317, 210] width 52 height 12
type input "[PERSON_NAME]"
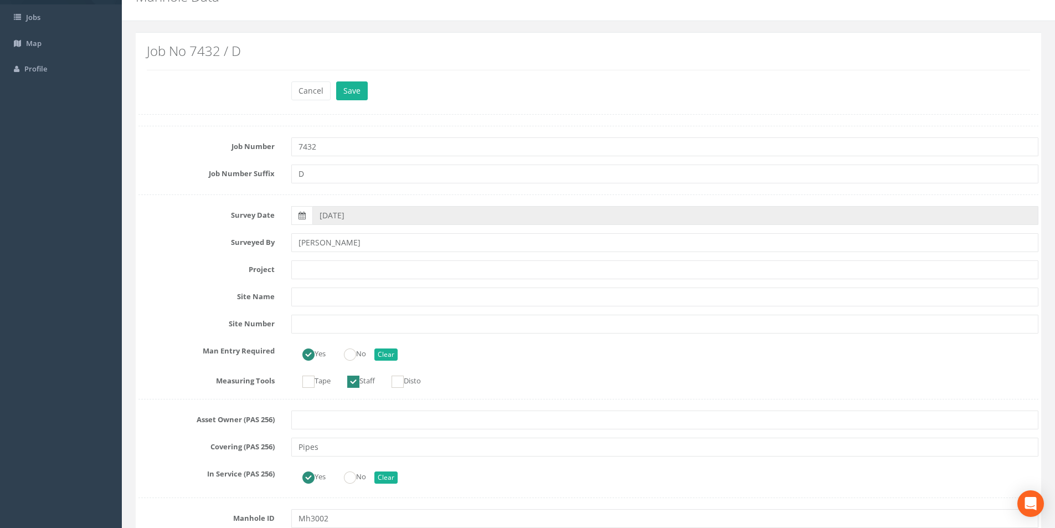
scroll to position [0, 0]
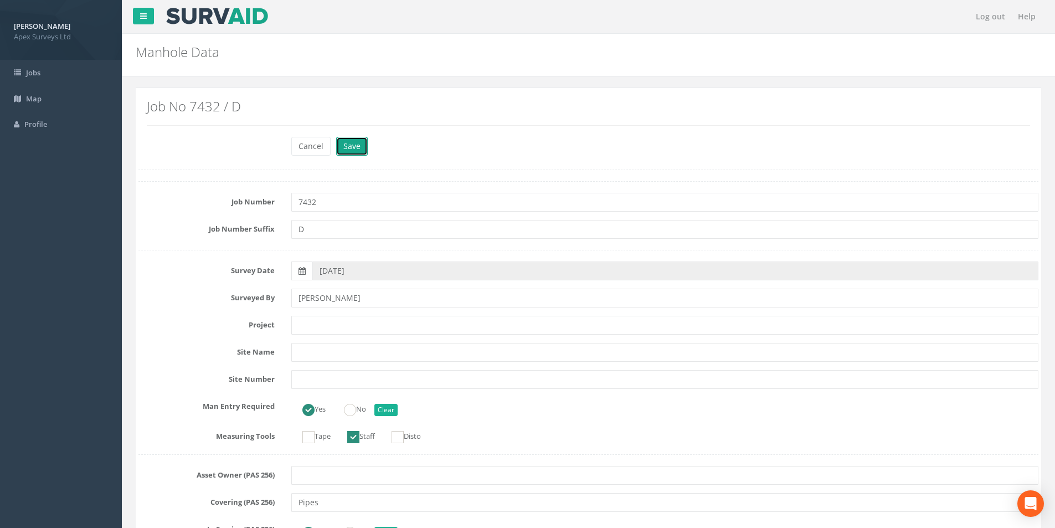
click at [358, 145] on button "Save" at bounding box center [352, 146] width 32 height 19
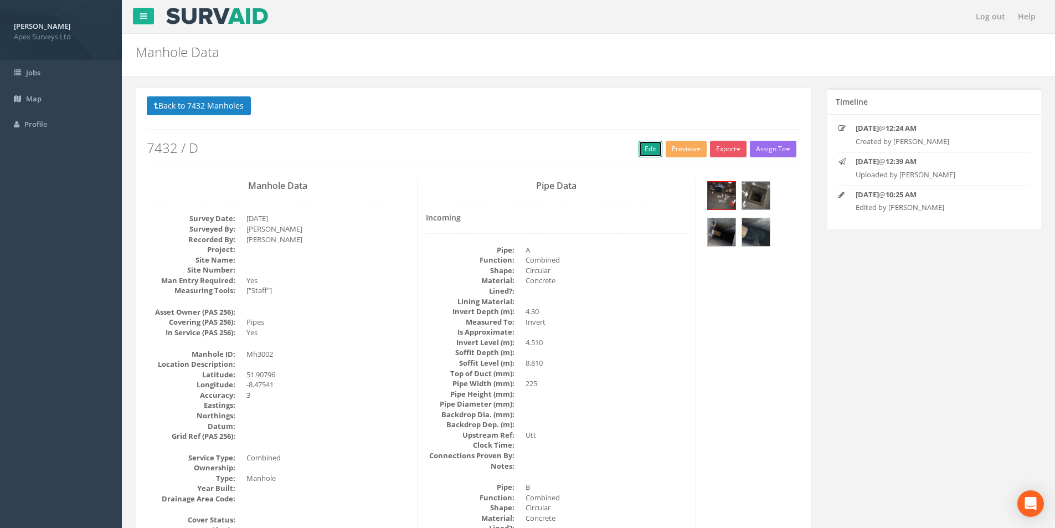
click at [642, 149] on link "Edit" at bounding box center [650, 149] width 24 height 17
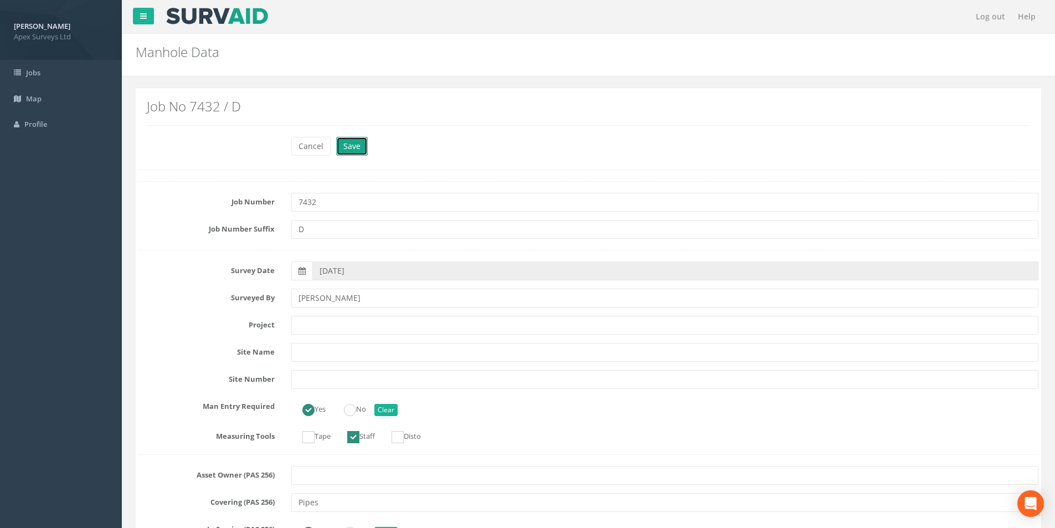
click at [343, 148] on button "Save" at bounding box center [352, 146] width 32 height 19
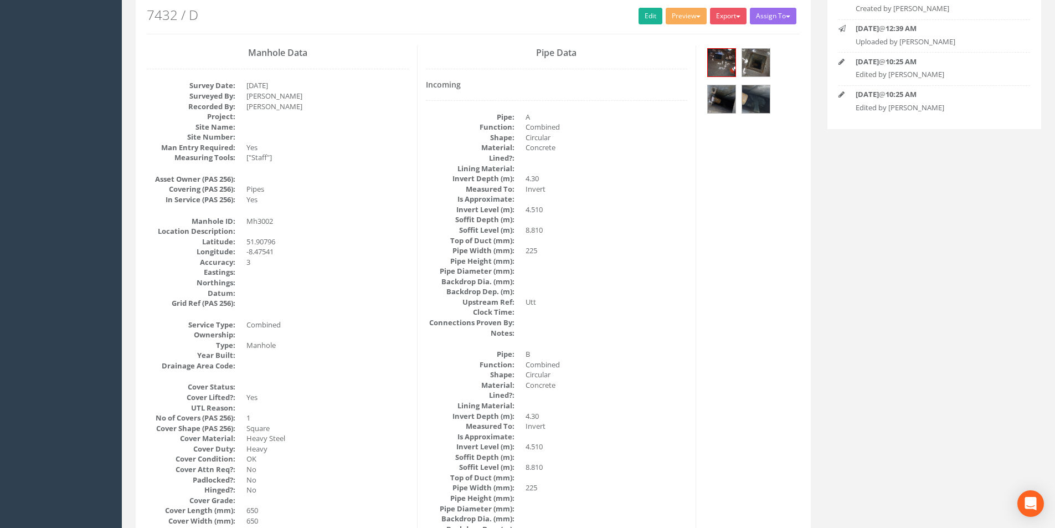
scroll to position [83, 0]
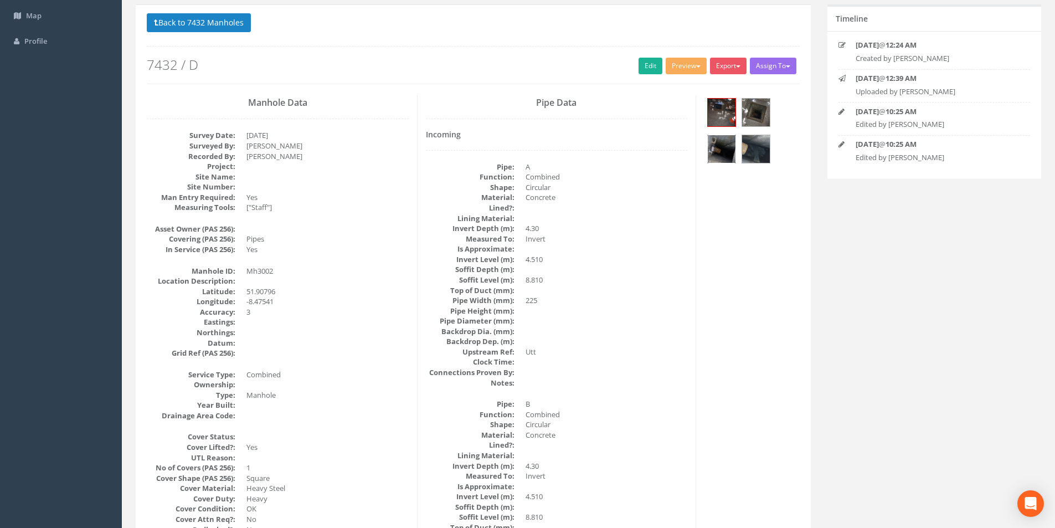
click at [720, 141] on img at bounding box center [722, 149] width 28 height 28
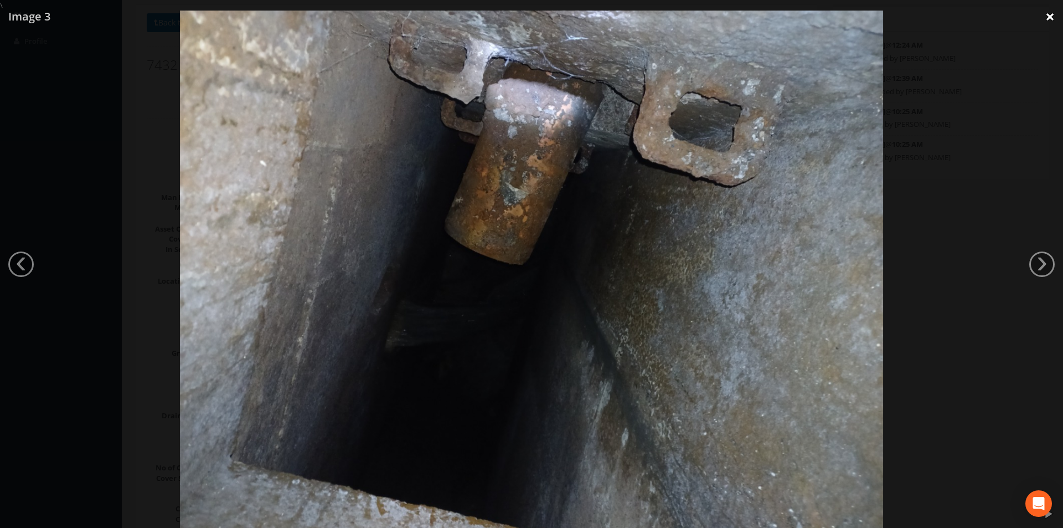
click at [1048, 21] on link "×" at bounding box center [1050, 16] width 26 height 33
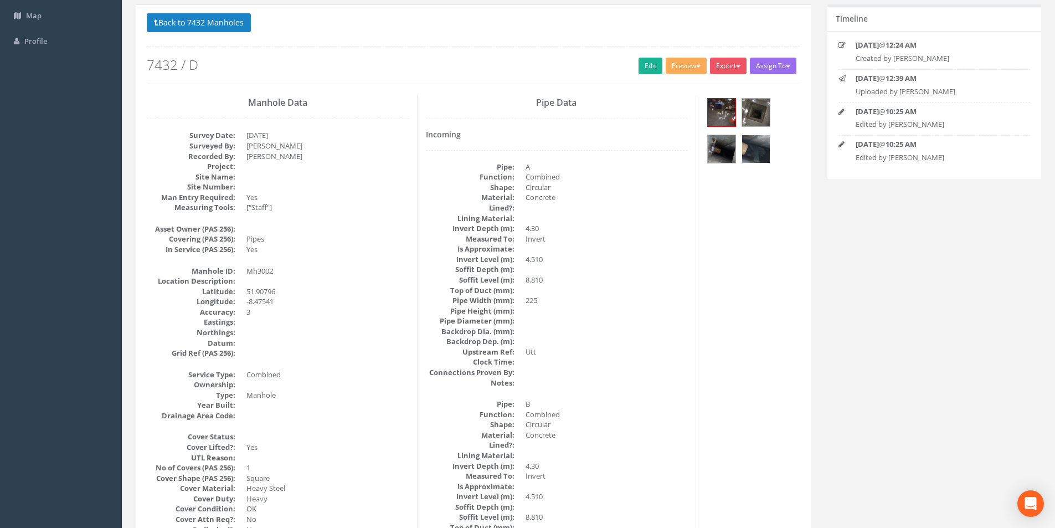
click at [759, 151] on img at bounding box center [756, 149] width 28 height 28
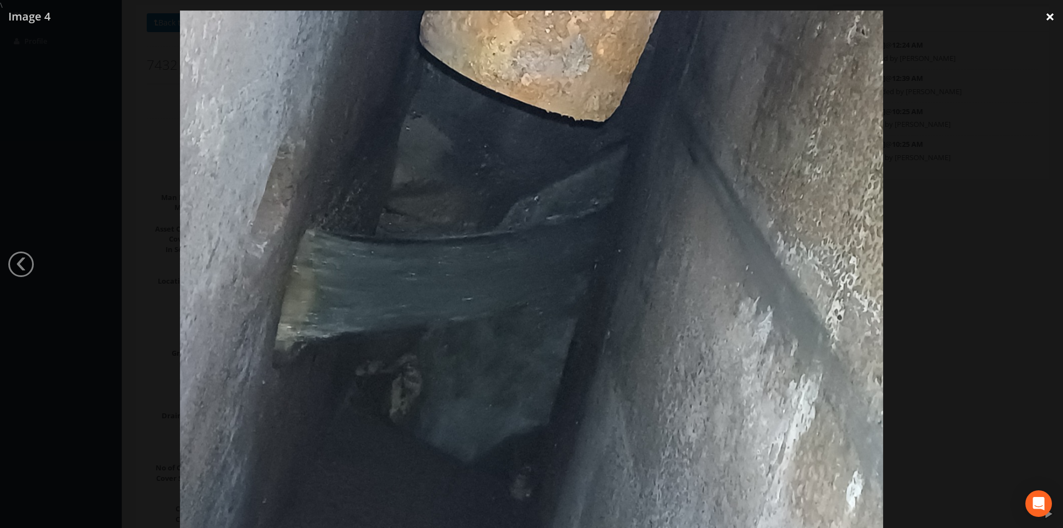
click at [1045, 17] on link "×" at bounding box center [1050, 16] width 26 height 33
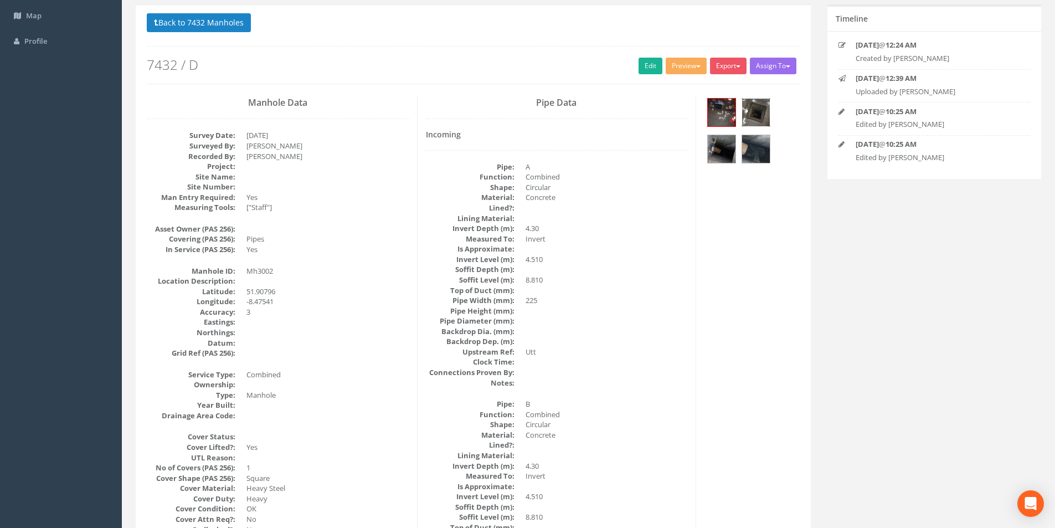
click at [761, 117] on img at bounding box center [756, 113] width 28 height 28
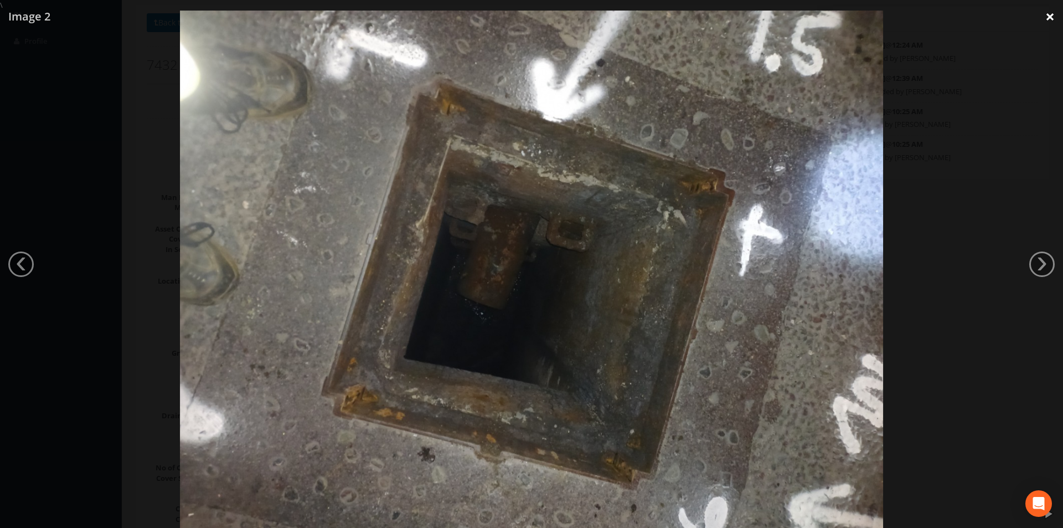
click at [1051, 20] on link "×" at bounding box center [1050, 16] width 26 height 33
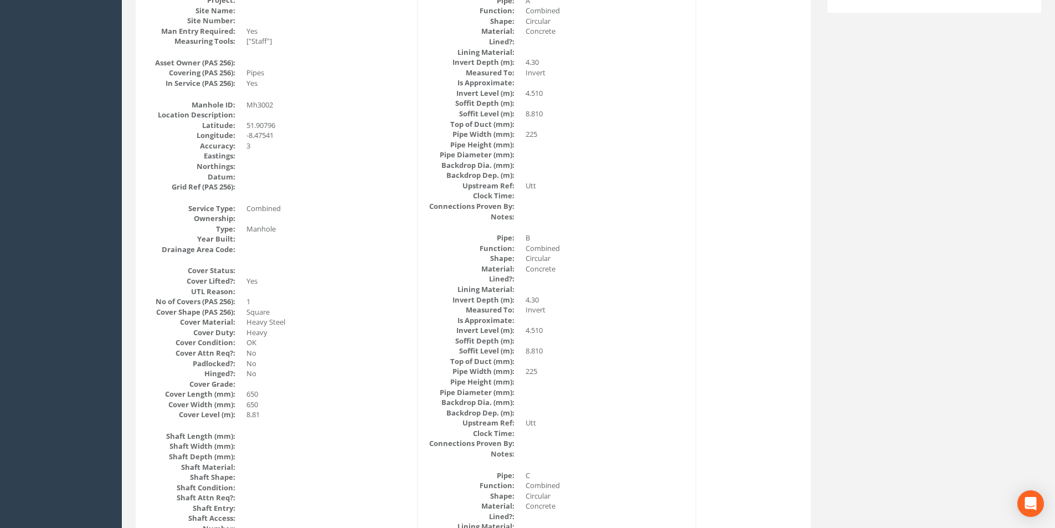
scroll to position [0, 0]
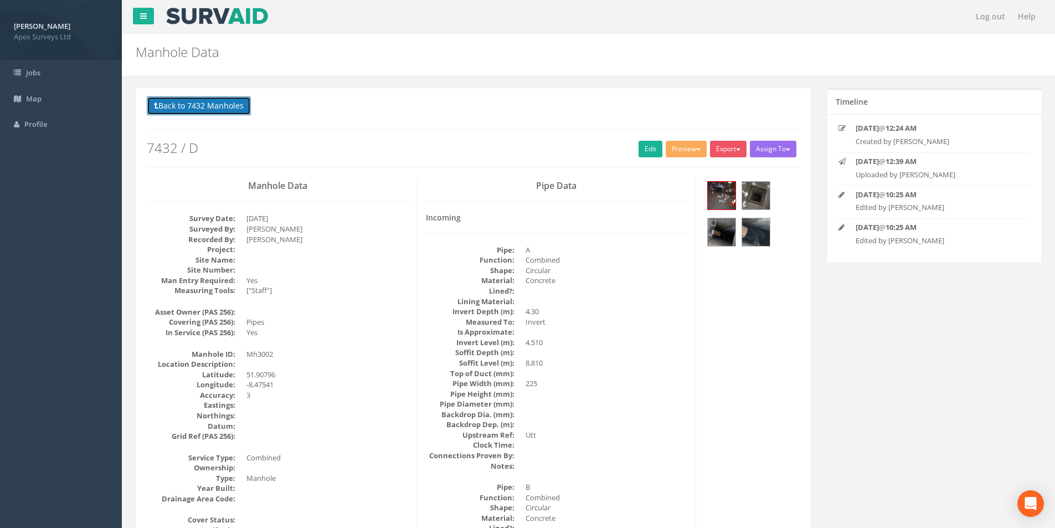
click at [186, 104] on button "Back to 7432 Manholes" at bounding box center [199, 105] width 104 height 19
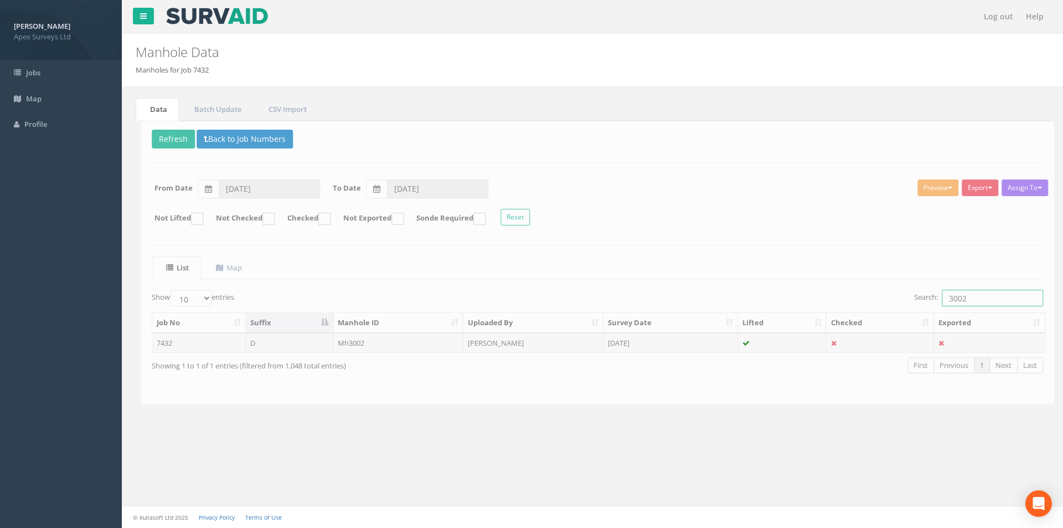
drag, startPoint x: 985, startPoint y: 298, endPoint x: 958, endPoint y: 301, distance: 27.3
click at [958, 301] on input "3002" at bounding box center [987, 298] width 101 height 17
type input "3005"
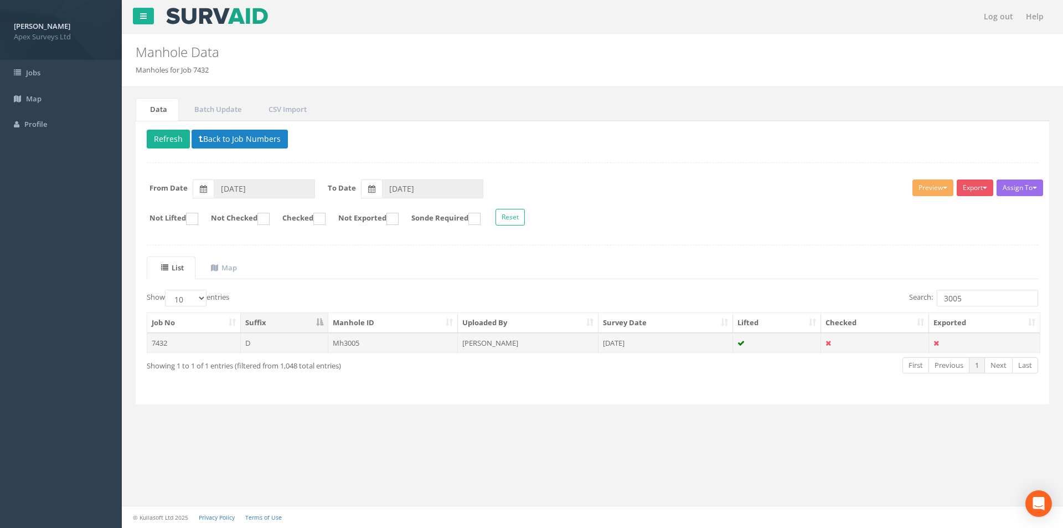
click at [671, 344] on td "[DATE]" at bounding box center [666, 343] width 135 height 20
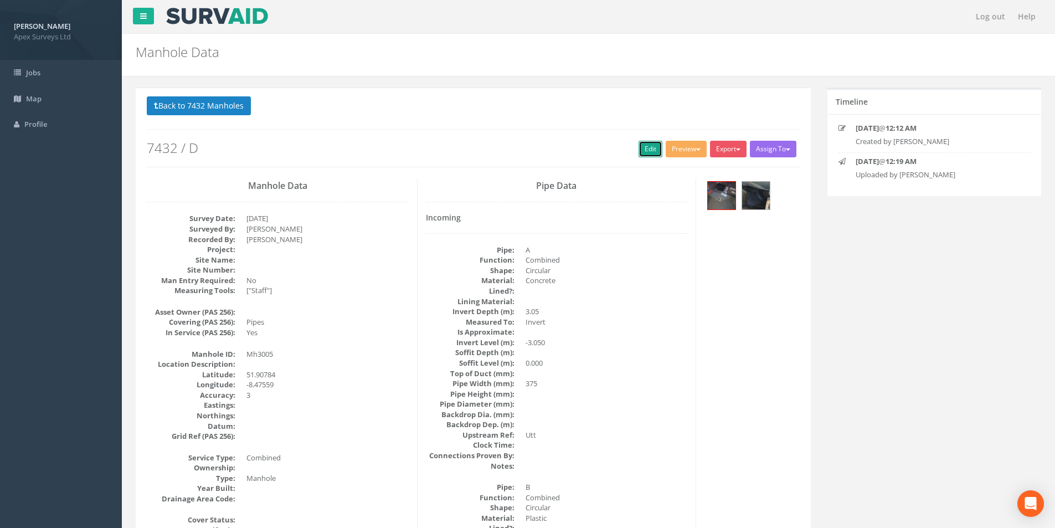
click at [651, 146] on link "Edit" at bounding box center [650, 149] width 24 height 17
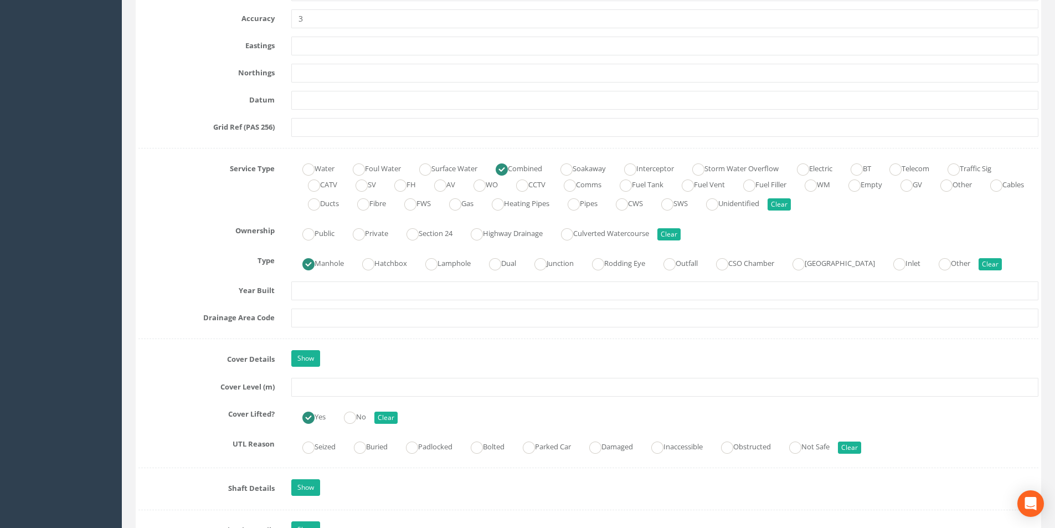
scroll to position [664, 0]
click at [322, 384] on input "text" at bounding box center [664, 386] width 747 height 19
type input "8.77"
click at [312, 310] on input "text" at bounding box center [664, 316] width 747 height 19
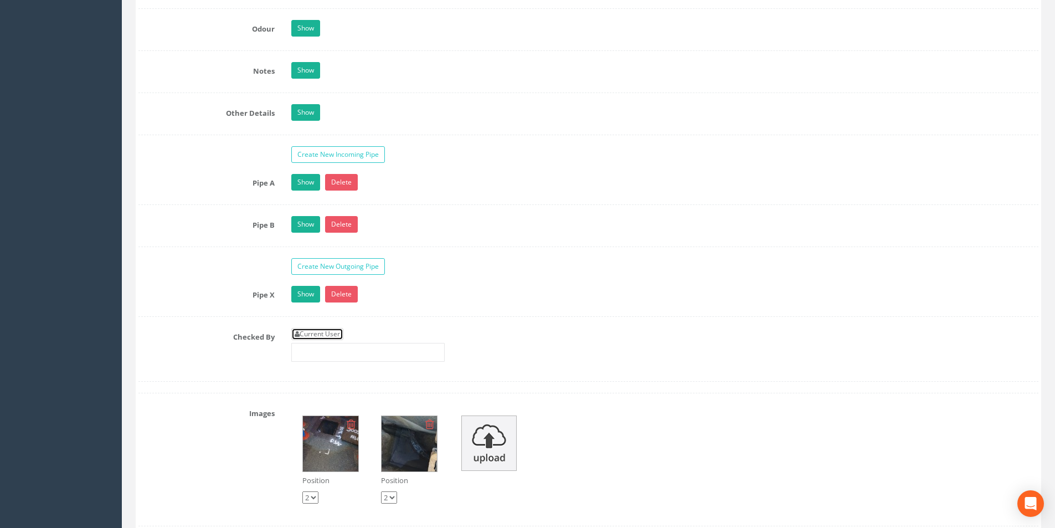
click at [311, 335] on link "Current User" at bounding box center [317, 334] width 52 height 12
type input "[PERSON_NAME]"
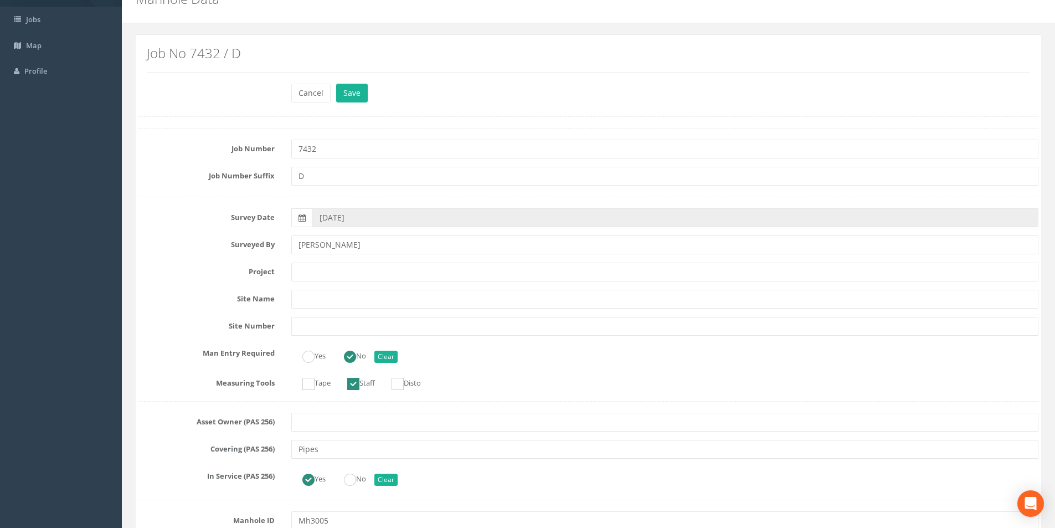
scroll to position [0, 0]
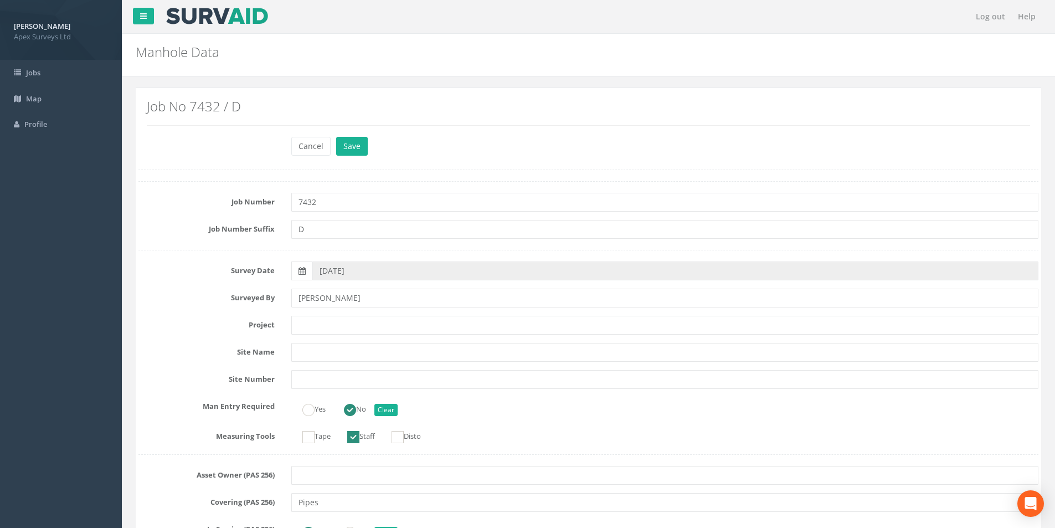
click at [357, 156] on div "Cancel Save Delete" at bounding box center [665, 148] width 764 height 22
click at [357, 148] on button "Save" at bounding box center [352, 146] width 32 height 19
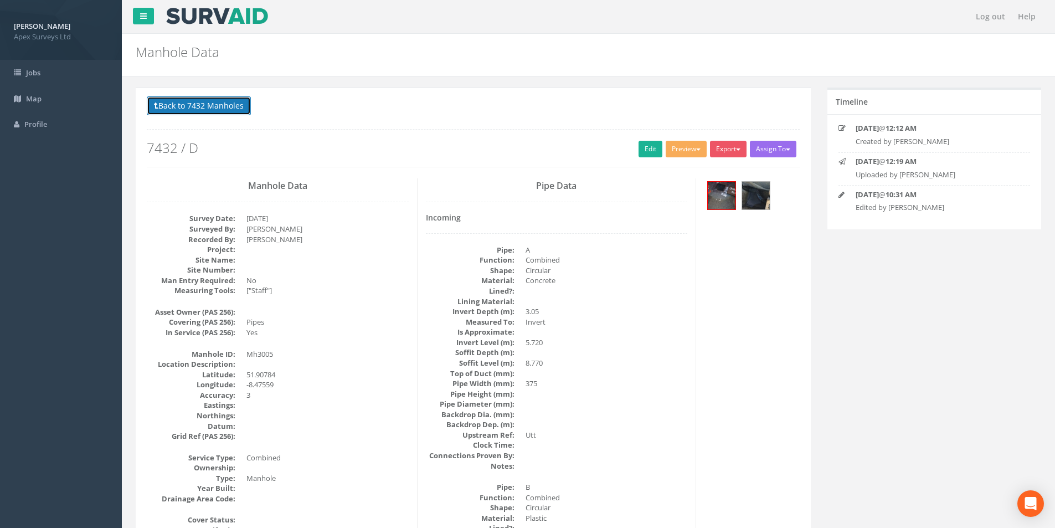
click at [188, 108] on button "Back to 7432 Manholes" at bounding box center [199, 105] width 104 height 19
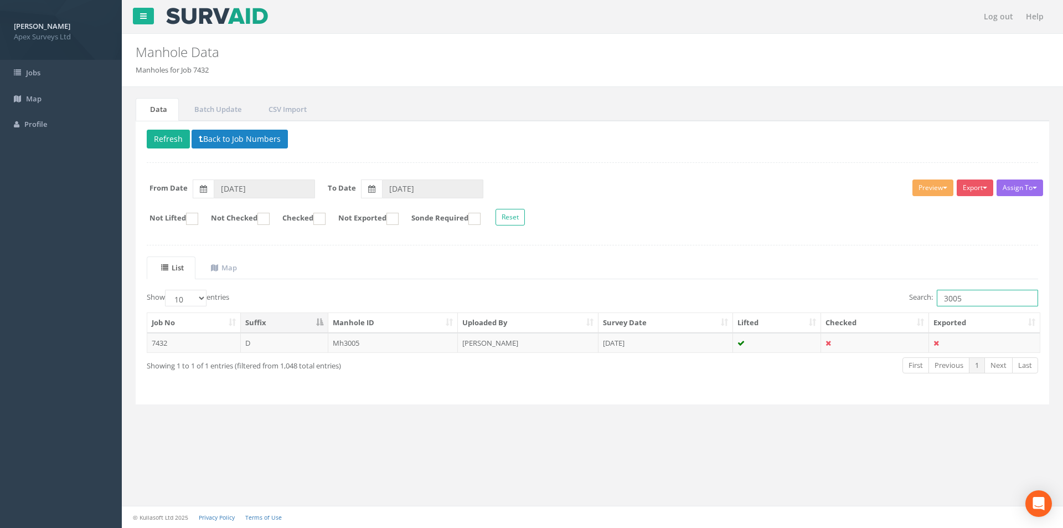
click at [967, 301] on input "3005" at bounding box center [987, 298] width 101 height 17
type input "3009"
click at [542, 347] on td "[PERSON_NAME]" at bounding box center [528, 343] width 141 height 20
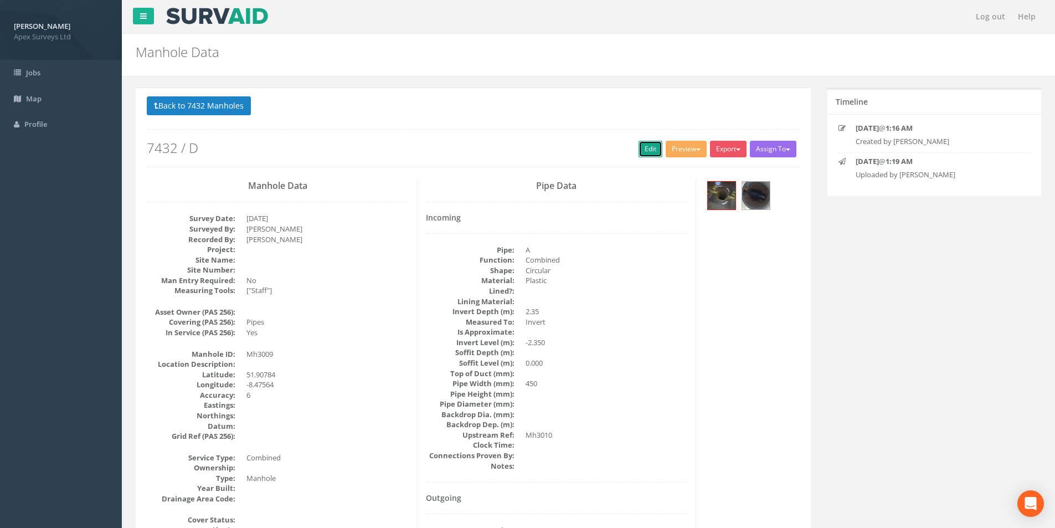
click at [641, 152] on link "Edit" at bounding box center [650, 149] width 24 height 17
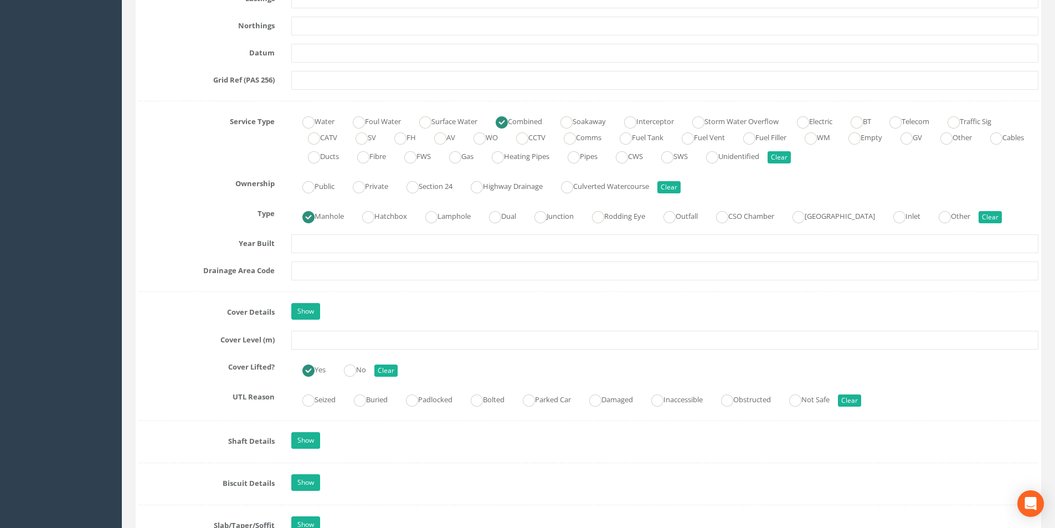
scroll to position [720, 0]
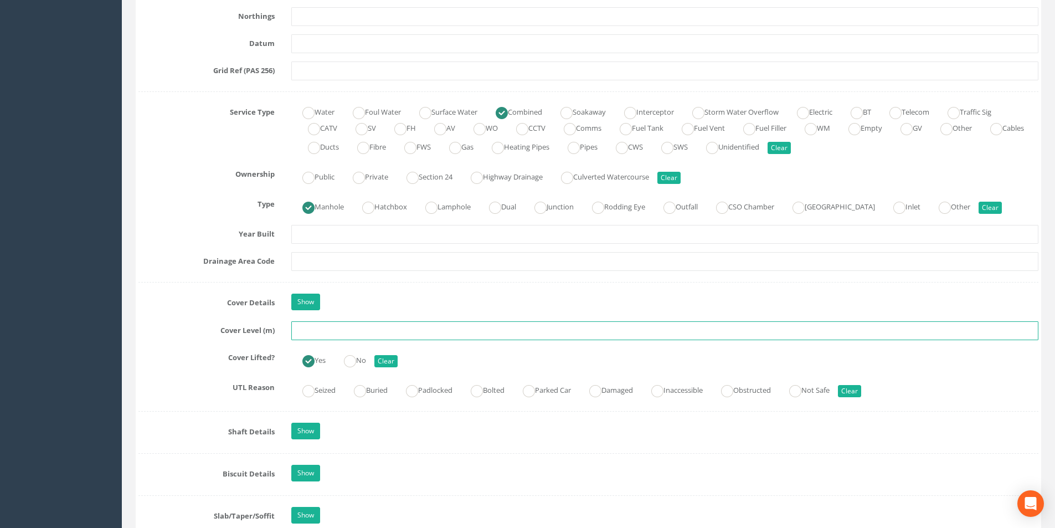
click at [353, 334] on input "text" at bounding box center [664, 330] width 747 height 19
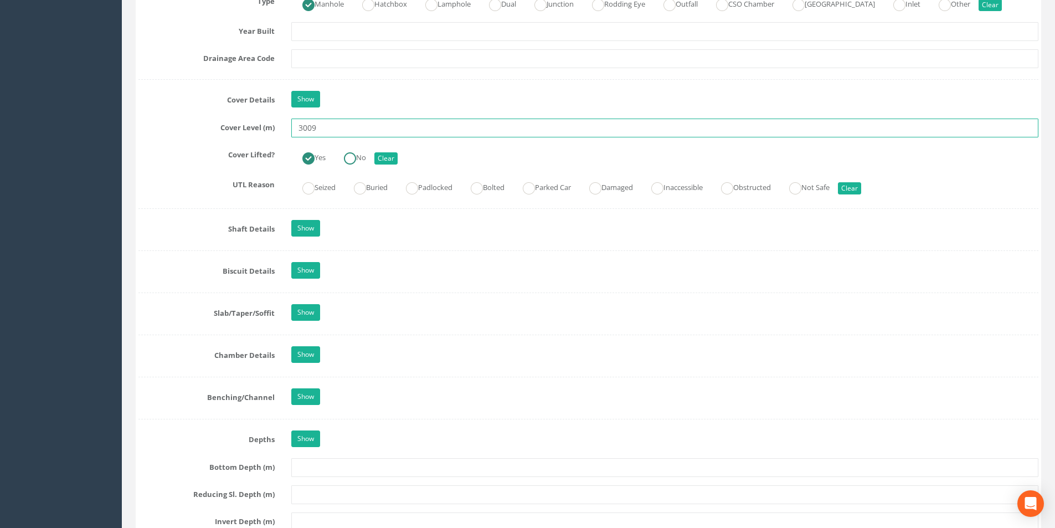
scroll to position [831, 0]
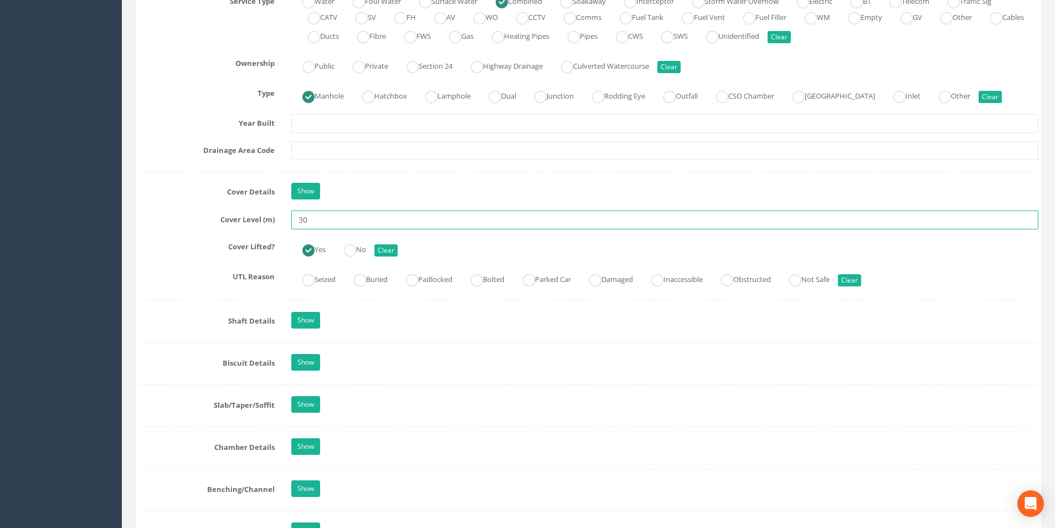
type input "3"
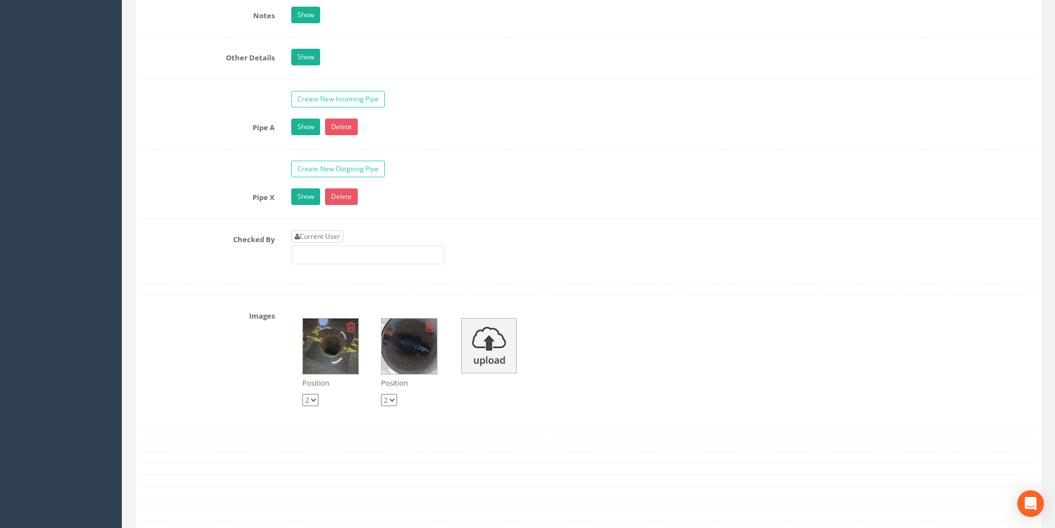
type input "8.74"
click at [324, 231] on link "Current User" at bounding box center [317, 236] width 52 height 12
type input "[PERSON_NAME]"
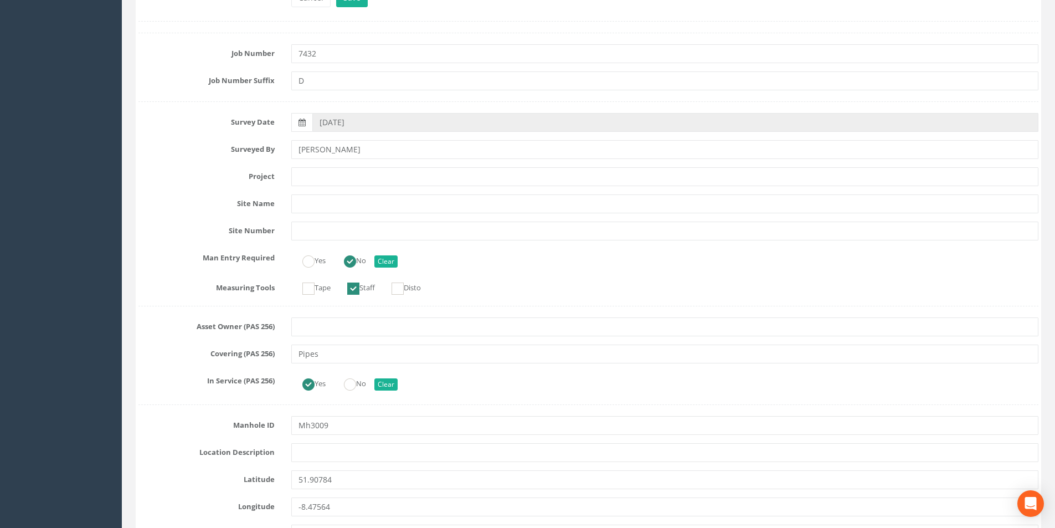
scroll to position [0, 0]
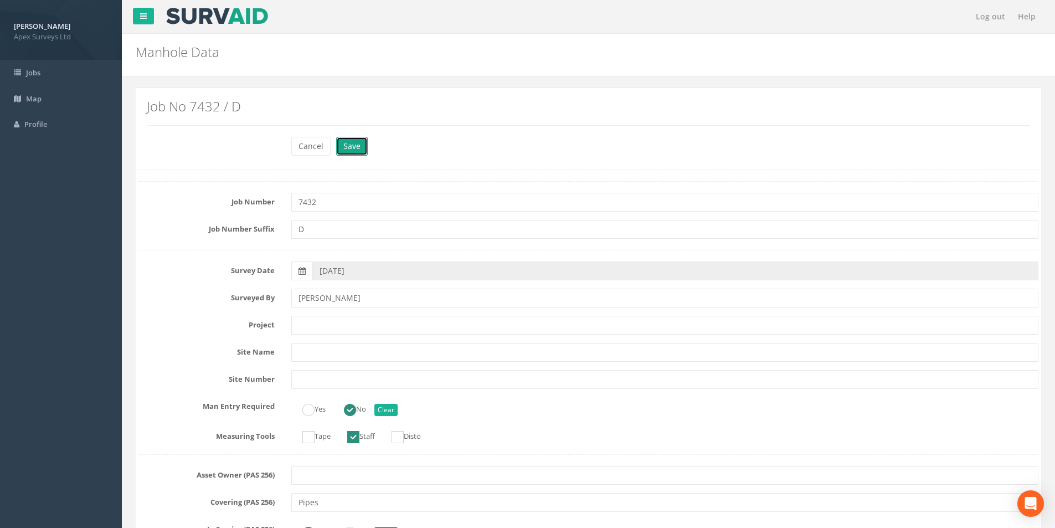
click at [347, 150] on button "Save" at bounding box center [352, 146] width 32 height 19
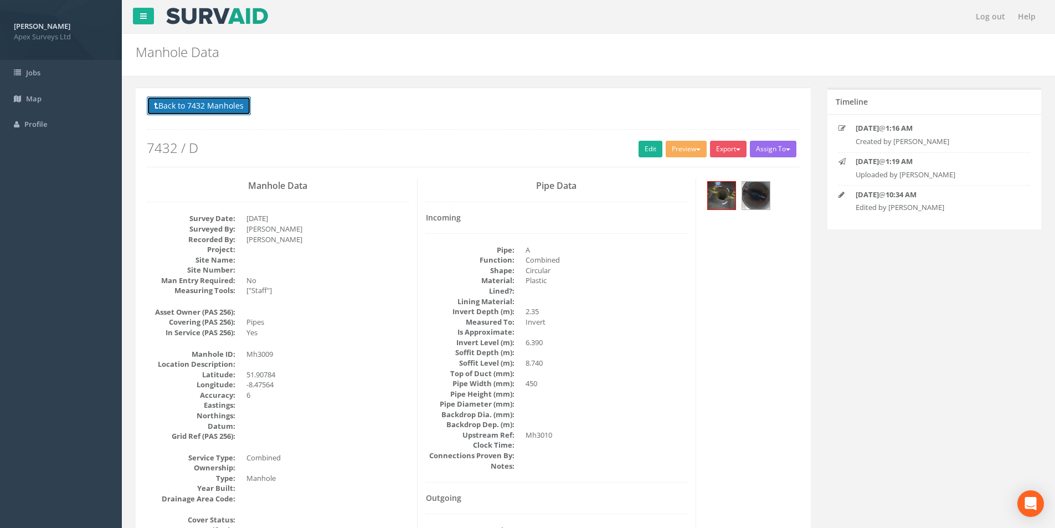
click at [206, 104] on button "Back to 7432 Manholes" at bounding box center [199, 105] width 104 height 19
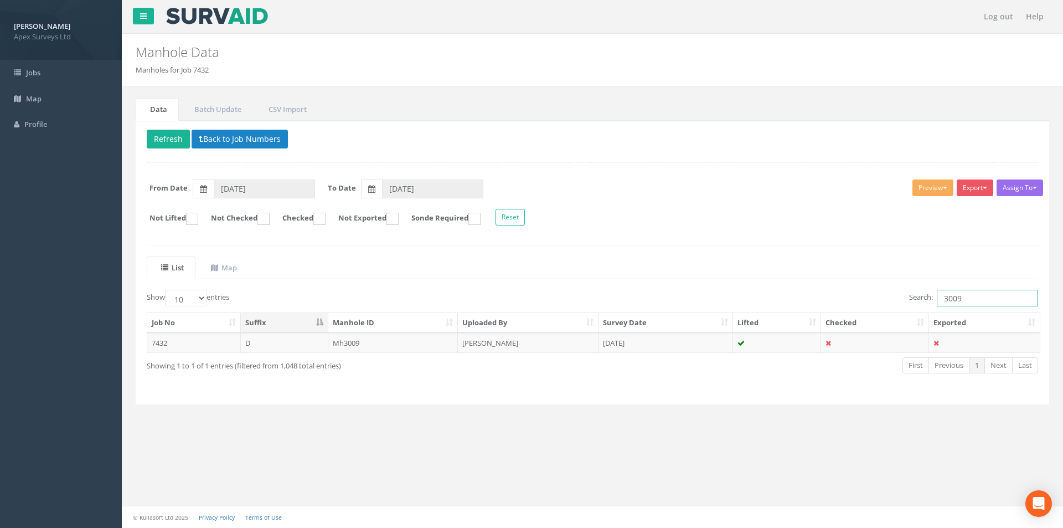
click at [987, 292] on input "3009" at bounding box center [987, 298] width 101 height 17
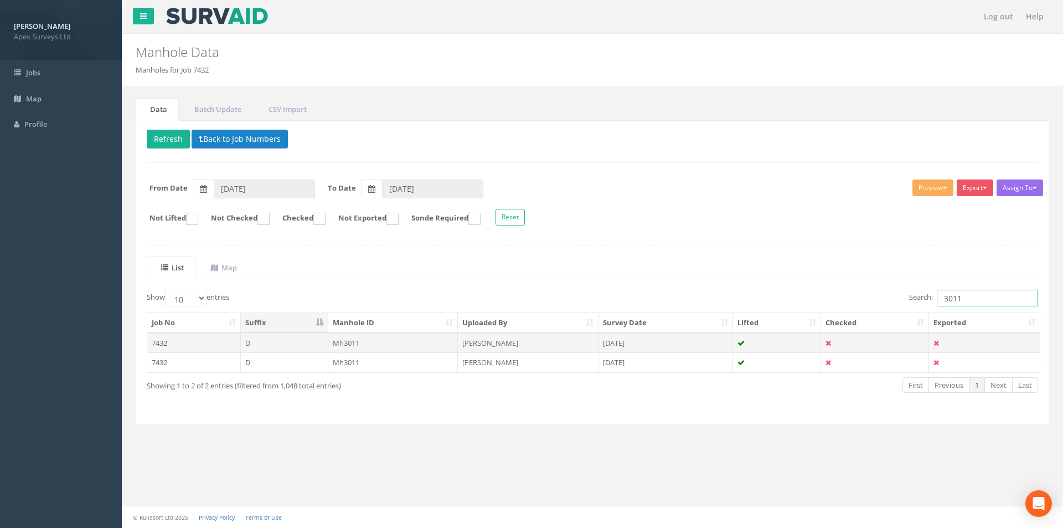
type input "3011"
click at [359, 343] on td "Mh3011" at bounding box center [393, 343] width 130 height 20
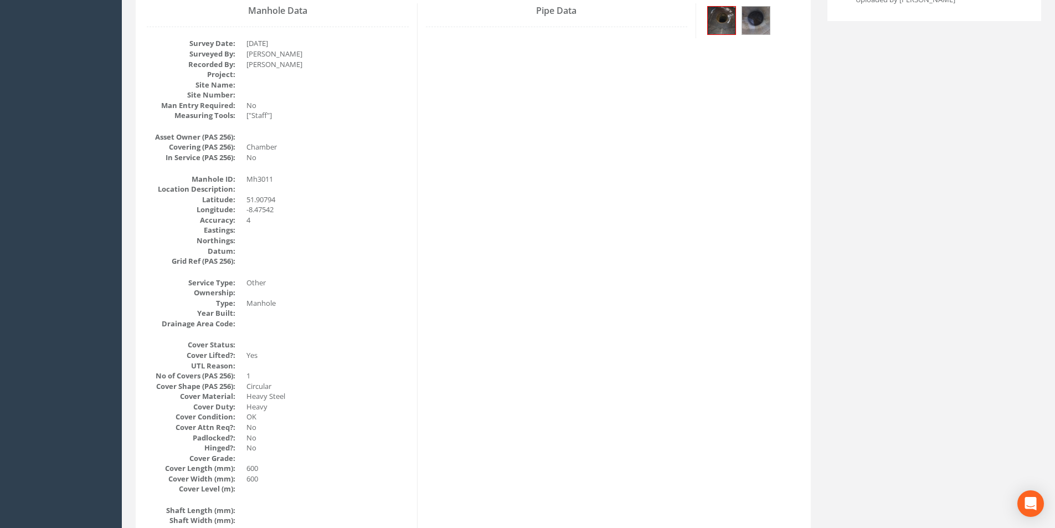
scroll to position [17, 0]
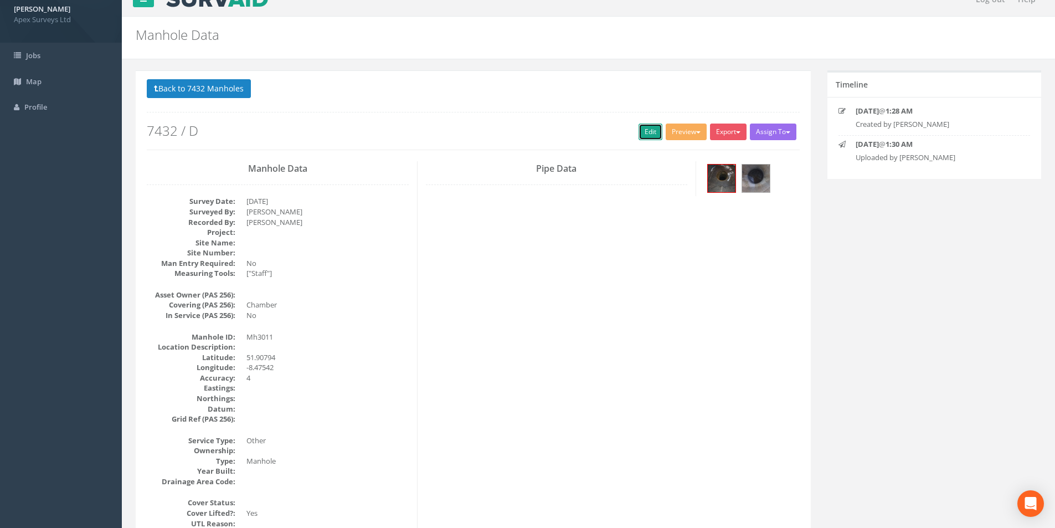
click at [639, 135] on link "Edit" at bounding box center [650, 131] width 24 height 17
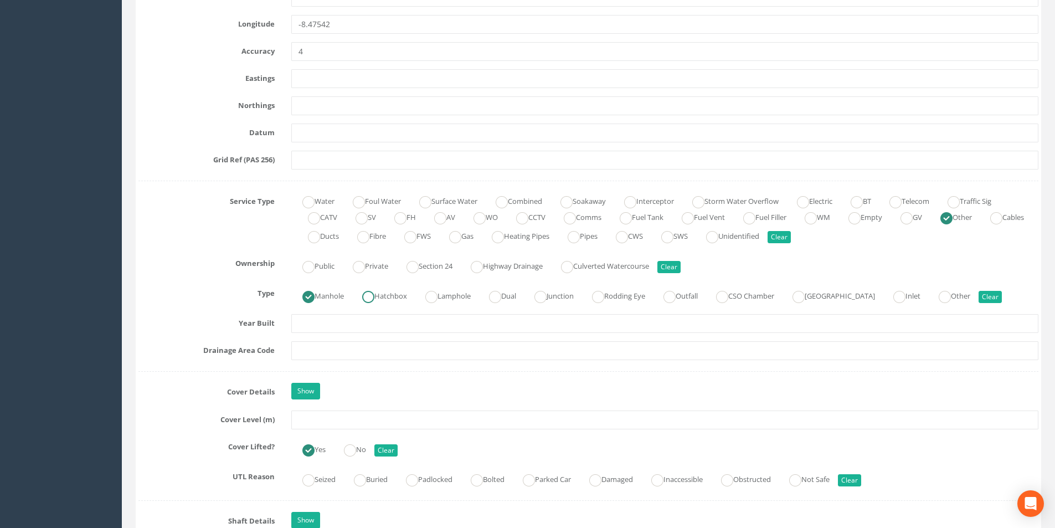
scroll to position [737, 0]
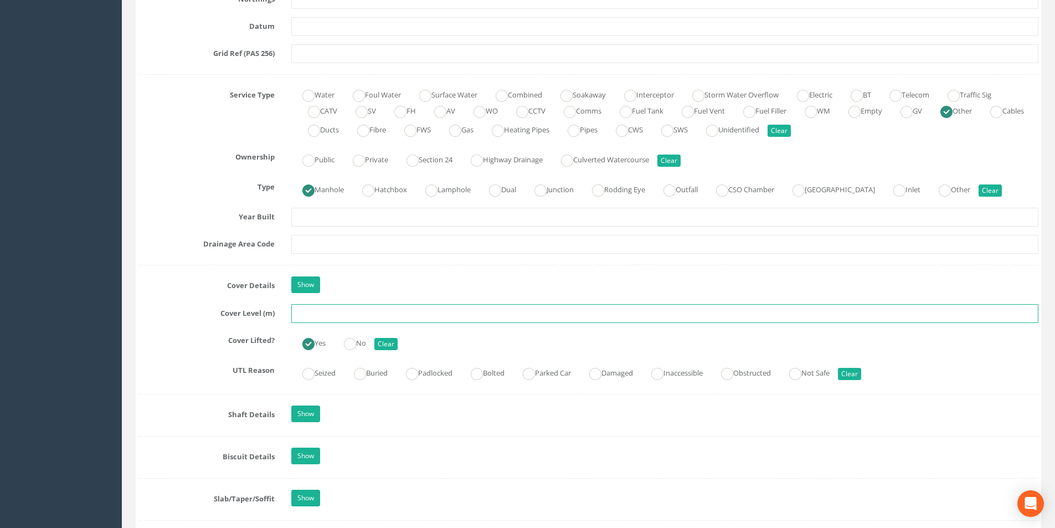
click at [339, 314] on input "text" at bounding box center [664, 313] width 747 height 19
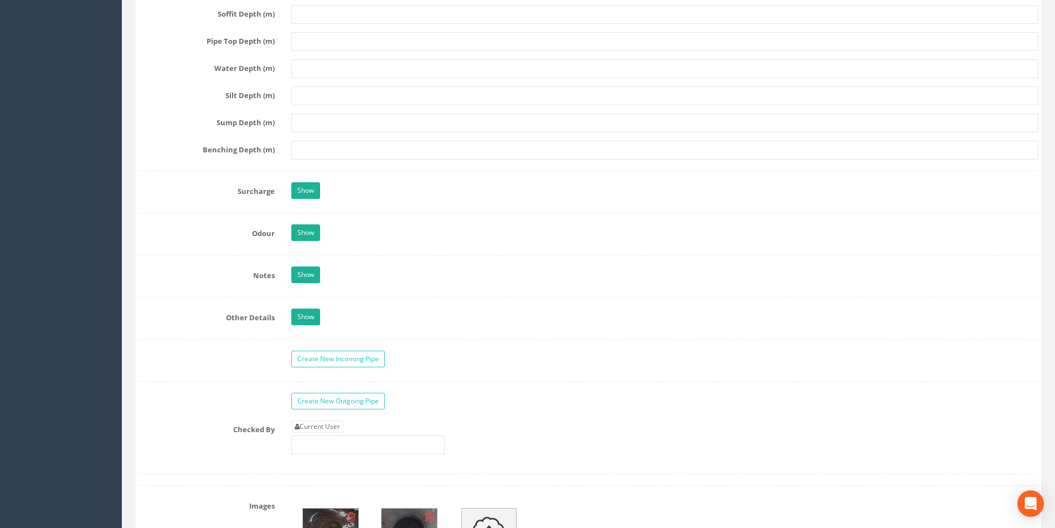
scroll to position [1623, 0]
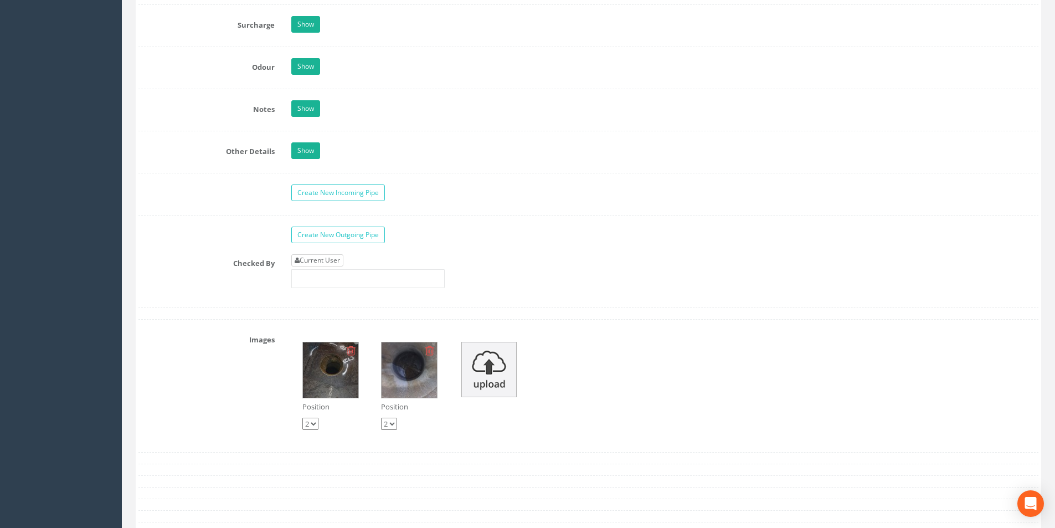
type input "8.58"
click at [319, 259] on link "Current User" at bounding box center [317, 260] width 52 height 12
type input "[PERSON_NAME]"
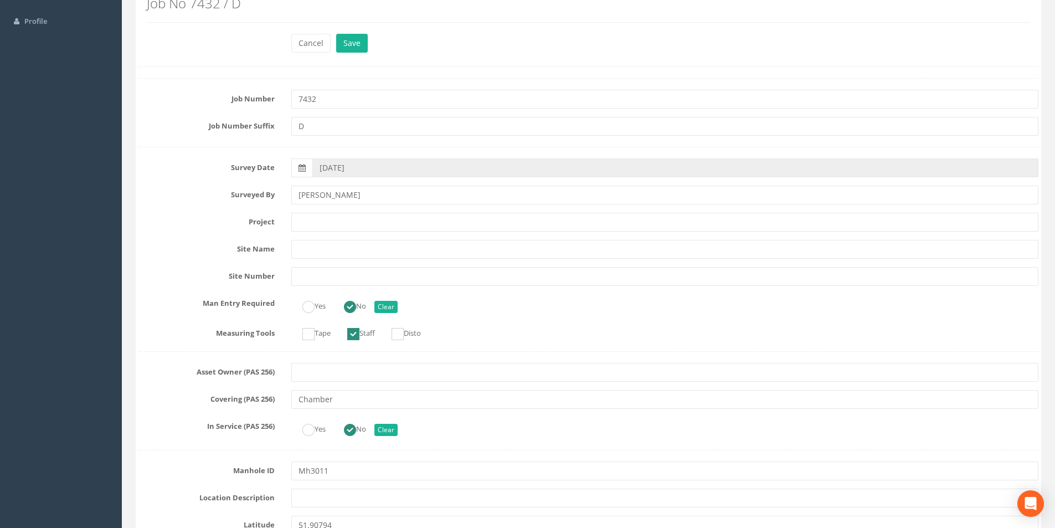
scroll to position [0, 0]
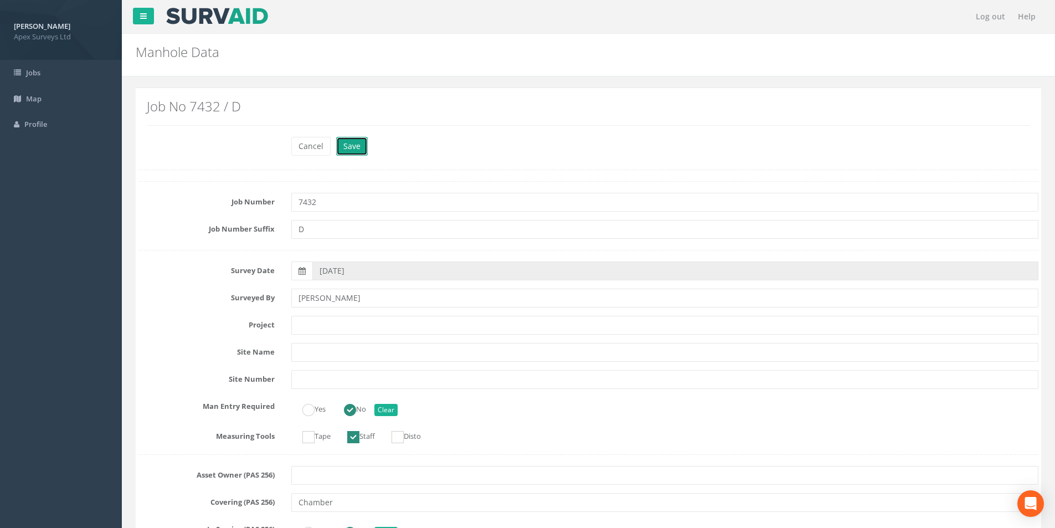
click at [359, 147] on button "Save" at bounding box center [352, 146] width 32 height 19
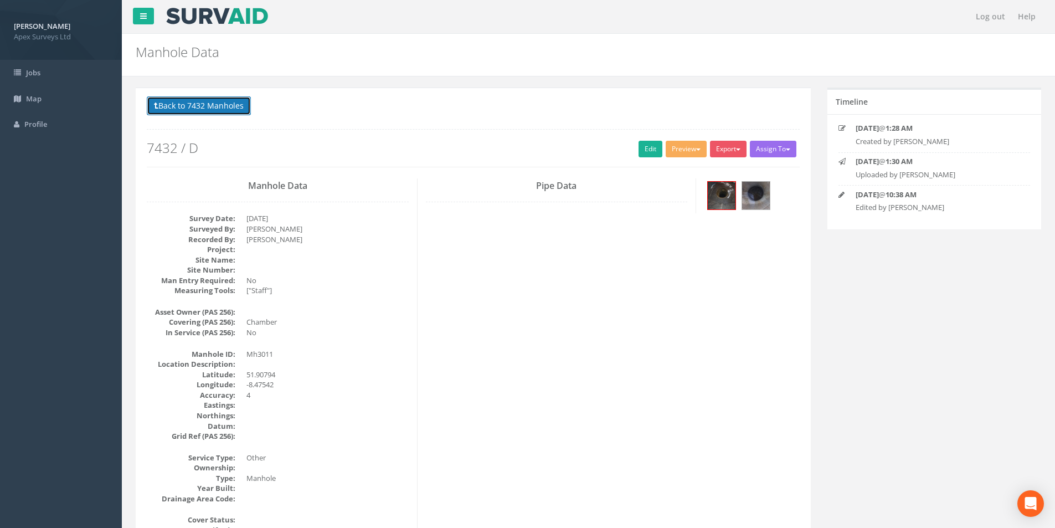
drag, startPoint x: 195, startPoint y: 101, endPoint x: 246, endPoint y: 119, distance: 54.5
click at [195, 101] on button "Back to 7432 Manholes" at bounding box center [199, 105] width 104 height 19
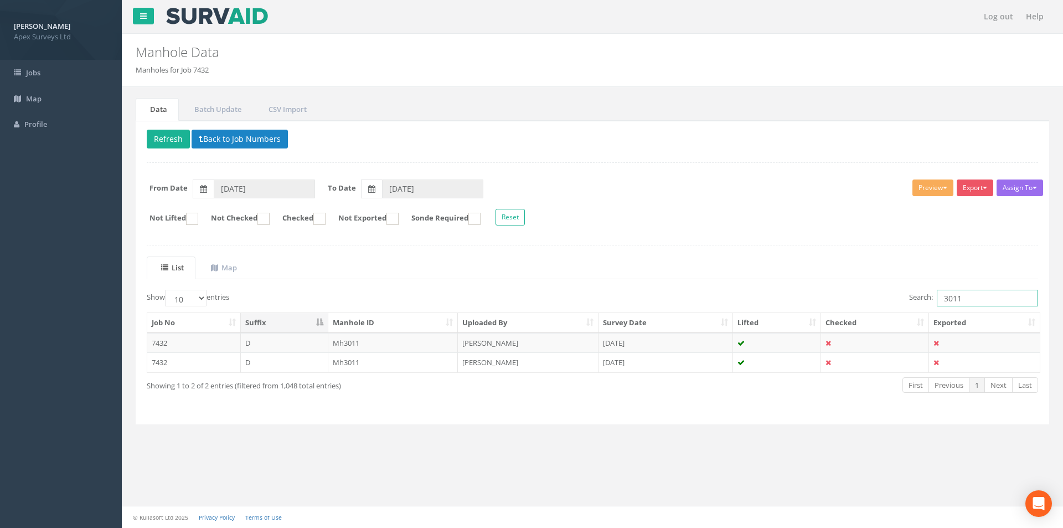
click at [973, 302] on input "3011" at bounding box center [987, 298] width 101 height 17
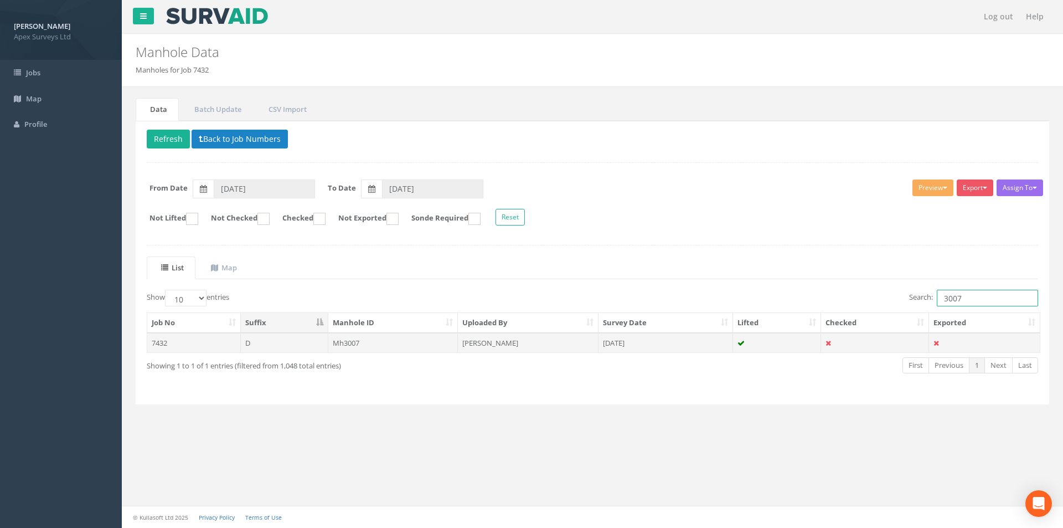
type input "3007"
click at [522, 344] on td "[PERSON_NAME]" at bounding box center [528, 343] width 141 height 20
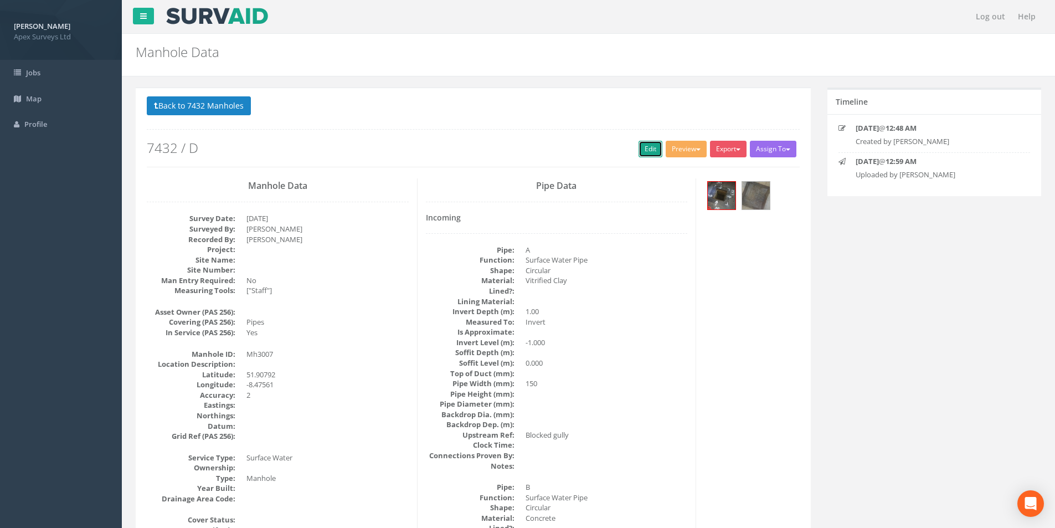
click at [648, 153] on link "Edit" at bounding box center [650, 149] width 24 height 17
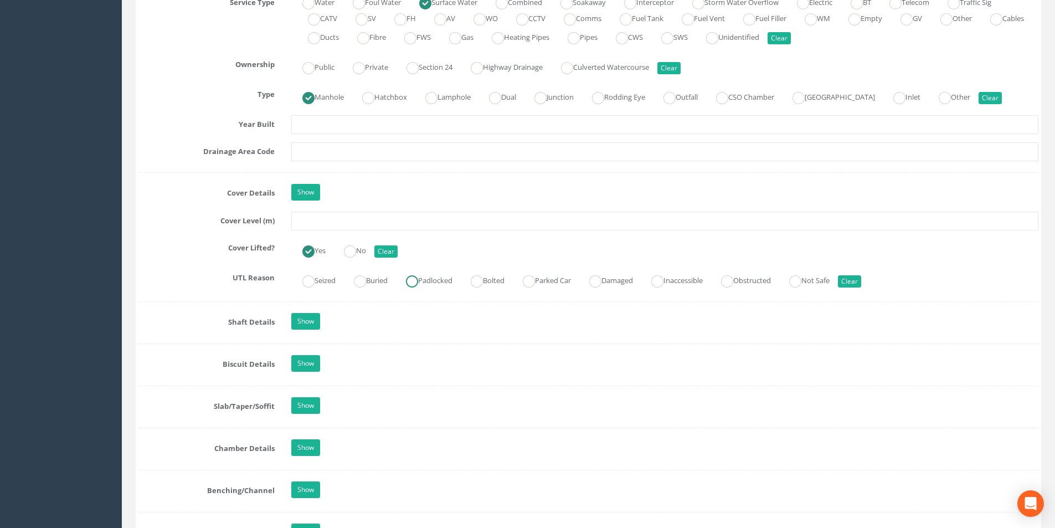
scroll to position [831, 0]
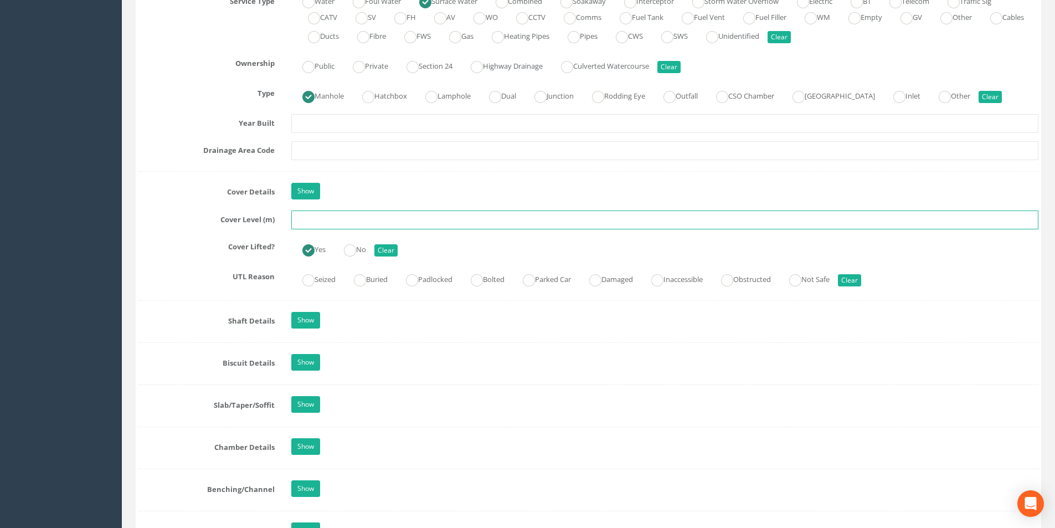
click at [346, 219] on input "text" at bounding box center [664, 219] width 747 height 19
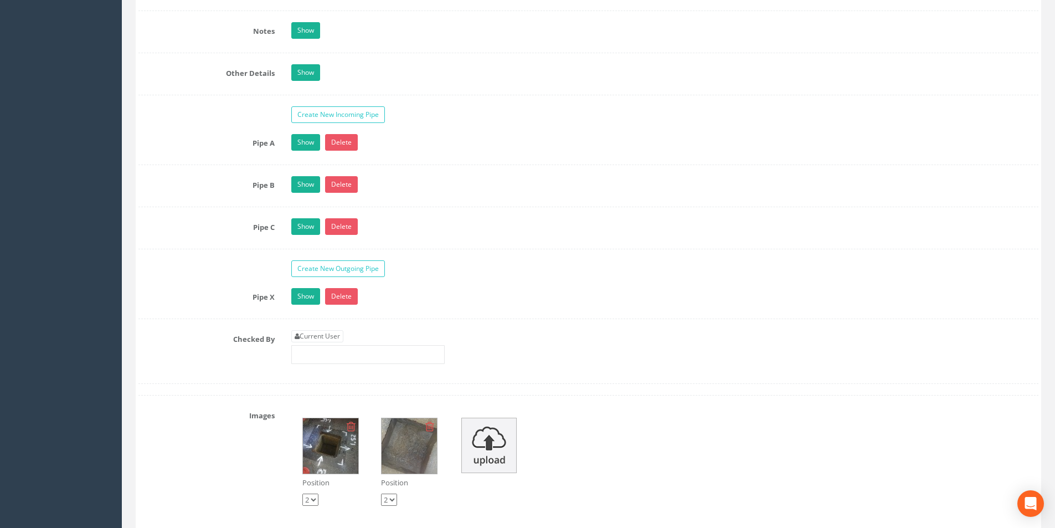
scroll to position [1716, 0]
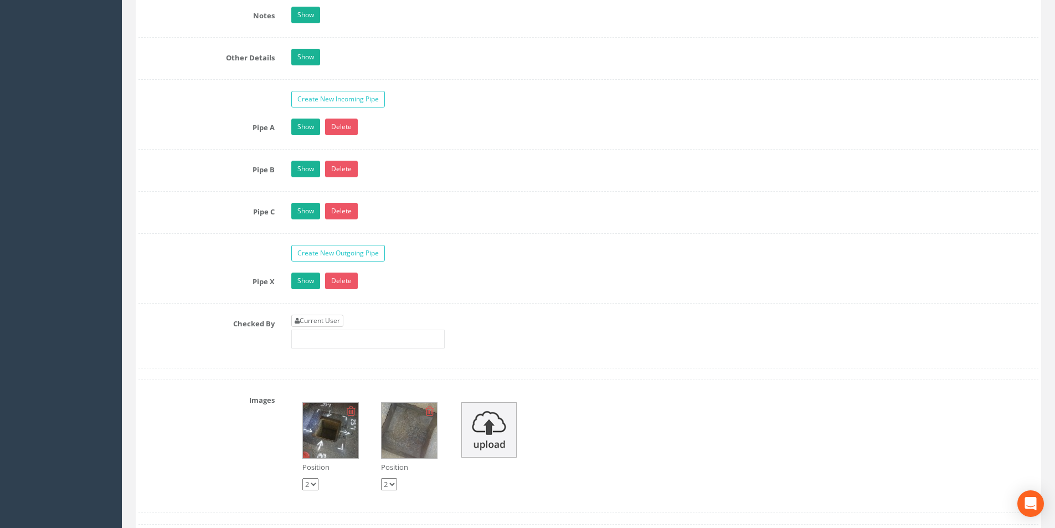
type input "8.86"
click at [326, 324] on link "Current User" at bounding box center [317, 320] width 52 height 12
type input "[PERSON_NAME]"
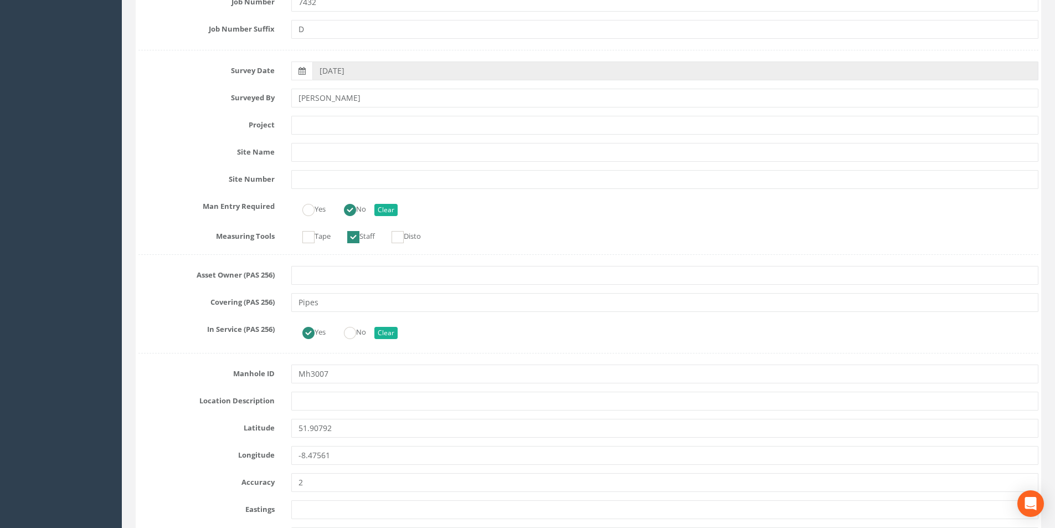
scroll to position [0, 0]
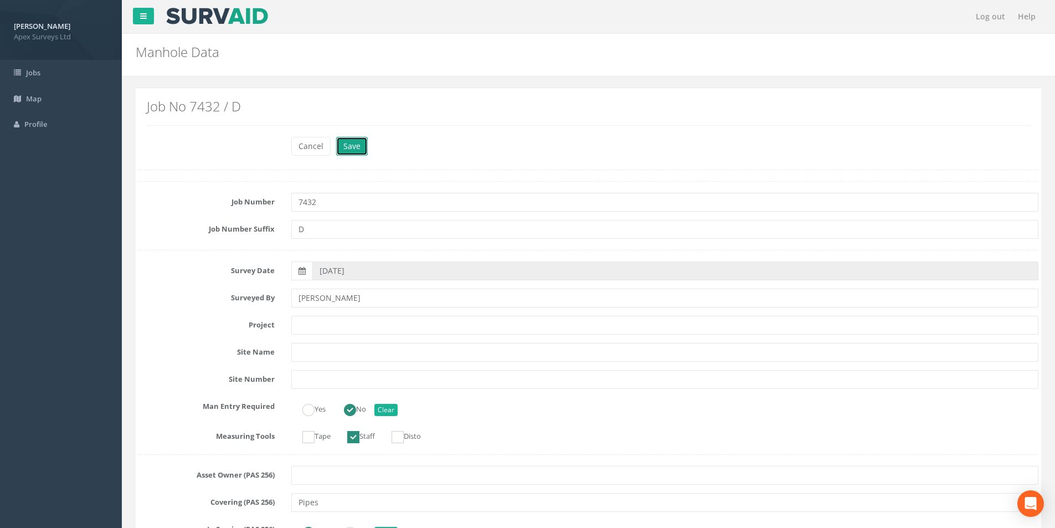
click at [355, 154] on button "Save" at bounding box center [352, 146] width 32 height 19
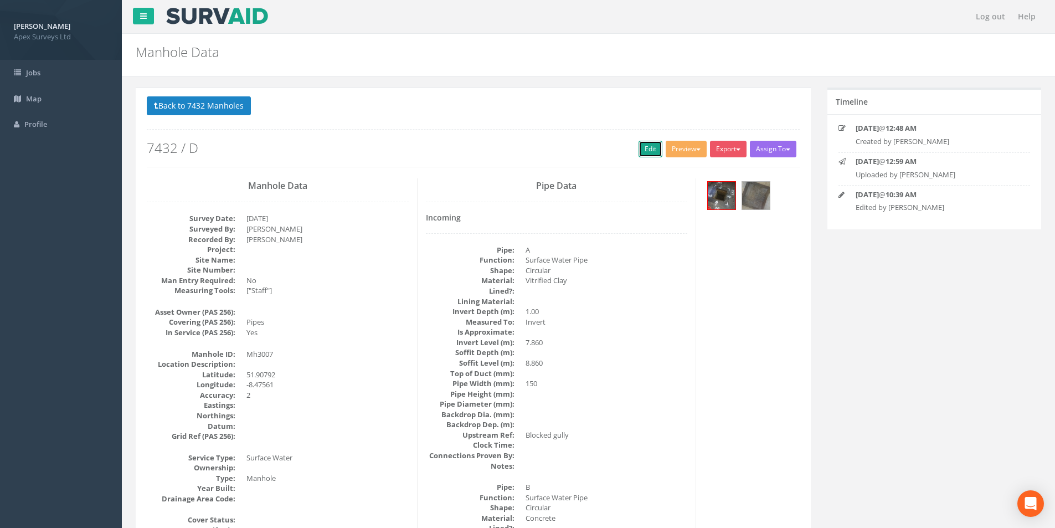
click at [638, 146] on link "Edit" at bounding box center [650, 149] width 24 height 17
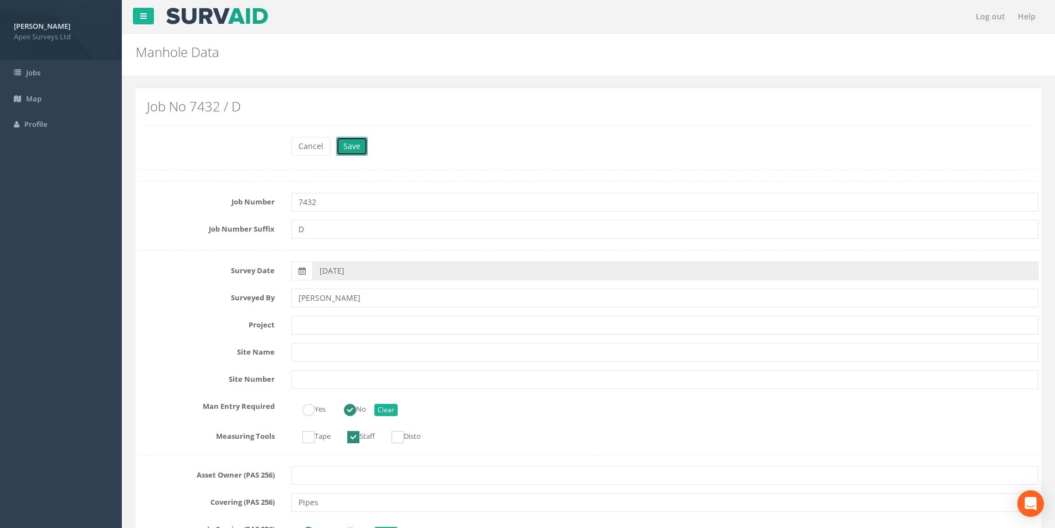
click at [347, 142] on button "Save" at bounding box center [352, 146] width 32 height 19
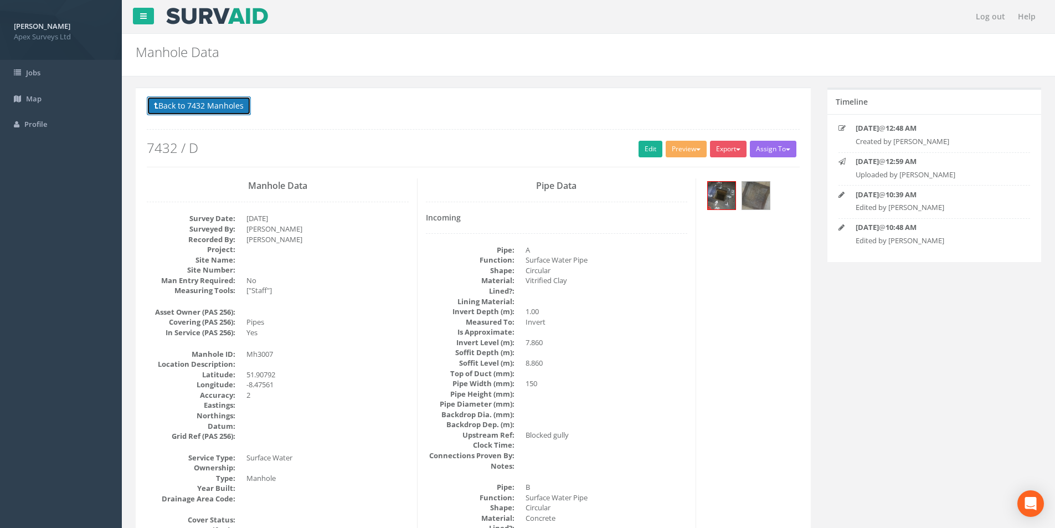
click at [193, 107] on button "Back to 7432 Manholes" at bounding box center [199, 105] width 104 height 19
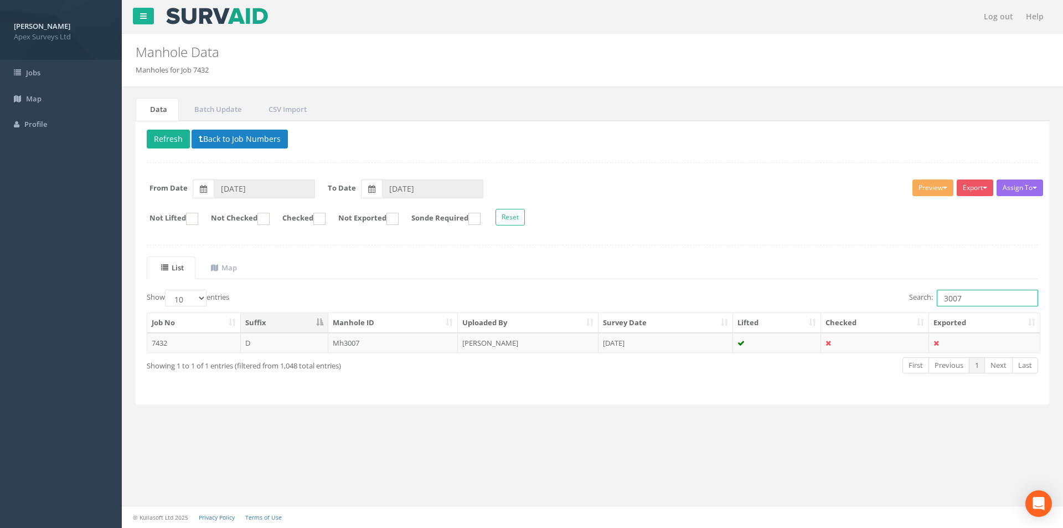
drag, startPoint x: 978, startPoint y: 299, endPoint x: 940, endPoint y: 303, distance: 38.4
click at [940, 303] on input "3007" at bounding box center [987, 298] width 101 height 17
type input "3008"
click at [688, 339] on td "[DATE]" at bounding box center [666, 343] width 135 height 20
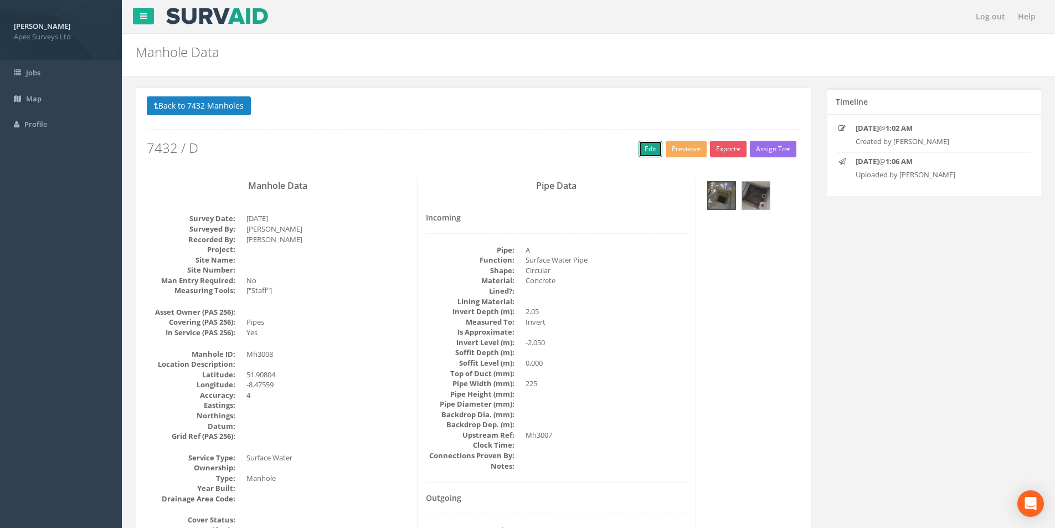
click at [644, 152] on link "Edit" at bounding box center [650, 149] width 24 height 17
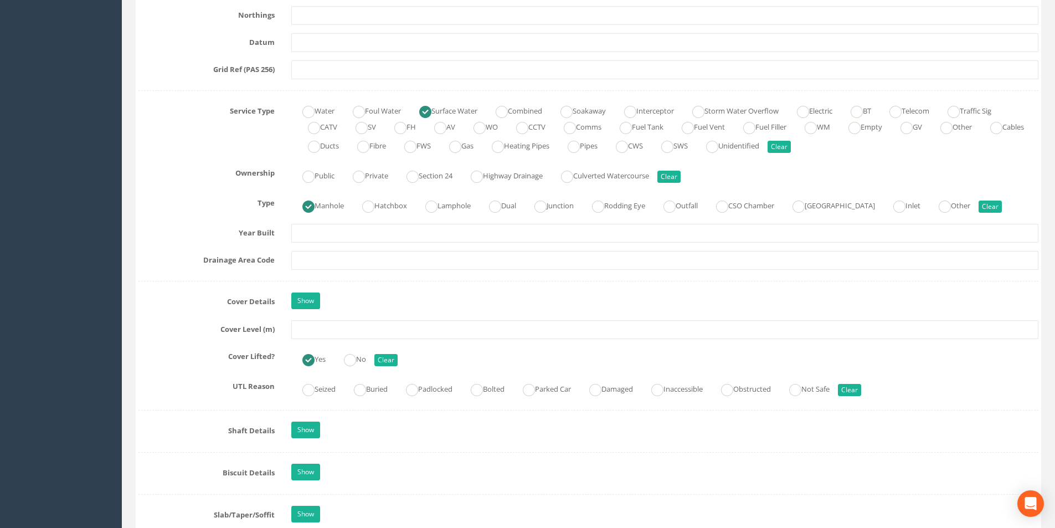
scroll to position [720, 0]
click at [331, 332] on input "text" at bounding box center [664, 330] width 747 height 19
type input "8.80"
click at [351, 257] on input "text" at bounding box center [664, 261] width 747 height 19
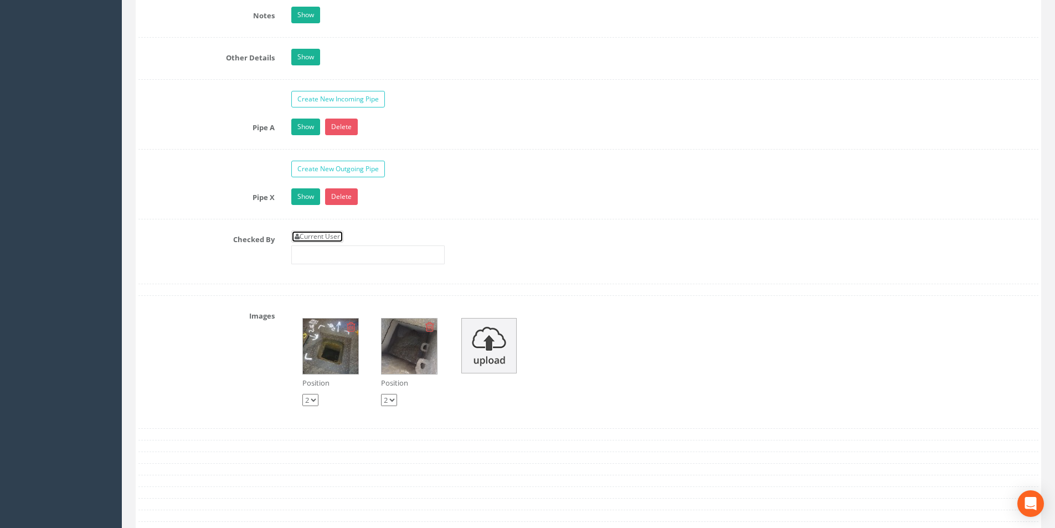
click at [339, 235] on link "Current User" at bounding box center [317, 236] width 52 height 12
type input "[PERSON_NAME]"
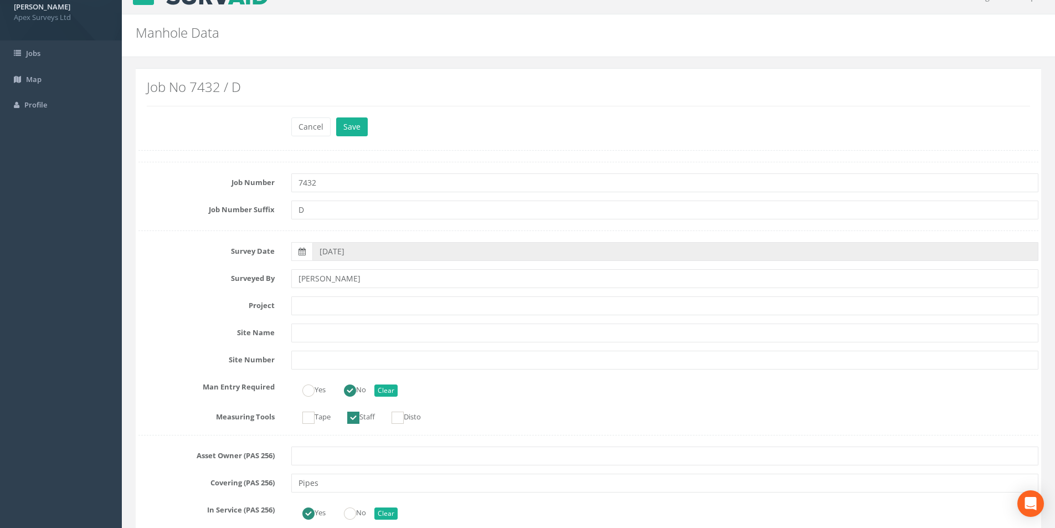
scroll to position [0, 0]
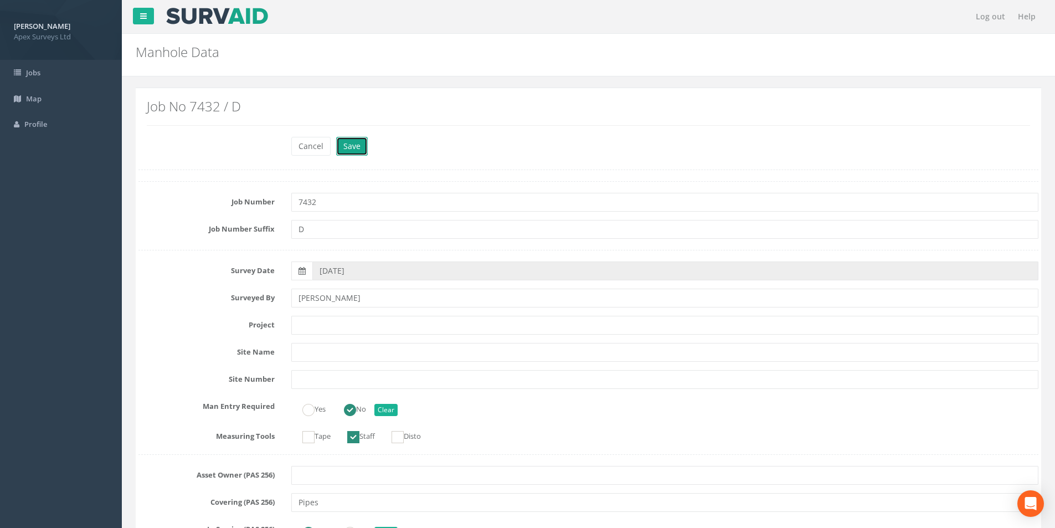
click at [360, 146] on button "Save" at bounding box center [352, 146] width 32 height 19
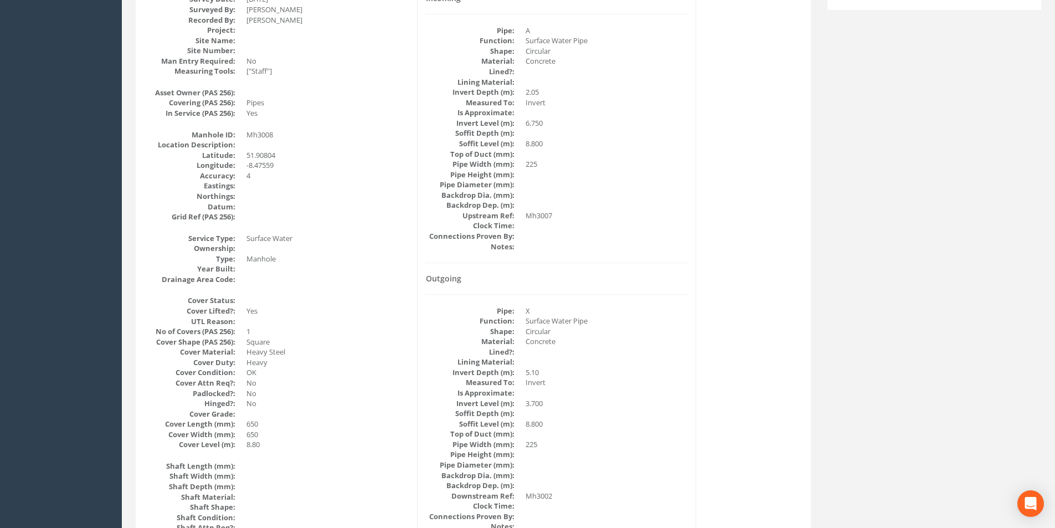
scroll to position [55, 0]
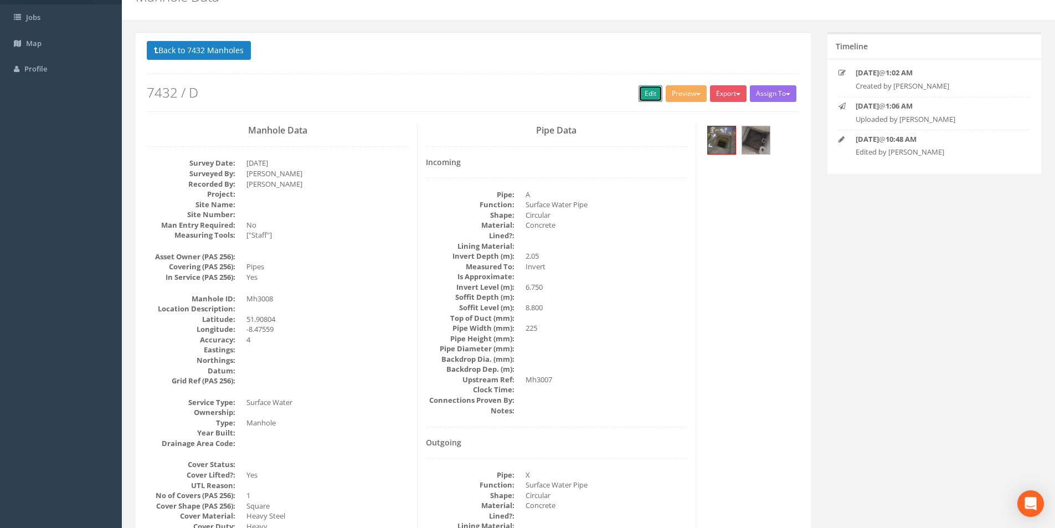
click at [652, 95] on link "Edit" at bounding box center [650, 93] width 24 height 17
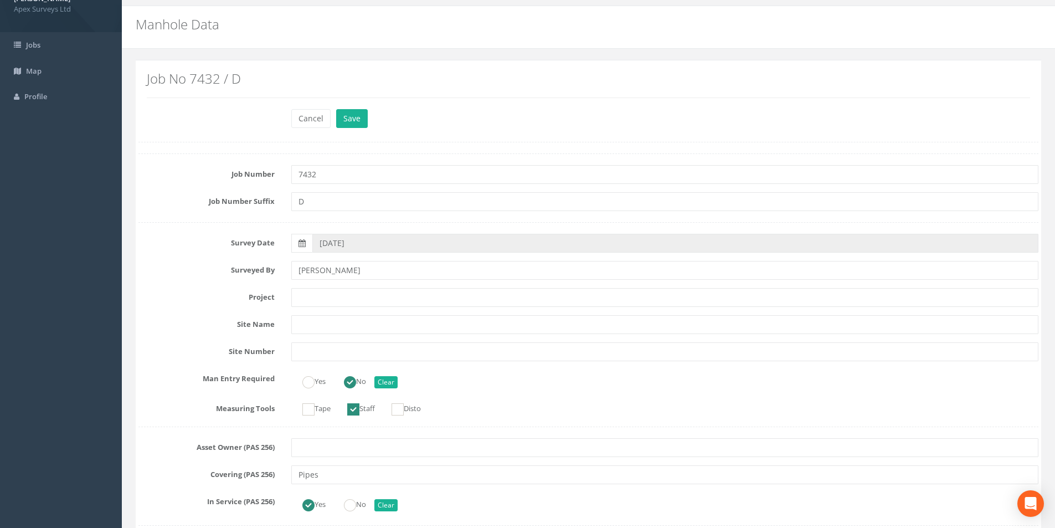
scroll to position [0, 0]
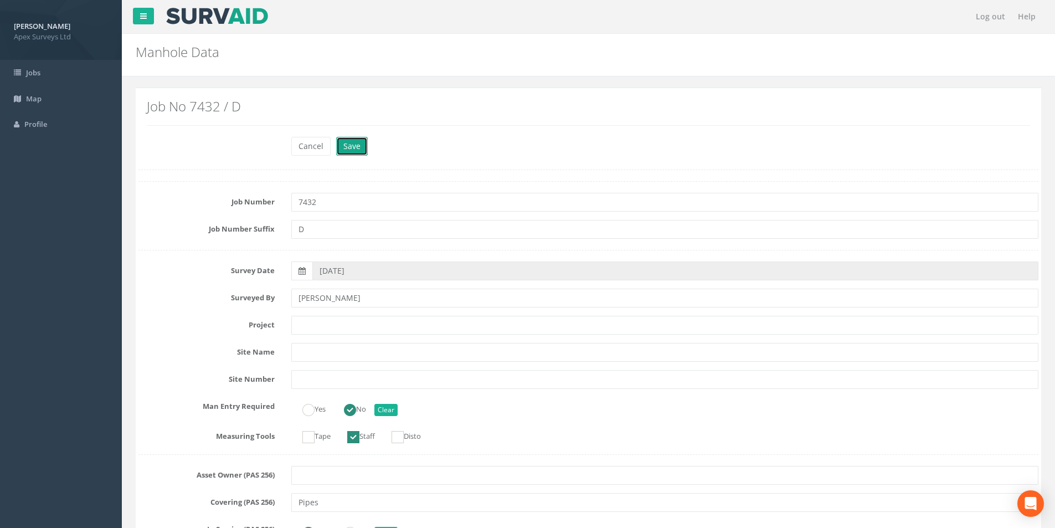
click at [352, 152] on button "Save" at bounding box center [352, 146] width 32 height 19
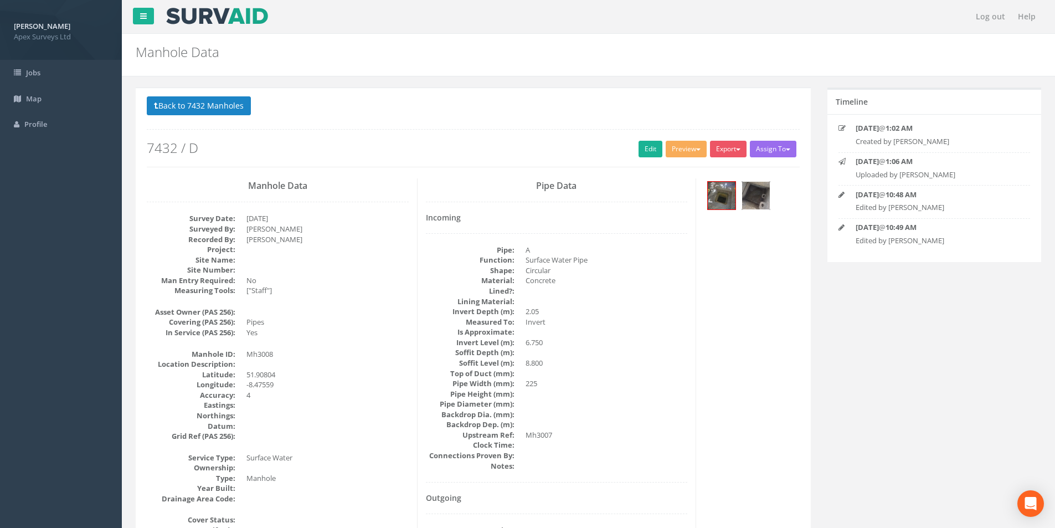
click at [755, 199] on img at bounding box center [756, 196] width 28 height 28
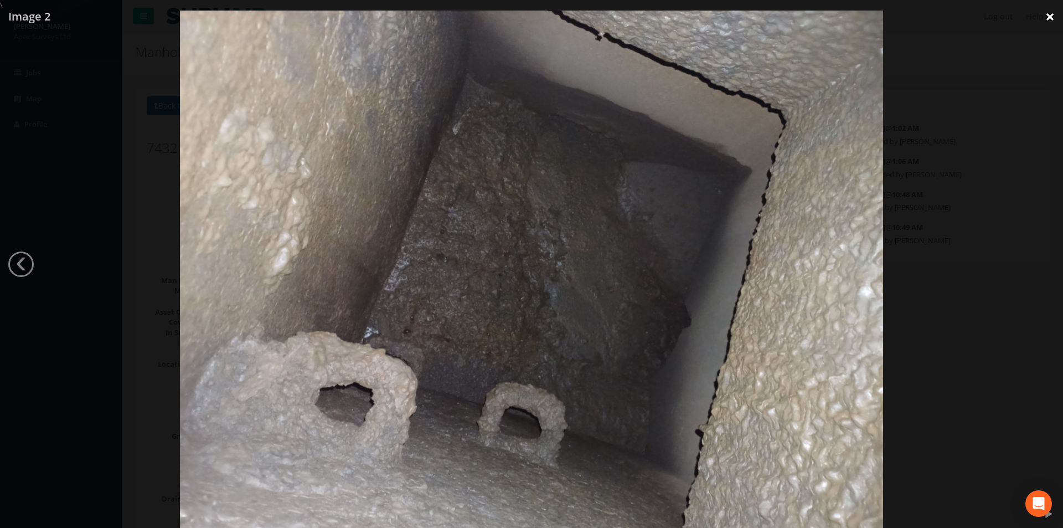
click at [1044, 13] on link "×" at bounding box center [1050, 16] width 26 height 33
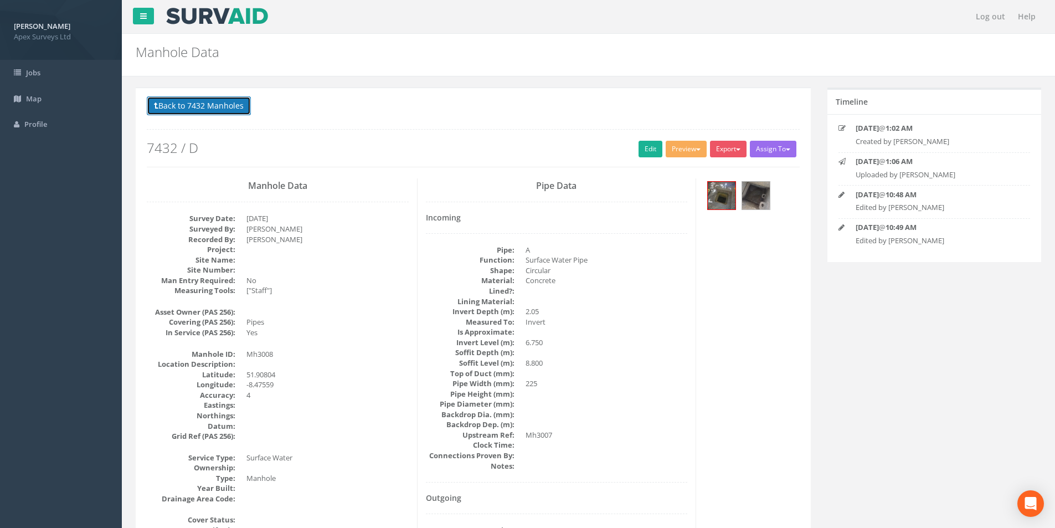
drag, startPoint x: 216, startPoint y: 111, endPoint x: 269, endPoint y: 116, distance: 53.4
click at [216, 111] on button "Back to 7432 Manholes" at bounding box center [199, 105] width 104 height 19
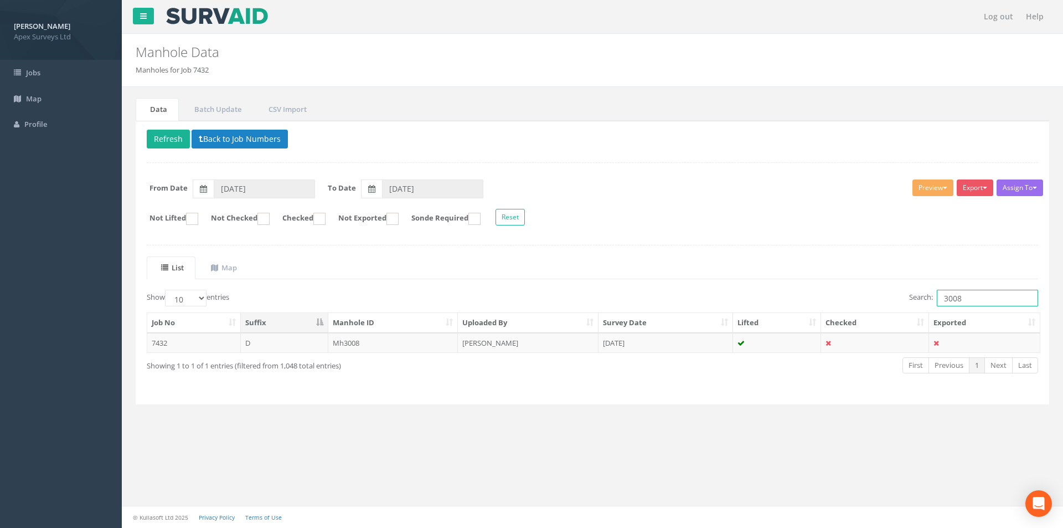
drag, startPoint x: 966, startPoint y: 303, endPoint x: 951, endPoint y: 302, distance: 15.0
click at [951, 302] on input "3008" at bounding box center [987, 298] width 101 height 17
type input "3016"
click at [531, 350] on td "[PERSON_NAME]" at bounding box center [528, 343] width 141 height 20
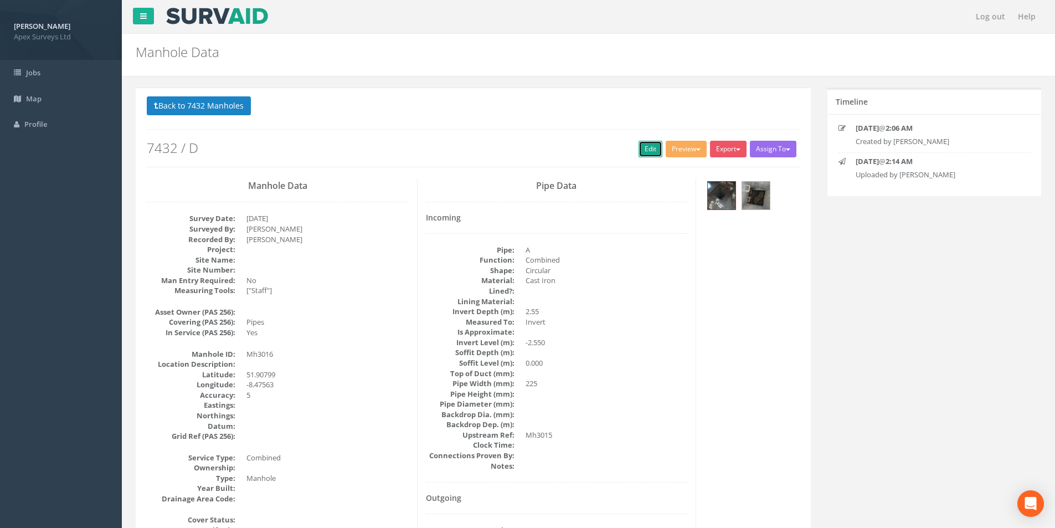
click at [644, 154] on link "Edit" at bounding box center [650, 149] width 24 height 17
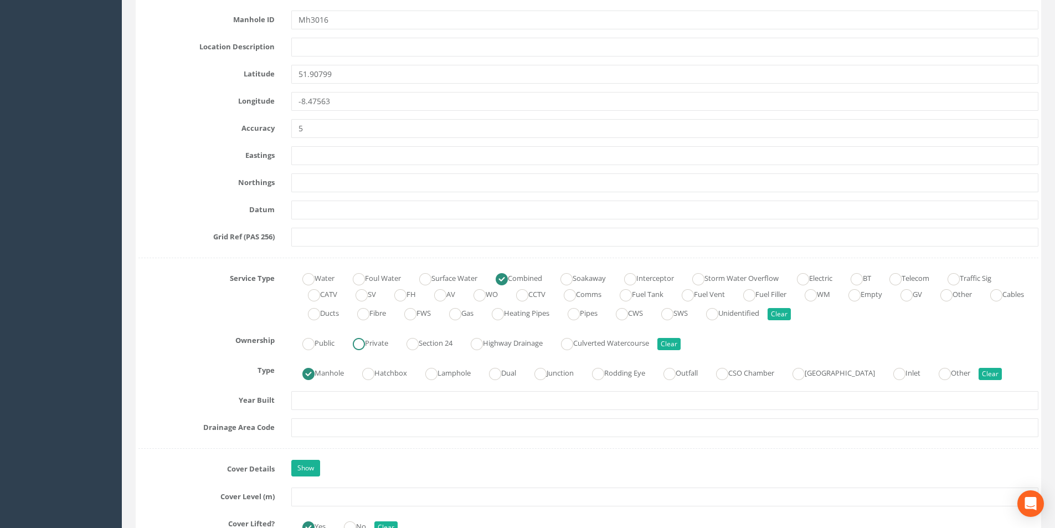
scroll to position [664, 0]
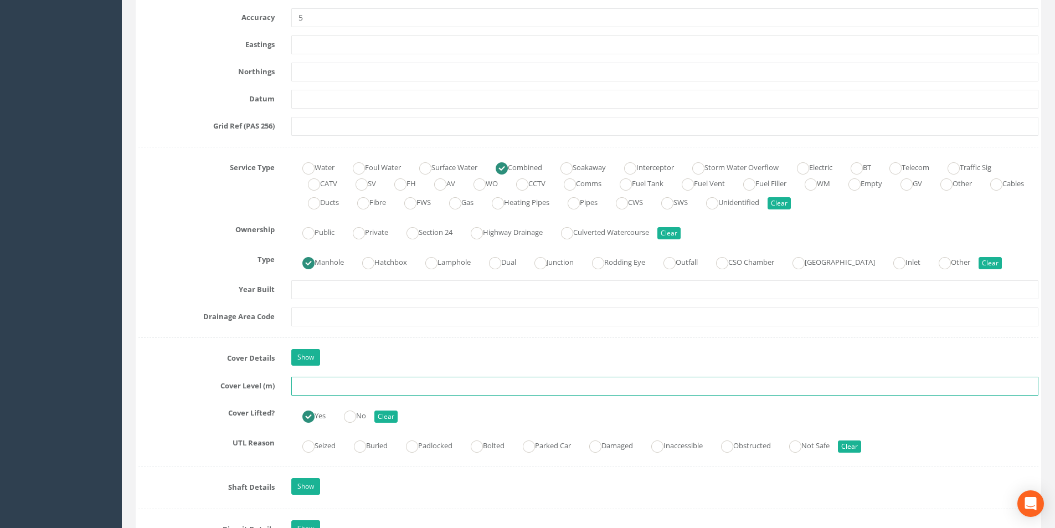
click at [328, 390] on input "text" at bounding box center [664, 386] width 747 height 19
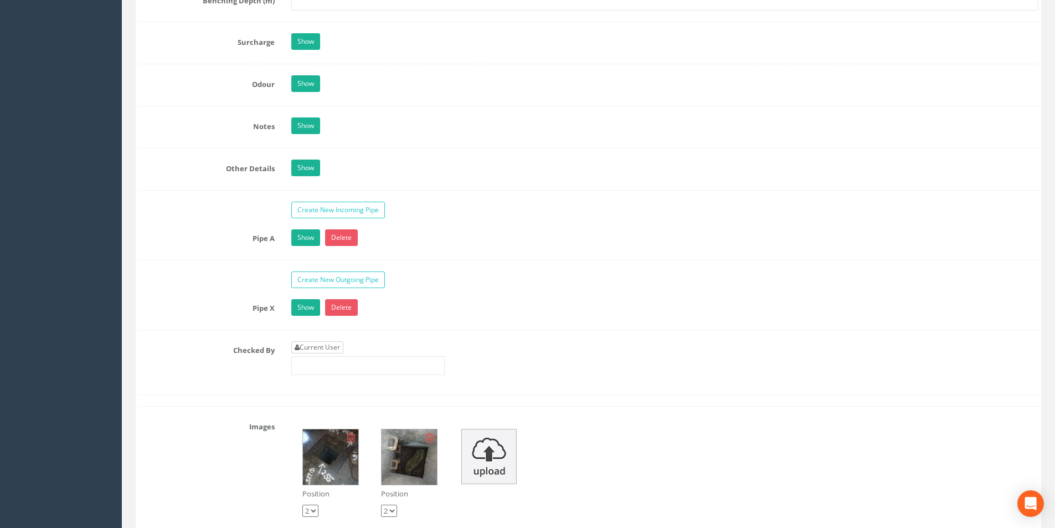
type input "8.79"
click at [338, 342] on link "Current User" at bounding box center [317, 347] width 52 height 12
type input "[PERSON_NAME]"
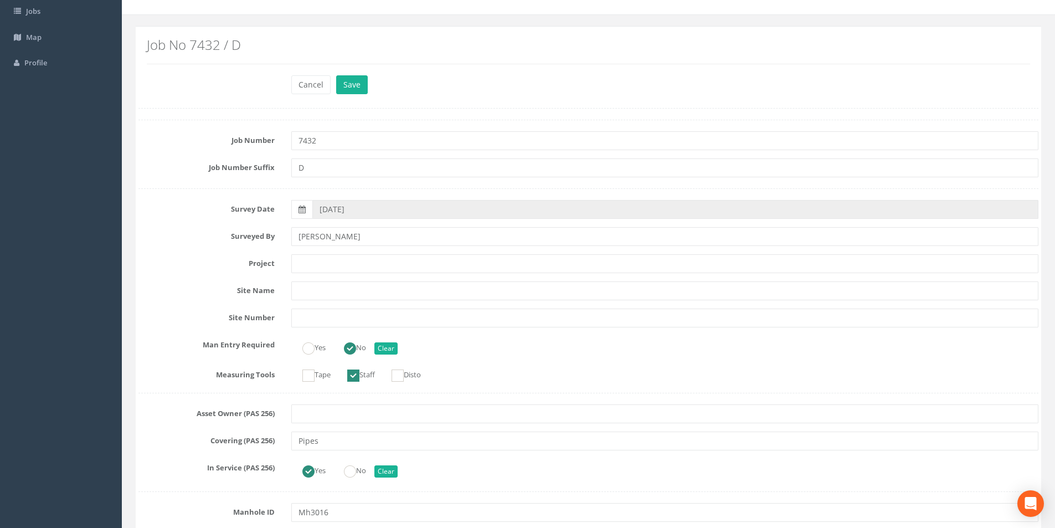
scroll to position [0, 0]
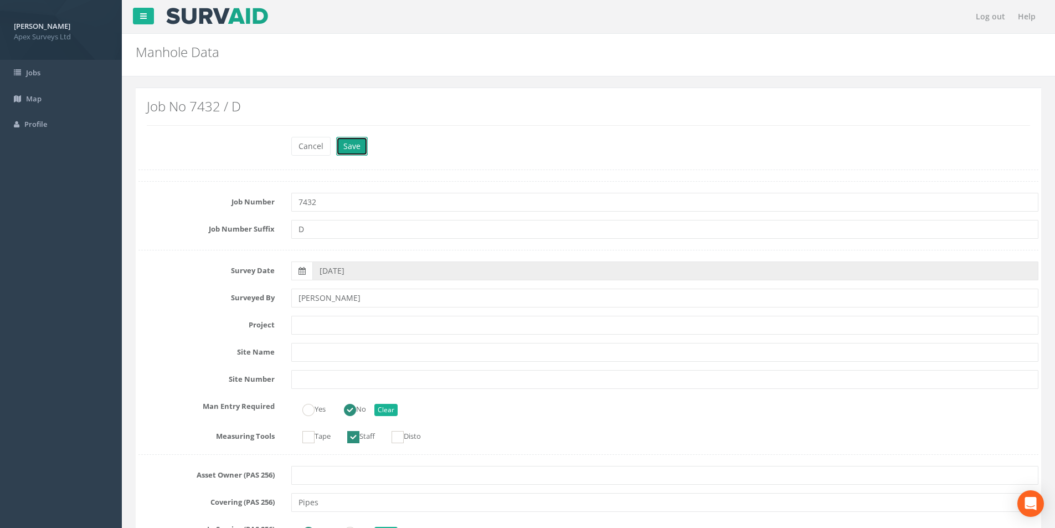
click at [355, 146] on button "Save" at bounding box center [352, 146] width 32 height 19
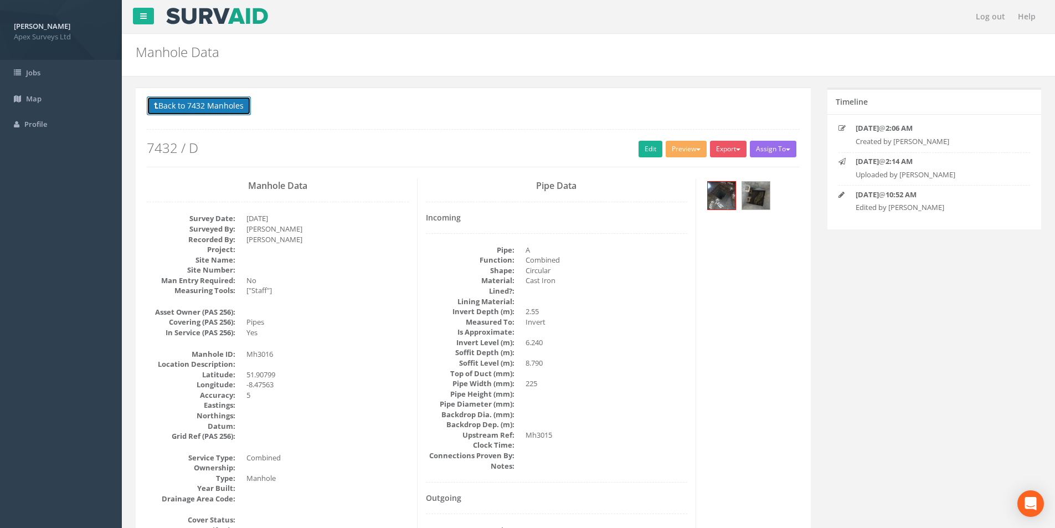
click at [177, 109] on button "Back to 7432 Manholes" at bounding box center [199, 105] width 104 height 19
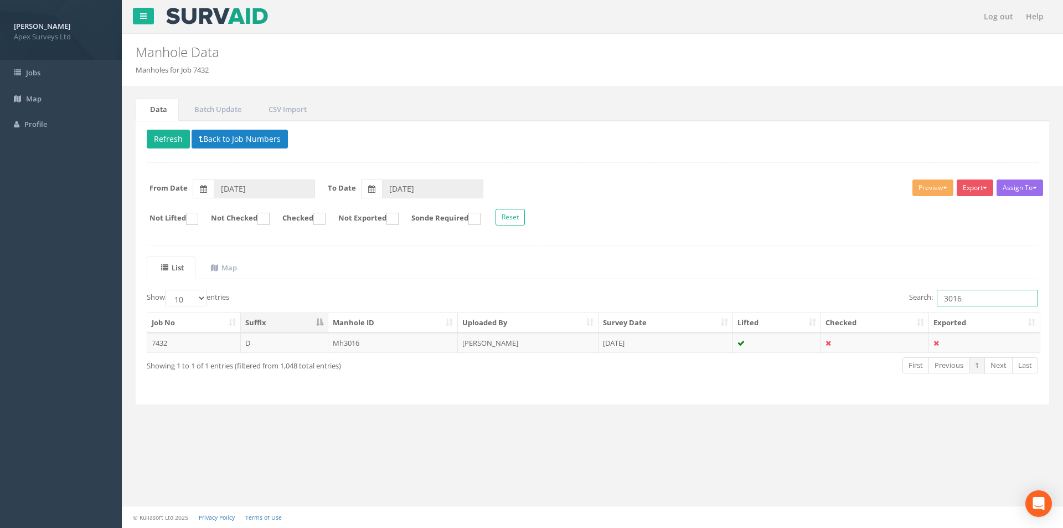
click at [973, 292] on input "3016" at bounding box center [987, 298] width 101 height 17
type input "3015"
click at [668, 345] on td "[DATE]" at bounding box center [666, 343] width 135 height 20
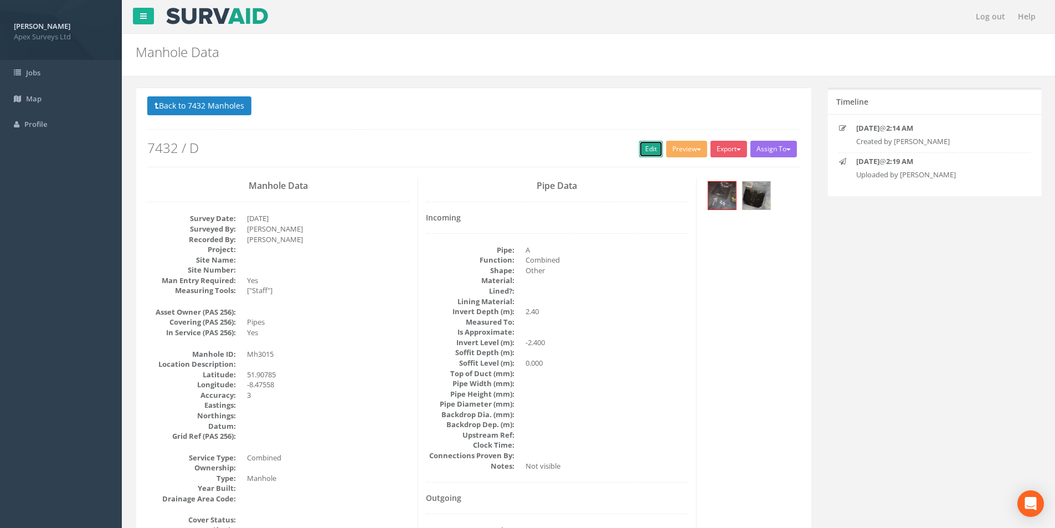
click at [646, 148] on link "Edit" at bounding box center [650, 149] width 24 height 17
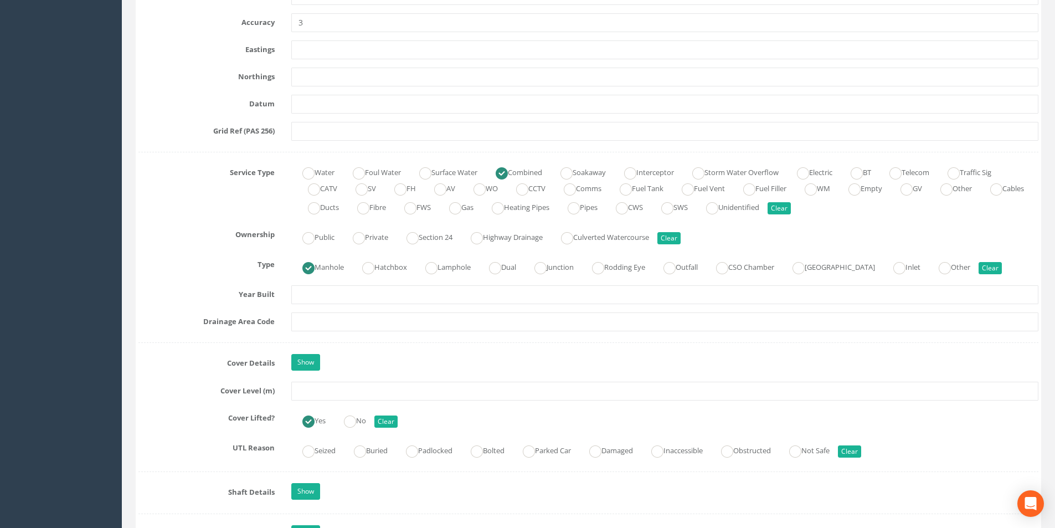
scroll to position [664, 0]
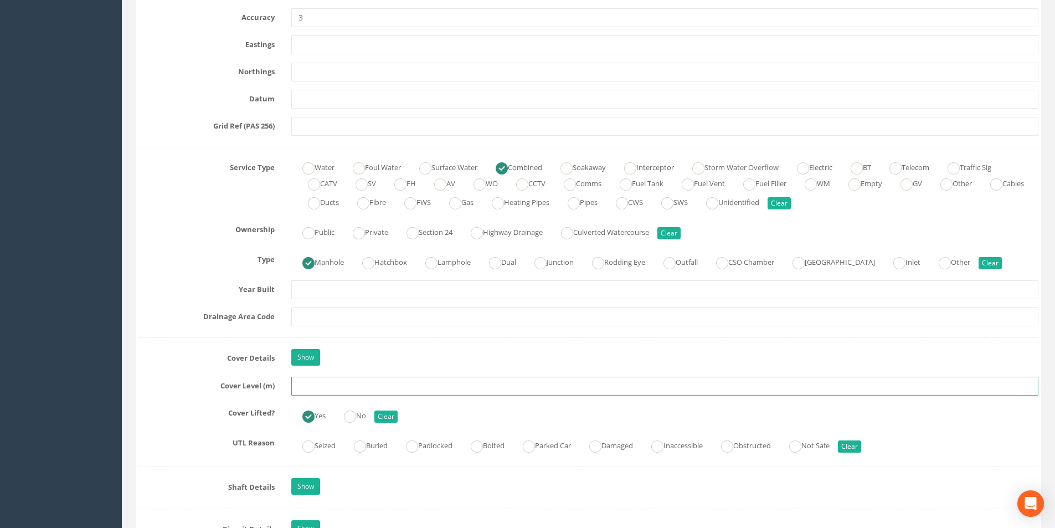
click at [355, 389] on input "text" at bounding box center [664, 386] width 747 height 19
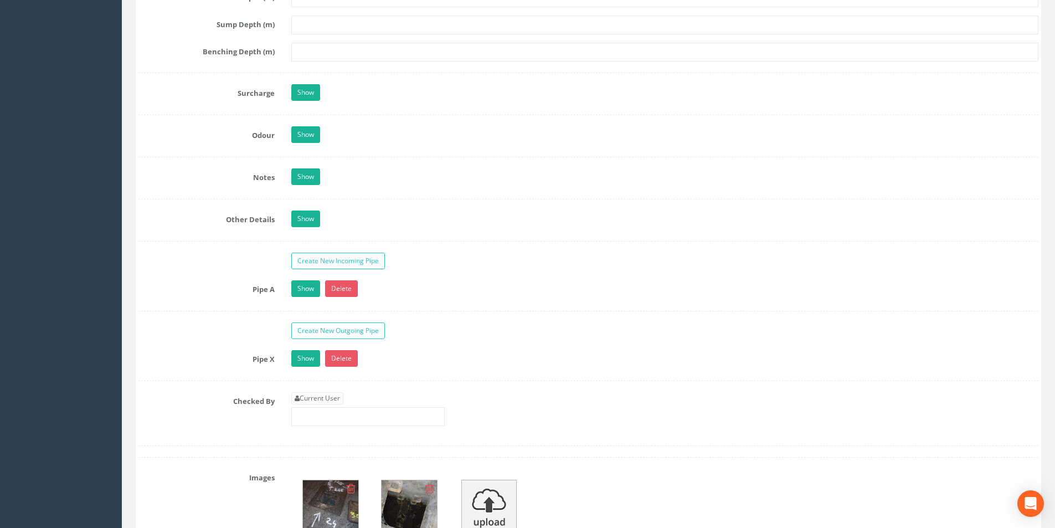
scroll to position [1606, 0]
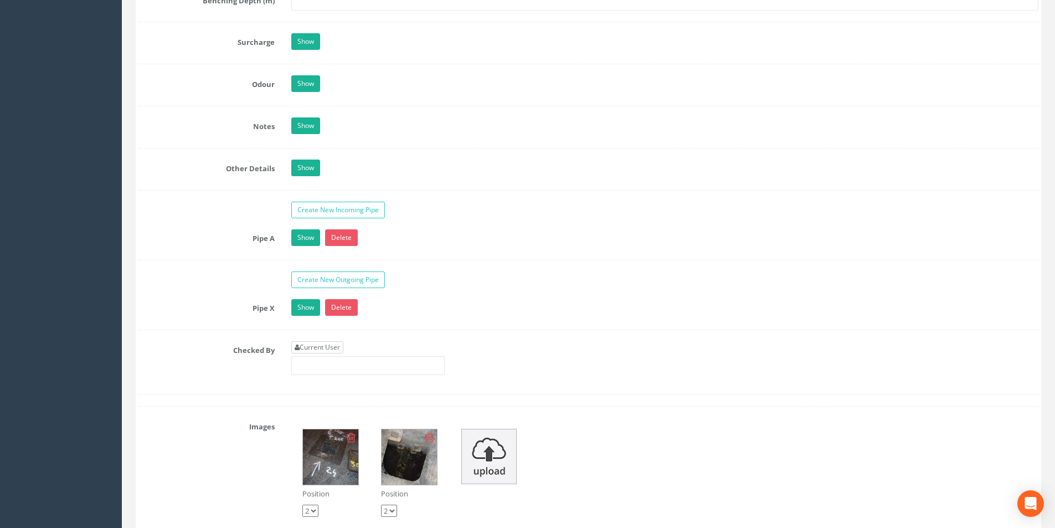
type input "8.76"
click at [336, 347] on link "Current User" at bounding box center [317, 347] width 52 height 12
type input "[PERSON_NAME]"
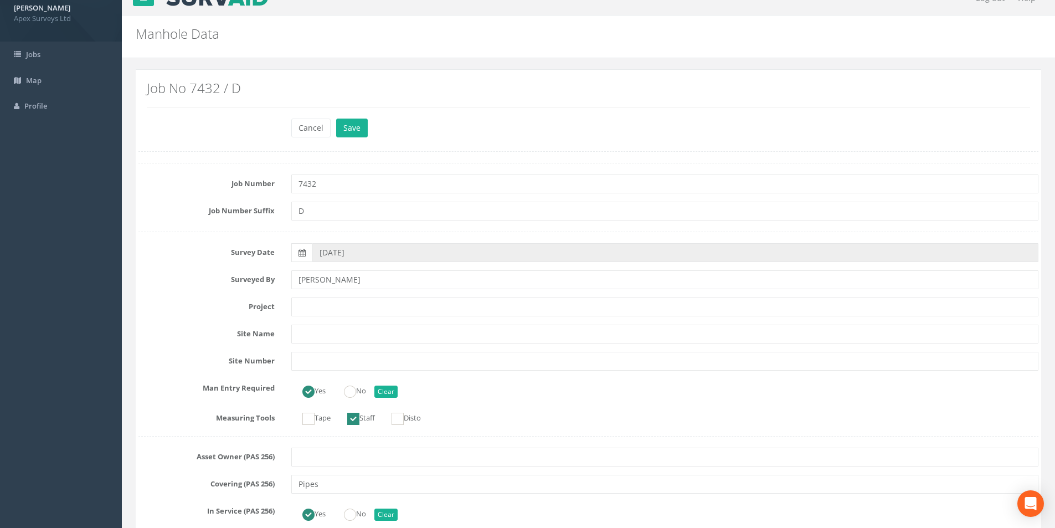
scroll to position [0, 0]
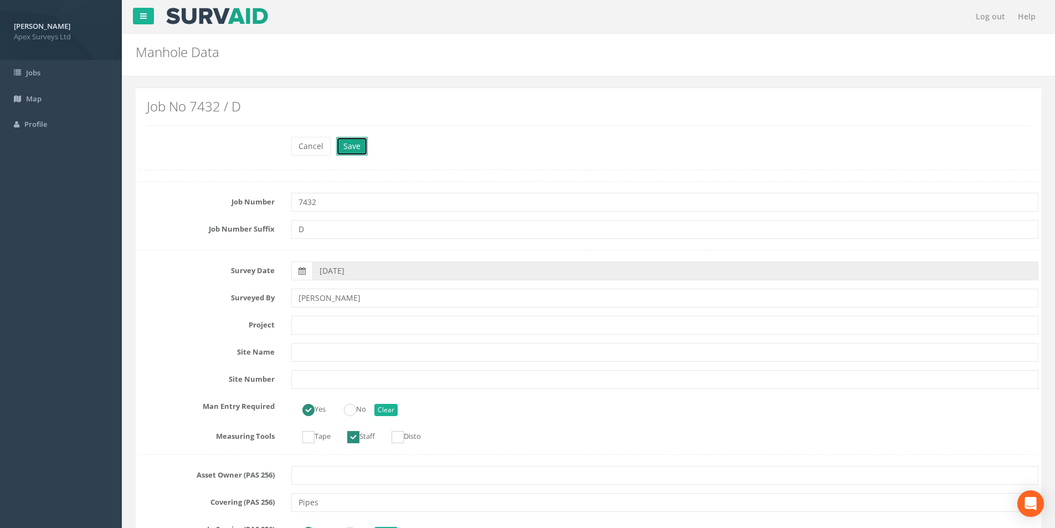
click at [361, 142] on button "Save" at bounding box center [352, 146] width 32 height 19
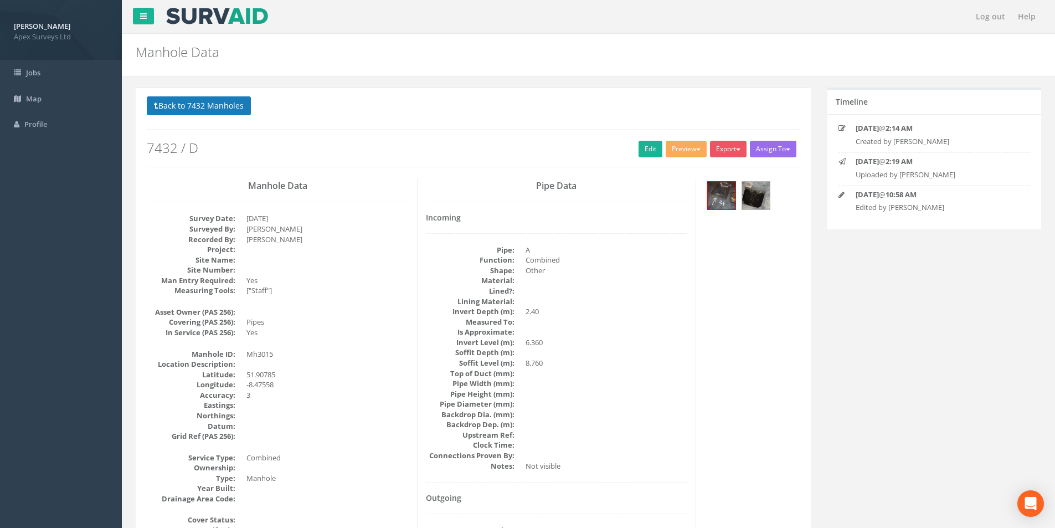
click at [221, 117] on p "Back to 7432 Manholes Back to Map" at bounding box center [473, 107] width 653 height 22
click at [223, 114] on button "Back to 7432 Manholes" at bounding box center [199, 105] width 104 height 19
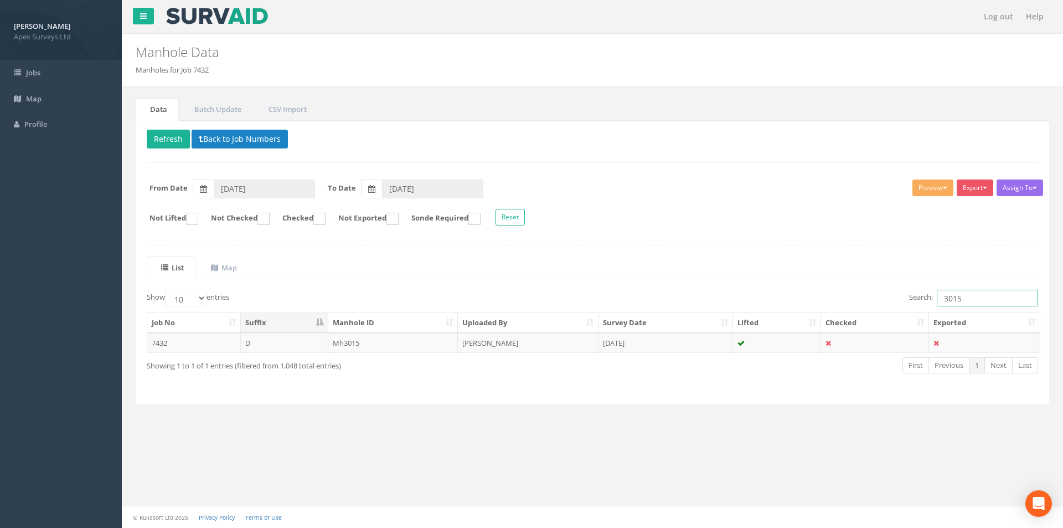
click at [992, 298] on input "3015" at bounding box center [987, 298] width 101 height 17
type input "3014"
click at [519, 346] on td "[PERSON_NAME]" at bounding box center [528, 343] width 141 height 20
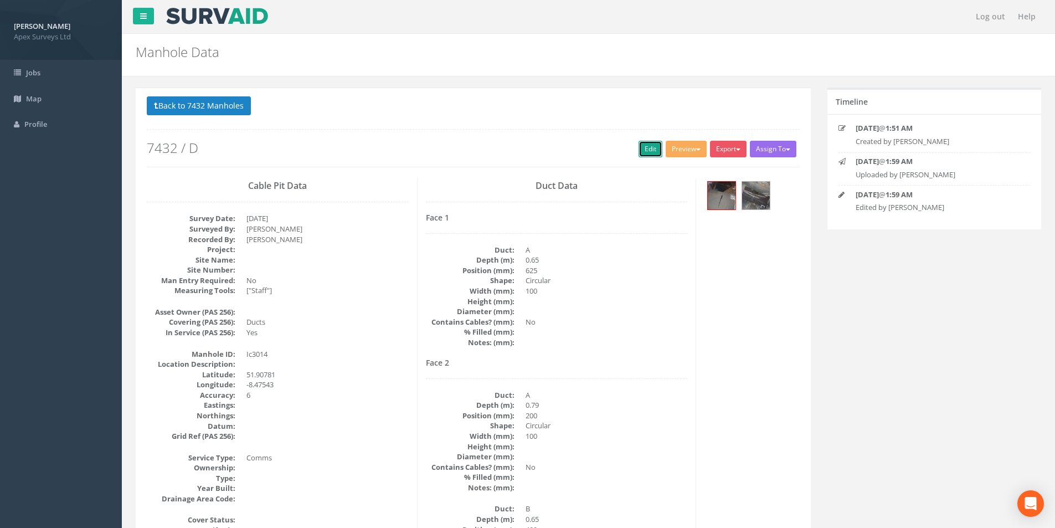
click at [644, 151] on link "Edit" at bounding box center [650, 149] width 24 height 17
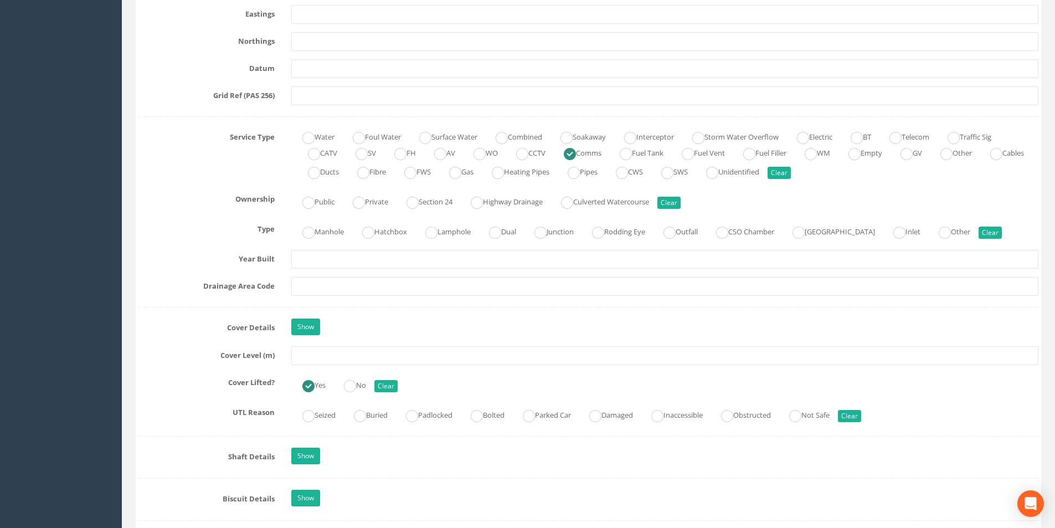
scroll to position [720, 0]
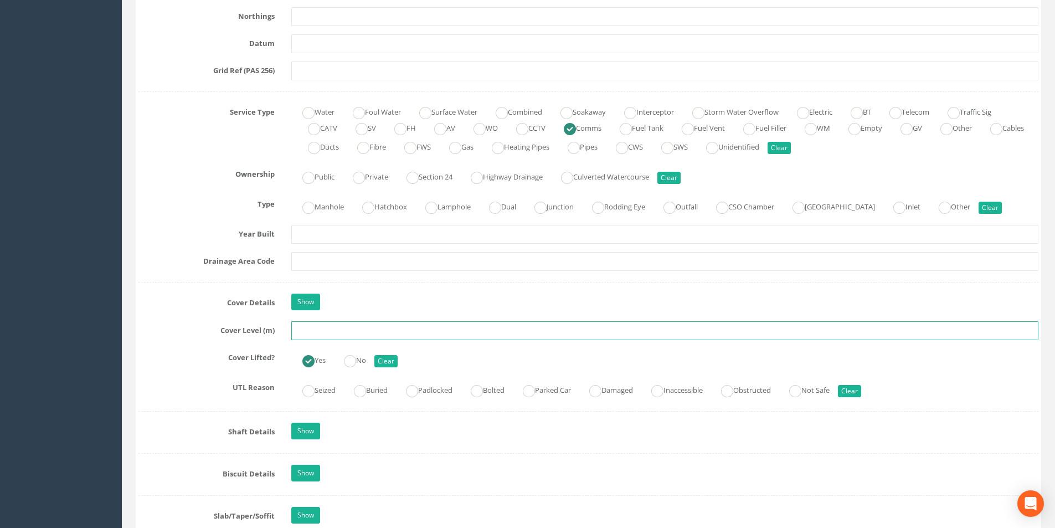
click at [359, 330] on input "text" at bounding box center [664, 330] width 747 height 19
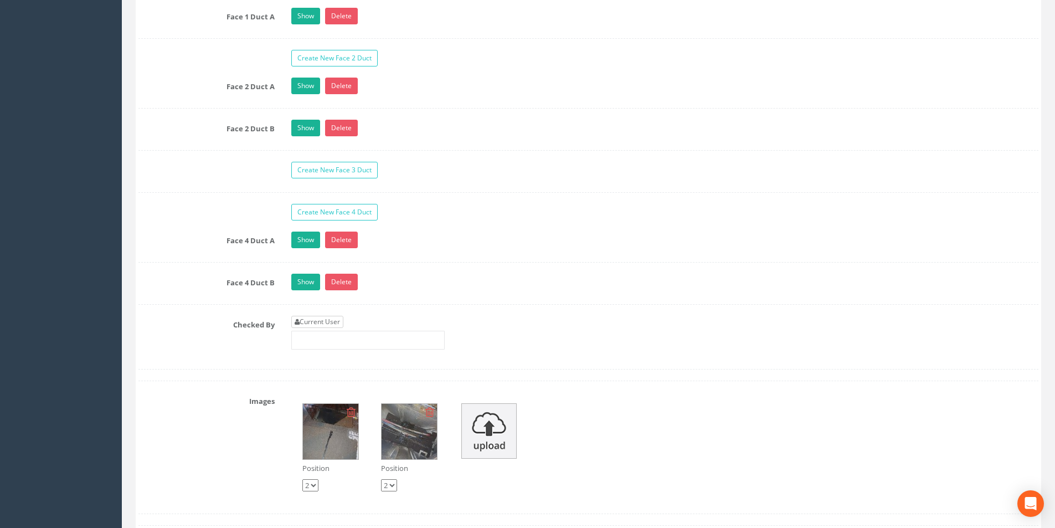
type input "8.52"
click at [322, 321] on link "Current User" at bounding box center [317, 322] width 52 height 12
type input "[PERSON_NAME]"
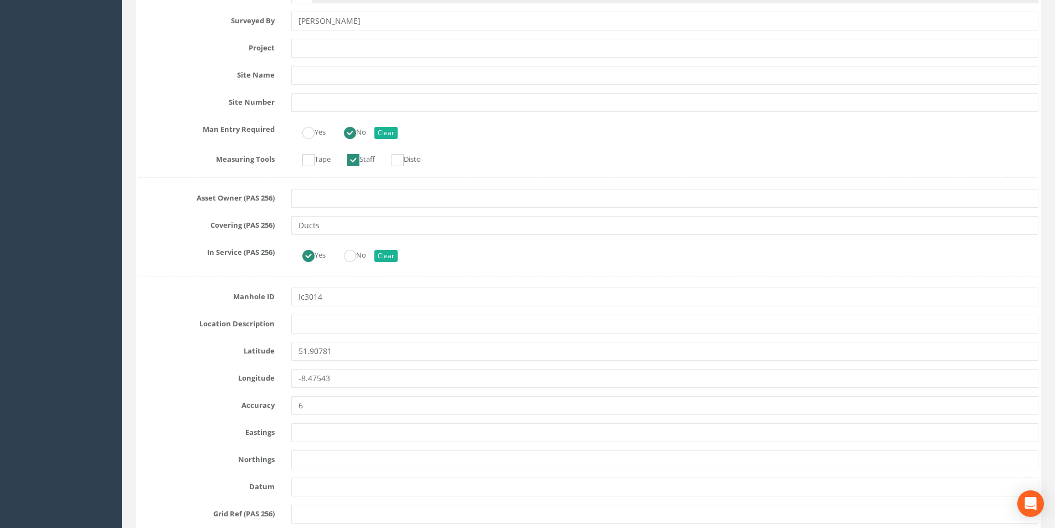
scroll to position [0, 0]
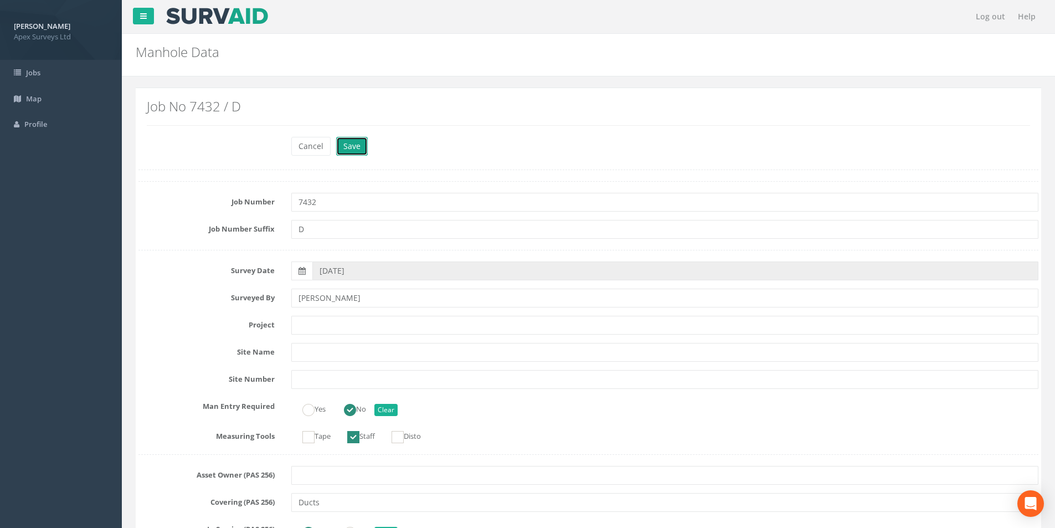
click at [353, 154] on button "Save" at bounding box center [352, 146] width 32 height 19
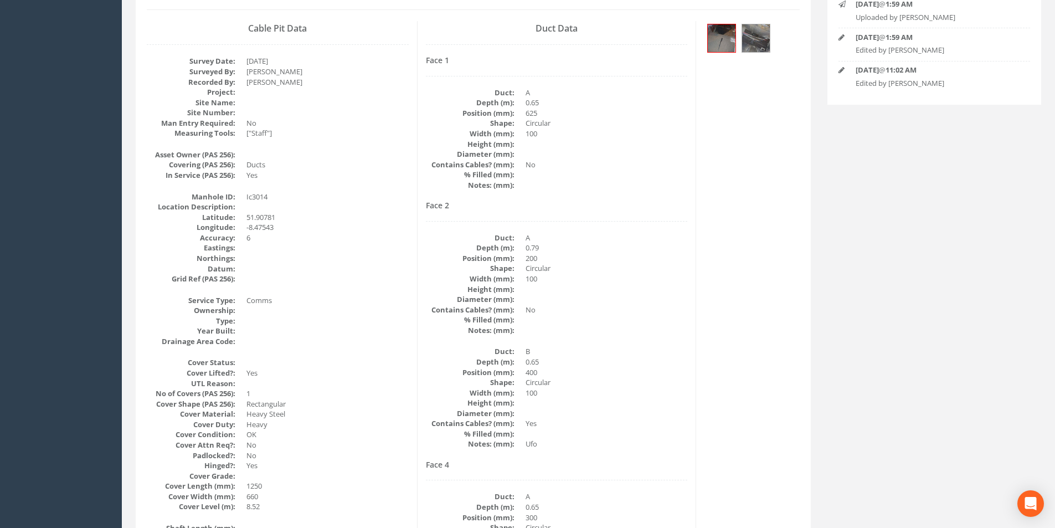
scroll to position [73, 0]
